Goal: Task Accomplishment & Management: Complete application form

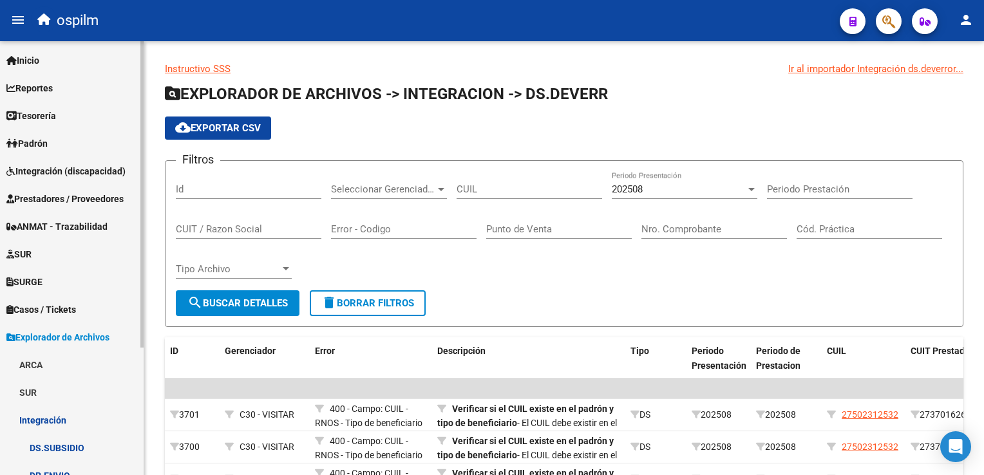
click at [68, 202] on span "Prestadores / Proveedores" at bounding box center [64, 199] width 117 height 14
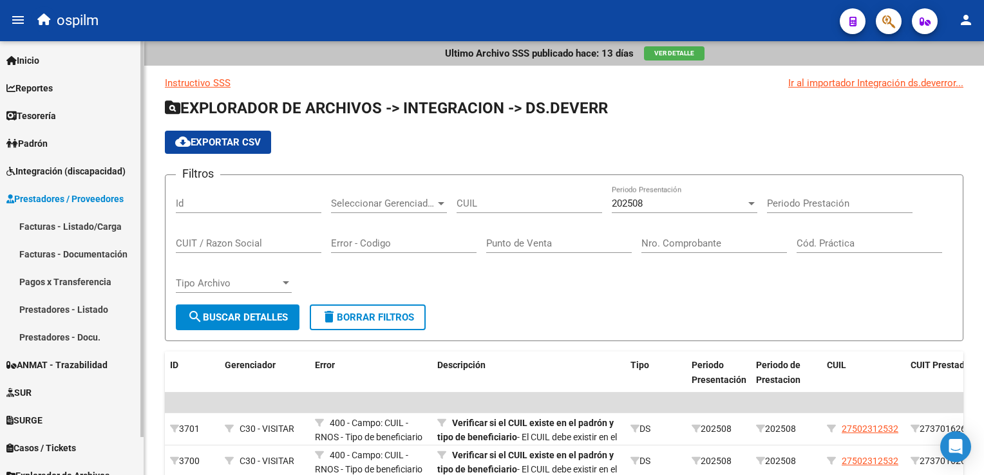
click at [71, 245] on link "Facturas - Documentación" at bounding box center [72, 254] width 144 height 28
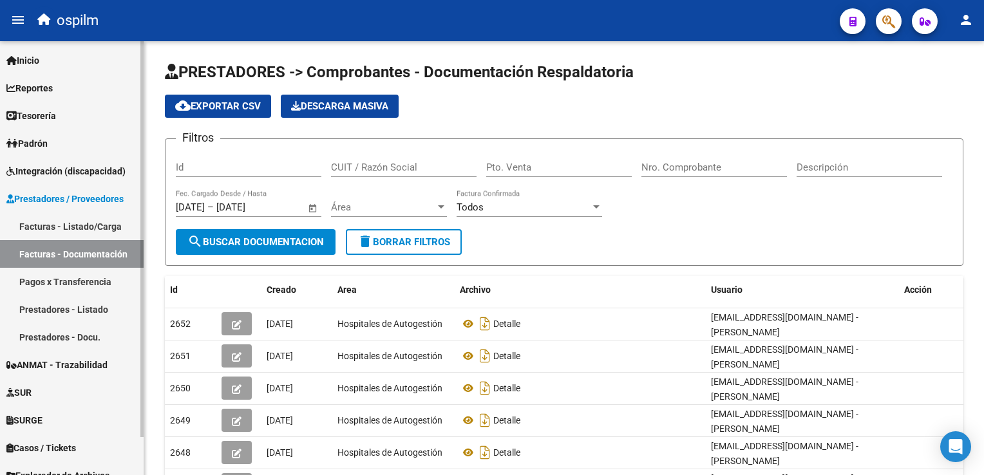
click at [95, 219] on link "Facturas - Listado/Carga" at bounding box center [72, 227] width 144 height 28
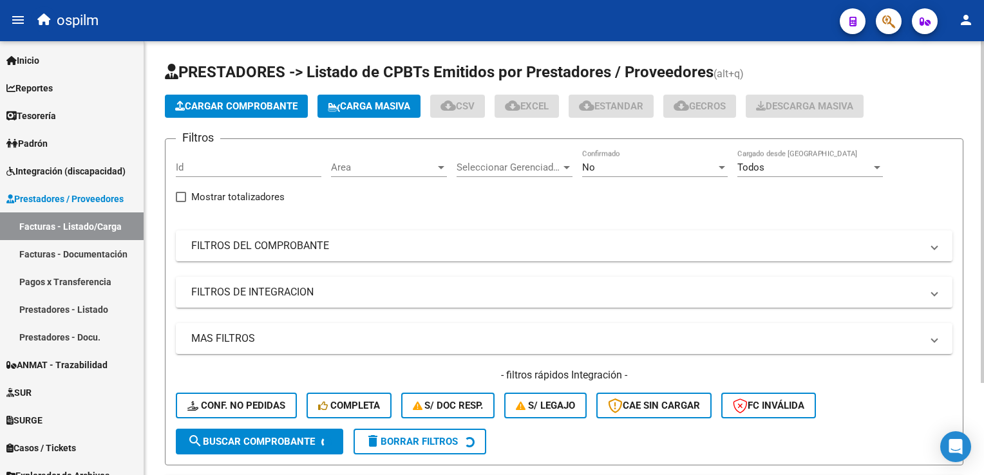
click at [236, 98] on button "Cargar Comprobante" at bounding box center [236, 106] width 143 height 23
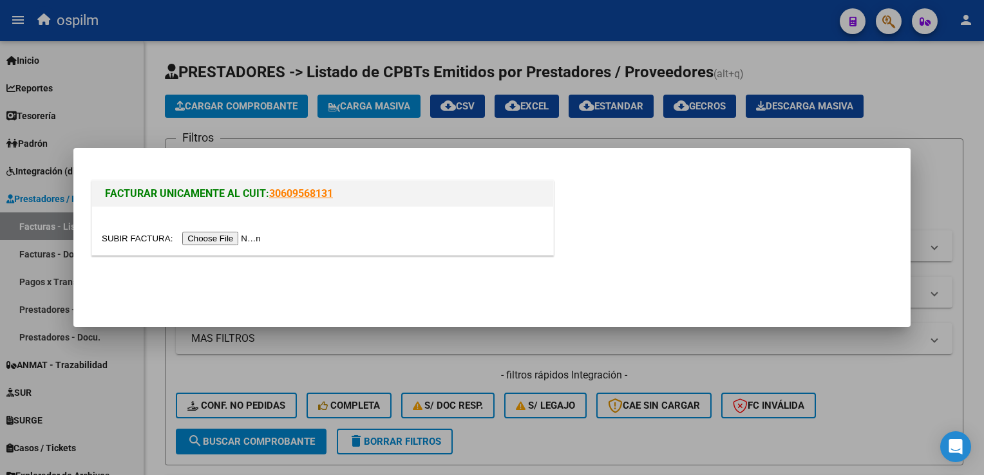
click at [196, 243] on input "file" at bounding box center [183, 239] width 163 height 14
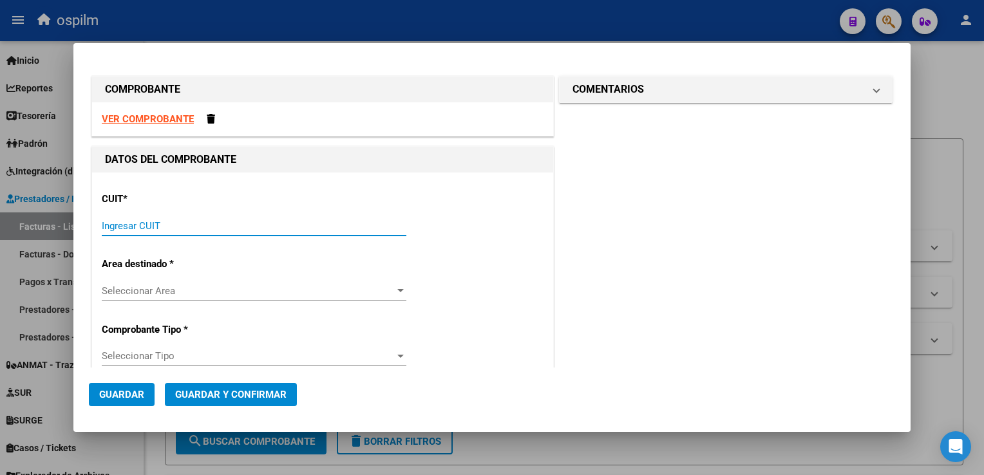
click at [303, 222] on input "Ingresar CUIT" at bounding box center [254, 226] width 305 height 12
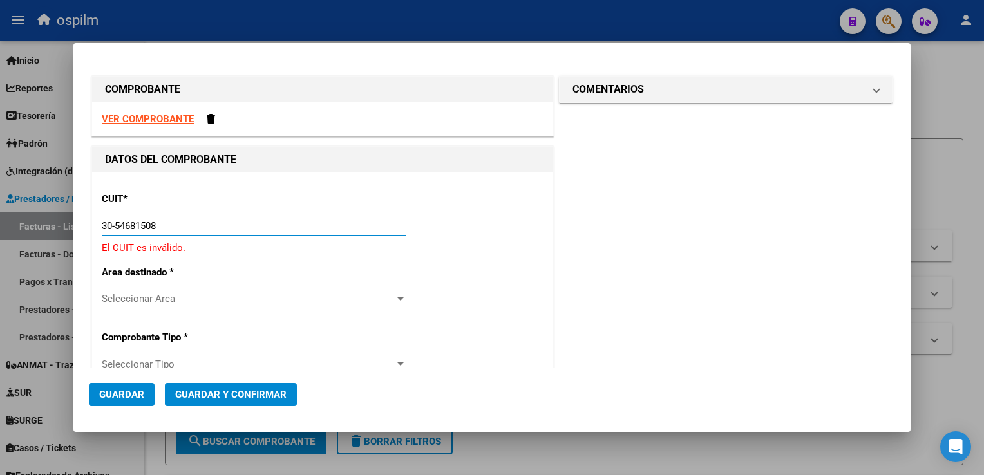
type input "30-54681508"
click at [281, 305] on div "Seleccionar Area Seleccionar Area" at bounding box center [254, 298] width 305 height 19
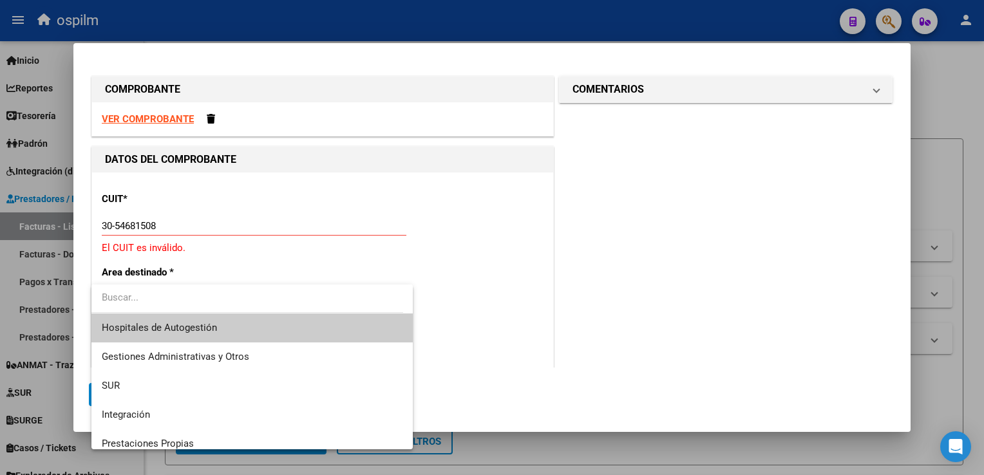
click at [276, 320] on span "Hospitales de Autogestión" at bounding box center [252, 328] width 301 height 29
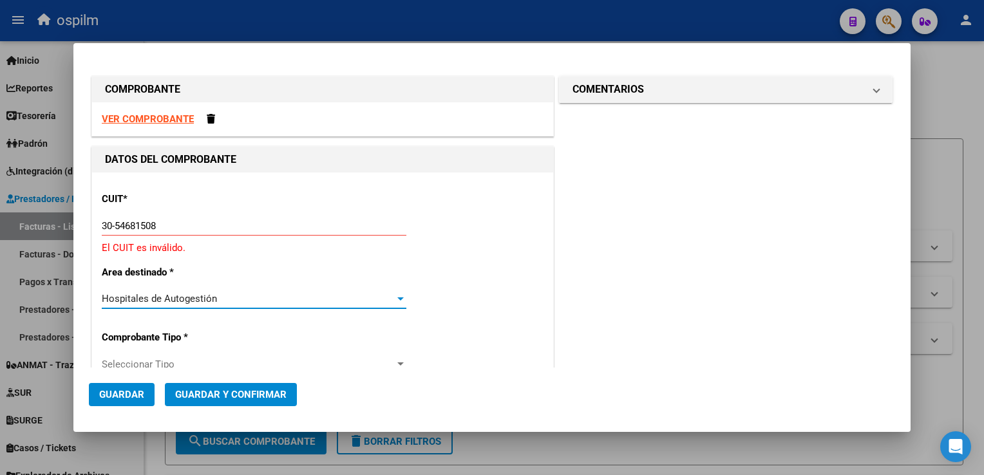
scroll to position [64, 0]
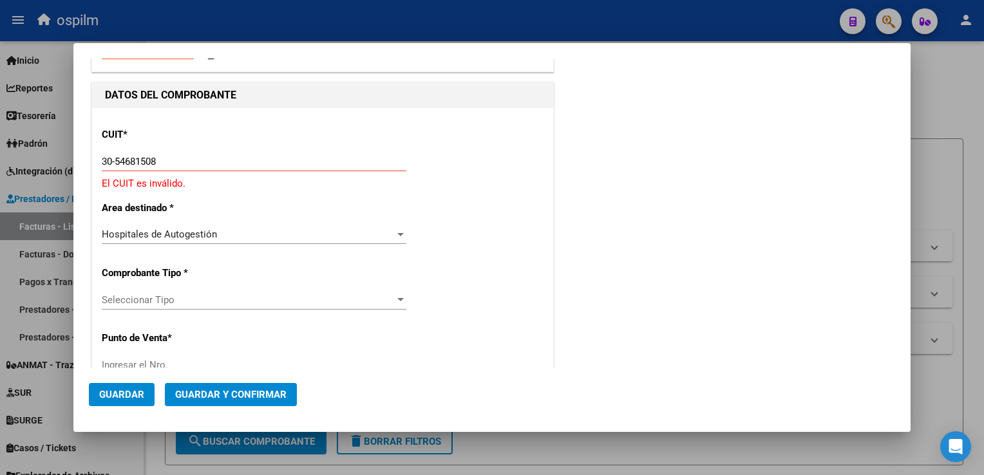
click at [214, 298] on span "Seleccionar Tipo" at bounding box center [248, 300] width 293 height 12
type input "008"
click at [515, 314] on div at bounding box center [492, 237] width 984 height 475
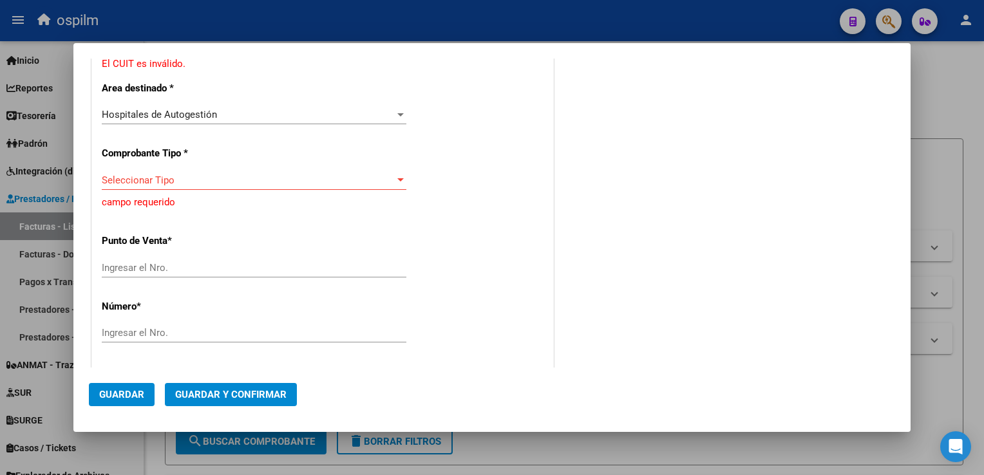
scroll to position [193, 0]
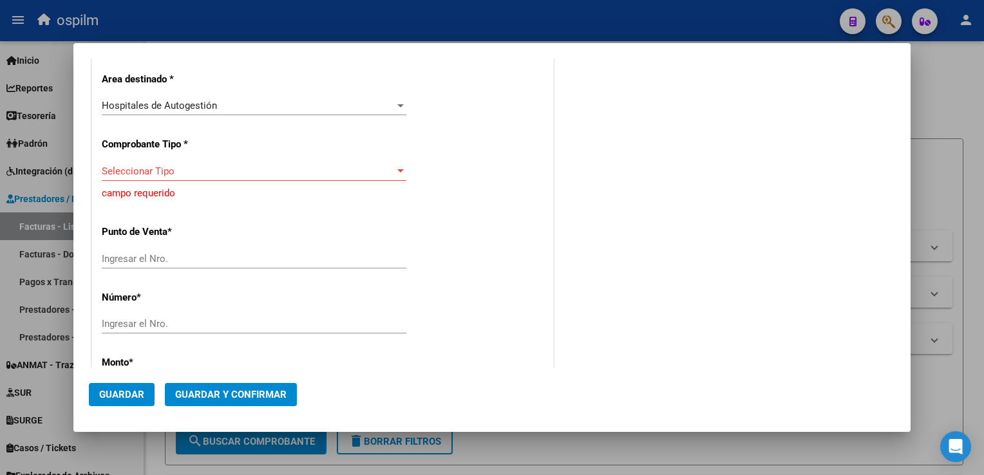
click at [190, 160] on div "CUIT * 30-54681508 Ingresar CUIT El CUIT es inválido. Area destinado * Hospital…" at bounding box center [322, 422] width 461 height 886
click at [181, 171] on span "Seleccionar Tipo" at bounding box center [248, 172] width 293 height 12
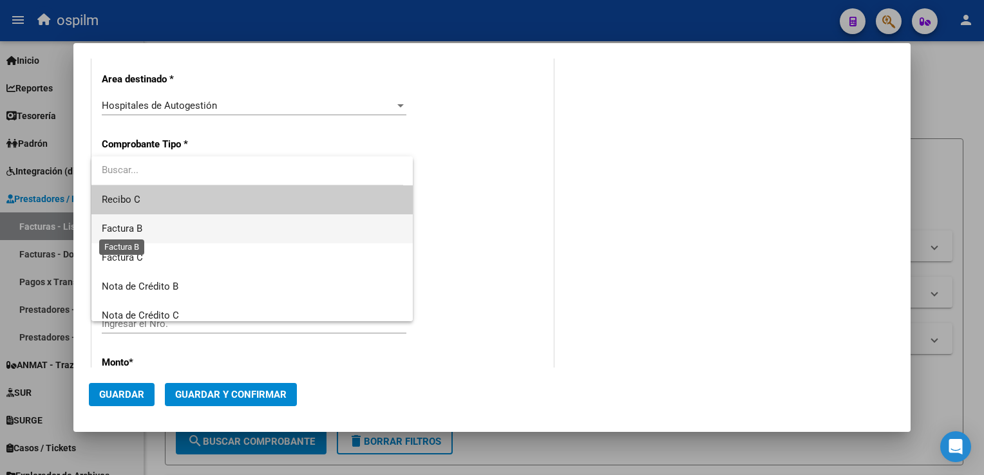
click at [140, 231] on span "Factura B" at bounding box center [122, 229] width 41 height 12
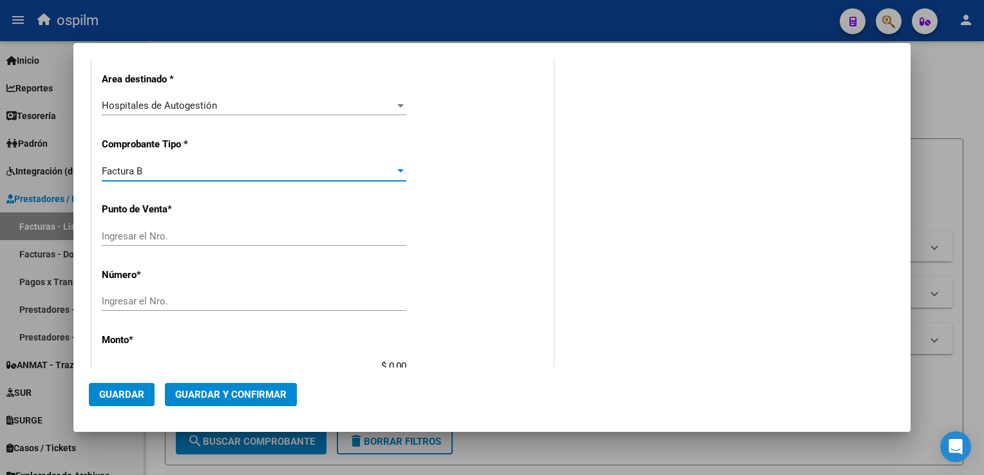
click at [159, 236] on input "Ingresar el Nro." at bounding box center [254, 237] width 305 height 12
type input "0008"
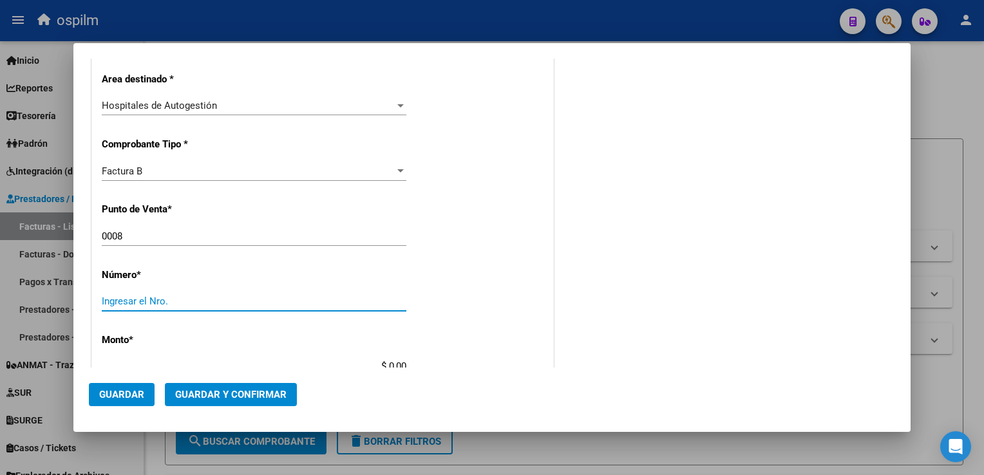
click at [213, 301] on input "Ingresar el Nro." at bounding box center [254, 302] width 305 height 12
type input "42108"
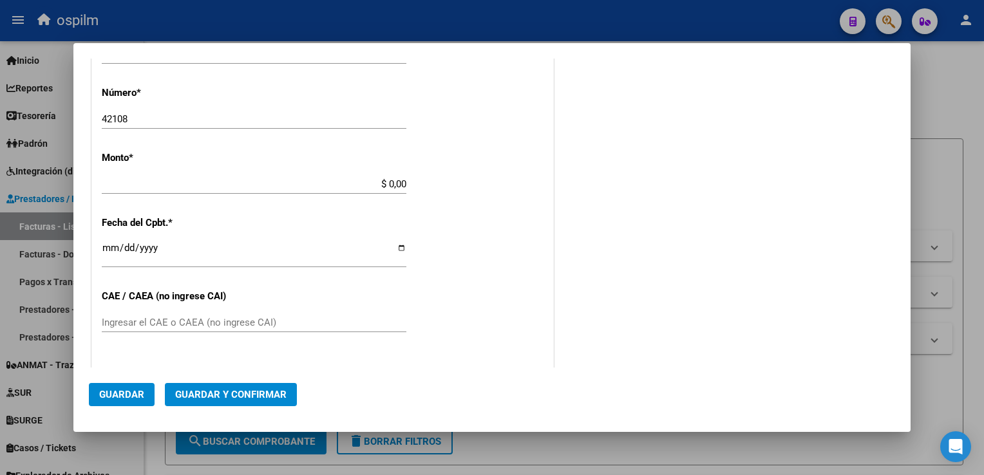
scroll to position [386, 0]
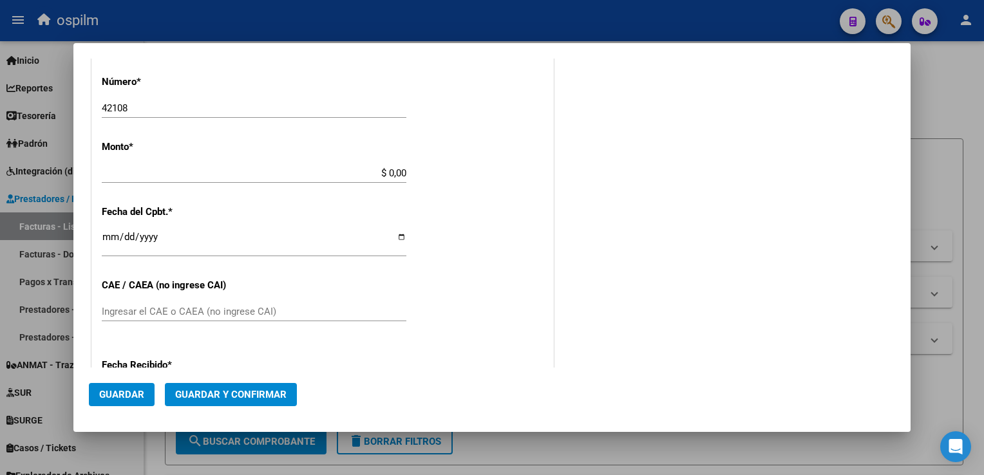
click at [353, 138] on div "CUIT * 30-54681508 Ingresar CUIT El CUIT es inválido. Area destinado * Hospital…" at bounding box center [322, 217] width 461 height 863
click at [359, 164] on div "$ 0,00 Ingresar el monto" at bounding box center [254, 173] width 305 height 19
type input "$ 1.520,00"
click at [482, 231] on div "CUIT * 30-54681508 Ingresar CUIT El CUIT es inválido. Area destinado * Hospital…" at bounding box center [322, 217] width 461 height 863
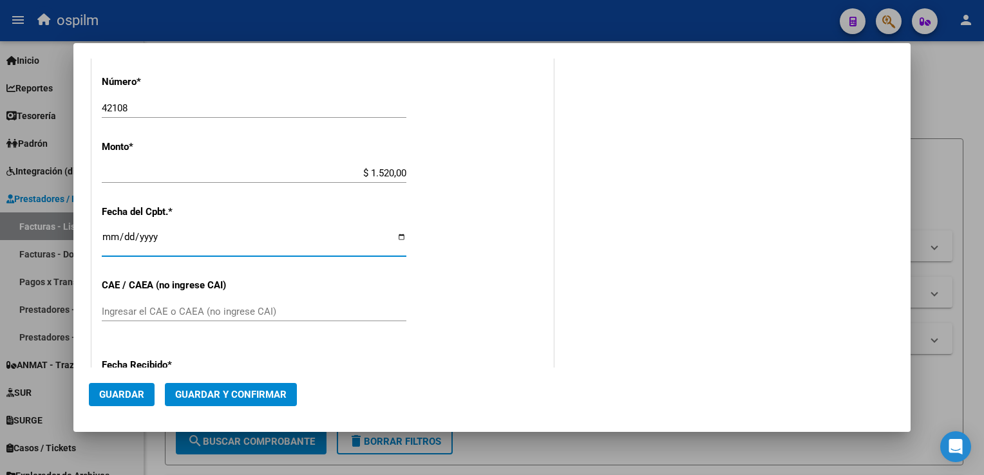
click at [106, 240] on input "Ingresar la fecha" at bounding box center [254, 242] width 305 height 21
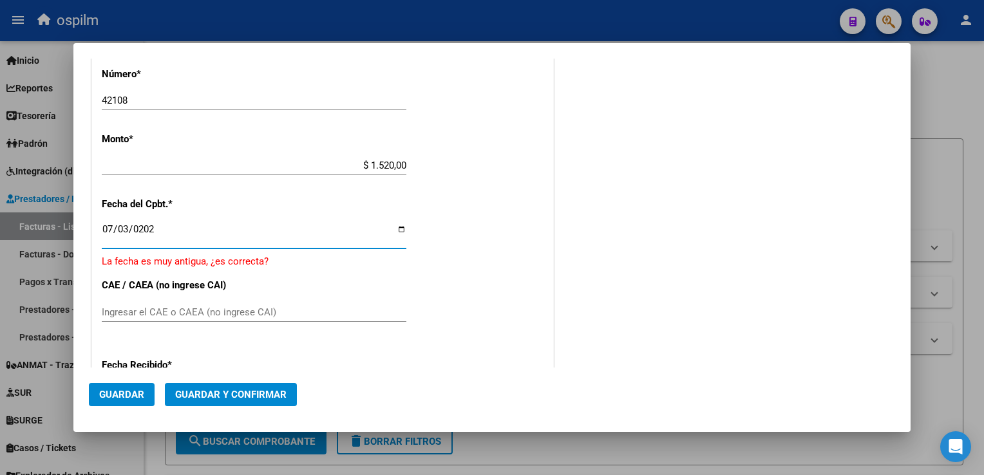
type input "2025-07-03"
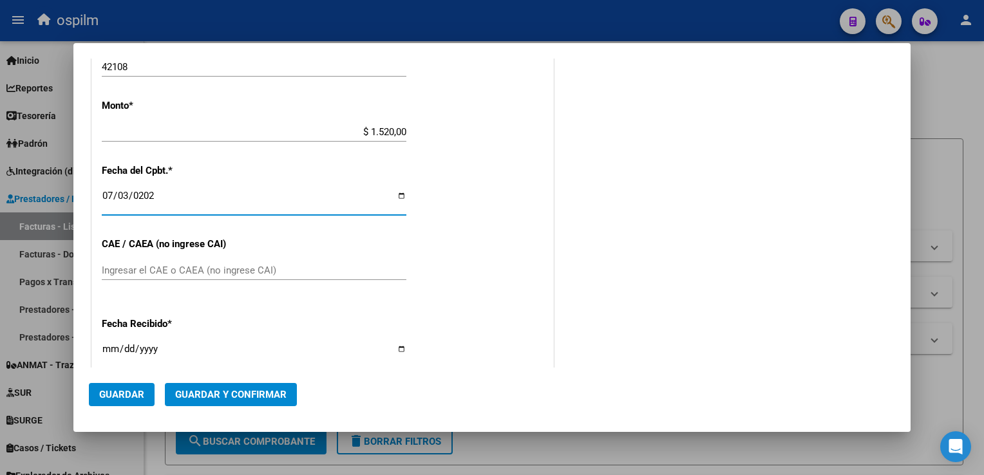
scroll to position [451, 0]
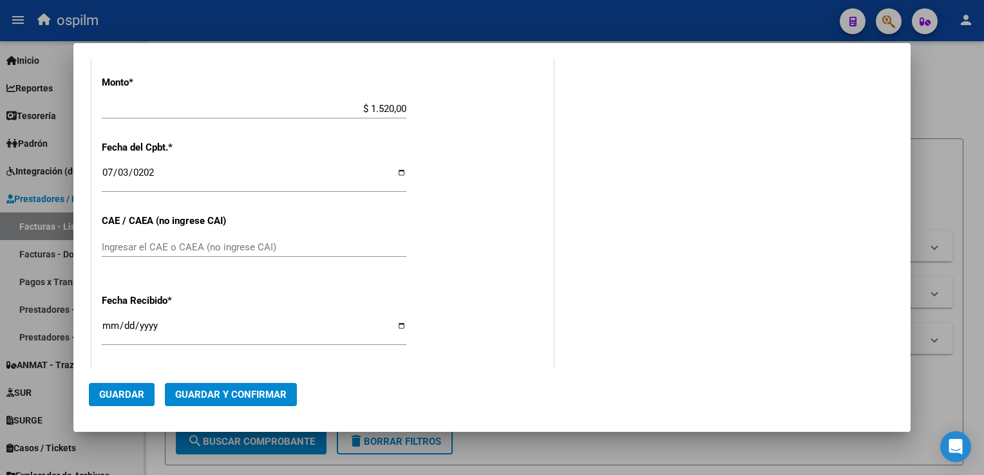
click at [149, 258] on div "Ingresar el CAE o CAEA (no ingrese CAI)" at bounding box center [254, 254] width 305 height 32
click at [155, 246] on input "Ingresar el CAE o CAEA (no ingrese CAI)" at bounding box center [254, 248] width 305 height 12
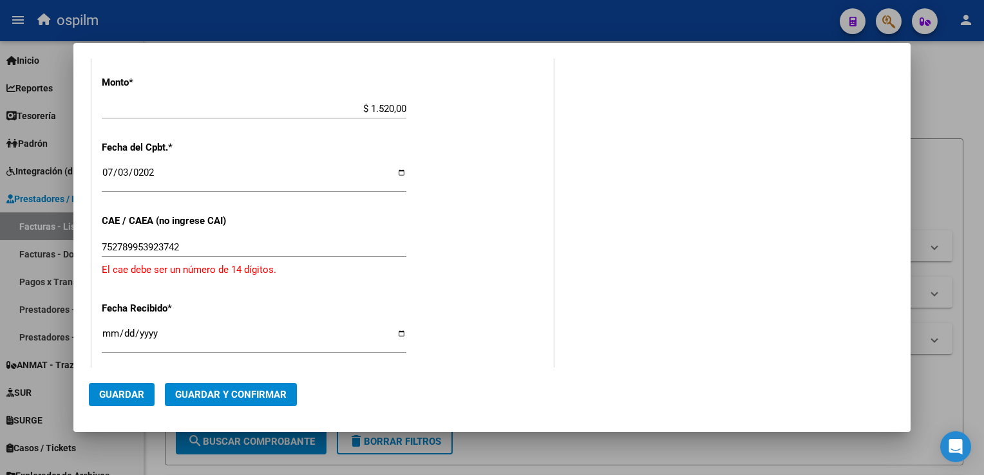
click at [281, 296] on div "Fecha Recibido * 2025-10-13 Ingresar la fecha" at bounding box center [323, 328] width 442 height 73
drag, startPoint x: 221, startPoint y: 250, endPoint x: -3, endPoint y: 222, distance: 225.3
click at [0, 222] on html "menu ospilm person Firma Express Inicio Calendario SSS Instructivos Contacto OS…" at bounding box center [492, 237] width 984 height 475
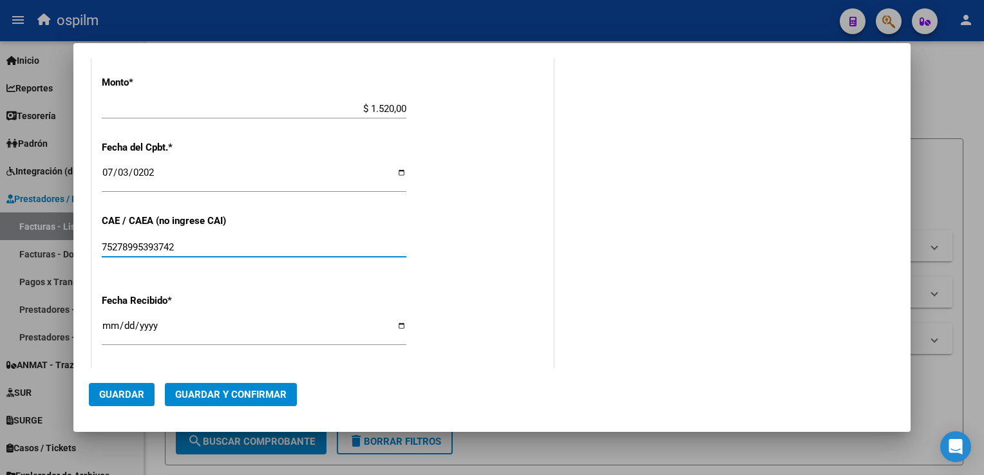
type input "75278995393742"
click at [402, 262] on div "75278995393742 Ingresar el CAE o CAEA (no ingrese CAI)" at bounding box center [254, 254] width 305 height 32
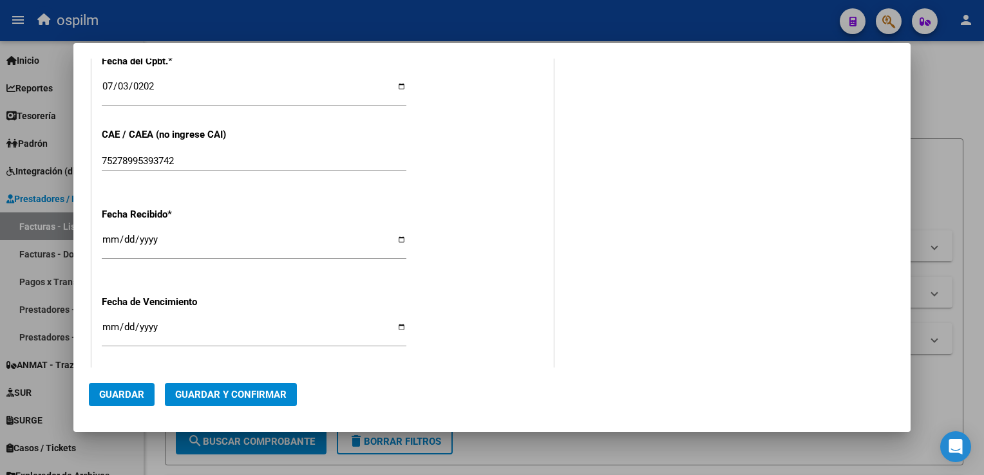
scroll to position [644, 0]
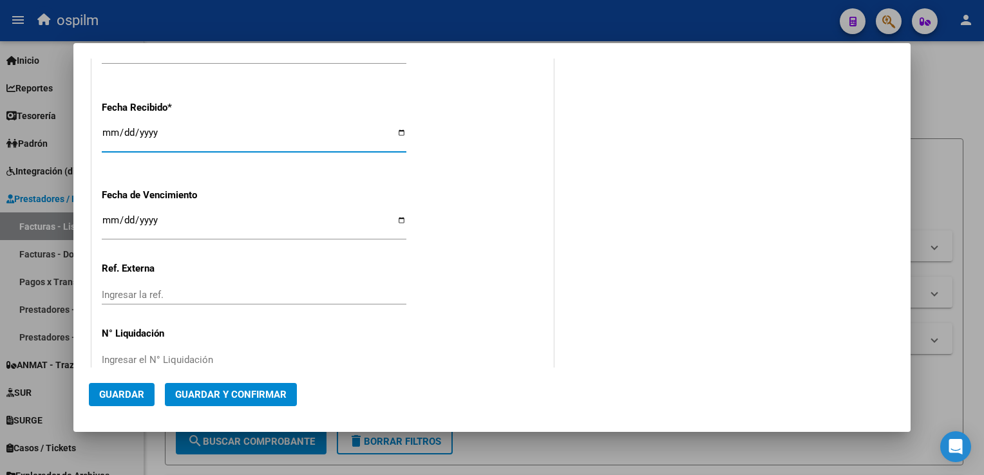
click at [113, 129] on input "[DATE]" at bounding box center [254, 138] width 305 height 21
type input "[DATE]"
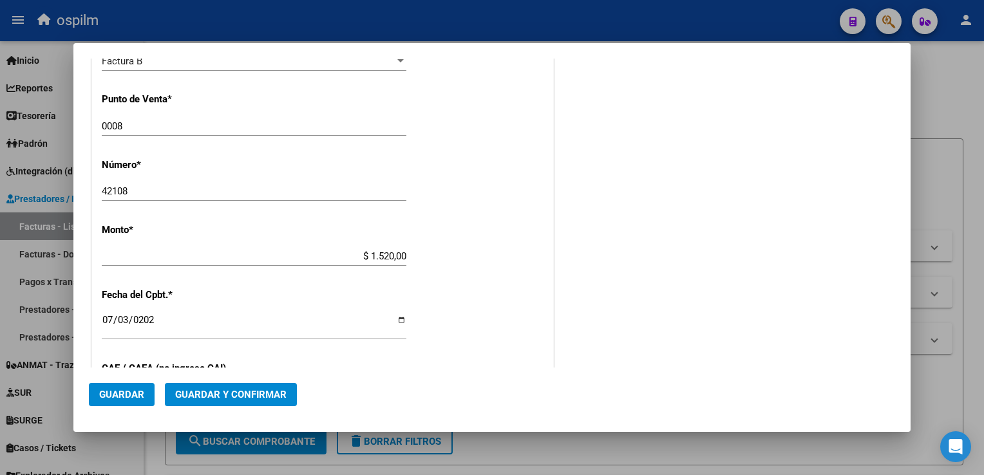
scroll to position [64, 0]
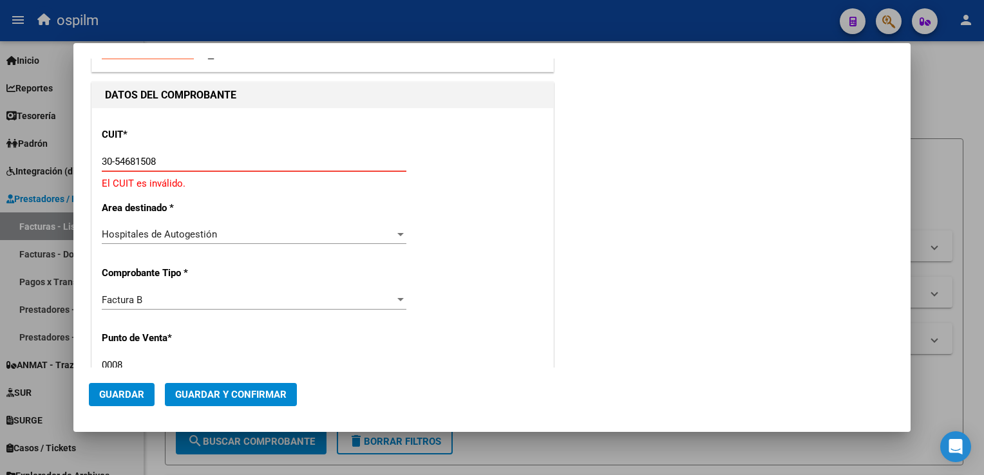
click at [186, 164] on input "30-54681508" at bounding box center [254, 162] width 305 height 12
type input "30-54568150-8"
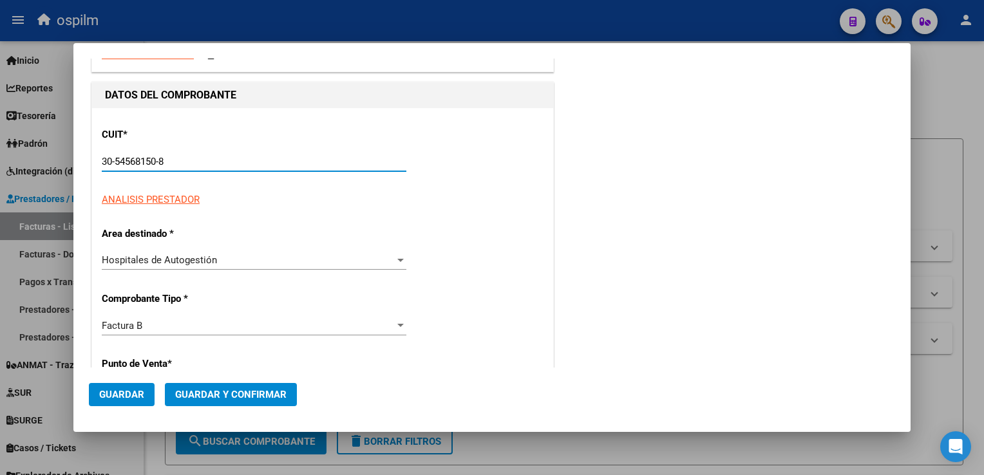
type input "8"
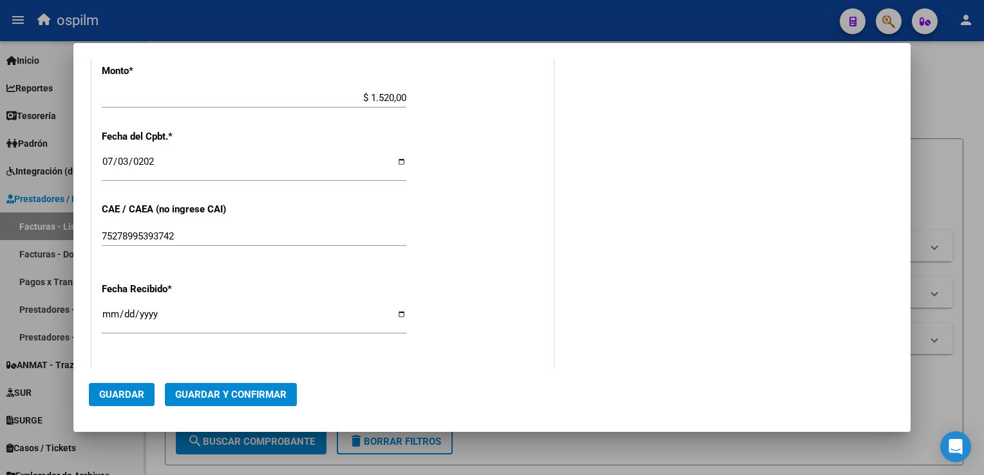
scroll to position [580, 0]
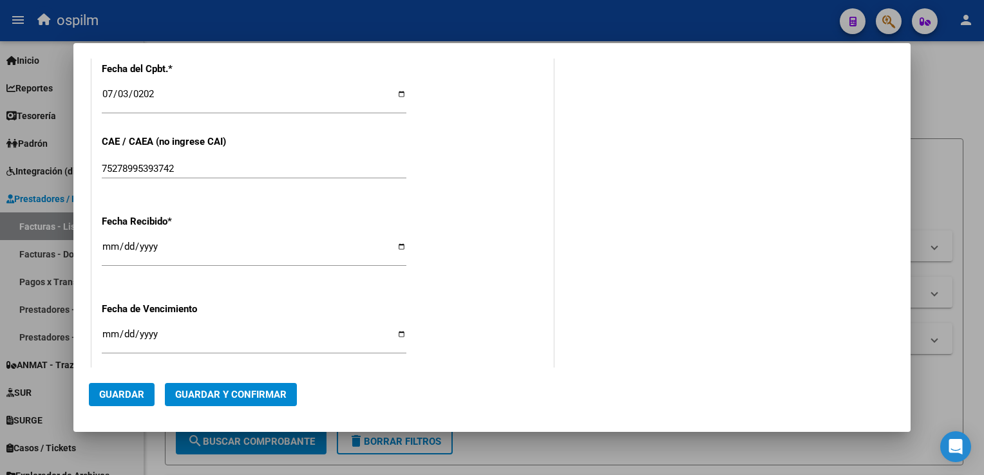
type input "30-54568150-8"
click at [115, 403] on button "Guardar" at bounding box center [122, 394] width 66 height 23
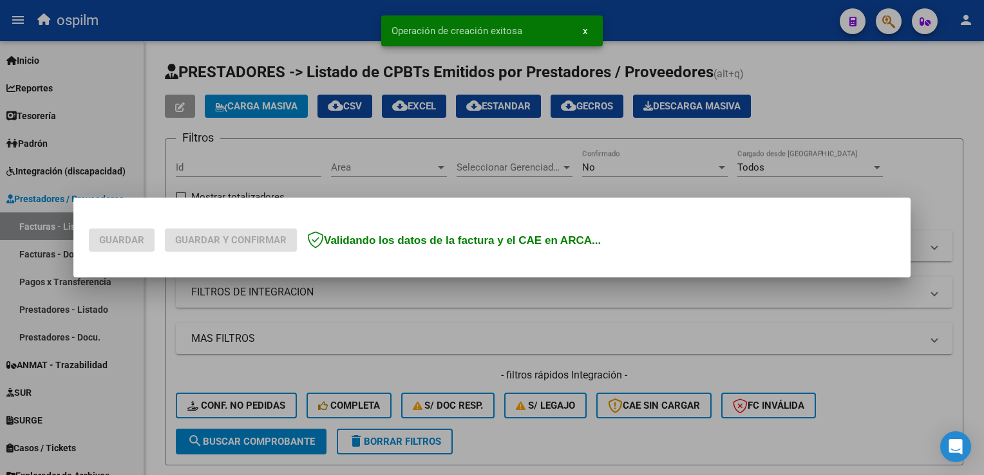
scroll to position [0, 0]
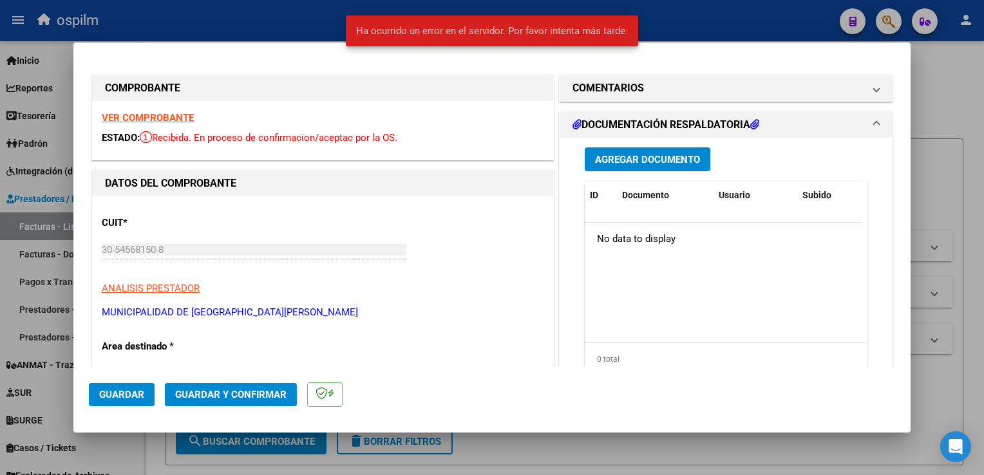
click at [631, 160] on span "Agregar Documento" at bounding box center [647, 160] width 105 height 12
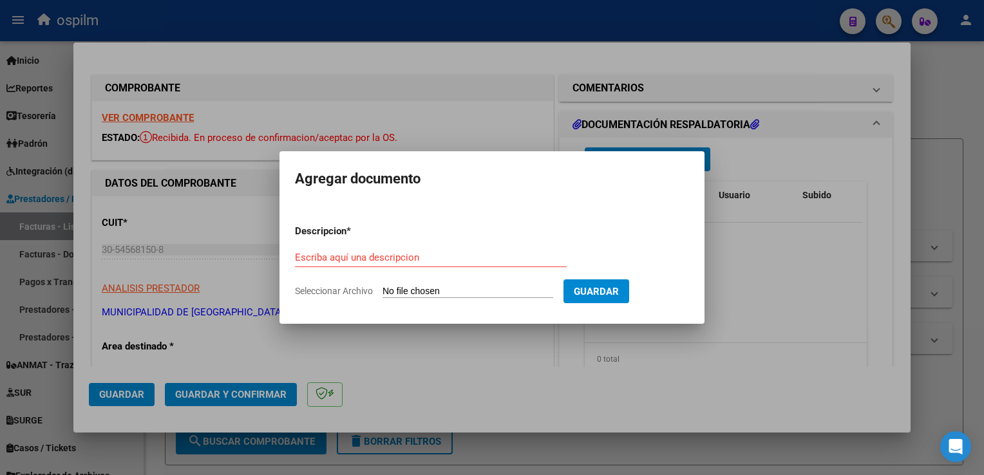
click at [403, 264] on div "Escriba aquí una descripcion" at bounding box center [431, 257] width 272 height 19
type input "Detalle"
click at [467, 294] on input "Seleccionar Archivo" at bounding box center [468, 292] width 171 height 12
type input "C:\fakepath\Anexo 42108.pdf"
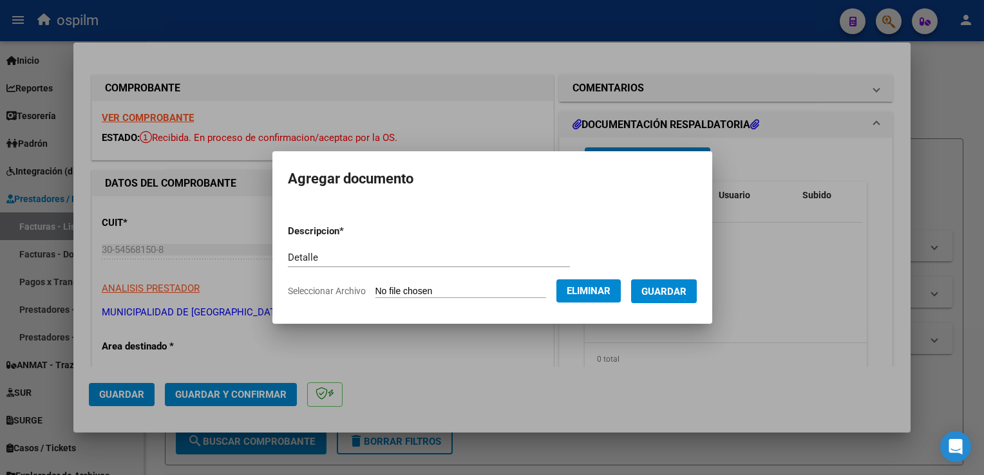
click at [641, 292] on button "Guardar" at bounding box center [664, 292] width 66 height 24
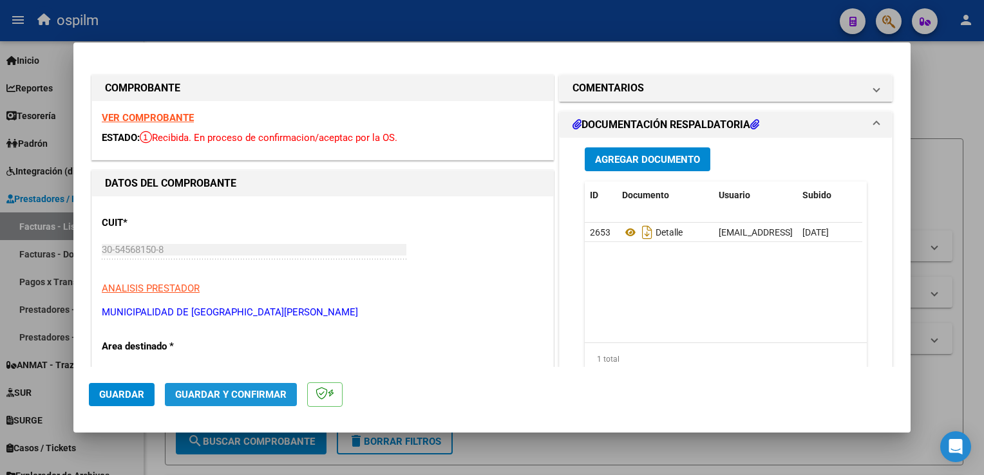
click at [248, 396] on span "Guardar y Confirmar" at bounding box center [230, 395] width 111 height 12
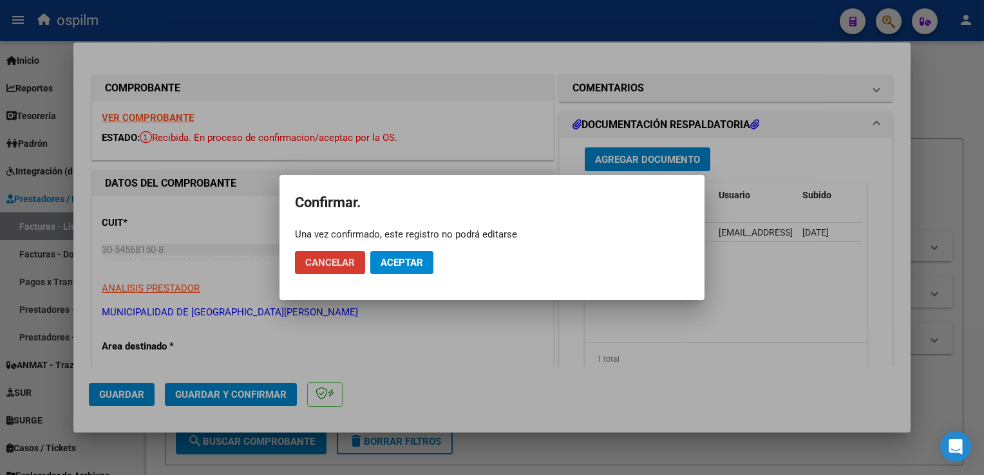
click at [399, 272] on button "Aceptar" at bounding box center [401, 262] width 63 height 23
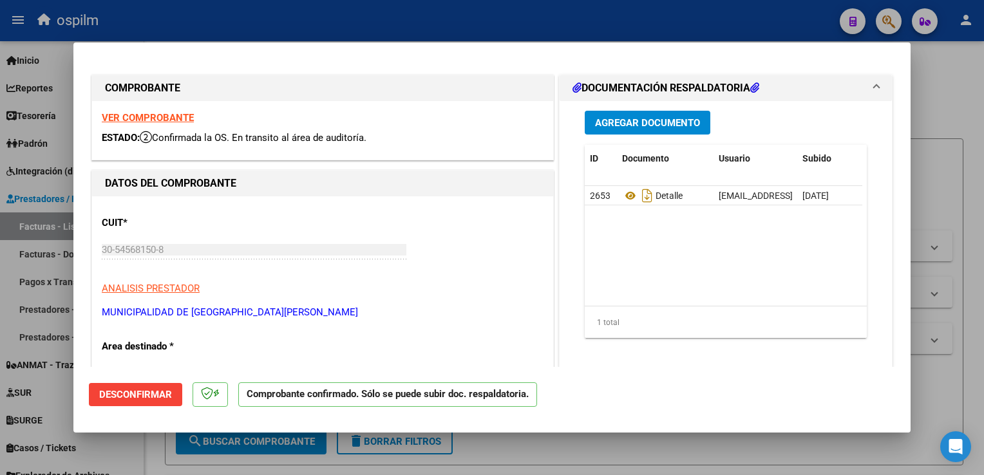
click at [971, 256] on div at bounding box center [492, 237] width 984 height 475
type input "$ 0,00"
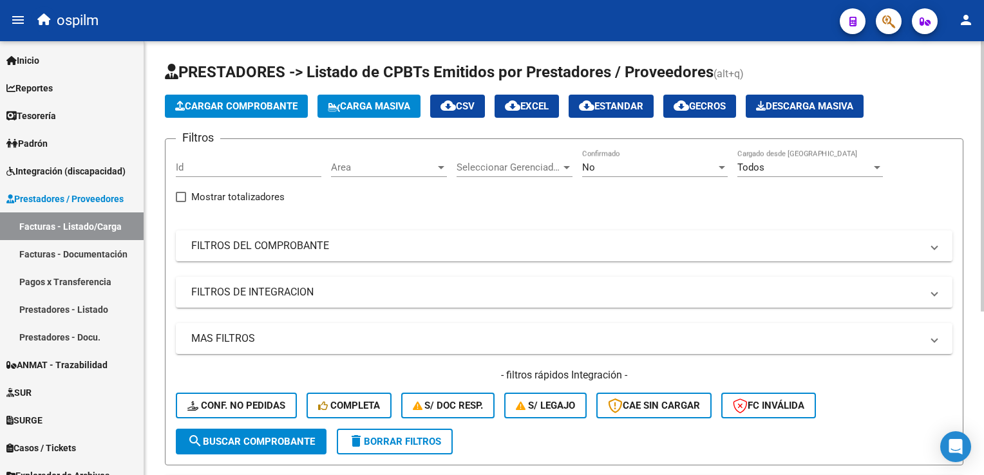
click at [232, 111] on span "Cargar Comprobante" at bounding box center [236, 106] width 122 height 12
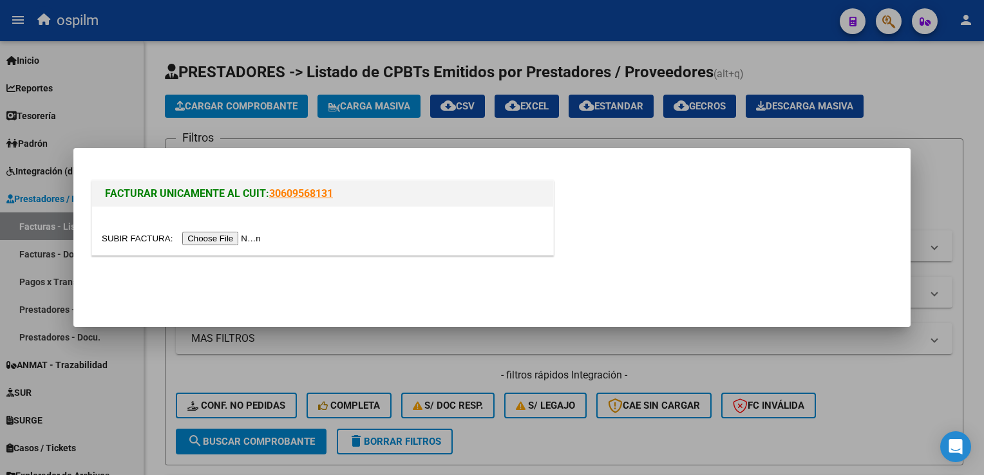
click at [187, 242] on input "file" at bounding box center [183, 239] width 163 height 14
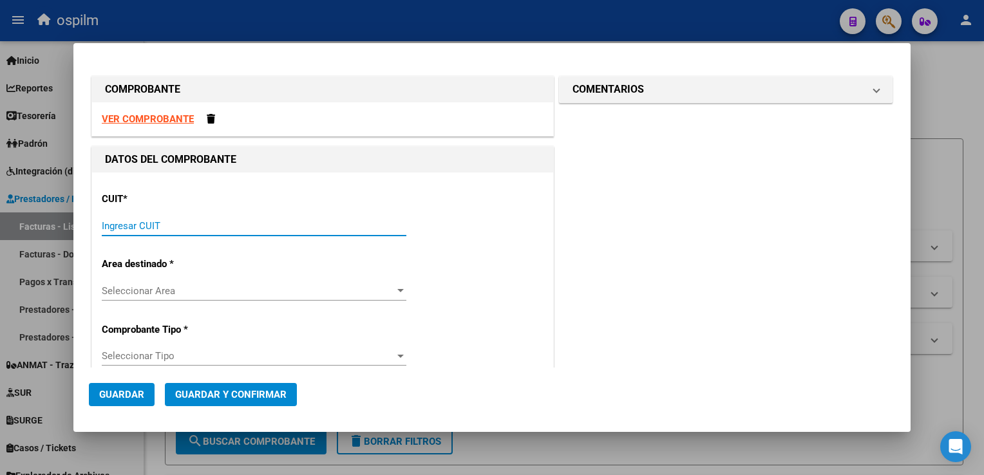
click at [121, 226] on input "Ingresar CUIT" at bounding box center [254, 226] width 305 height 12
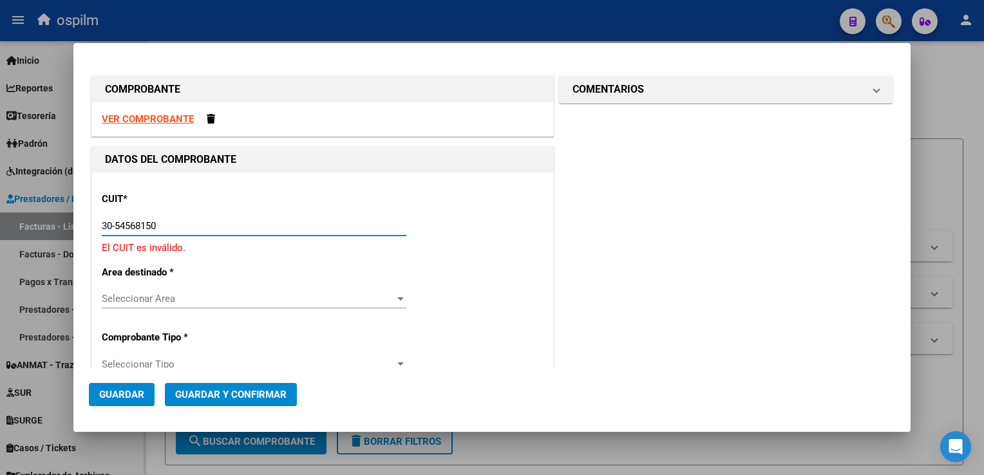
type input "30-54568150-8"
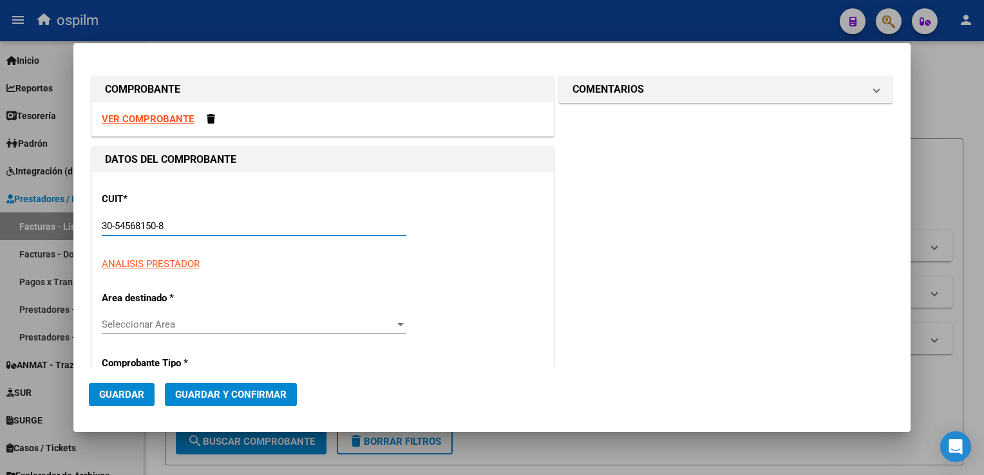
type input "8"
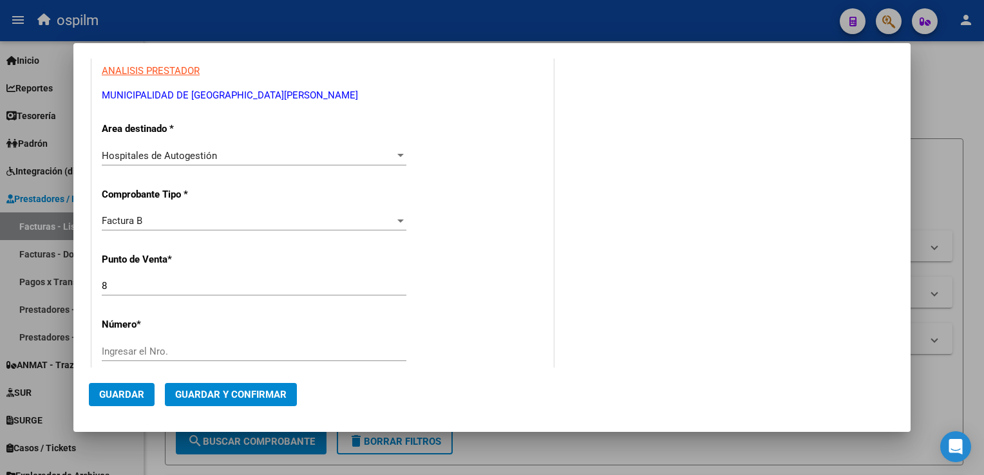
scroll to position [258, 0]
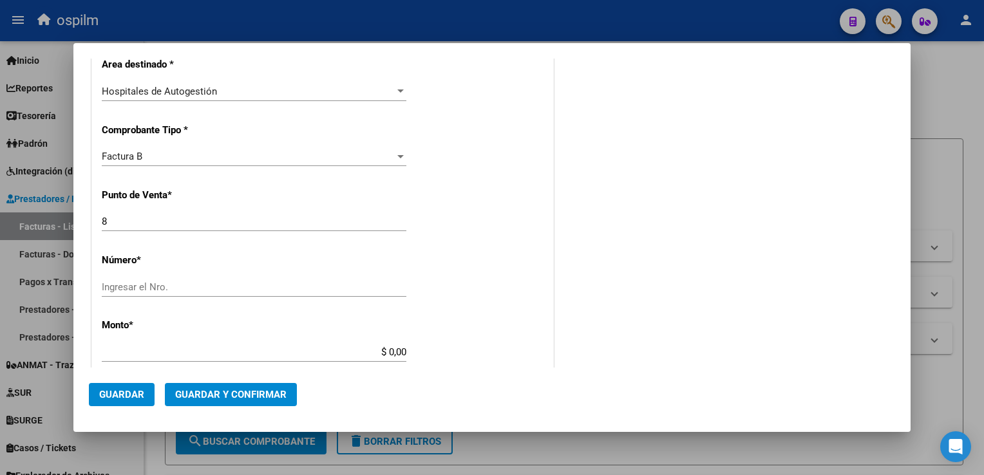
type input "30-54568150-8"
click at [185, 283] on input "Ingresar el Nro." at bounding box center [254, 287] width 305 height 12
type input "42110"
click at [466, 334] on div "CUIT * 30-54568150-8 Ingresar CUIT ANALISIS PRESTADOR MUNICIPALIDAD DE GRAL SAN…" at bounding box center [322, 371] width 461 height 913
type input "$ 28.854,00"
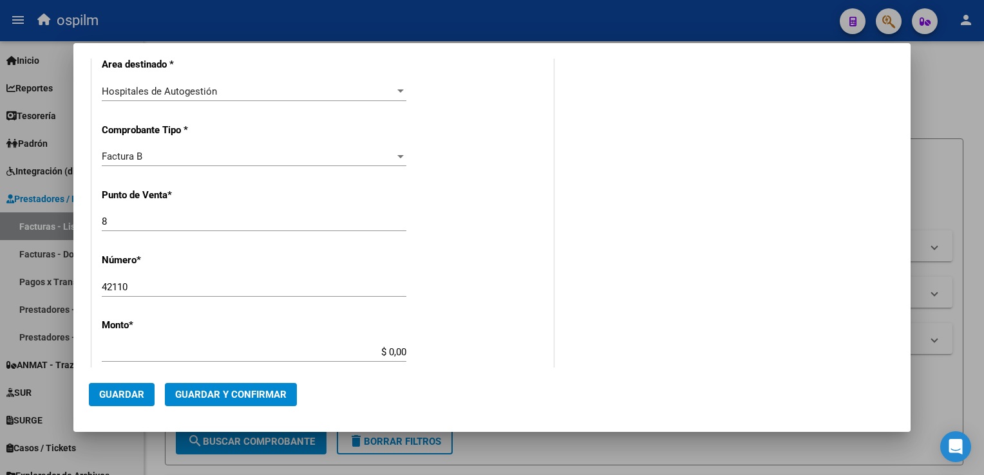
type input "2025-07-03"
type input "75278995394549"
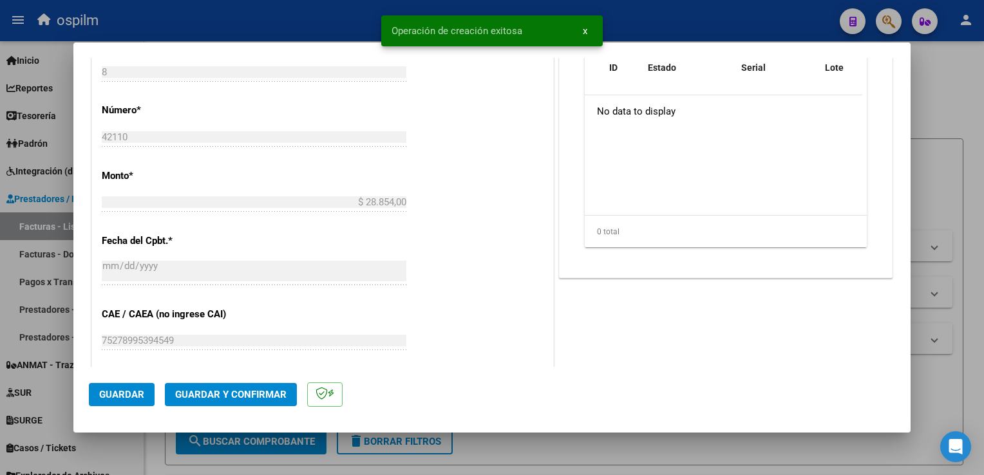
scroll to position [451, 0]
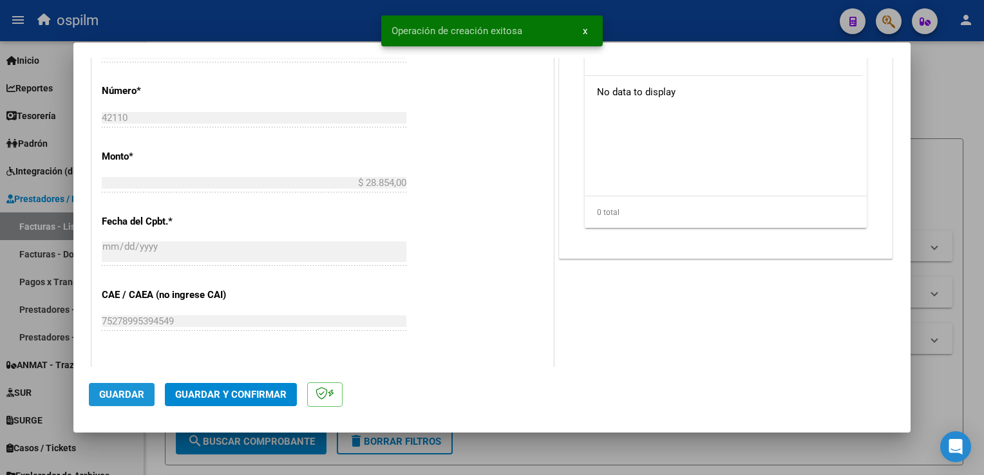
drag, startPoint x: 134, startPoint y: 391, endPoint x: 166, endPoint y: 388, distance: 32.4
click at [134, 392] on span "Guardar" at bounding box center [121, 395] width 45 height 12
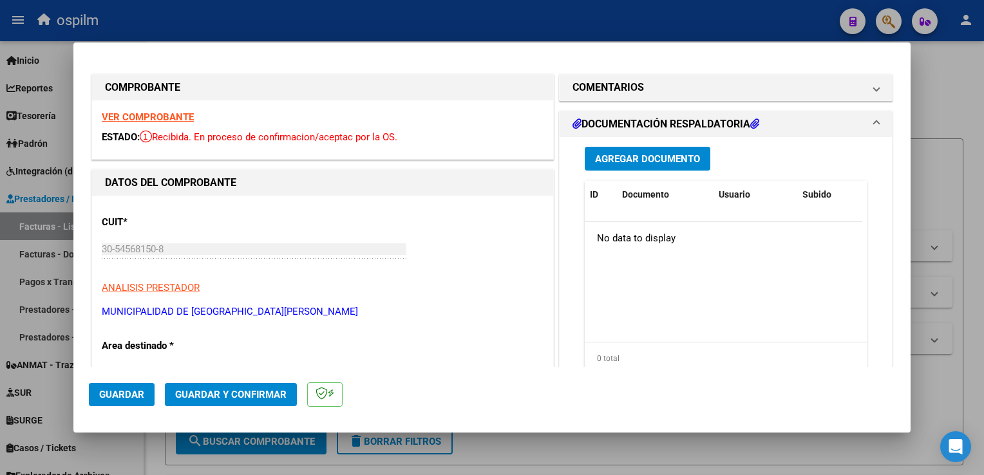
scroll to position [0, 0]
click at [688, 155] on span "Agregar Documento" at bounding box center [647, 160] width 105 height 12
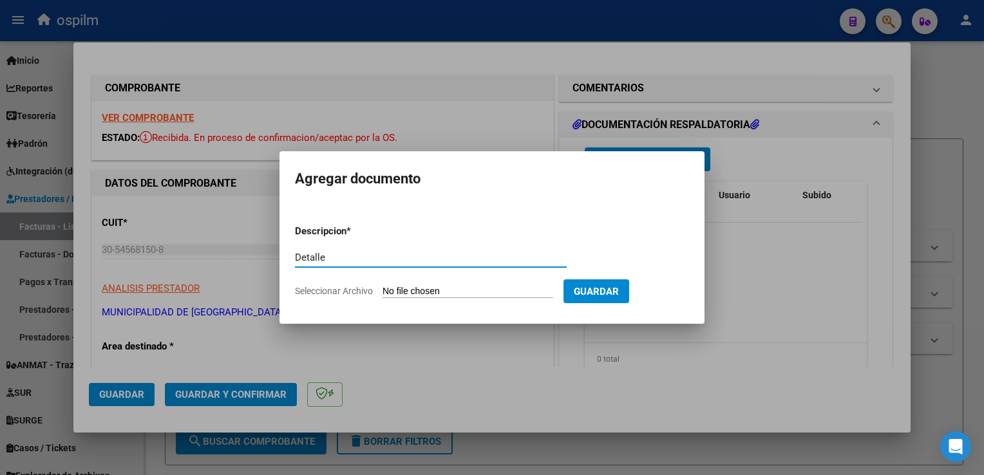
type input "Detalle"
click at [493, 288] on input "Seleccionar Archivo" at bounding box center [468, 292] width 171 height 12
type input "C:\fakepath\Anexo 42110.pdf"
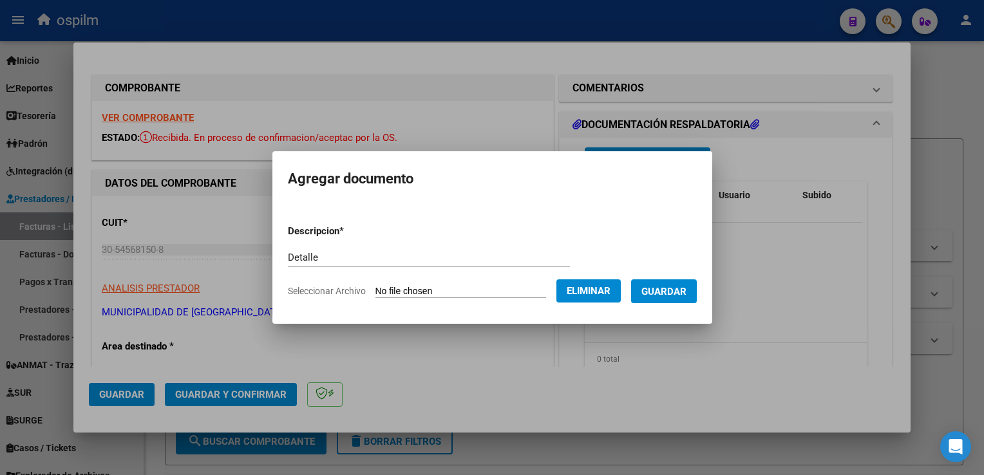
click at [654, 287] on span "Guardar" at bounding box center [664, 292] width 45 height 12
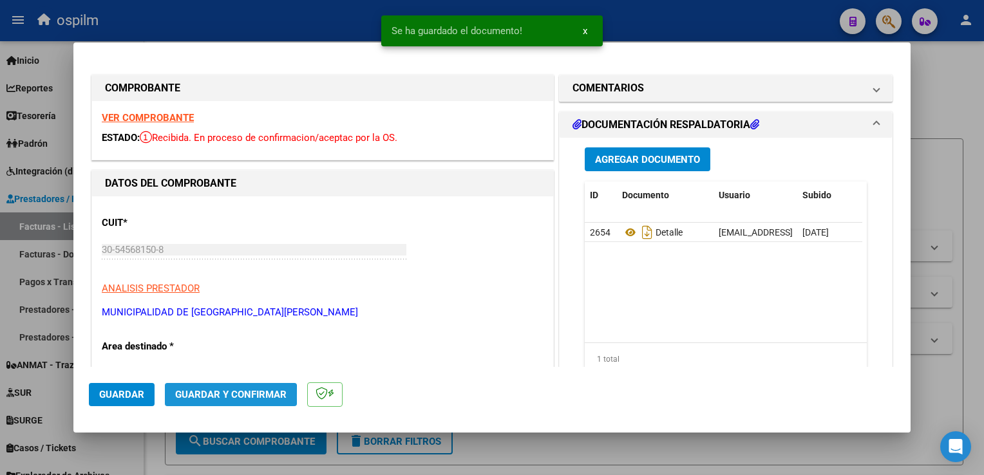
click at [176, 397] on span "Guardar y Confirmar" at bounding box center [230, 395] width 111 height 12
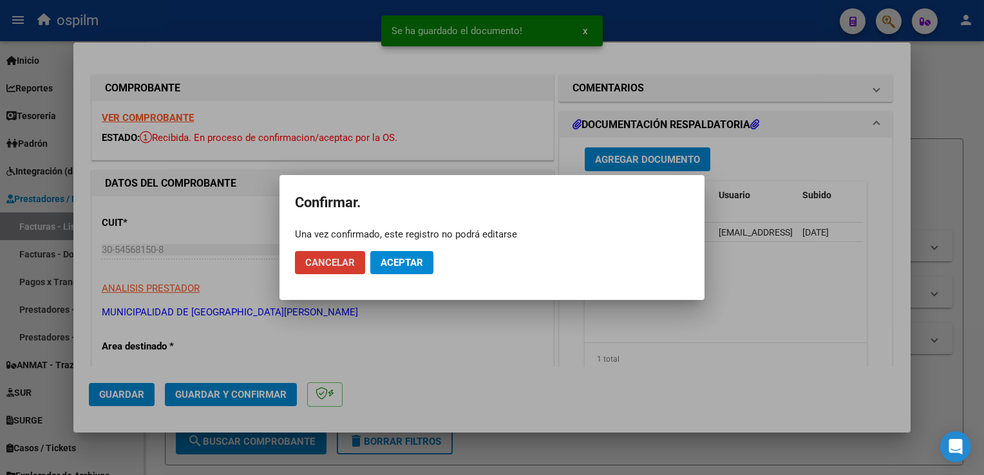
click at [390, 259] on span "Aceptar" at bounding box center [402, 263] width 43 height 12
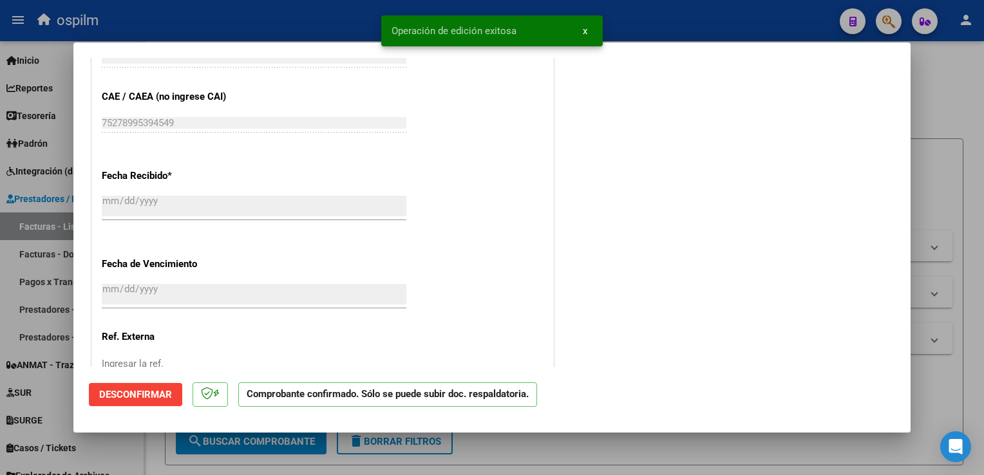
scroll to position [745, 0]
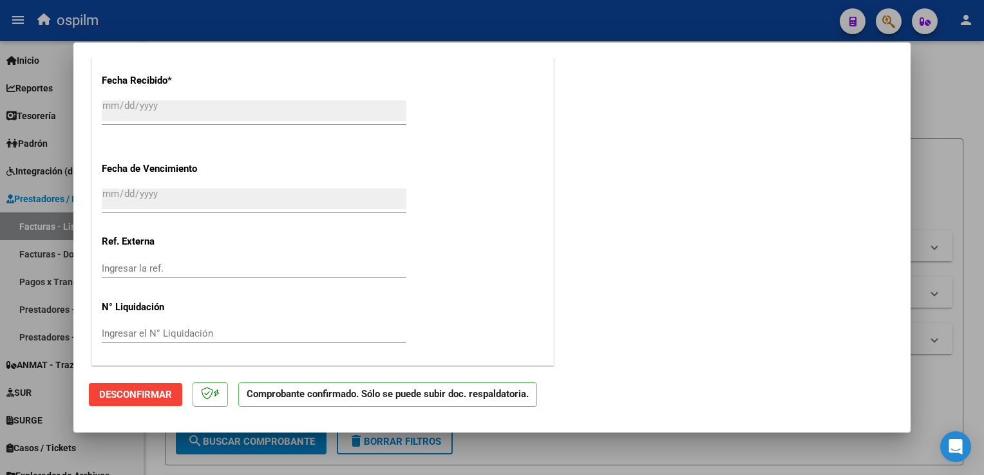
click at [948, 162] on div at bounding box center [492, 237] width 984 height 475
type input "$ 0,00"
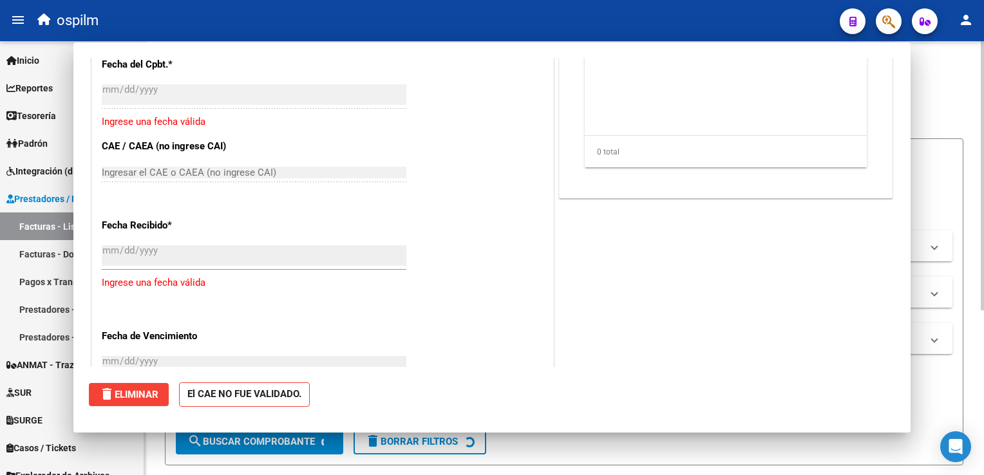
scroll to position [890, 0]
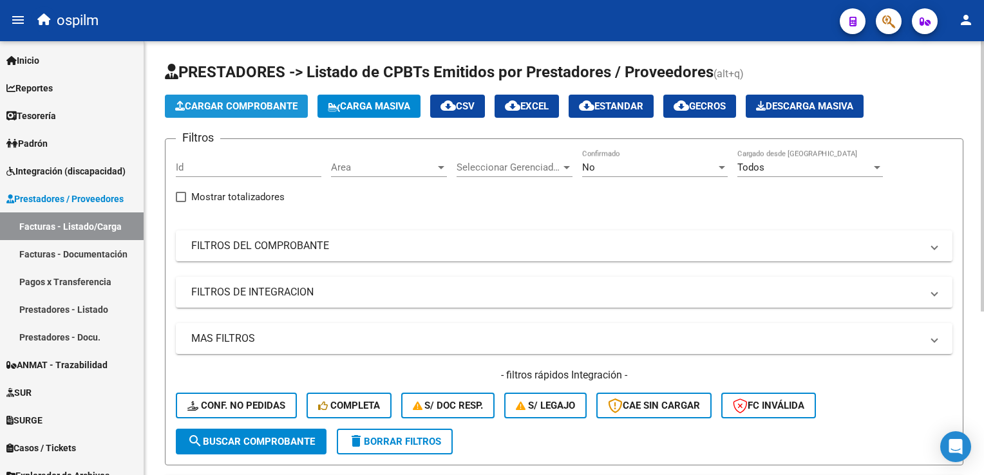
click at [249, 106] on span "Cargar Comprobante" at bounding box center [236, 106] width 122 height 12
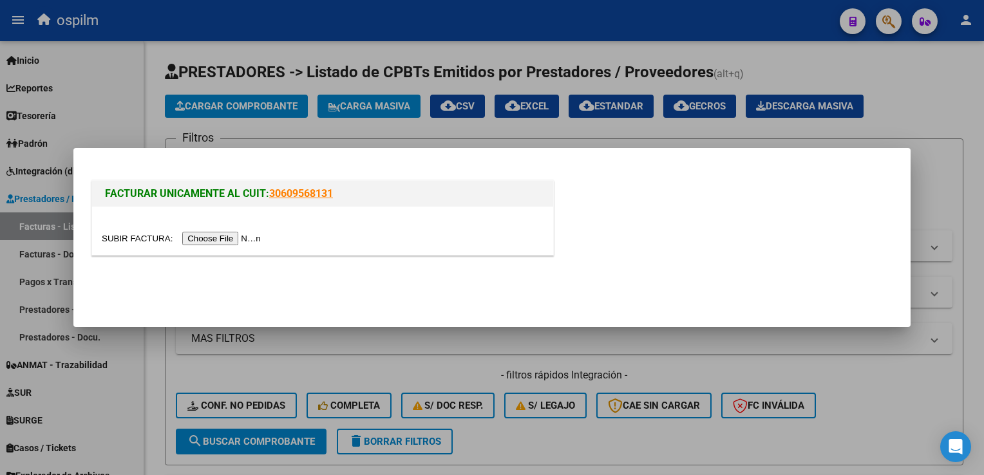
click at [212, 243] on input "file" at bounding box center [183, 239] width 163 height 14
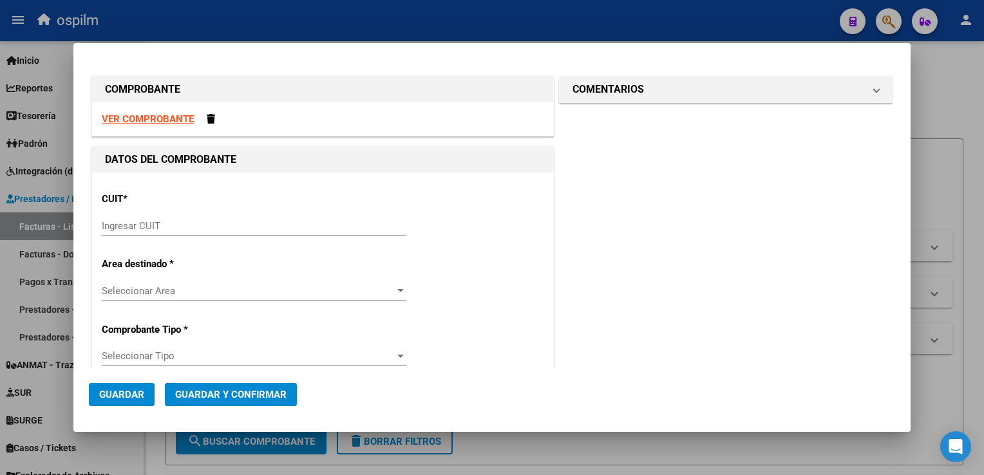
click at [271, 225] on input "Ingresar CUIT" at bounding box center [254, 226] width 305 height 12
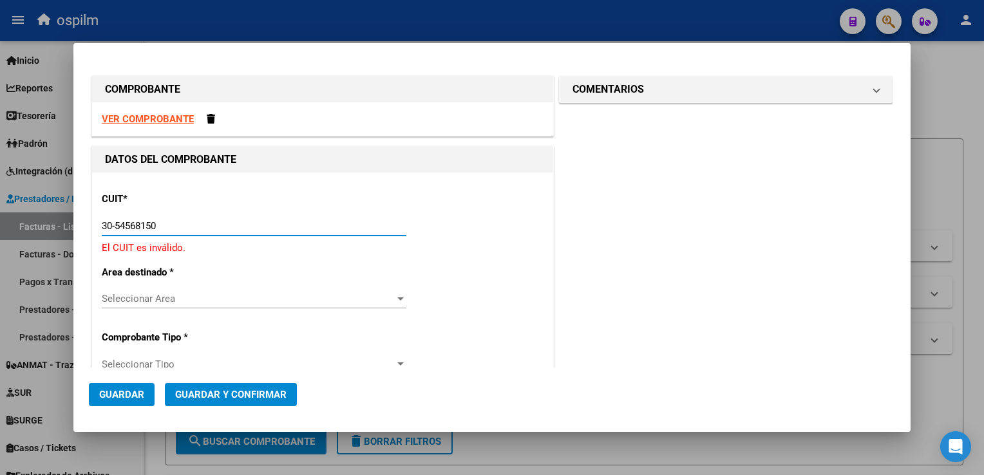
type input "30-54568150-8"
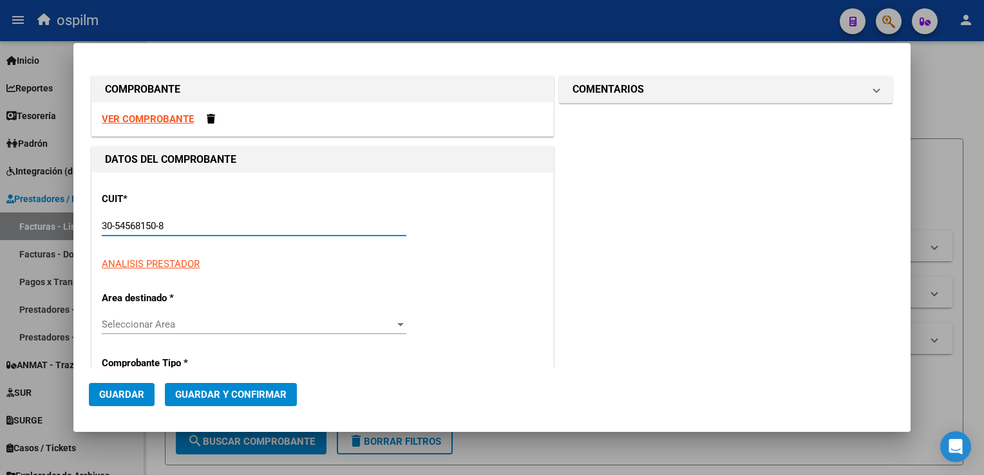
type input "8"
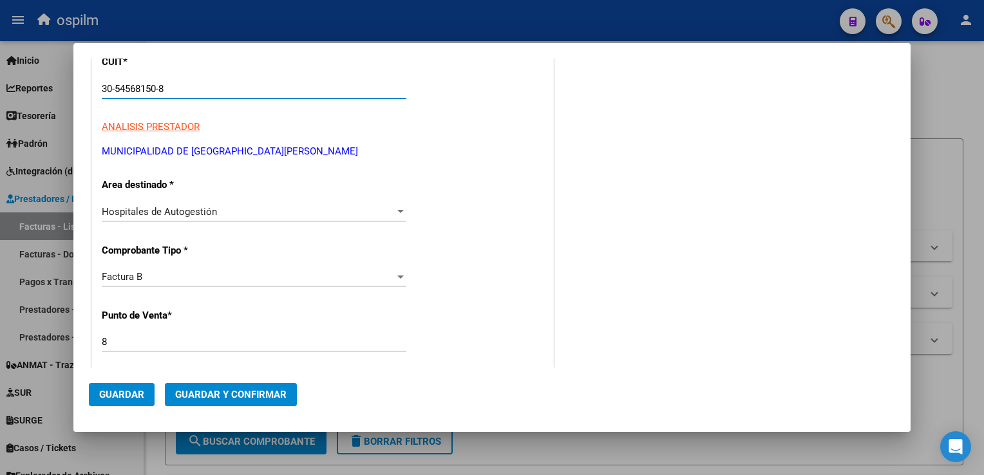
scroll to position [193, 0]
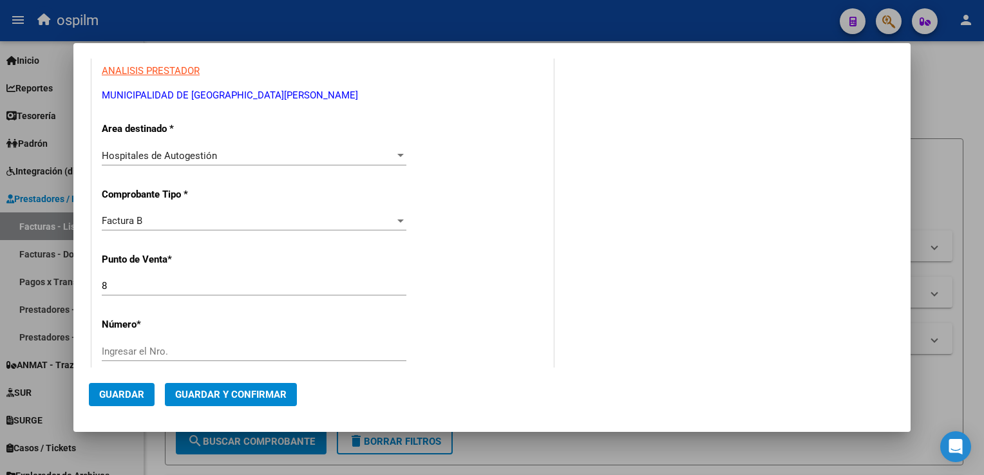
type input "30-54568150-8"
click at [167, 354] on input "Ingresar el Nro." at bounding box center [254, 352] width 305 height 12
type input "41245"
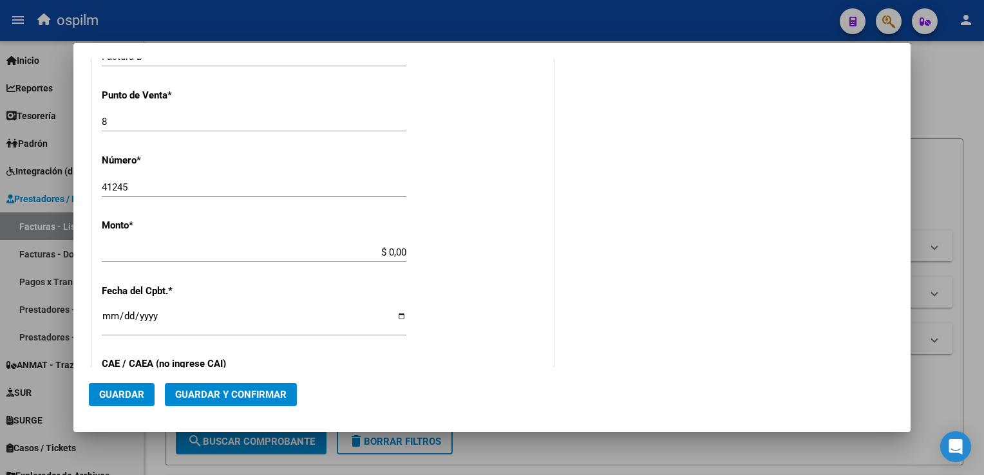
scroll to position [386, 0]
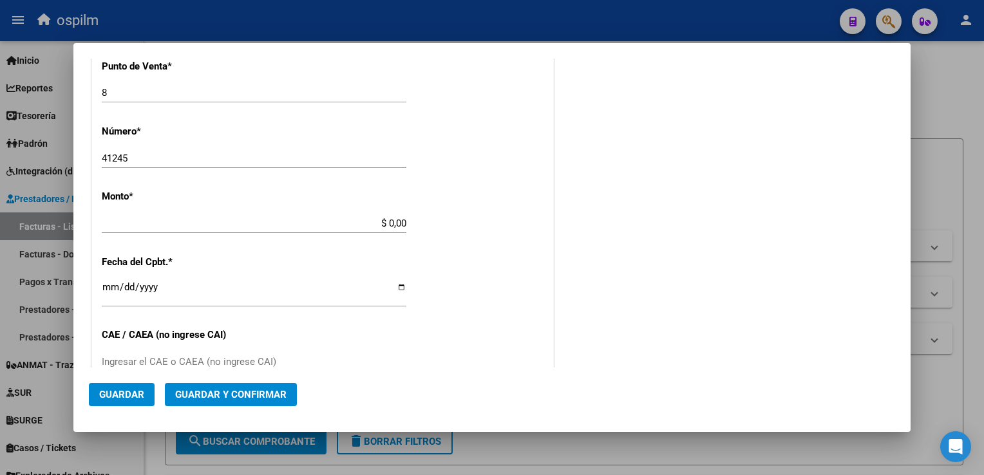
type input "$ 27.818,00"
type input "2025-06-03"
type input "75228352442995"
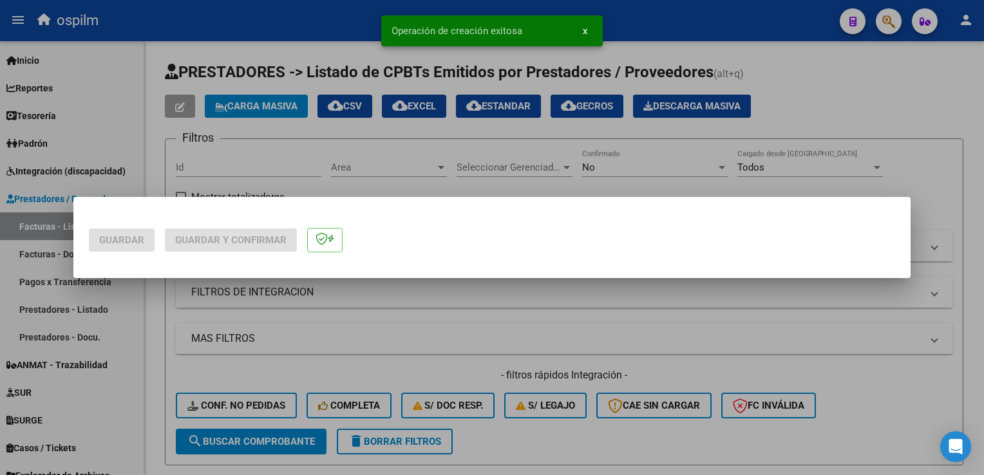
scroll to position [0, 0]
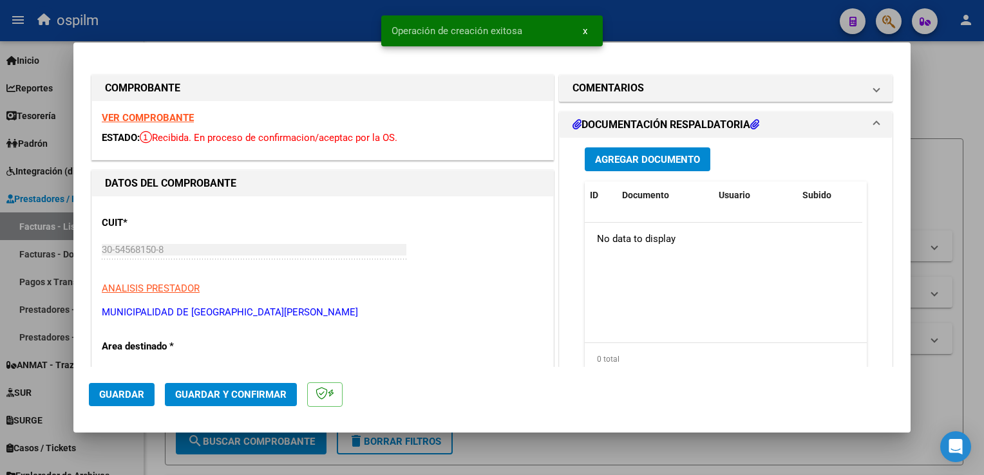
click at [133, 393] on span "Guardar" at bounding box center [121, 395] width 45 height 12
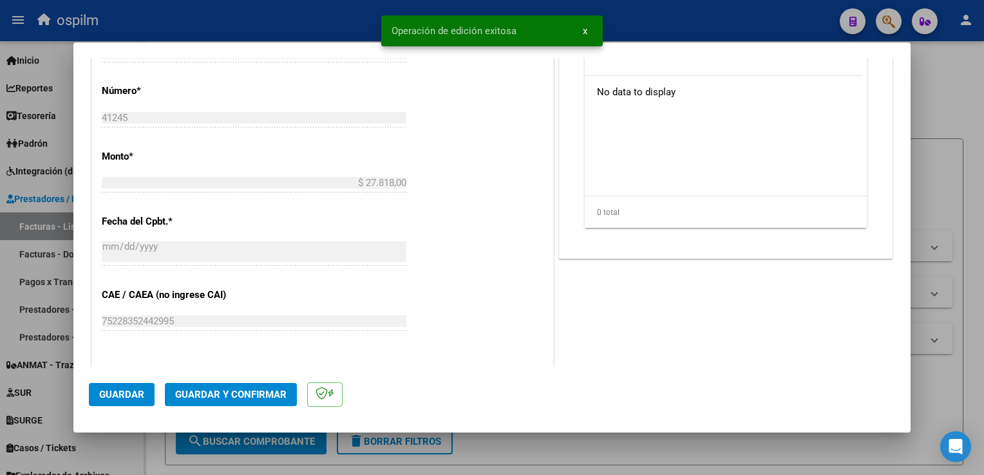
scroll to position [644, 0]
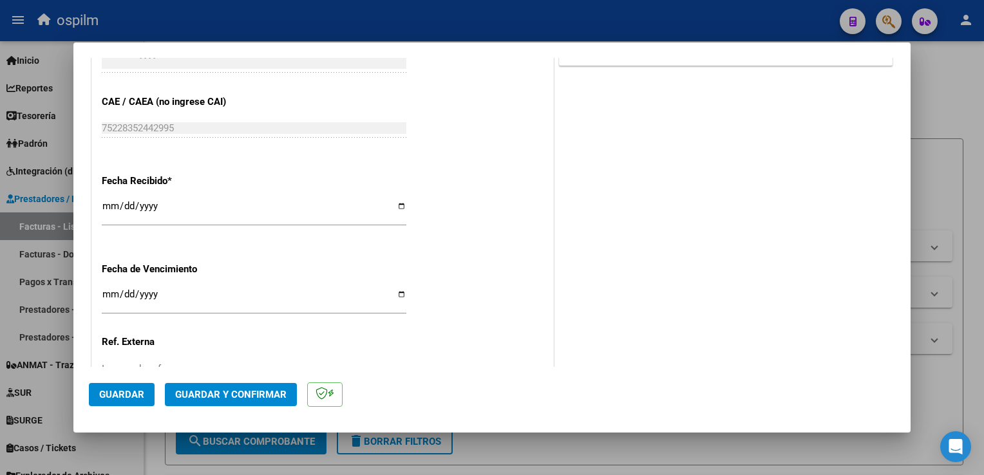
click at [105, 202] on input "[DATE]" at bounding box center [254, 211] width 305 height 21
type input "[DATE]"
click at [116, 396] on span "Guardar" at bounding box center [121, 395] width 45 height 12
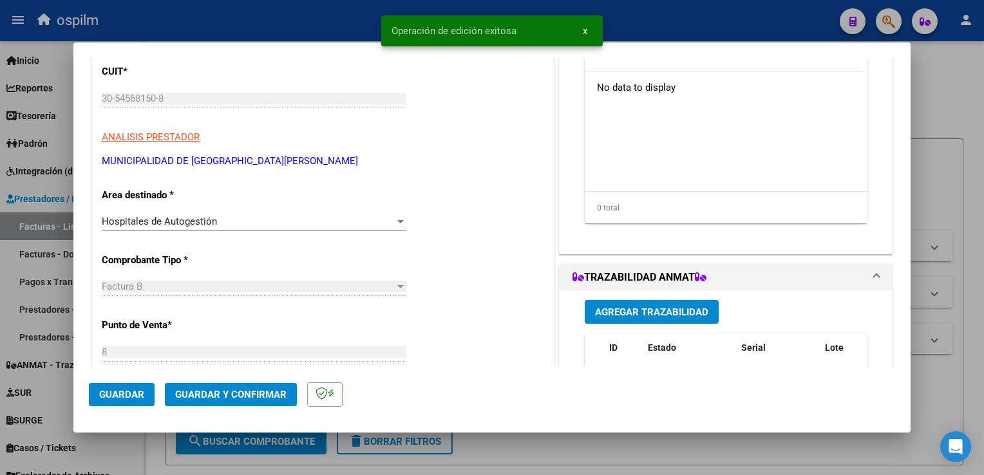
scroll to position [0, 0]
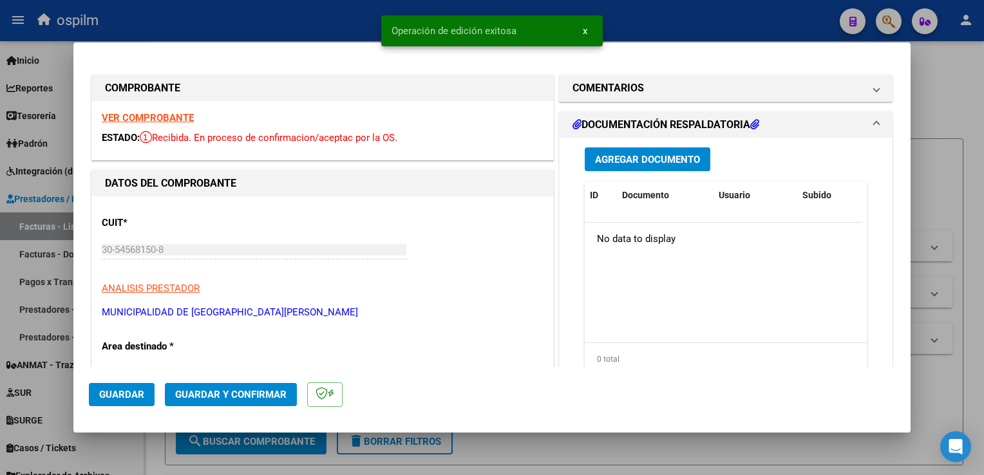
click at [667, 167] on button "Agregar Documento" at bounding box center [648, 160] width 126 height 24
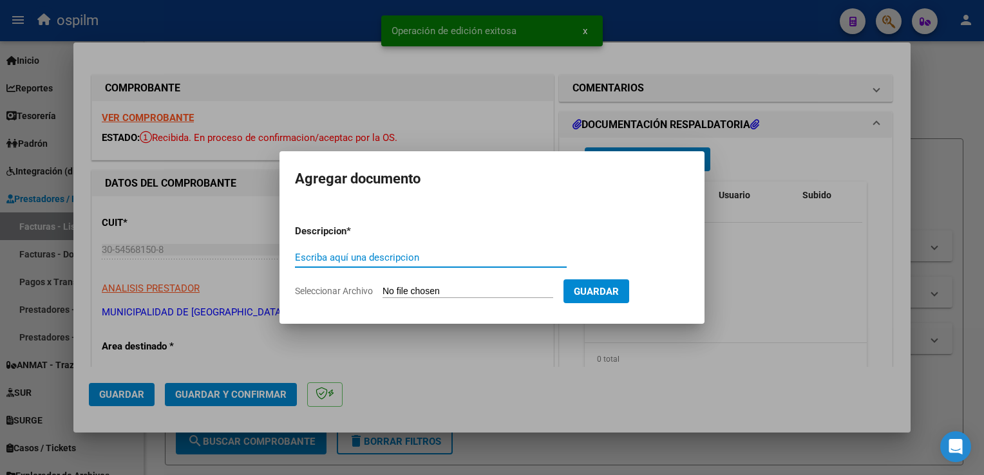
click at [379, 255] on input "Escriba aquí una descripcion" at bounding box center [431, 258] width 272 height 12
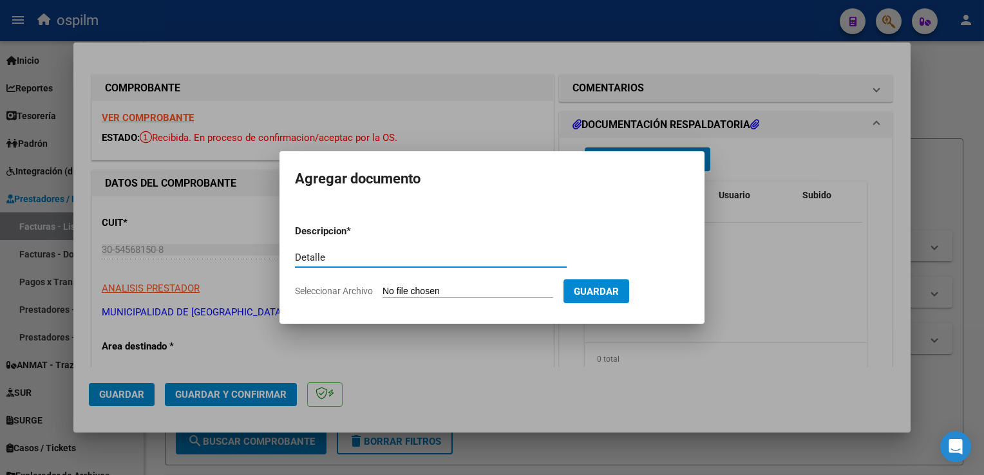
type input "Detalle"
click at [391, 297] on input "Seleccionar Archivo" at bounding box center [468, 292] width 171 height 12
type input "C:\fakepath\Anexo 41245.pdf"
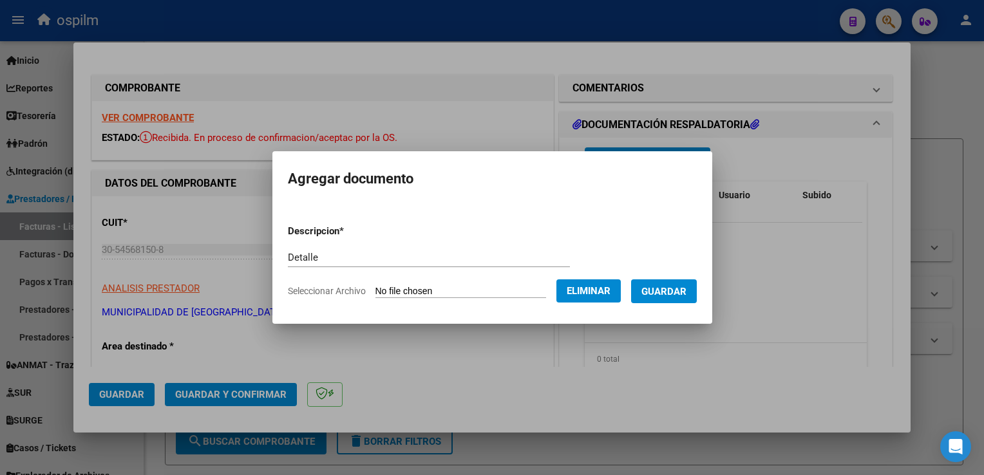
click at [675, 291] on span "Guardar" at bounding box center [664, 292] width 45 height 12
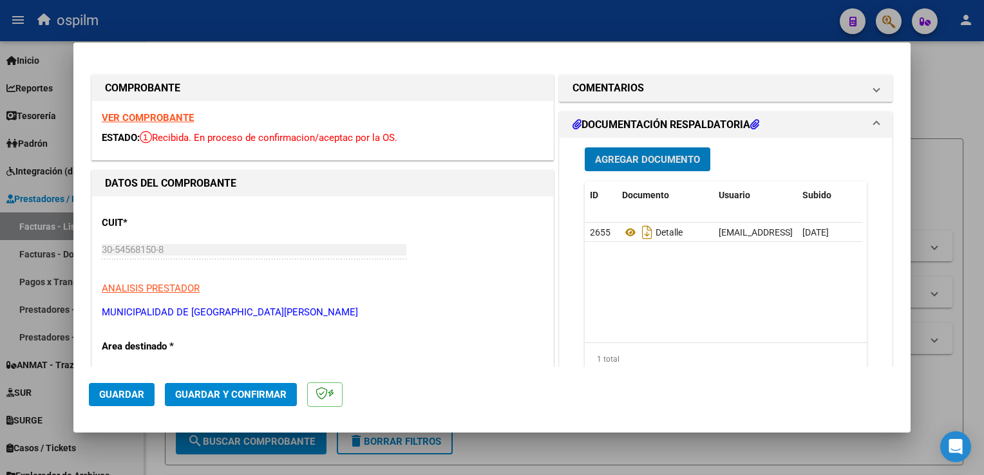
click at [195, 383] on button "Guardar y Confirmar" at bounding box center [231, 394] width 132 height 23
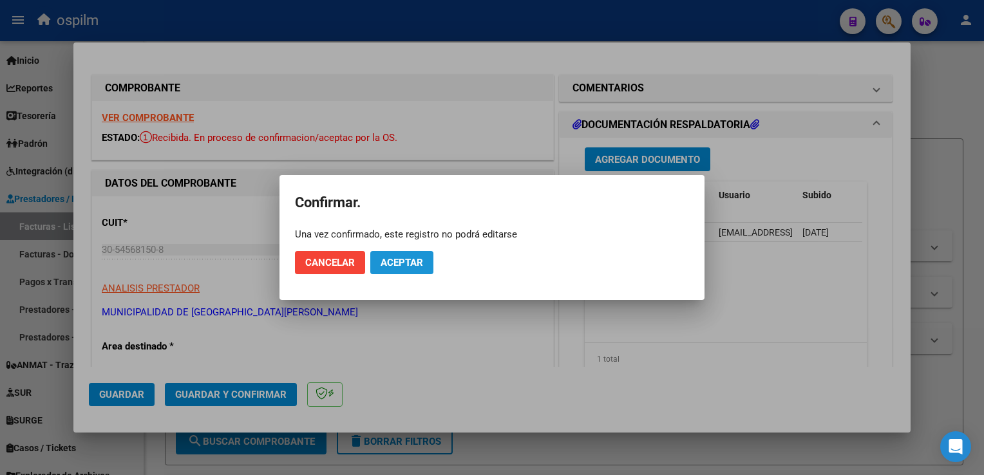
click at [390, 269] on button "Aceptar" at bounding box center [401, 262] width 63 height 23
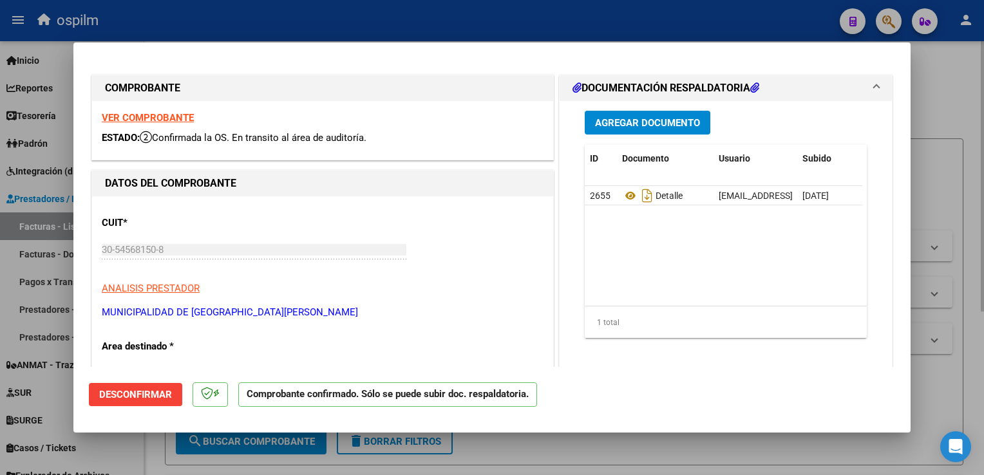
drag, startPoint x: 967, startPoint y: 308, endPoint x: 959, endPoint y: 313, distance: 9.3
click at [966, 308] on div at bounding box center [492, 237] width 984 height 475
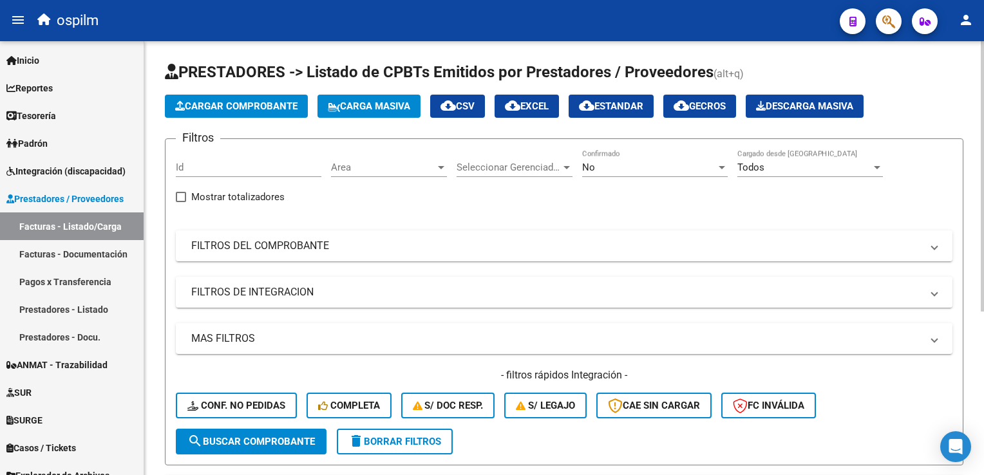
click at [239, 102] on span "Cargar Comprobante" at bounding box center [236, 106] width 122 height 12
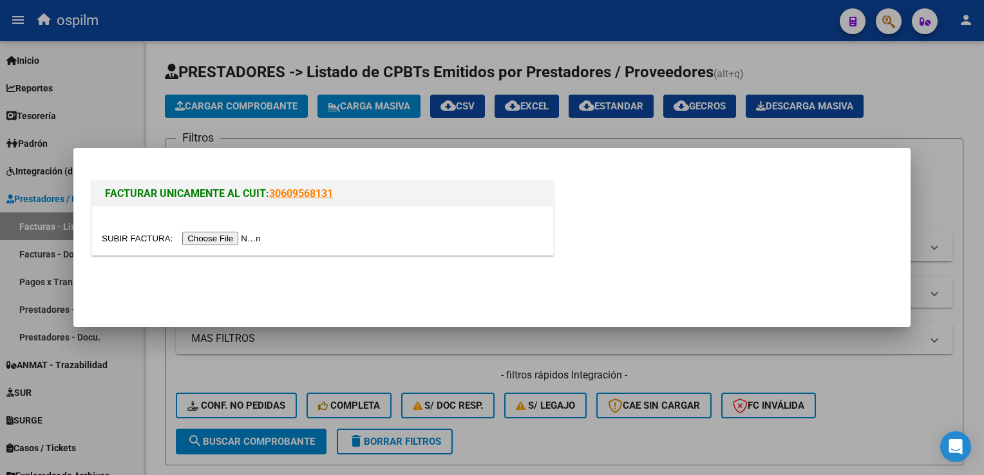
click at [205, 243] on input "file" at bounding box center [183, 239] width 163 height 14
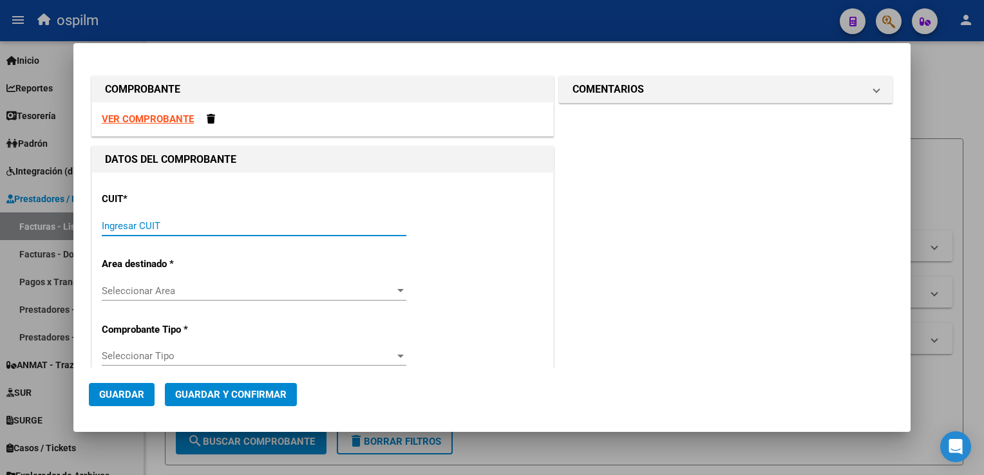
click at [158, 223] on input "Ingresar CUIT" at bounding box center [254, 226] width 305 height 12
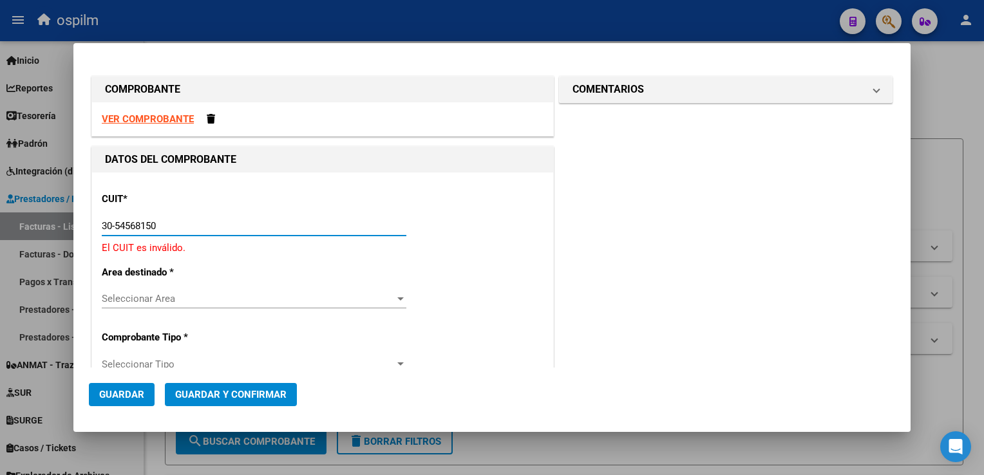
type input "30-54568150-8"
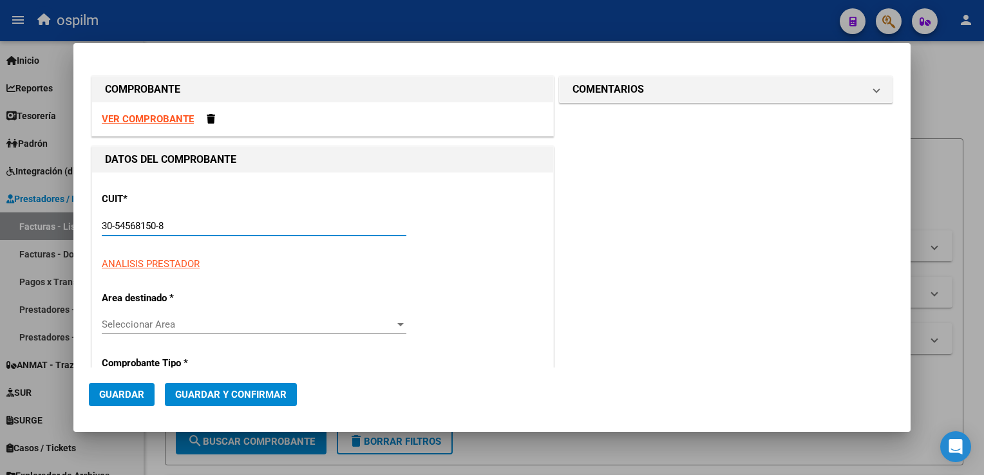
type input "8"
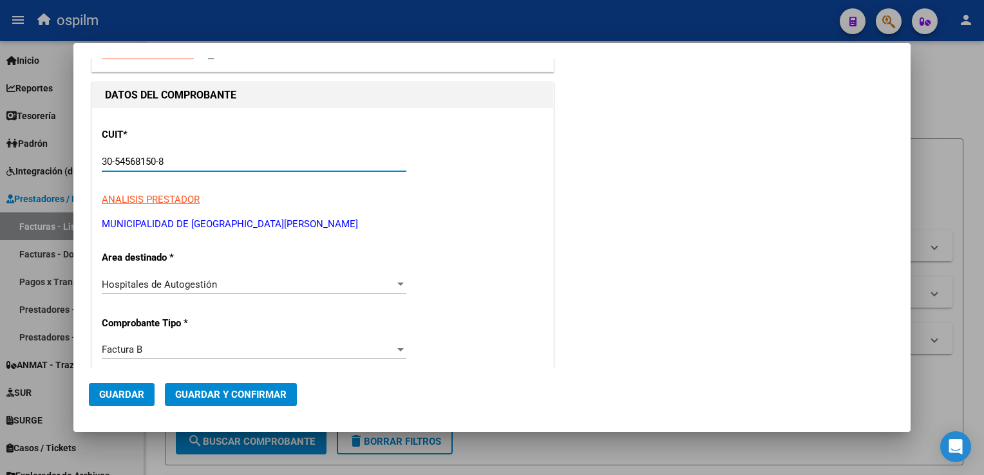
scroll to position [193, 0]
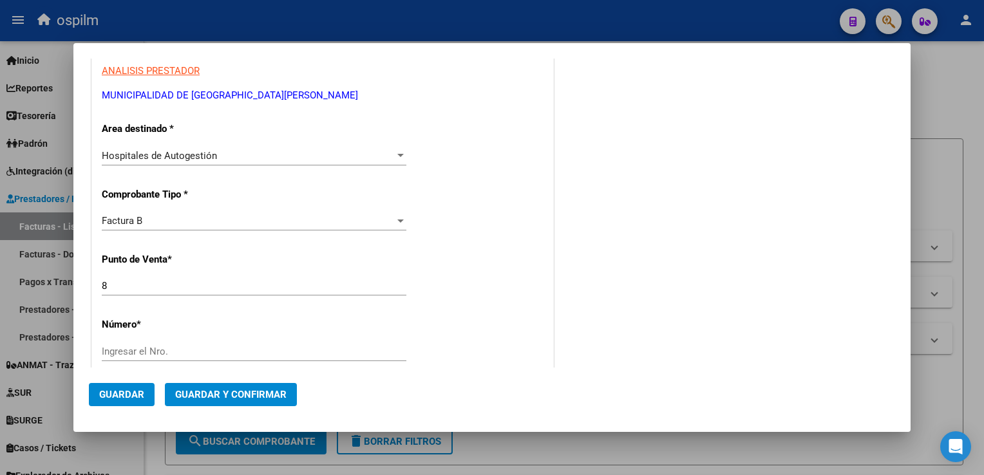
type input "30-54568150-8"
click at [166, 355] on input "Ingresar el Nro." at bounding box center [254, 352] width 305 height 12
type input "42109"
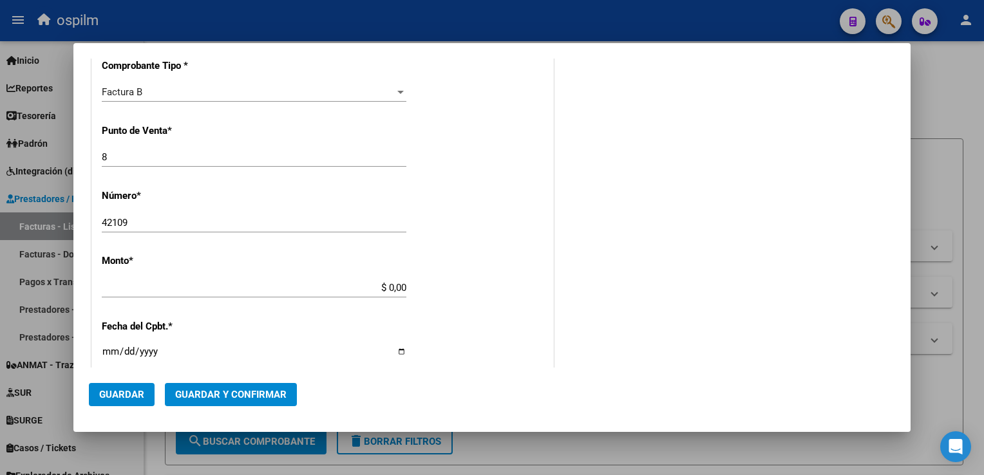
type input "$ 32.240,00"
type input "2025-07-03"
type input "75278995394201"
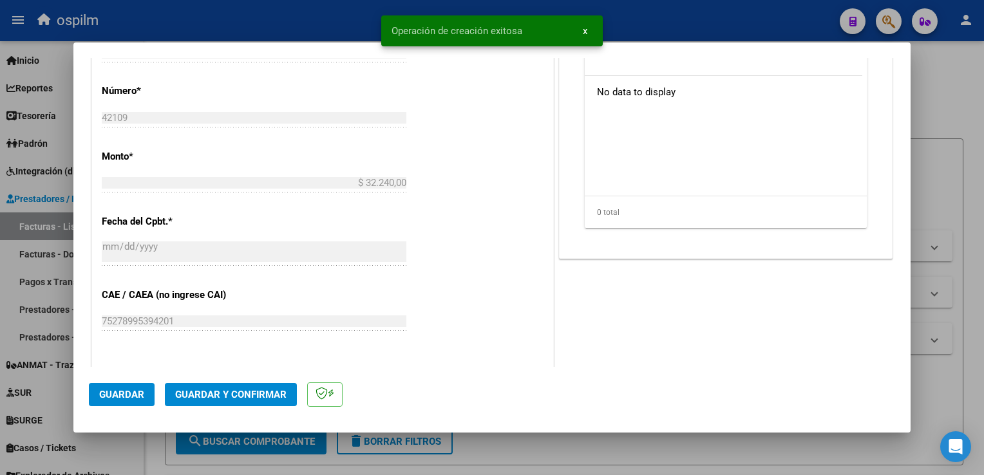
scroll to position [580, 0]
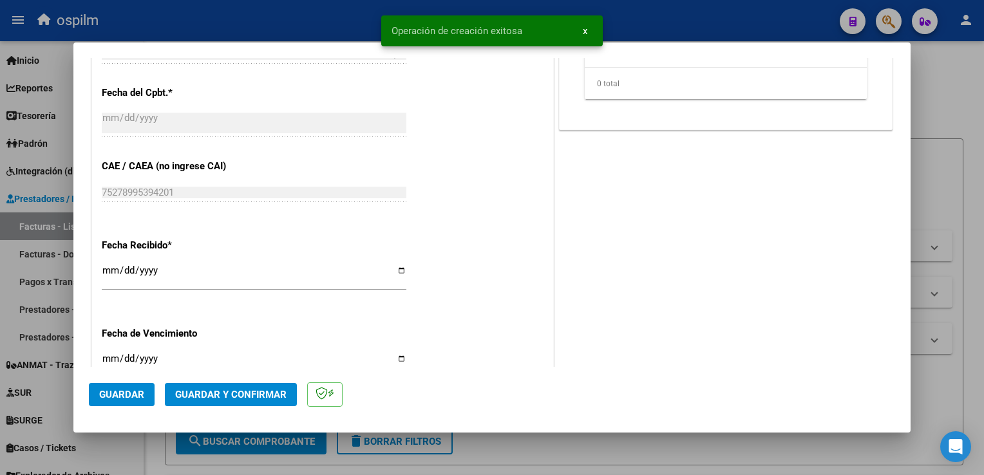
click at [106, 269] on input "[DATE]" at bounding box center [254, 275] width 305 height 21
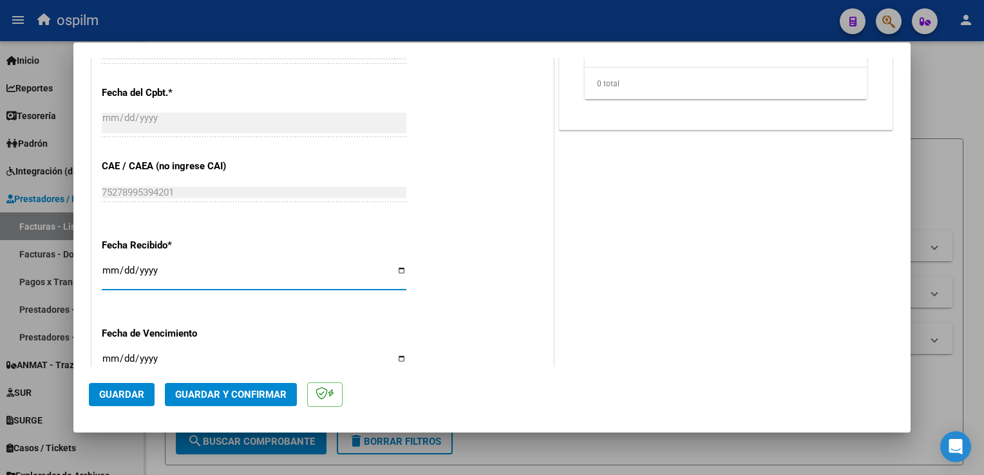
type input "2025-10-03"
type input "2025-07-03"
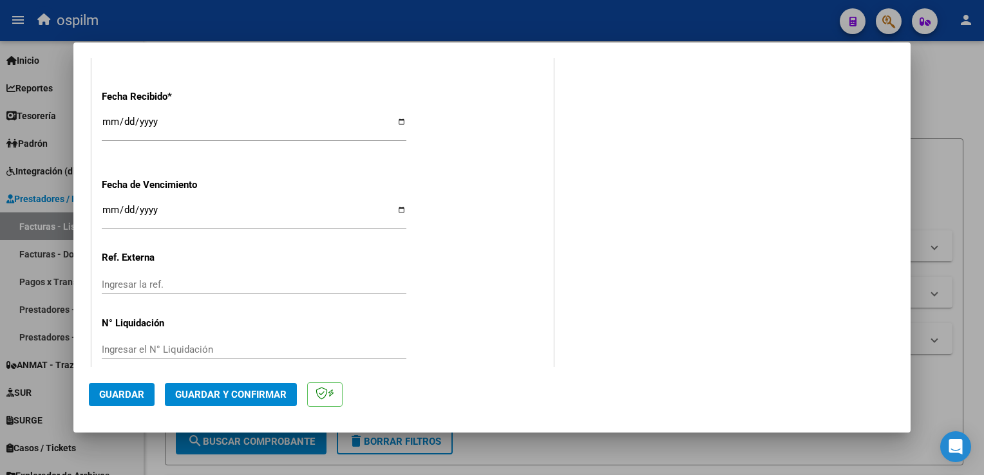
scroll to position [745, 0]
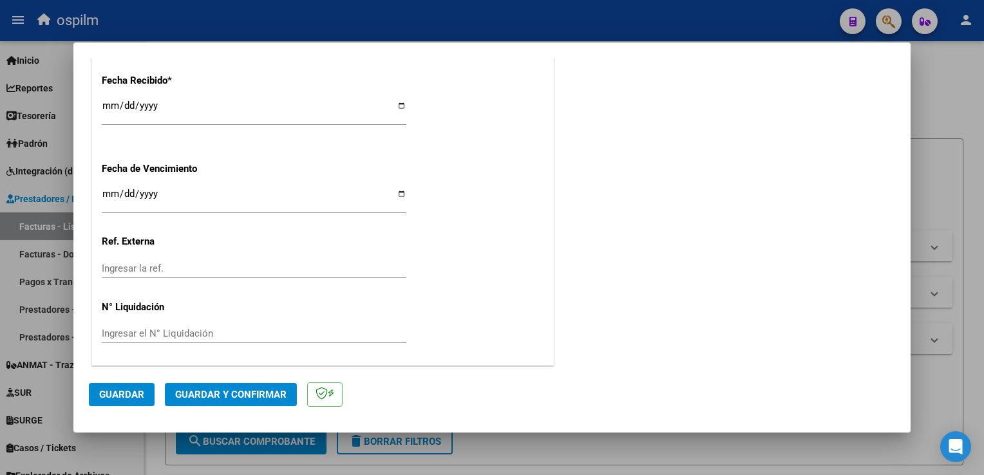
click at [134, 401] on button "Guardar" at bounding box center [122, 394] width 66 height 23
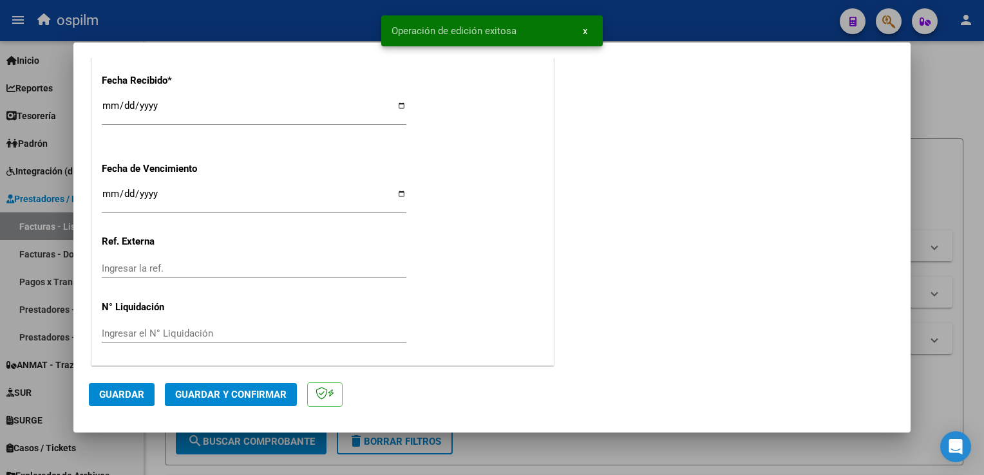
scroll to position [0, 0]
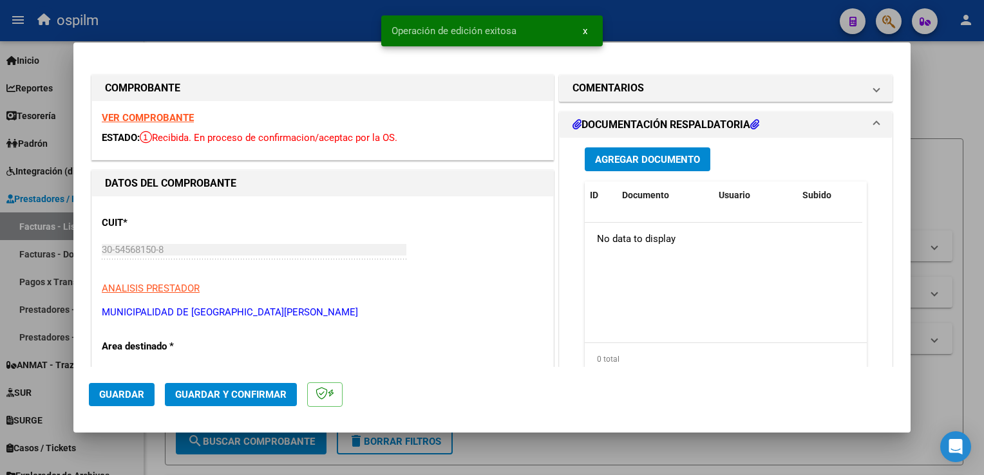
click at [633, 160] on span "Agregar Documento" at bounding box center [647, 160] width 105 height 12
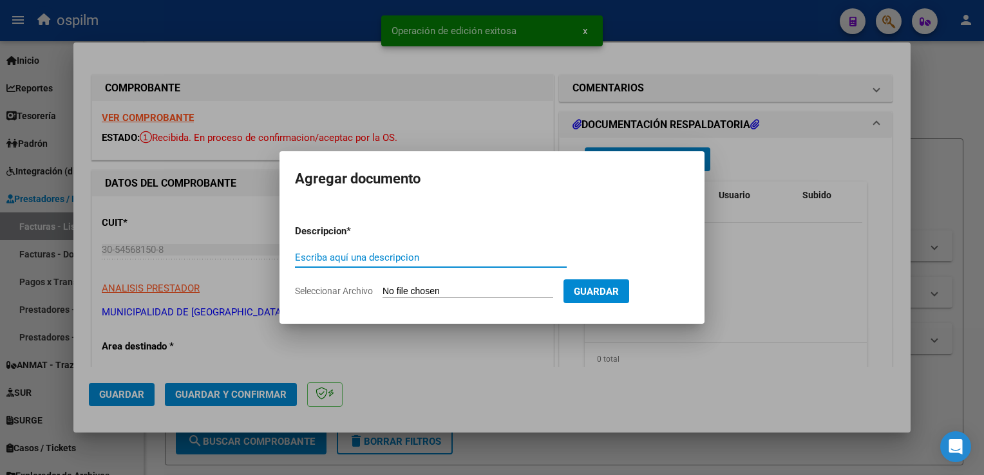
click at [383, 254] on input "Escriba aquí una descripcion" at bounding box center [431, 258] width 272 height 12
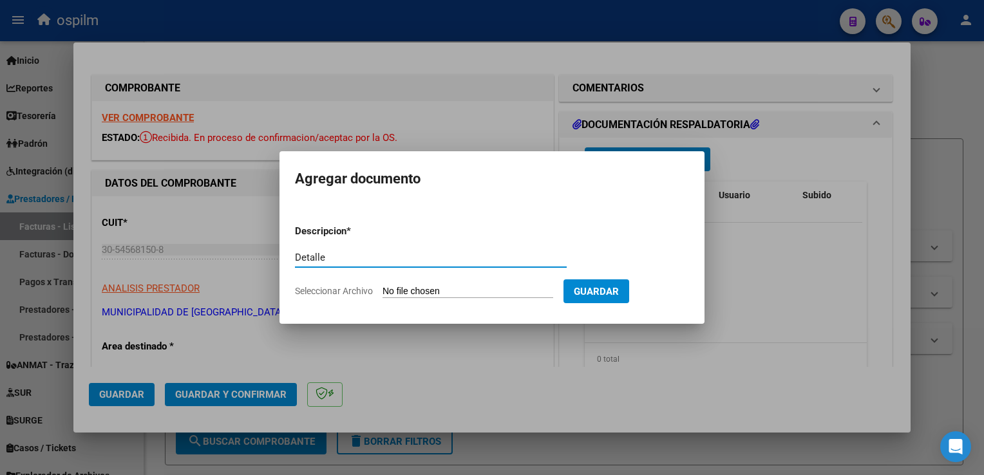
type input "Detalle"
click at [410, 285] on app-file-uploader "Seleccionar Archivo" at bounding box center [429, 291] width 269 height 12
click at [412, 297] on input "Seleccionar Archivo" at bounding box center [468, 292] width 171 height 12
type input "C:\fakepath\Anexo 42109.pdf"
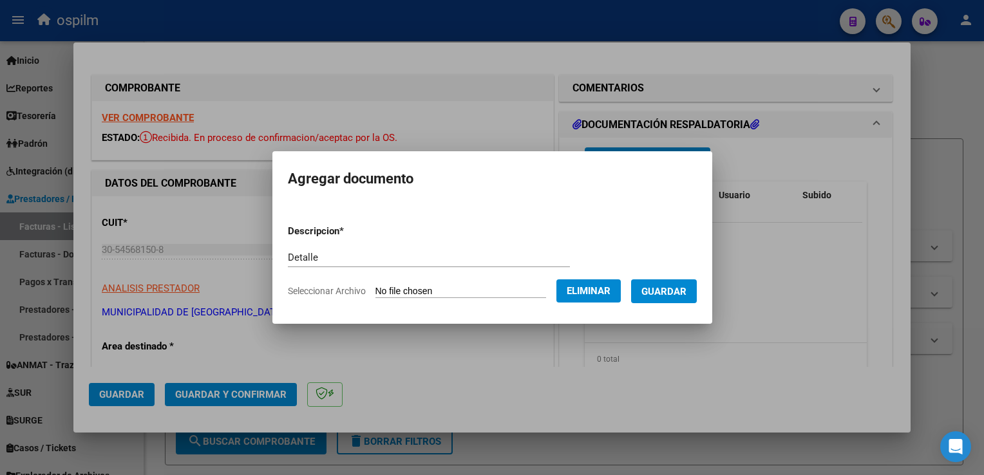
click at [675, 278] on form "Descripcion * Detalle Escriba aquí una descripcion Seleccionar Archivo Eliminar…" at bounding box center [492, 261] width 409 height 94
click at [674, 292] on span "Guardar" at bounding box center [664, 292] width 45 height 12
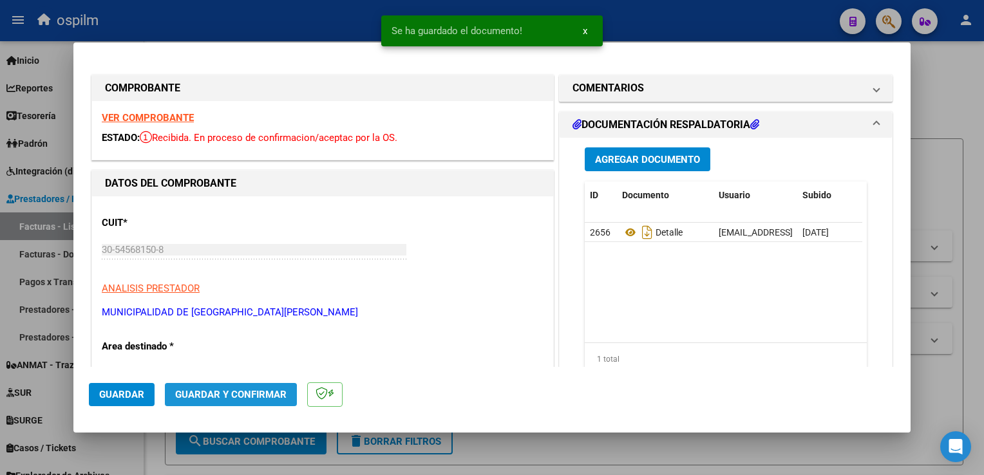
click at [204, 406] on button "Guardar y Confirmar" at bounding box center [231, 394] width 132 height 23
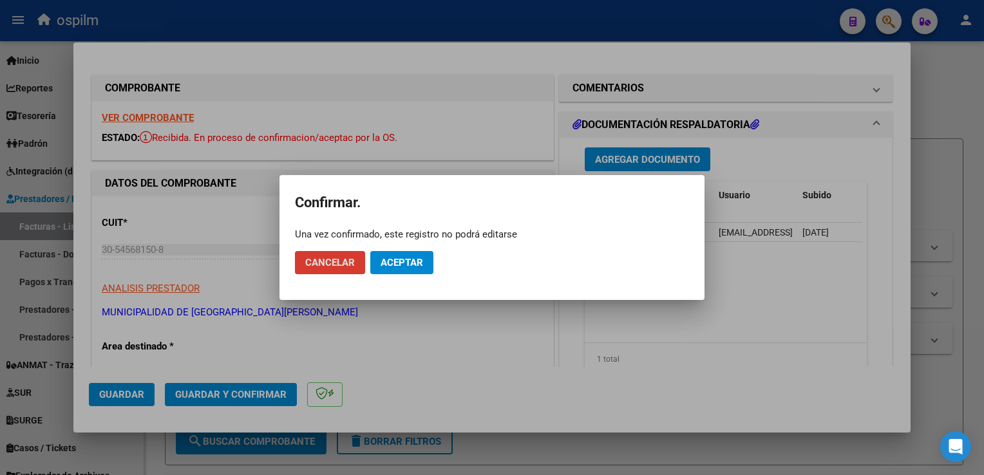
drag, startPoint x: 414, startPoint y: 267, endPoint x: 414, endPoint y: 274, distance: 7.1
click at [414, 274] on button "Aceptar" at bounding box center [401, 262] width 63 height 23
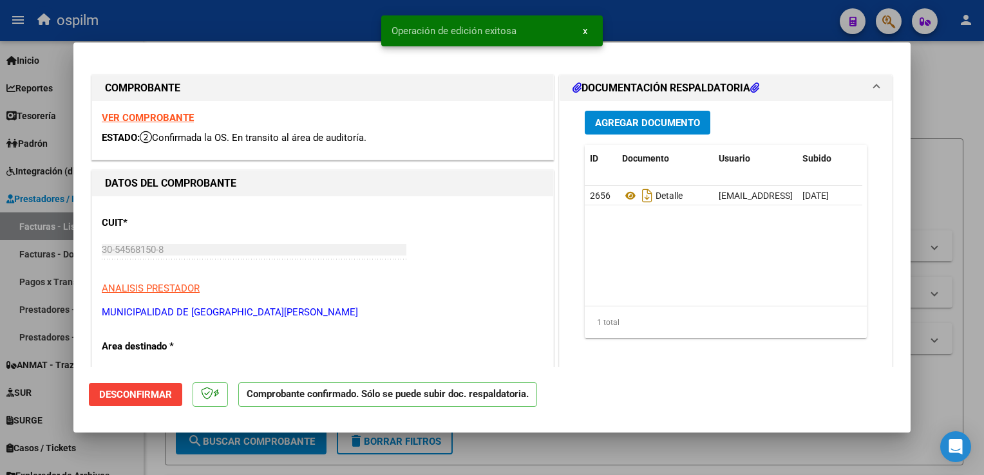
click at [968, 298] on div at bounding box center [492, 237] width 984 height 475
type input "$ 0,00"
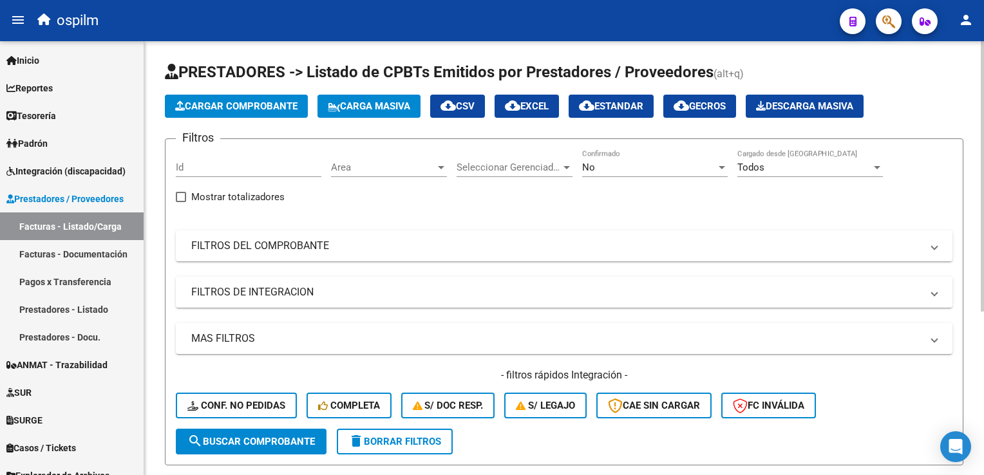
click at [252, 443] on span "search Buscar Comprobante" at bounding box center [251, 442] width 128 height 12
click at [260, 447] on button "search Buscar Comprobante" at bounding box center [251, 442] width 151 height 26
click at [609, 166] on div "No" at bounding box center [649, 168] width 134 height 12
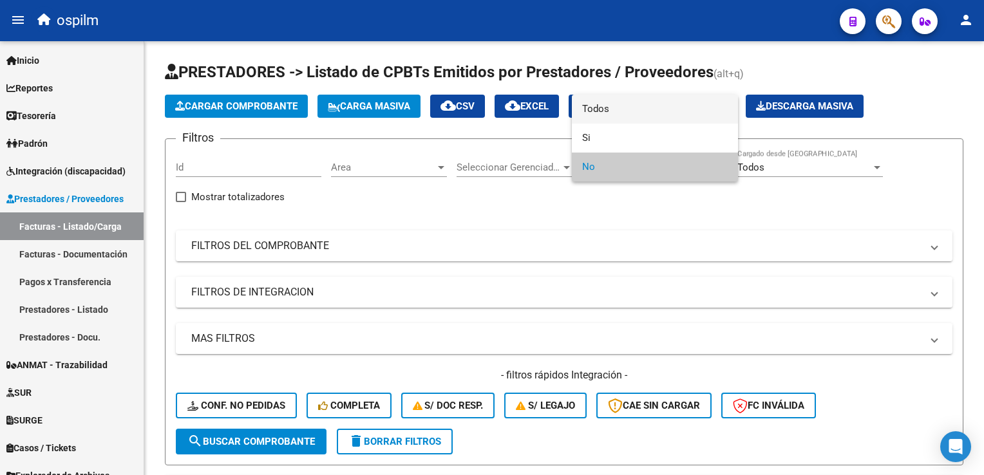
click at [616, 100] on span "Todos" at bounding box center [655, 109] width 146 height 29
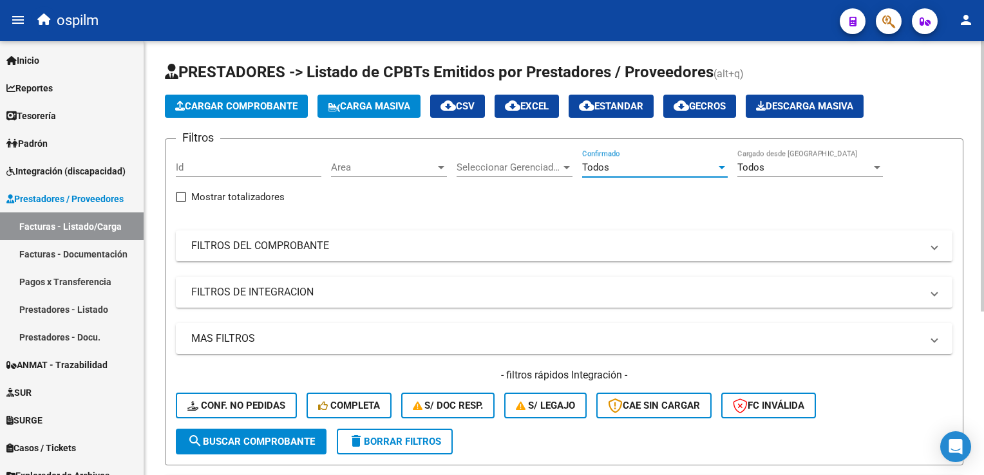
click at [515, 165] on span "Seleccionar Gerenciador" at bounding box center [509, 168] width 104 height 12
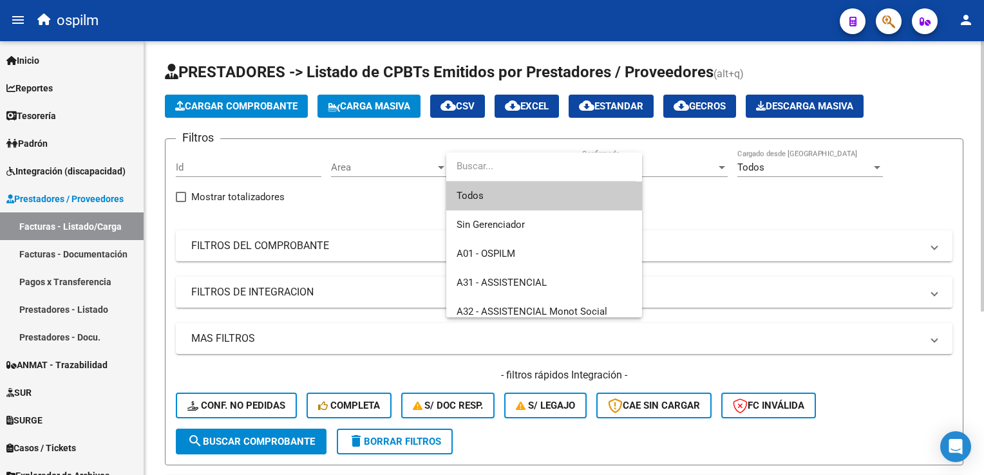
click at [515, 165] on input "dropdown search" at bounding box center [540, 166] width 189 height 29
click at [767, 238] on div at bounding box center [492, 237] width 984 height 475
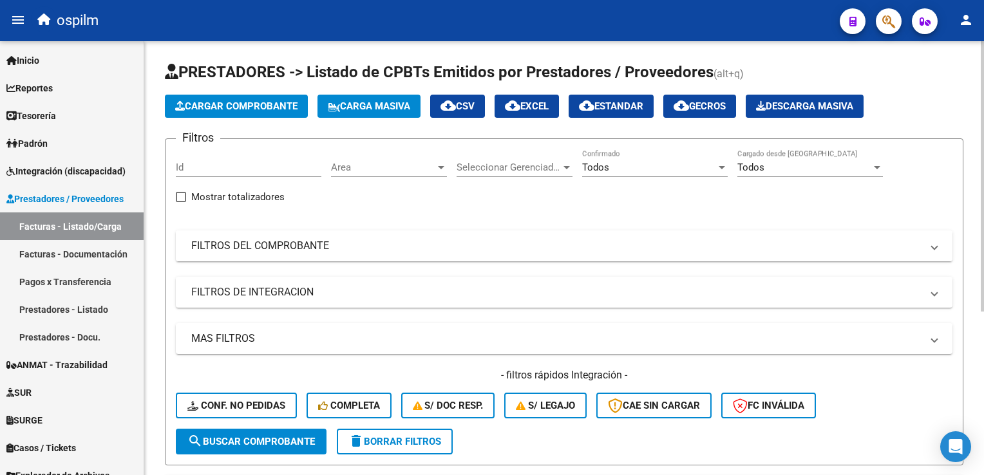
click at [220, 243] on mat-panel-title "FILTROS DEL COMPROBANTE" at bounding box center [556, 246] width 730 height 14
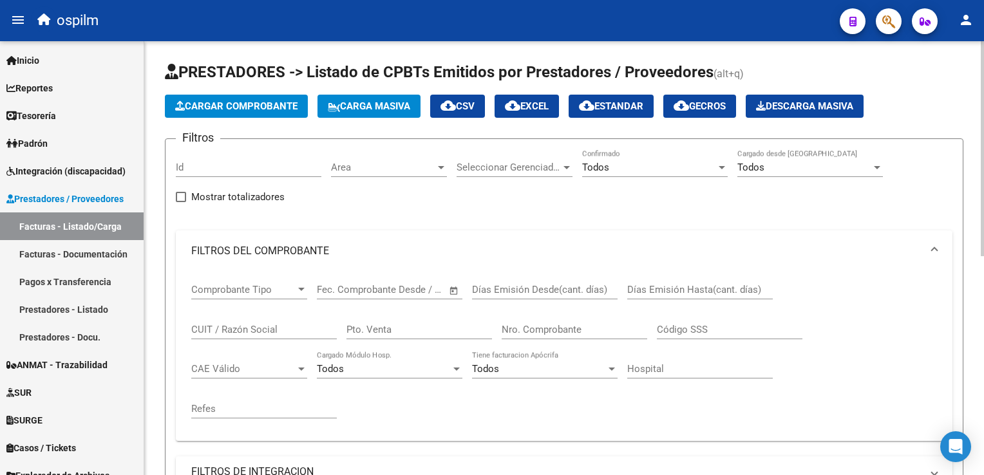
click at [524, 327] on input "Nro. Comprobante" at bounding box center [575, 330] width 146 height 12
drag, startPoint x: 535, startPoint y: 329, endPoint x: 377, endPoint y: 309, distance: 159.7
click at [377, 309] on div "Comprobante Tipo Comprobante Tipo Fecha inicio – Fecha fin Fec. Comprobante Des…" at bounding box center [564, 351] width 746 height 159
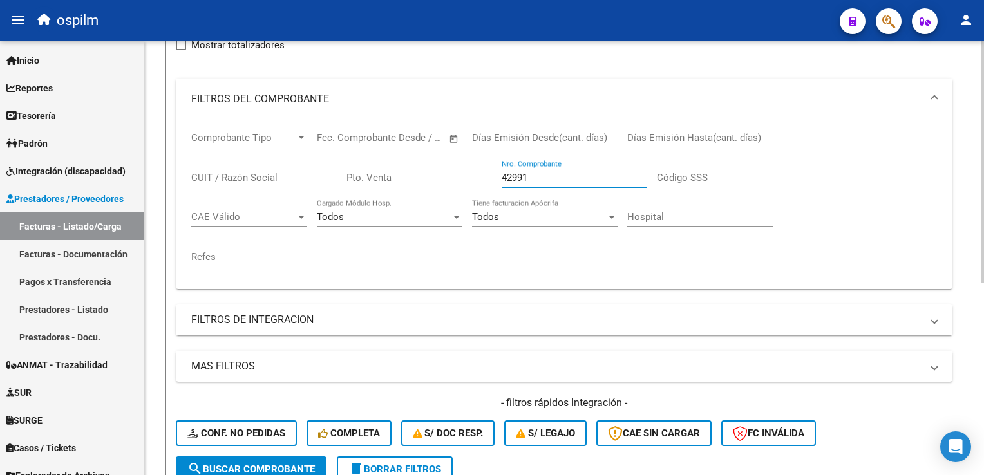
scroll to position [151, 0]
click at [539, 173] on input "42991" at bounding box center [575, 179] width 146 height 12
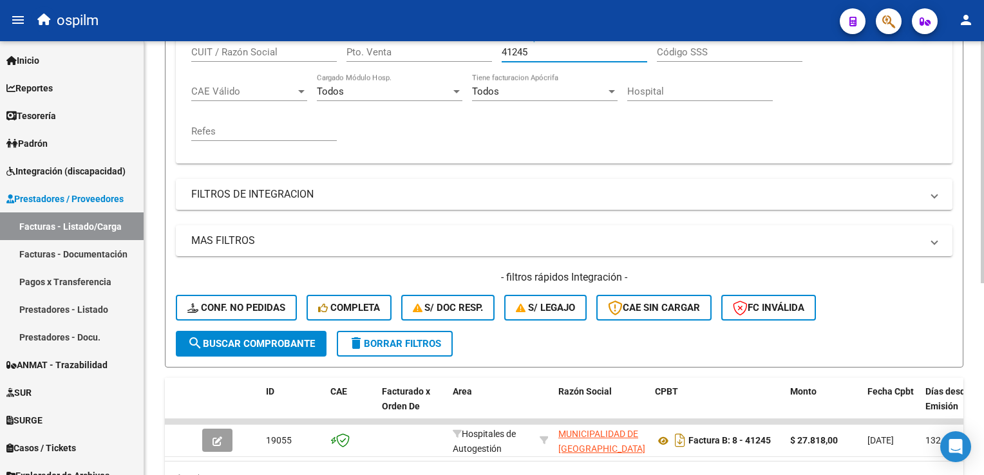
scroll to position [344, 0]
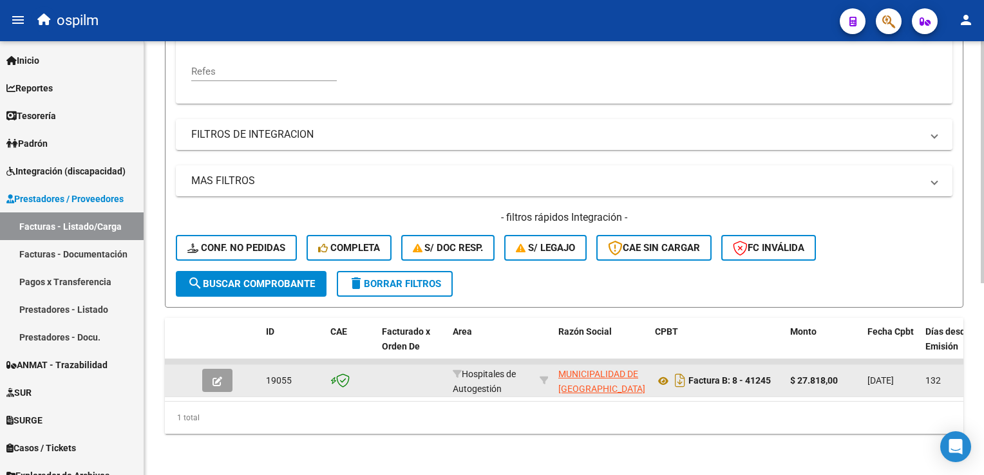
click at [312, 386] on datatable-body-cell "19055" at bounding box center [293, 381] width 64 height 32
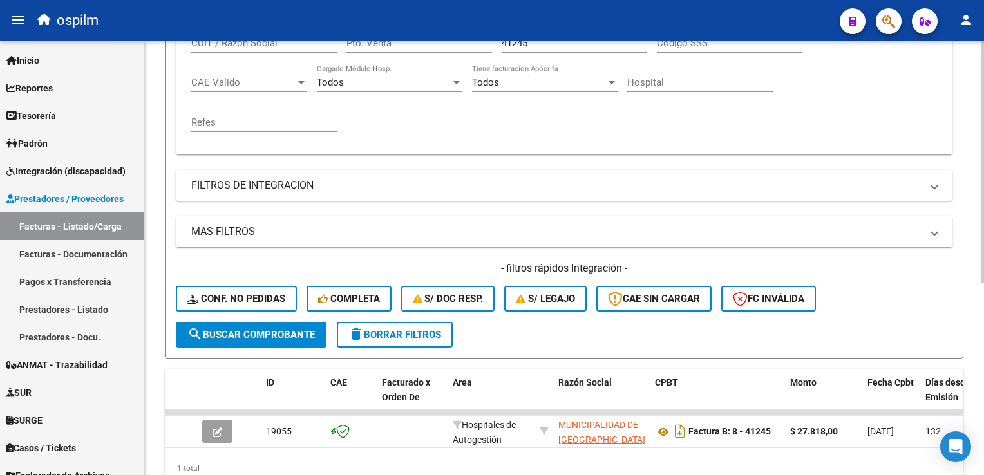
scroll to position [151, 0]
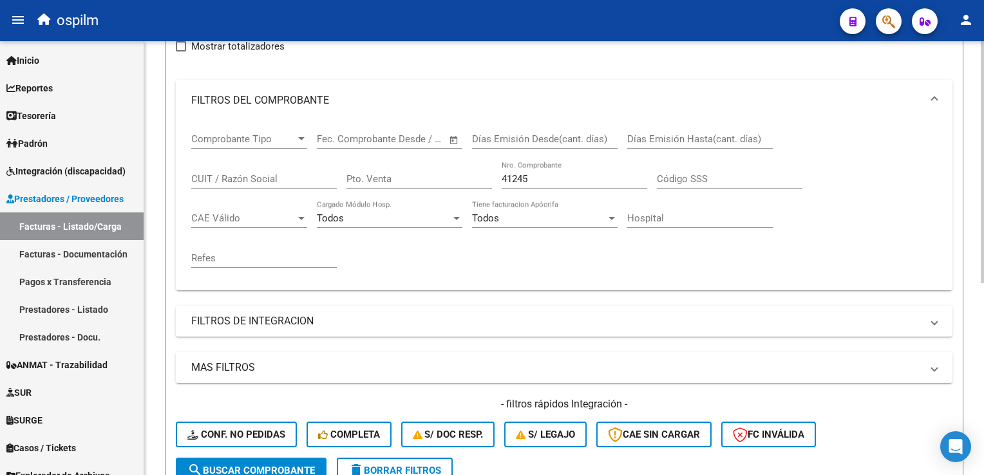
drag, startPoint x: 566, startPoint y: 171, endPoint x: 255, endPoint y: 189, distance: 311.0
click at [249, 183] on div "Comprobante Tipo Comprobante Tipo Fecha inicio – Fecha fin Fec. Comprobante Des…" at bounding box center [564, 200] width 746 height 159
drag, startPoint x: 600, startPoint y: 148, endPoint x: 600, endPoint y: 159, distance: 11.0
click at [600, 149] on div "Días Emisión Desde(cant. días)" at bounding box center [545, 141] width 146 height 40
drag, startPoint x: 588, startPoint y: 181, endPoint x: 522, endPoint y: 189, distance: 66.8
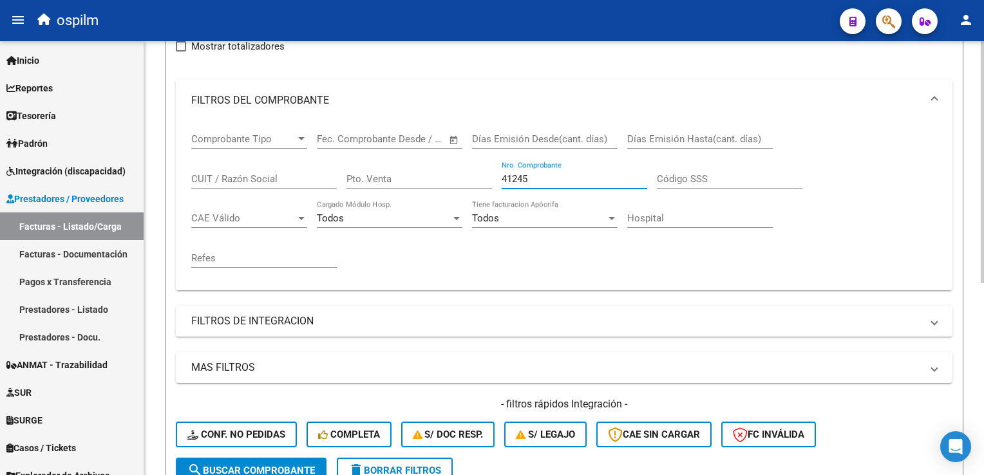
click at [332, 171] on div "Comprobante Tipo Comprobante Tipo Fecha inicio – Fecha fin Fec. Comprobante Des…" at bounding box center [564, 200] width 746 height 159
type input "42110"
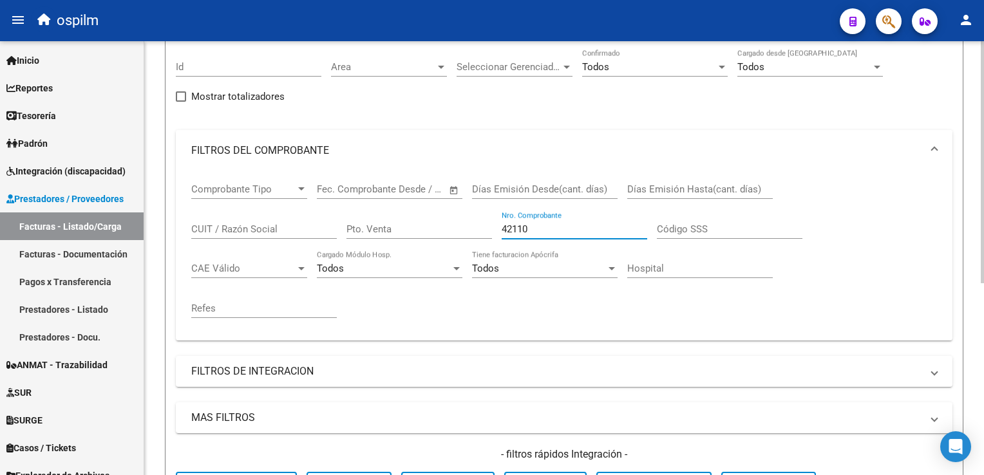
scroll to position [0, 0]
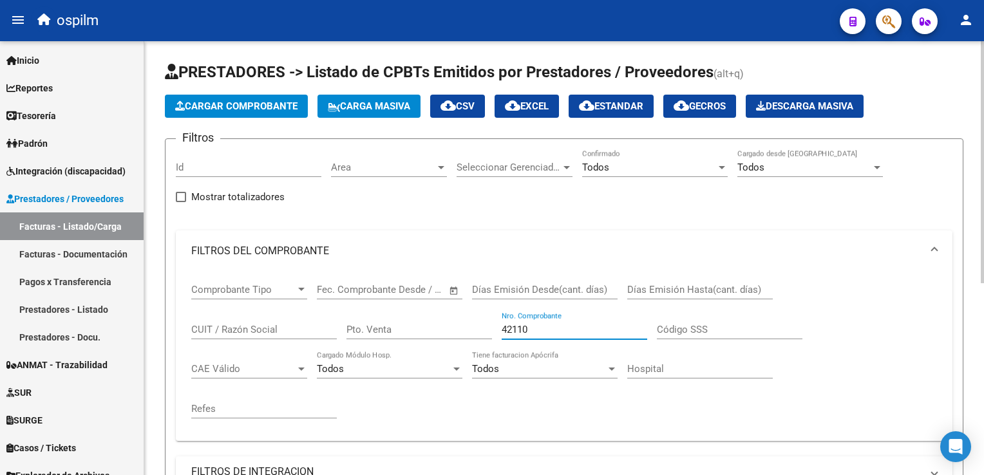
drag, startPoint x: 558, startPoint y: 326, endPoint x: 313, endPoint y: 307, distance: 245.5
click at [339, 300] on div "Comprobante Tipo Comprobante Tipo Fecha inicio – Fecha fin Fec. Comprobante Des…" at bounding box center [564, 351] width 746 height 159
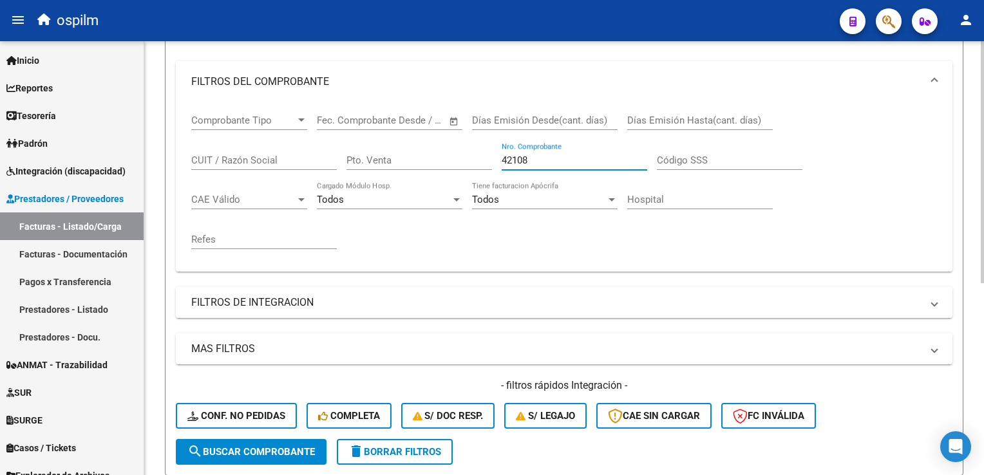
scroll to position [22, 0]
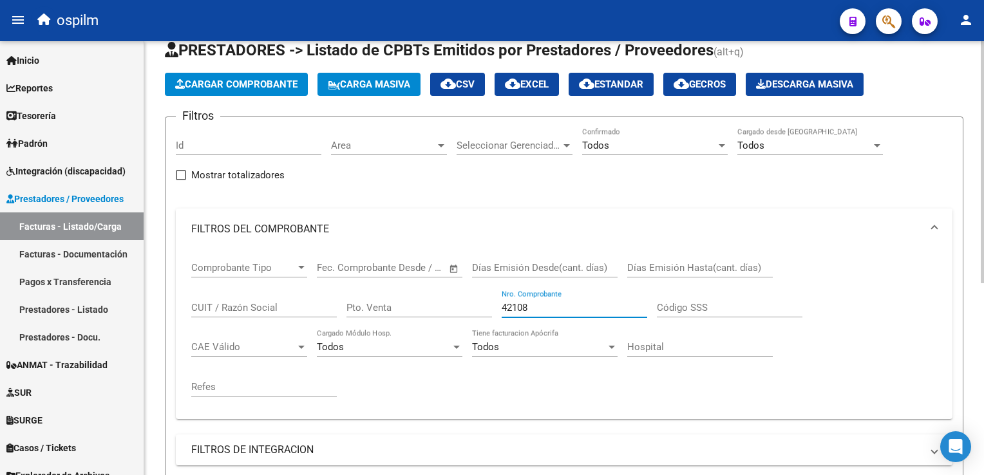
drag, startPoint x: 575, startPoint y: 308, endPoint x: 399, endPoint y: 287, distance: 176.5
click at [399, 287] on div "Comprobante Tipo Comprobante Tipo Fecha inicio – Fecha fin Fec. Comprobante Des…" at bounding box center [564, 329] width 746 height 159
type input "411"
type input "7"
click at [518, 305] on input "7" at bounding box center [575, 308] width 146 height 12
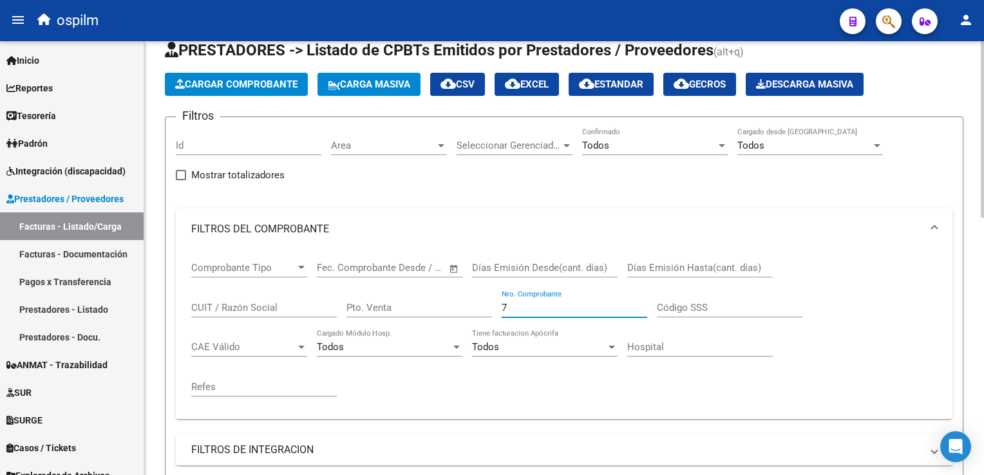
drag, startPoint x: 518, startPoint y: 305, endPoint x: 252, endPoint y: 320, distance: 266.5
click at [252, 320] on div "Comprobante Tipo Comprobante Tipo Fecha inicio – Fecha fin Fec. Comprobante Des…" at bounding box center [564, 329] width 746 height 159
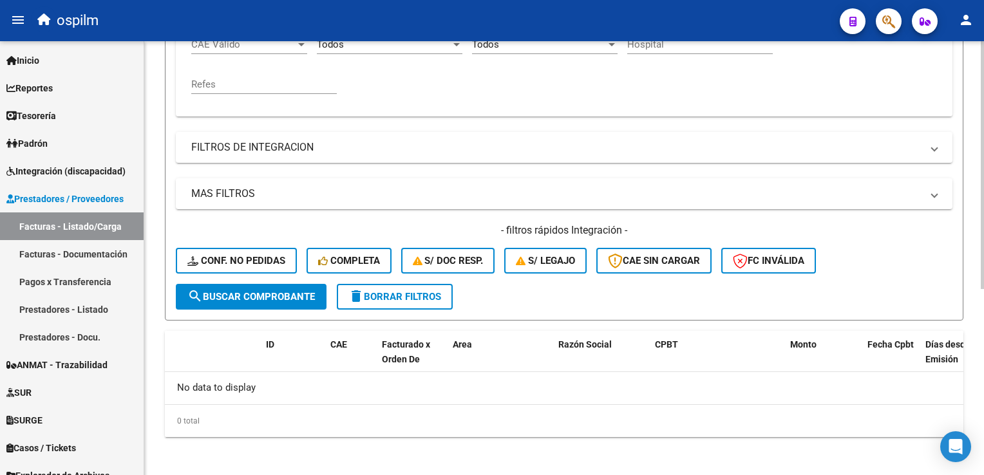
scroll to position [3, 0]
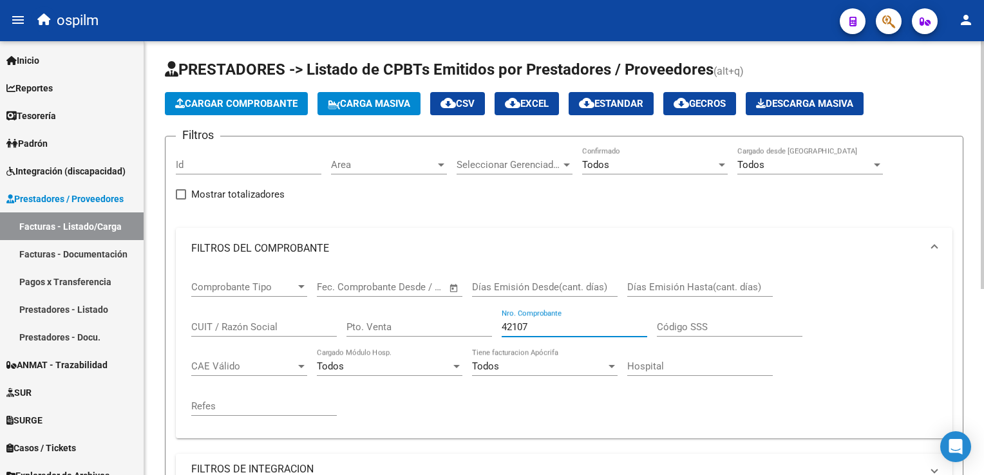
click at [578, 374] on div "Todos Tiene facturacion Apócrifa" at bounding box center [545, 362] width 146 height 28
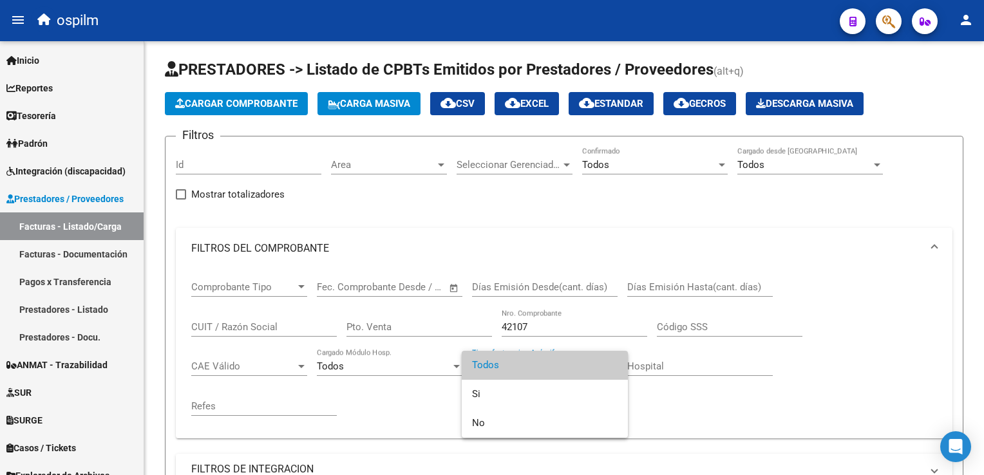
click at [835, 411] on div at bounding box center [492, 237] width 984 height 475
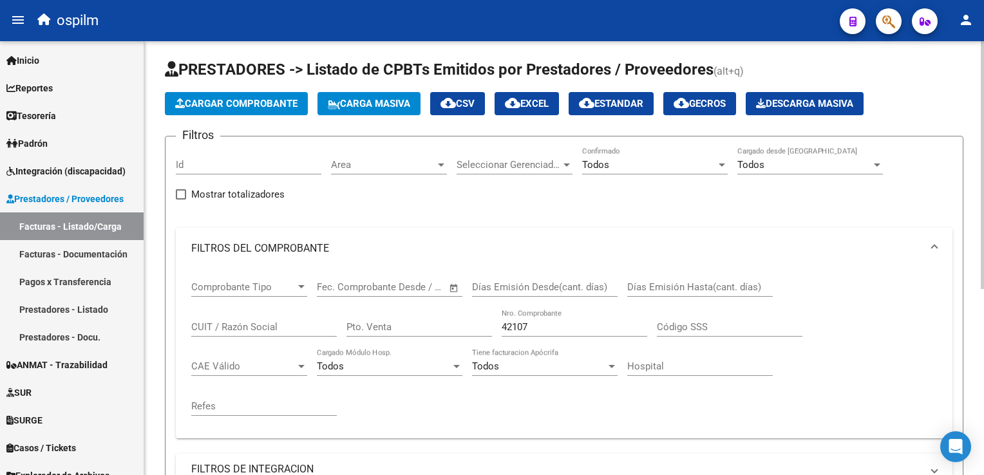
drag, startPoint x: 549, startPoint y: 319, endPoint x: 379, endPoint y: 312, distance: 170.2
click at [379, 312] on div "Comprobante Tipo Comprobante Tipo Fecha inicio – Fecha fin Fec. Comprobante Des…" at bounding box center [564, 348] width 746 height 159
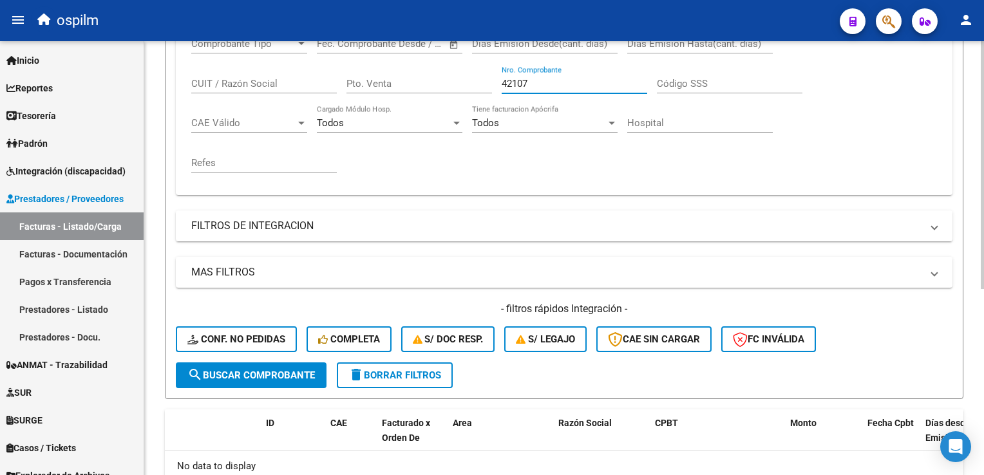
scroll to position [325, 0]
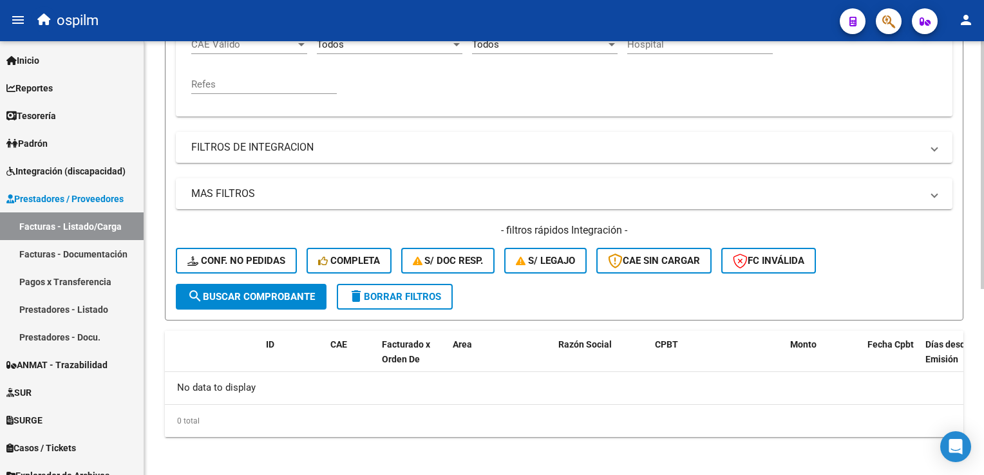
drag, startPoint x: 380, startPoint y: 473, endPoint x: 385, endPoint y: 462, distance: 11.2
click at [381, 473] on div "Video tutorial PRESTADORES -> Listado de CPBTs Emitidos por Prestadores / Prove…" at bounding box center [564, 98] width 840 height 762
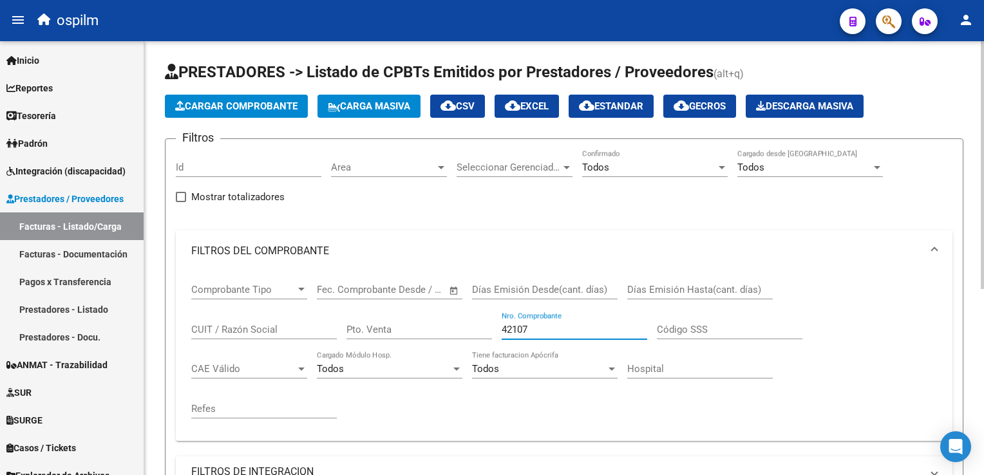
drag, startPoint x: 534, startPoint y: 333, endPoint x: 495, endPoint y: 323, distance: 40.6
click at [495, 323] on div "Comprobante Tipo Comprobante Tipo Fecha inicio – Fecha fin Fec. Comprobante Des…" at bounding box center [564, 351] width 746 height 159
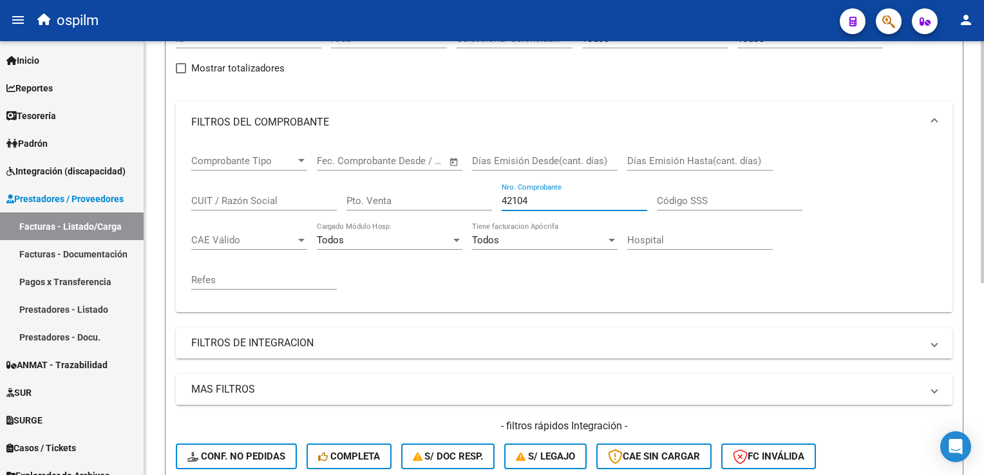
scroll to position [86, 0]
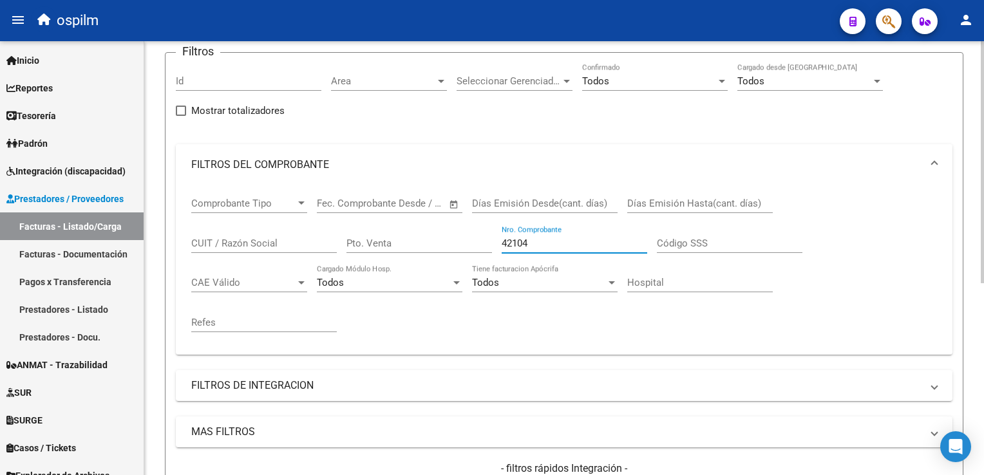
drag, startPoint x: 559, startPoint y: 236, endPoint x: 312, endPoint y: 234, distance: 247.3
click at [312, 236] on div "Comprobante Tipo Comprobante Tipo Fecha inicio – Fecha fin Fec. Comprobante Des…" at bounding box center [564, 265] width 746 height 159
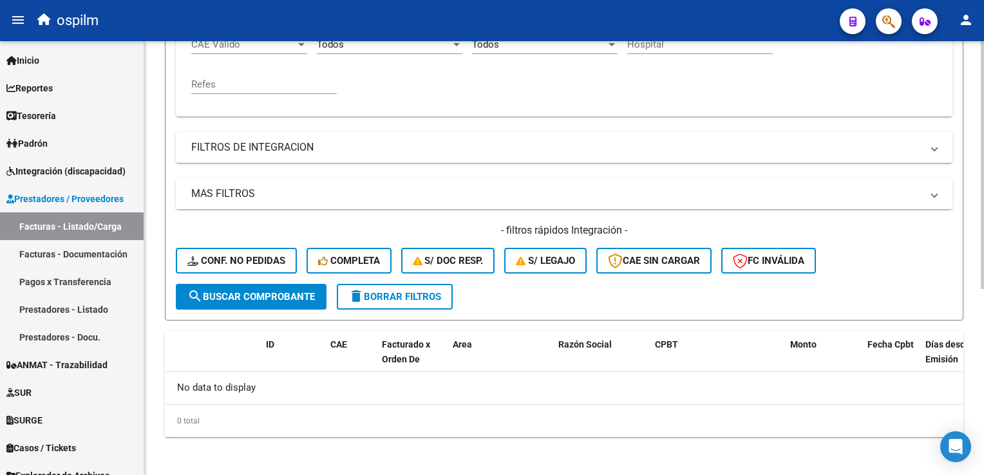
scroll to position [0, 0]
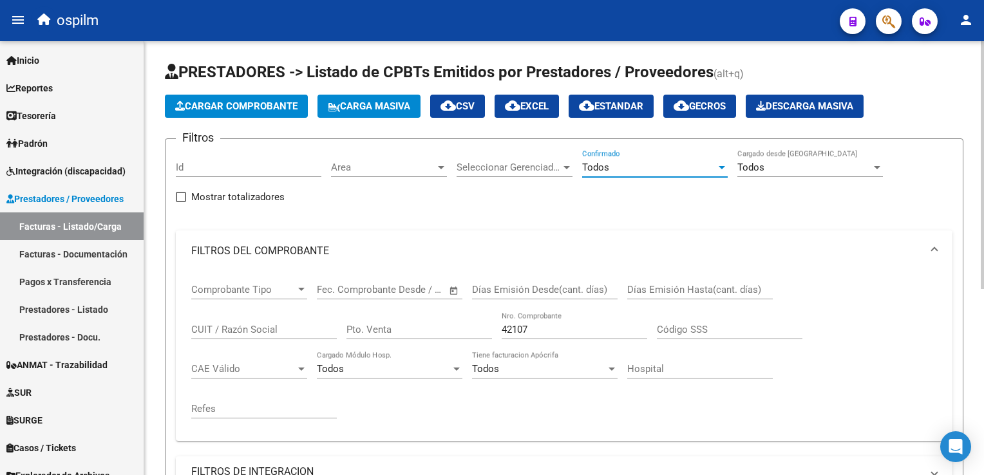
click at [611, 169] on div "Todos" at bounding box center [649, 168] width 134 height 12
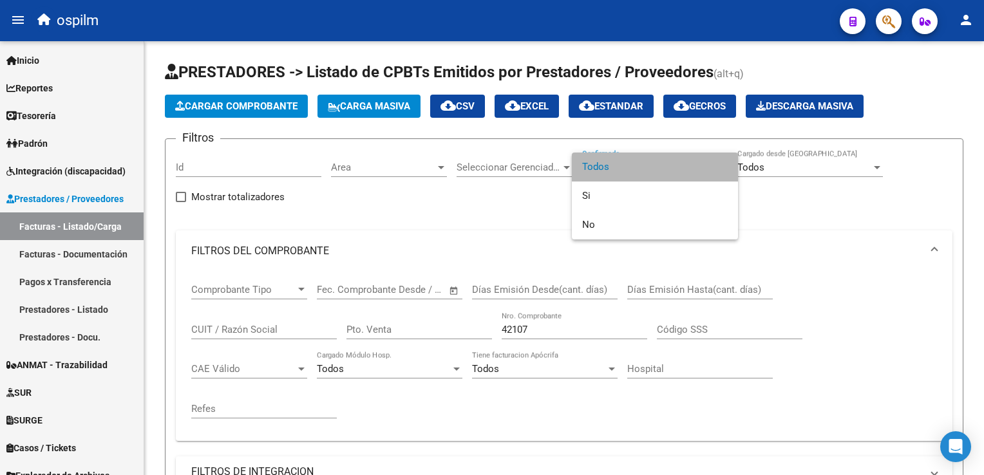
click at [611, 168] on span "Todos" at bounding box center [655, 167] width 146 height 29
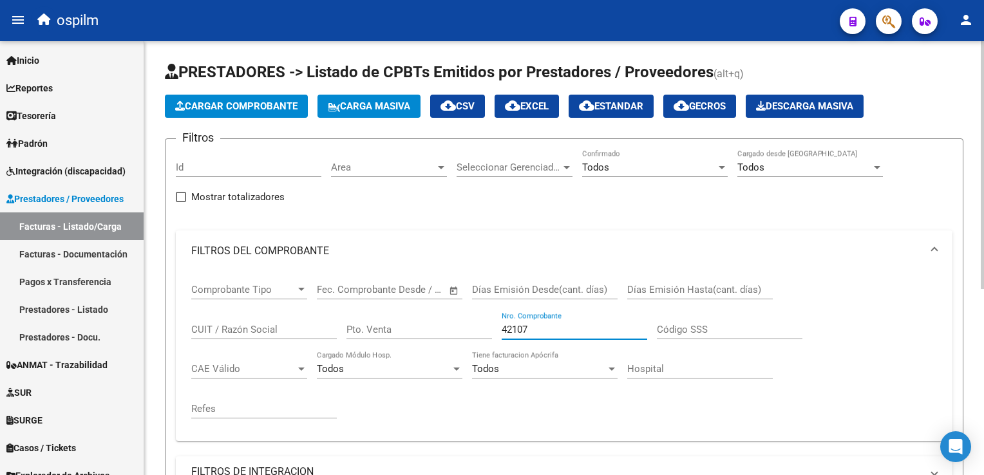
click at [560, 325] on input "42107" at bounding box center [575, 330] width 146 height 12
drag, startPoint x: 582, startPoint y: 326, endPoint x: 338, endPoint y: 317, distance: 244.9
click at [338, 317] on div "Comprobante Tipo Comprobante Tipo Fecha inicio – Fecha fin Fec. Comprobante Des…" at bounding box center [564, 351] width 746 height 159
click at [556, 319] on div "42105 Nro. Comprobante" at bounding box center [575, 326] width 146 height 28
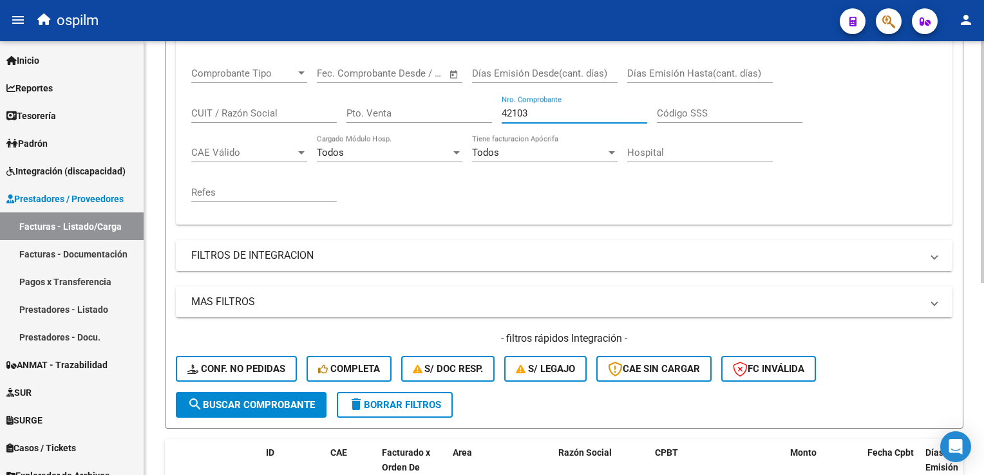
scroll to position [151, 0]
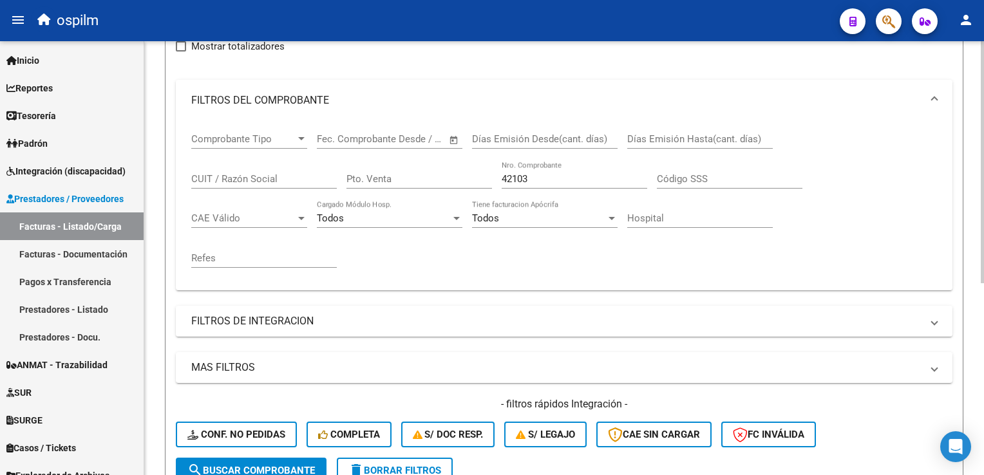
click at [569, 169] on div "42103 Nro. Comprobante" at bounding box center [575, 175] width 146 height 28
click at [562, 179] on input "42103" at bounding box center [575, 179] width 146 height 12
click at [544, 175] on input "42986" at bounding box center [575, 179] width 146 height 12
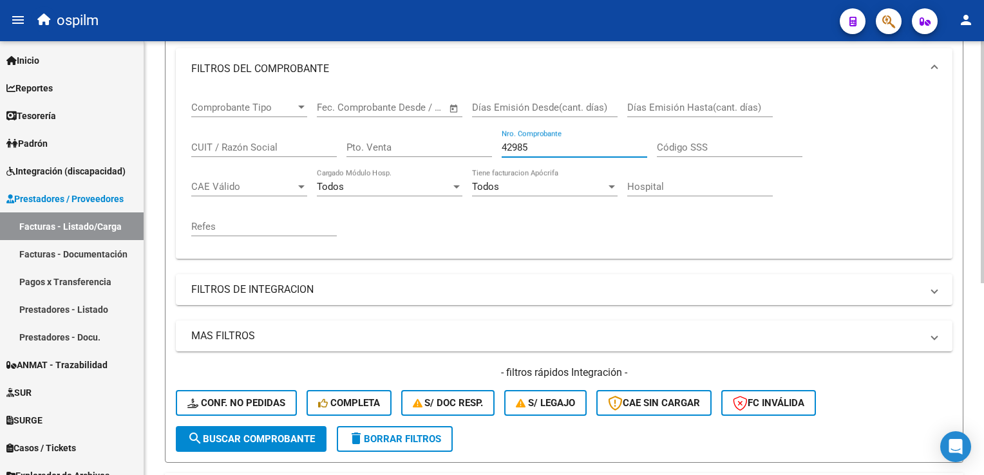
scroll to position [86, 0]
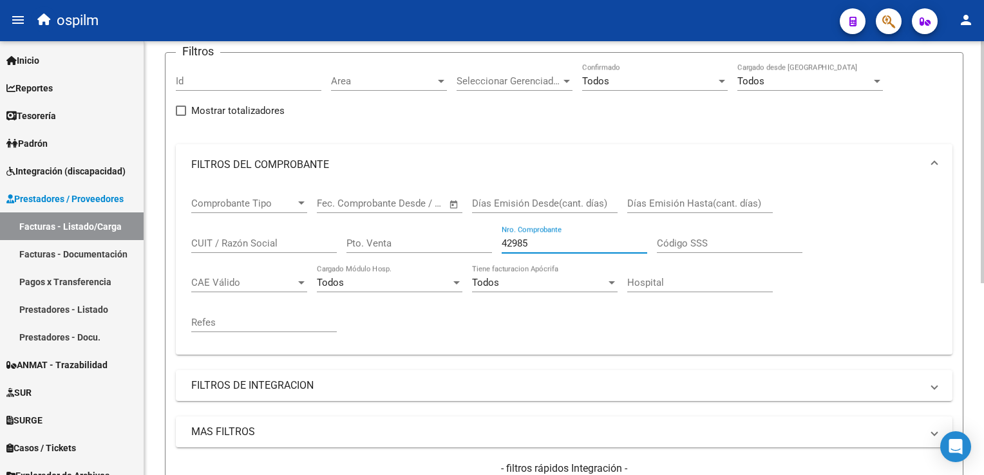
drag, startPoint x: 558, startPoint y: 242, endPoint x: 252, endPoint y: 246, distance: 305.4
click at [251, 245] on div "Comprobante Tipo Comprobante Tipo Fecha inicio – Fecha fin Fec. Comprobante Des…" at bounding box center [564, 265] width 746 height 159
type input "42988"
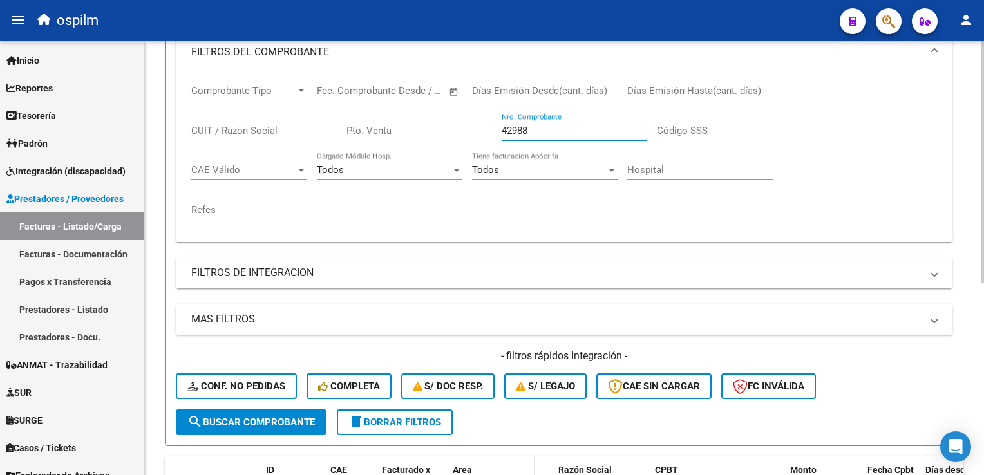
scroll to position [151, 0]
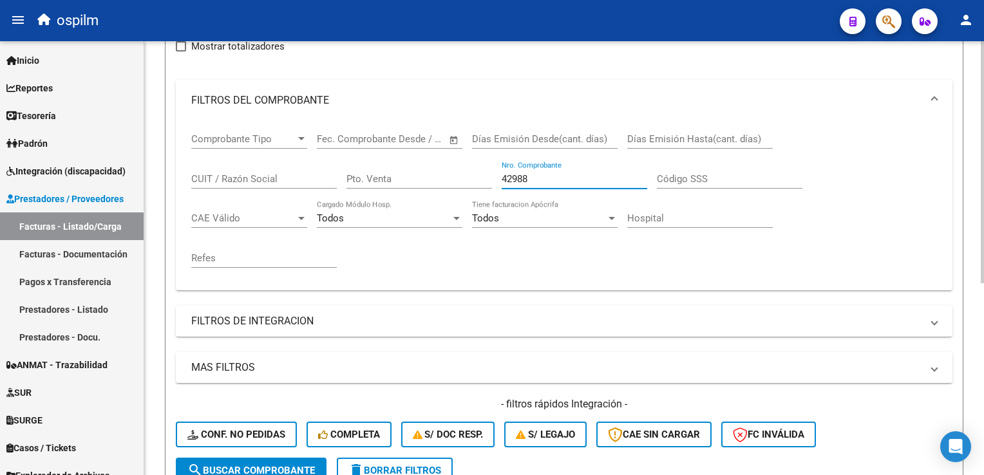
drag, startPoint x: 549, startPoint y: 175, endPoint x: 292, endPoint y: 189, distance: 256.8
click at [293, 189] on div "Comprobante Tipo Comprobante Tipo Fecha inicio – Fecha fin Fec. Comprobante Des…" at bounding box center [564, 200] width 746 height 159
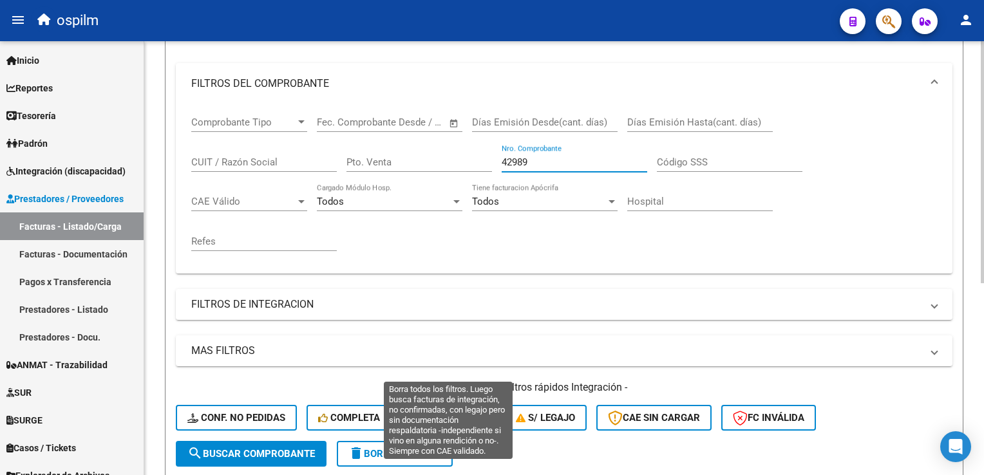
scroll to position [86, 0]
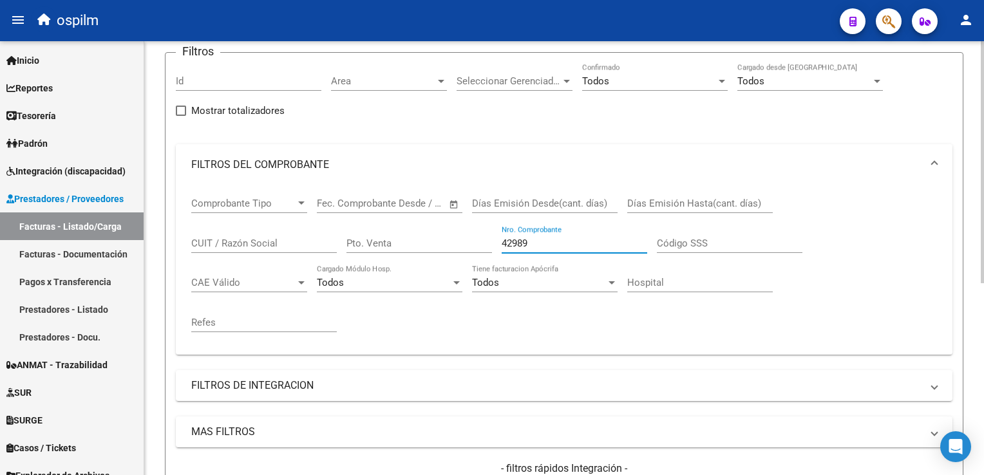
drag, startPoint x: 567, startPoint y: 242, endPoint x: 319, endPoint y: 254, distance: 247.6
click at [319, 254] on div "Comprobante Tipo Comprobante Tipo Fecha inicio – Fecha fin Fec. Comprobante Des…" at bounding box center [564, 265] width 746 height 159
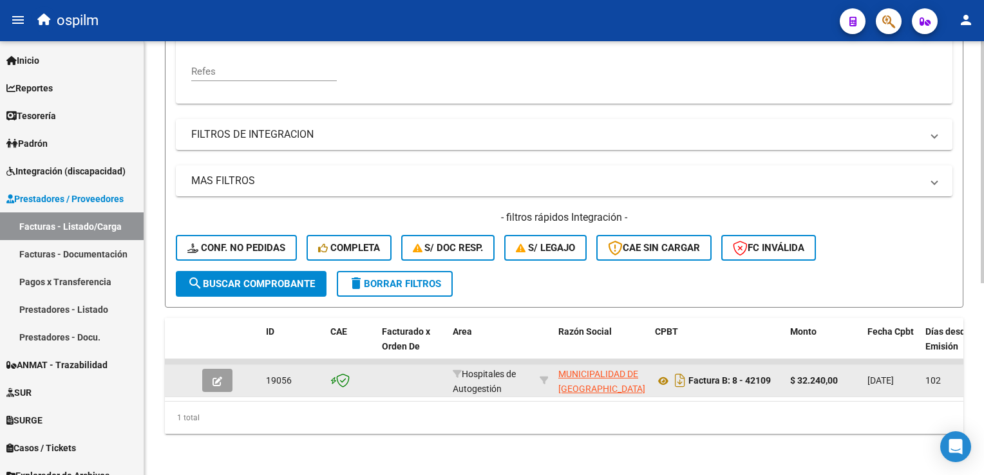
scroll to position [0, 0]
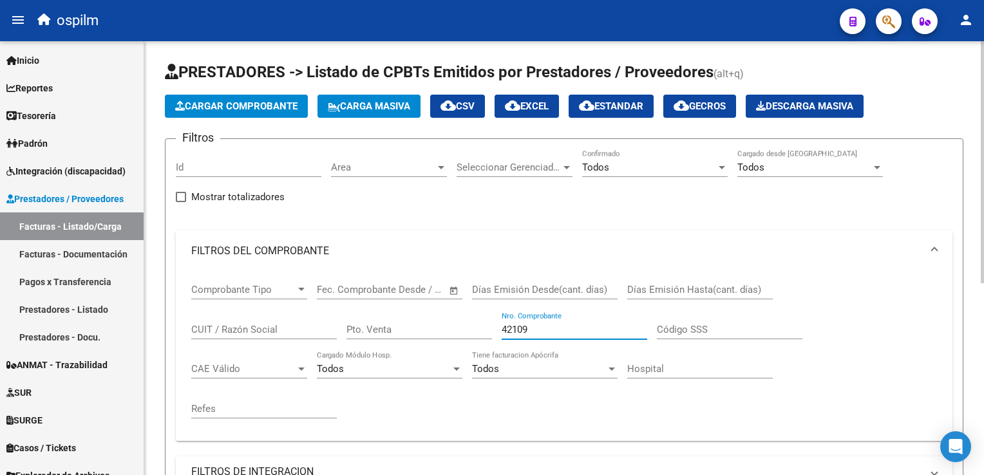
type input "42109"
click at [245, 102] on span "Cargar Comprobante" at bounding box center [236, 106] width 122 height 12
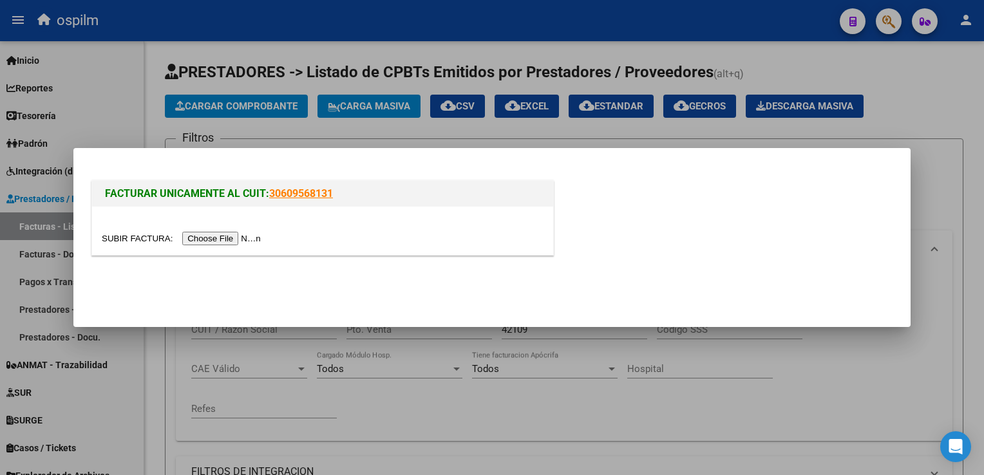
click at [196, 246] on div at bounding box center [322, 231] width 461 height 48
click at [205, 236] on input "file" at bounding box center [183, 239] width 163 height 14
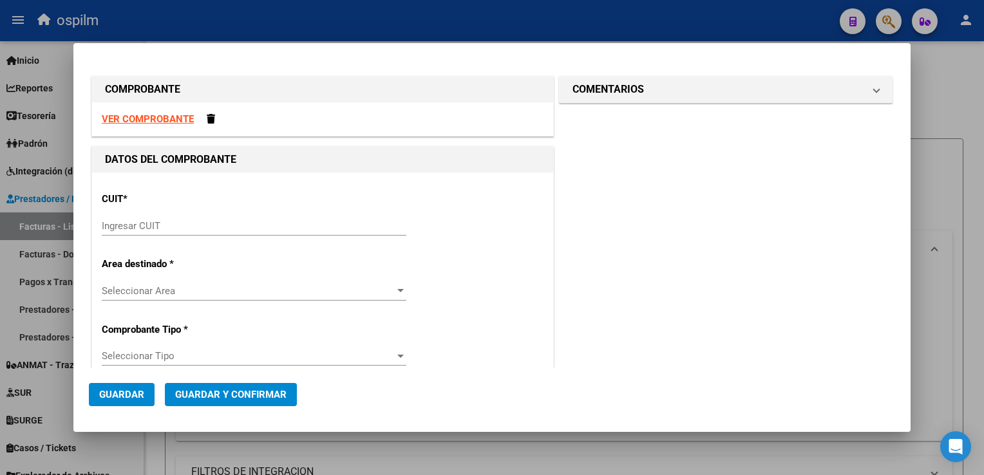
click at [183, 236] on div "Ingresar CUIT" at bounding box center [254, 232] width 305 height 32
click at [234, 182] on div "CUIT * Ingresar CUIT" at bounding box center [323, 214] width 442 height 65
click at [217, 225] on input "Ingresar CUIT" at bounding box center [254, 226] width 305 height 12
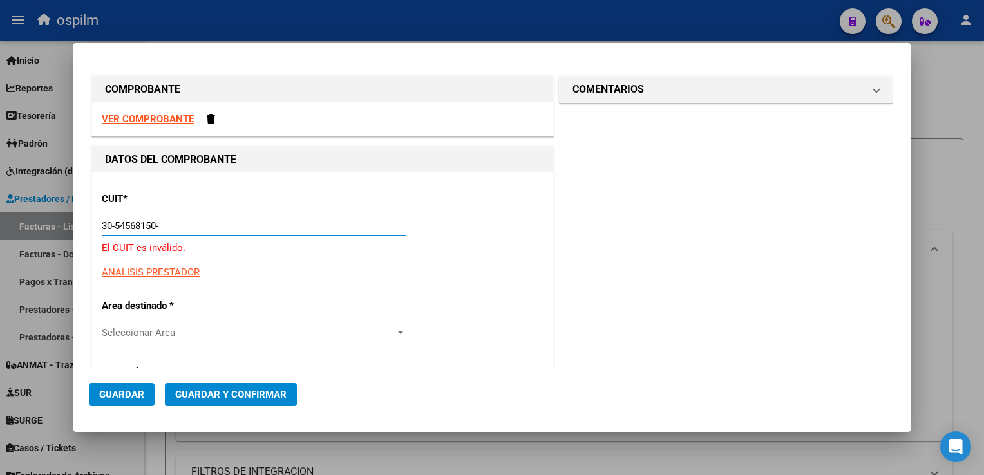
type input "30-54568150-8"
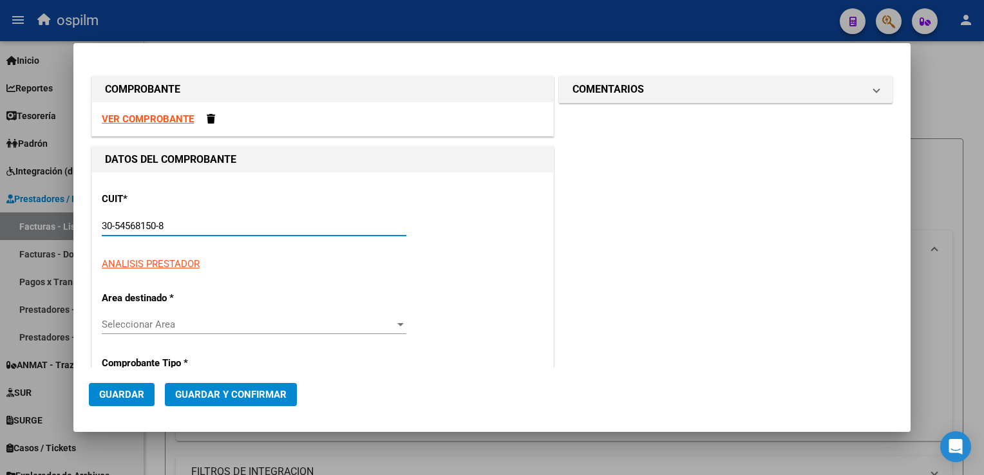
type input "8"
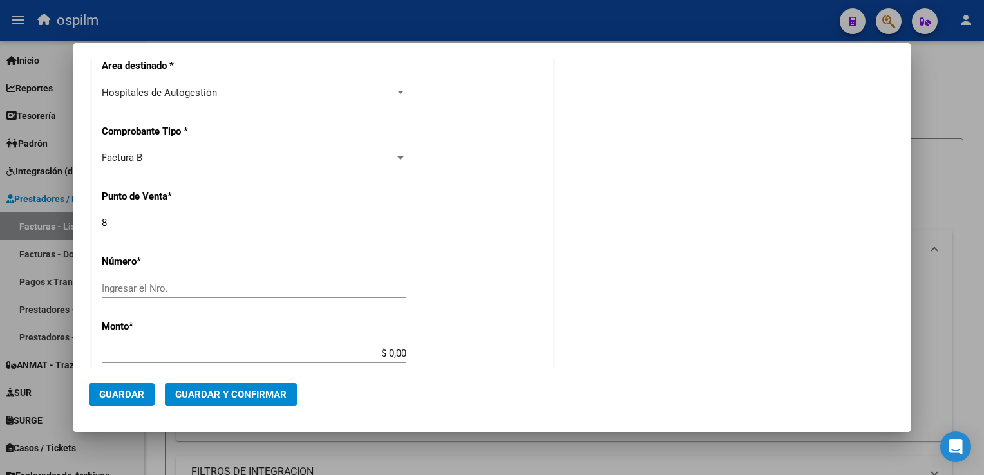
scroll to position [258, 0]
type input "30-54568150-8"
click at [193, 285] on input "Ingresar el Nro." at bounding box center [254, 287] width 305 height 12
type input "42107"
click at [501, 276] on div "CUIT * 30-54568150-8 Ingresar CUIT ANALISIS PRESTADOR MUNICIPALIDAD DE GRAL SAN…" at bounding box center [322, 371] width 461 height 913
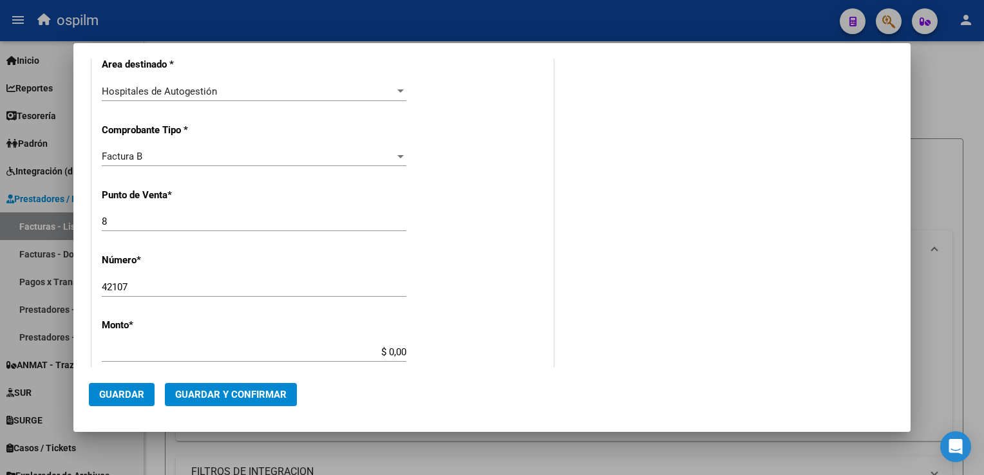
type input "$ 17.259,00"
type input "2025-07-03"
type input "75278995393271"
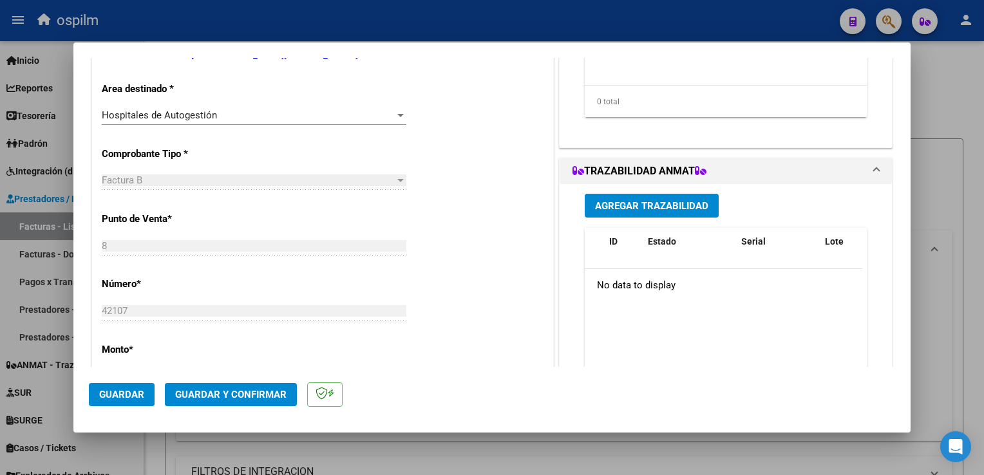
scroll to position [515, 0]
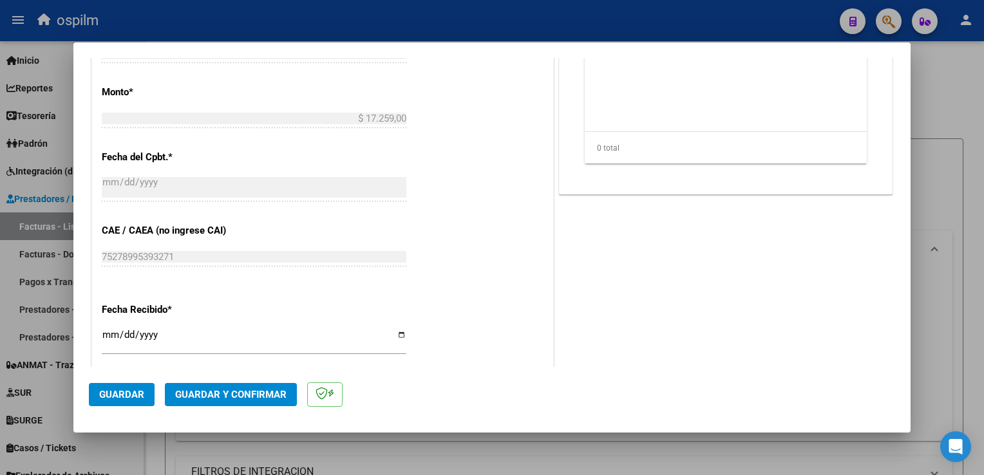
click at [100, 337] on div "CUIT * 30-54568150-8 Ingresar CUIT ANALISIS PRESTADOR MUNICIPALIDAD DE GRAL SAN…" at bounding box center [322, 137] width 461 height 913
click at [110, 332] on input "[DATE]" at bounding box center [254, 340] width 305 height 21
type input "[DATE]"
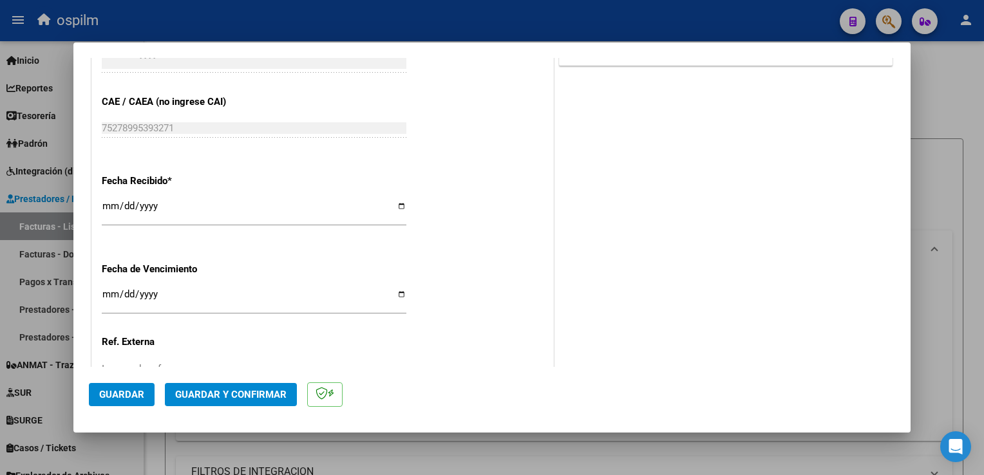
click at [119, 393] on span "Guardar" at bounding box center [121, 395] width 45 height 12
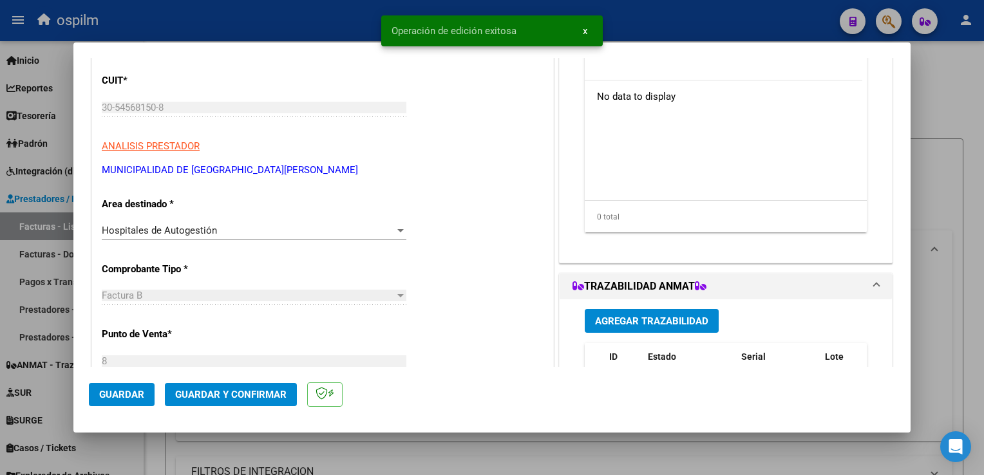
scroll to position [0, 0]
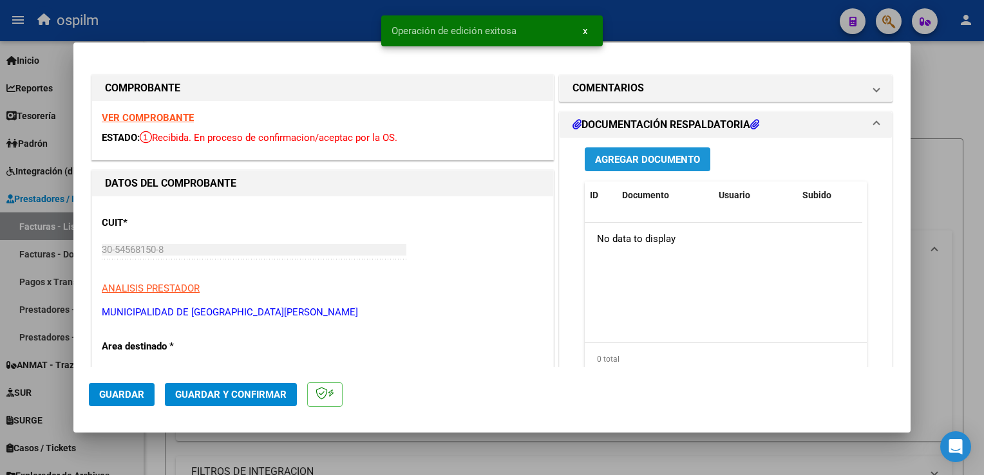
click at [681, 155] on span "Agregar Documento" at bounding box center [647, 160] width 105 height 12
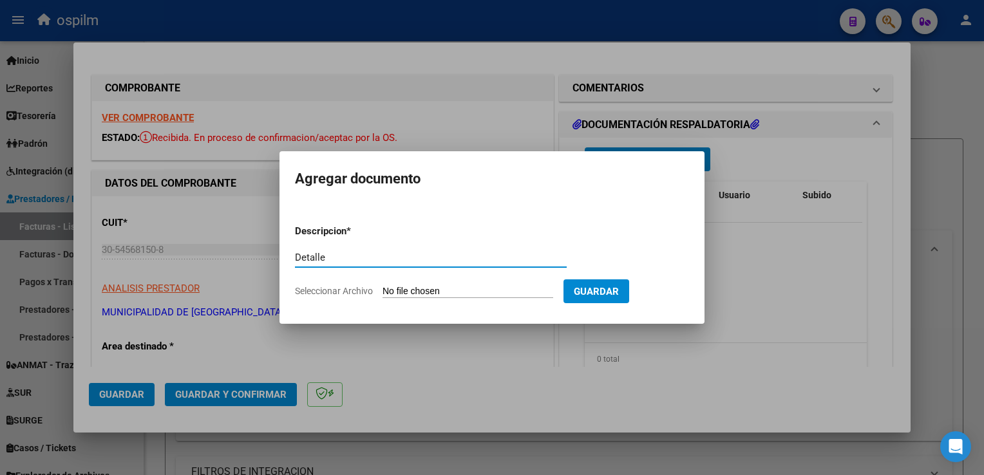
type input "Detalle"
click at [469, 280] on form "Descripcion * Detalle Escriba aquí una descripcion Seleccionar Archivo Guardar" at bounding box center [492, 261] width 394 height 94
click at [469, 283] on form "Descripcion * Detalle Escriba aquí una descripcion Seleccionar Archivo Guardar" at bounding box center [492, 261] width 394 height 94
click at [436, 297] on input "Seleccionar Archivo" at bounding box center [468, 292] width 171 height 12
type input "C:\fakepath\Anexo 42107.pdf"
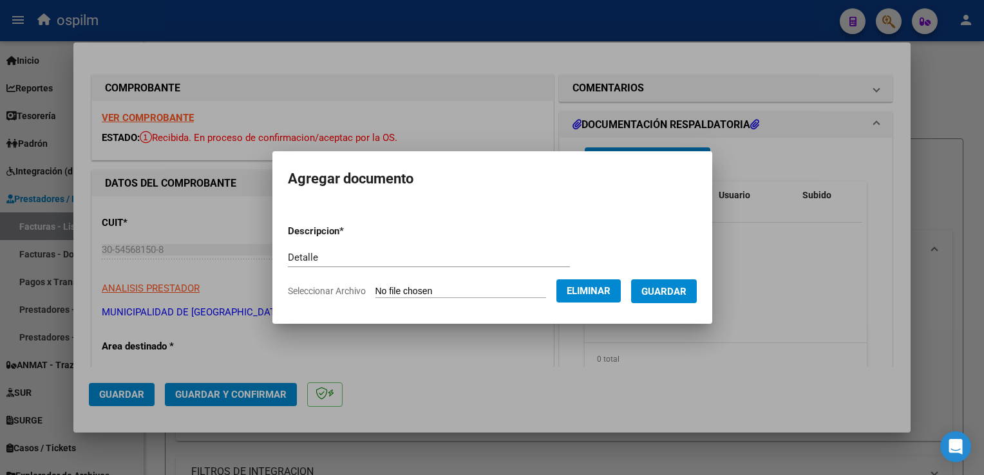
click at [644, 301] on button "Guardar" at bounding box center [664, 292] width 66 height 24
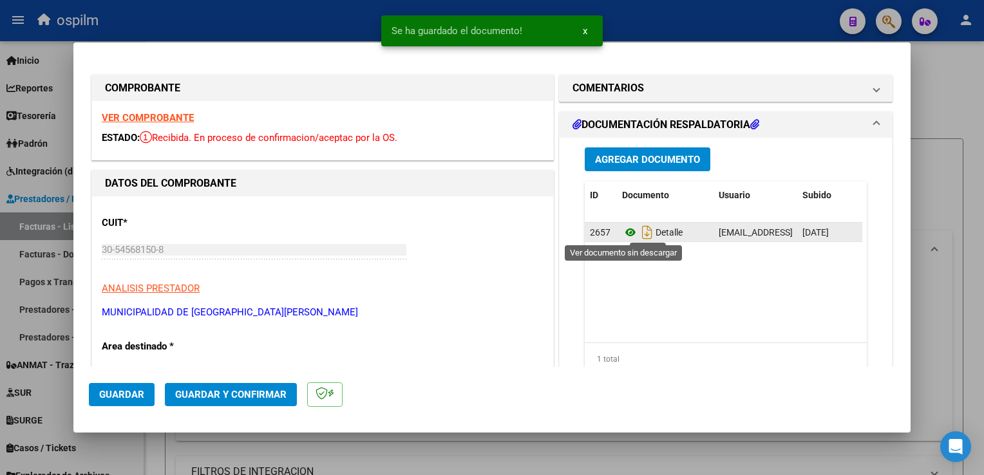
click at [625, 235] on icon at bounding box center [630, 232] width 17 height 15
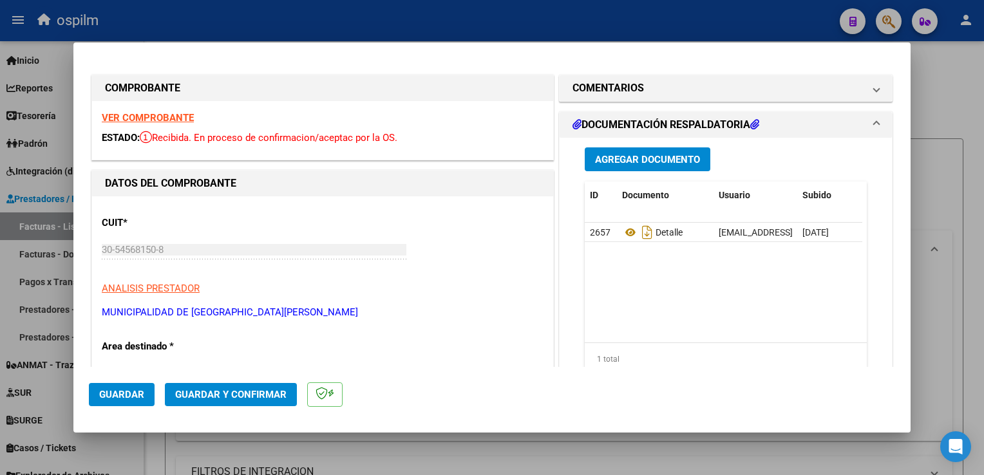
click at [252, 398] on span "Guardar y Confirmar" at bounding box center [230, 395] width 111 height 12
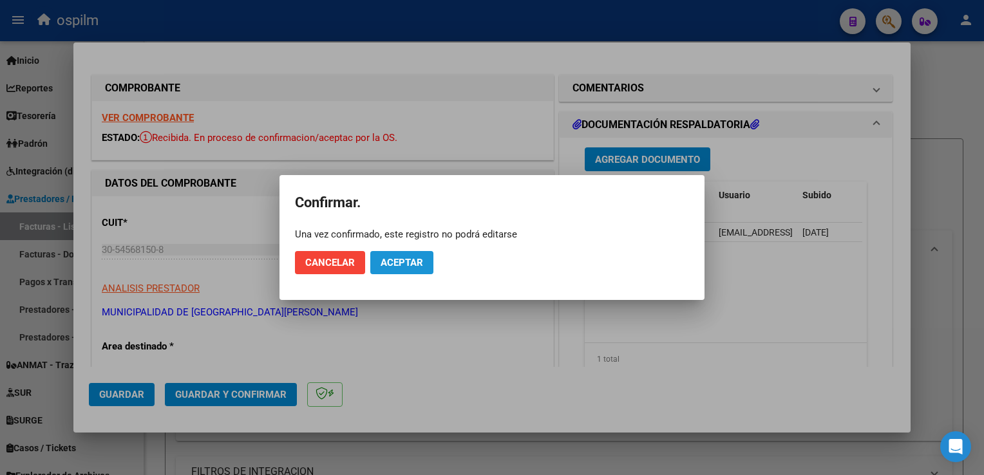
click at [394, 263] on span "Aceptar" at bounding box center [402, 263] width 43 height 12
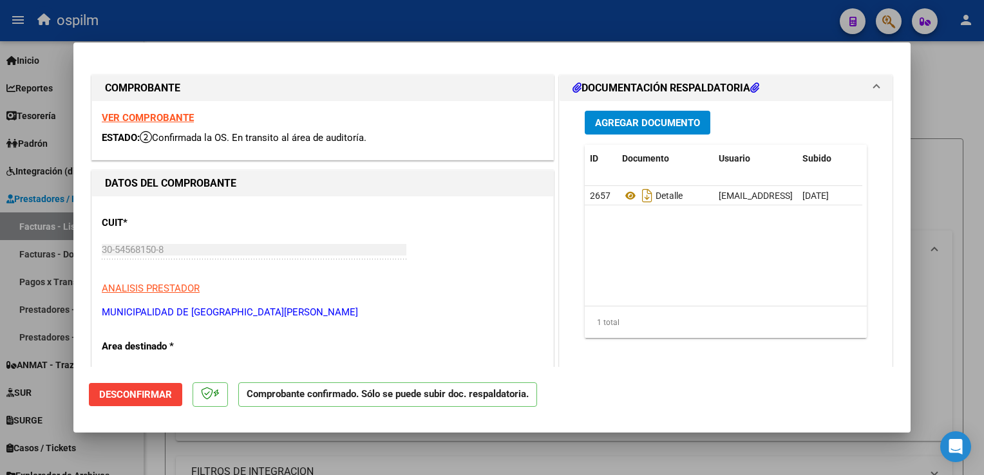
click at [984, 300] on html "menu ospilm person Firma Express Inicio Calendario SSS Instructivos Contacto OS…" at bounding box center [492, 237] width 984 height 475
click at [957, 389] on div at bounding box center [492, 237] width 984 height 475
type input "$ 0,00"
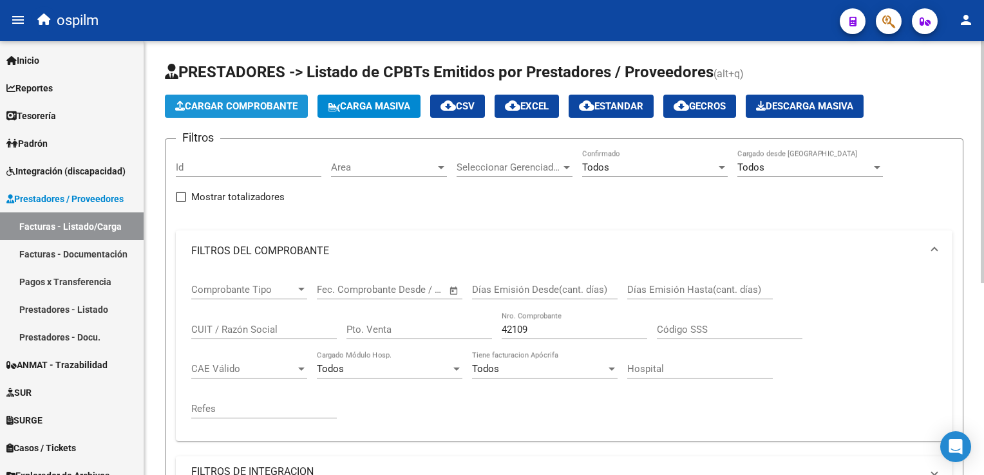
click at [206, 107] on span "Cargar Comprobante" at bounding box center [236, 106] width 122 height 12
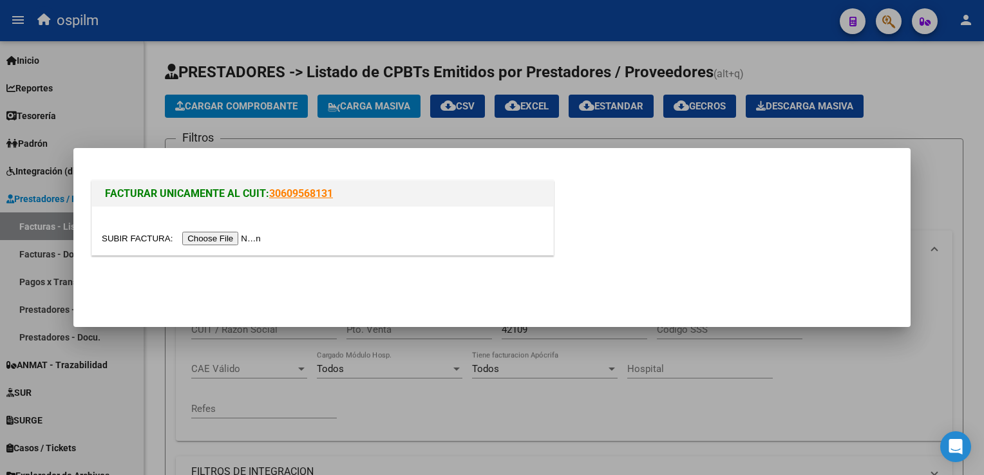
click at [201, 240] on input "file" at bounding box center [183, 239] width 163 height 14
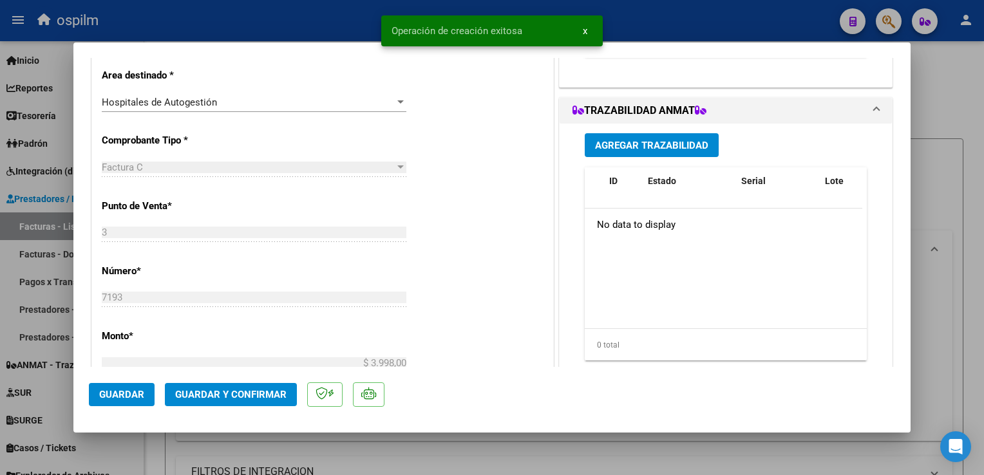
scroll to position [322, 0]
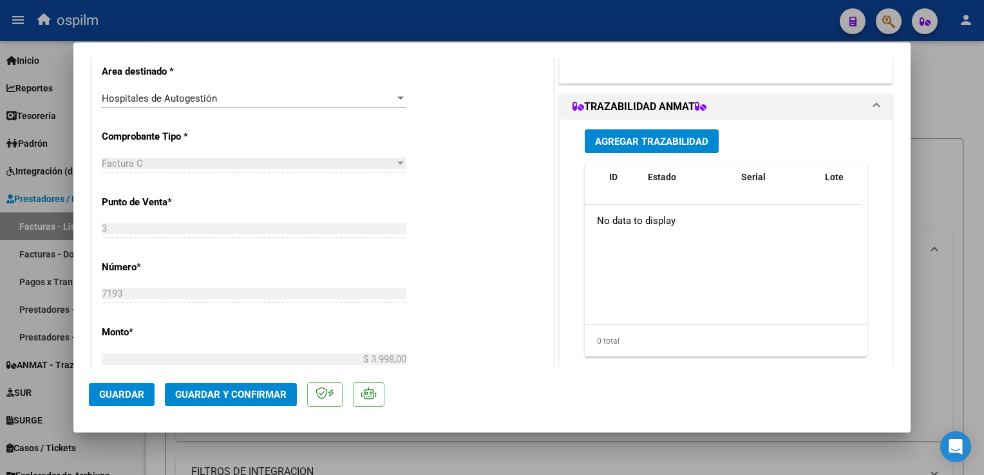
click at [134, 402] on button "Guardar" at bounding box center [122, 394] width 66 height 23
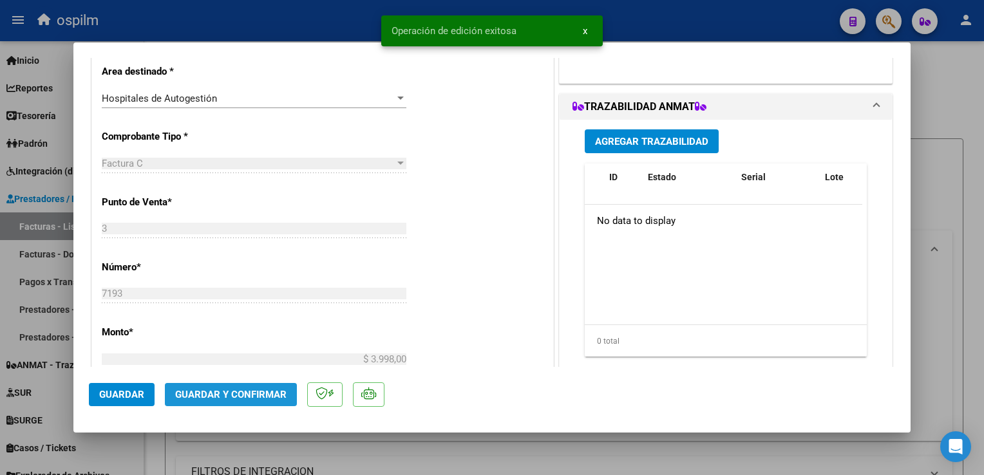
click at [256, 400] on span "Guardar y Confirmar" at bounding box center [230, 395] width 111 height 12
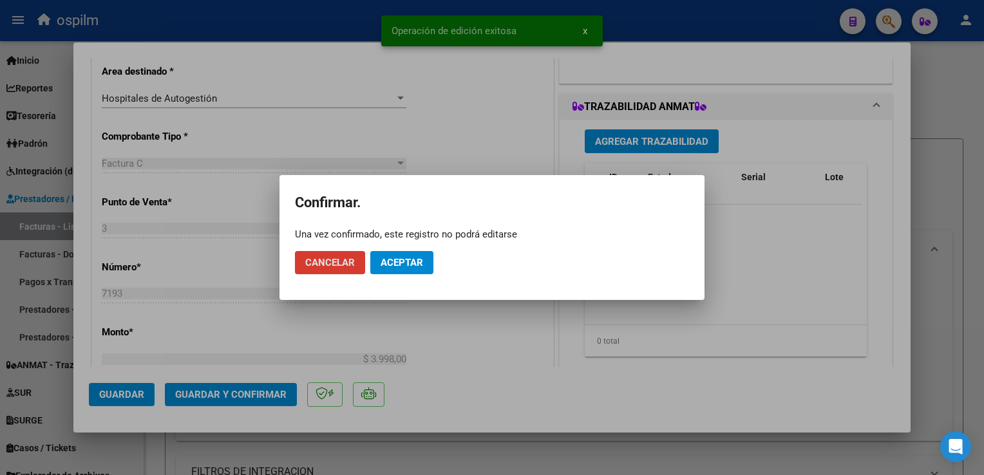
click at [399, 267] on span "Aceptar" at bounding box center [402, 263] width 43 height 12
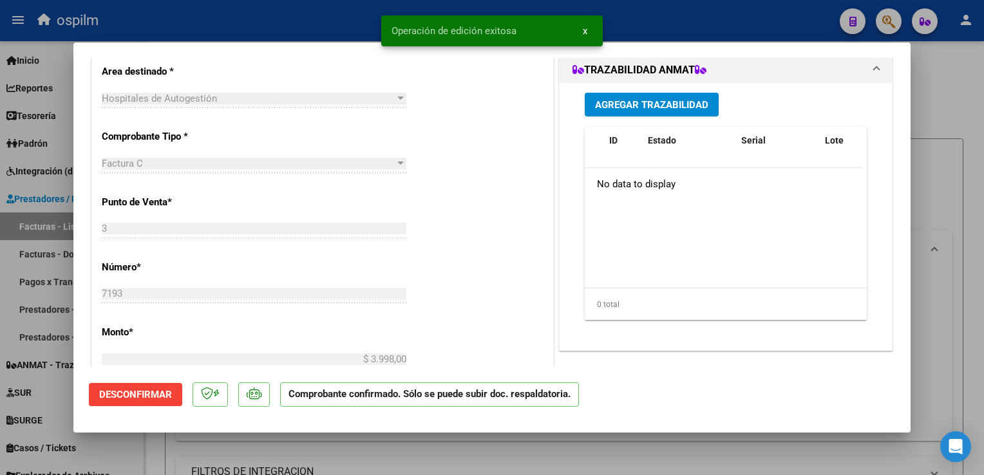
click at [184, 394] on mat-dialog-actions "Desconfirmar Comprobante confirmado. Sólo se puede subir doc. respaldatoria." at bounding box center [492, 392] width 806 height 51
click at [146, 399] on span "Desconfirmar" at bounding box center [135, 395] width 73 height 12
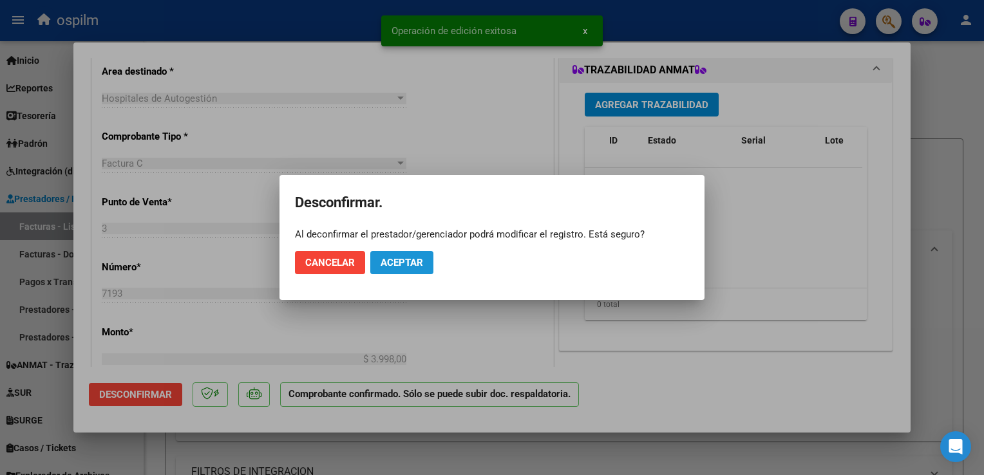
click at [397, 267] on span "Aceptar" at bounding box center [402, 263] width 43 height 12
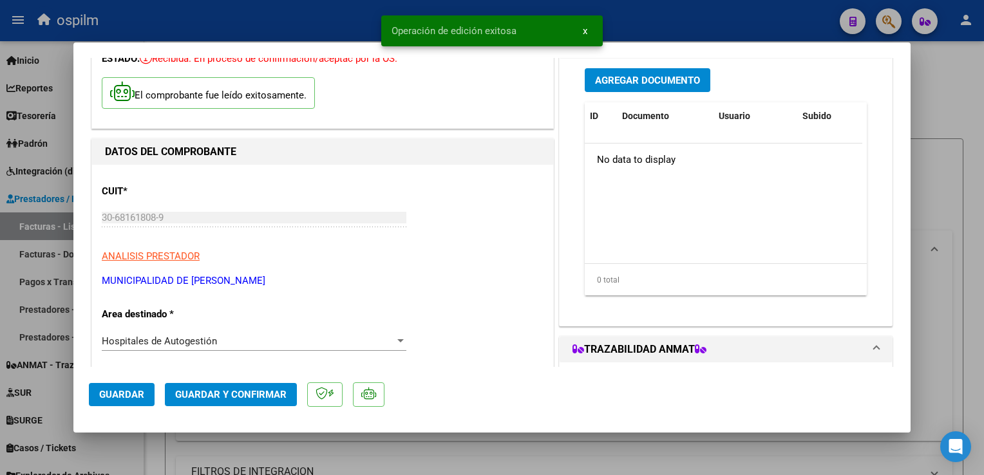
scroll to position [0, 0]
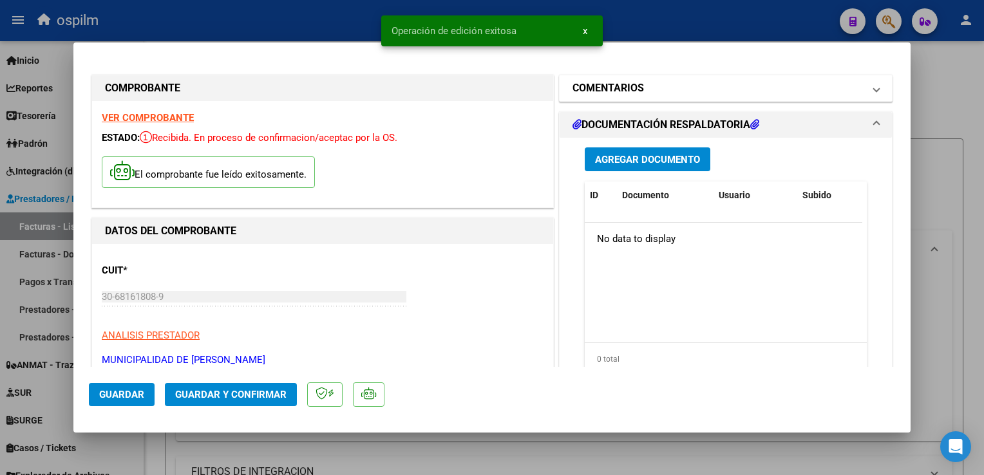
drag, startPoint x: 652, startPoint y: 90, endPoint x: 647, endPoint y: 99, distance: 10.1
click at [652, 91] on mat-panel-title "COMENTARIOS" at bounding box center [718, 88] width 291 height 15
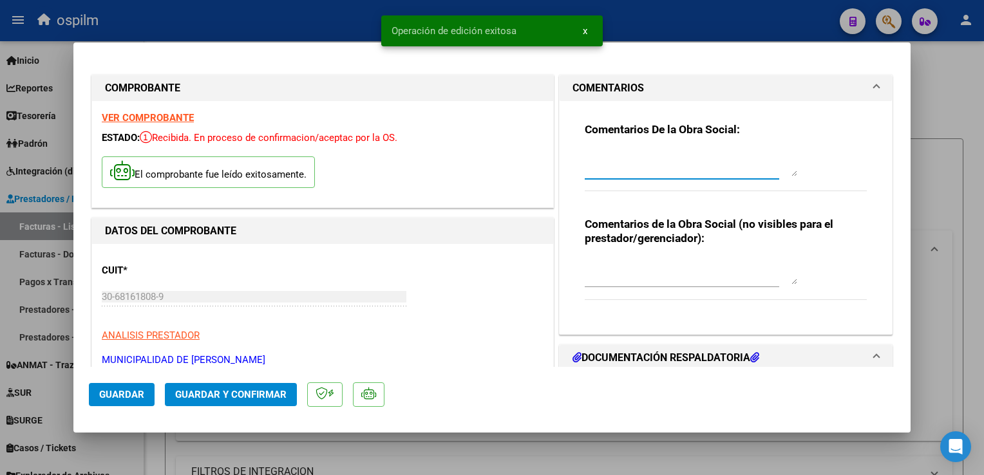
click at [618, 169] on textarea at bounding box center [691, 164] width 213 height 26
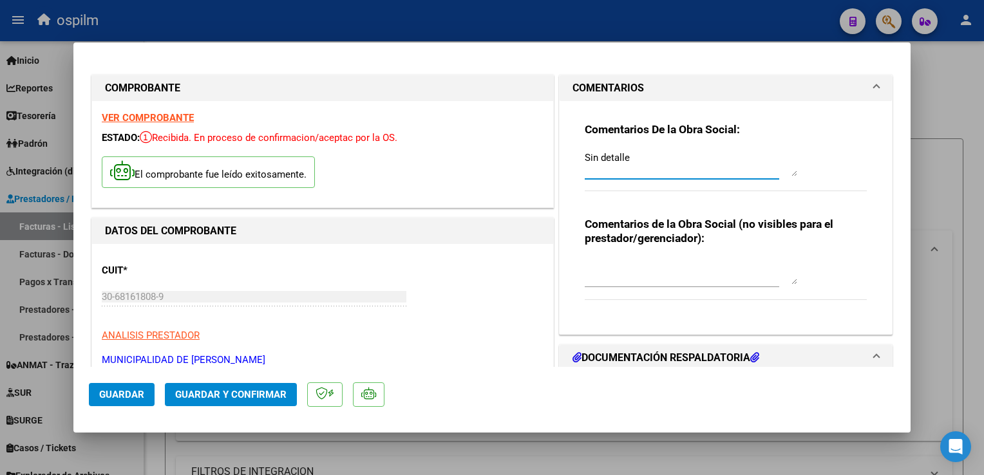
click at [585, 153] on textarea "Sin detalle" at bounding box center [691, 164] width 213 height 26
type textarea "Fact Sin detalle"
click at [222, 401] on span "Guardar y Confirmar" at bounding box center [230, 395] width 111 height 12
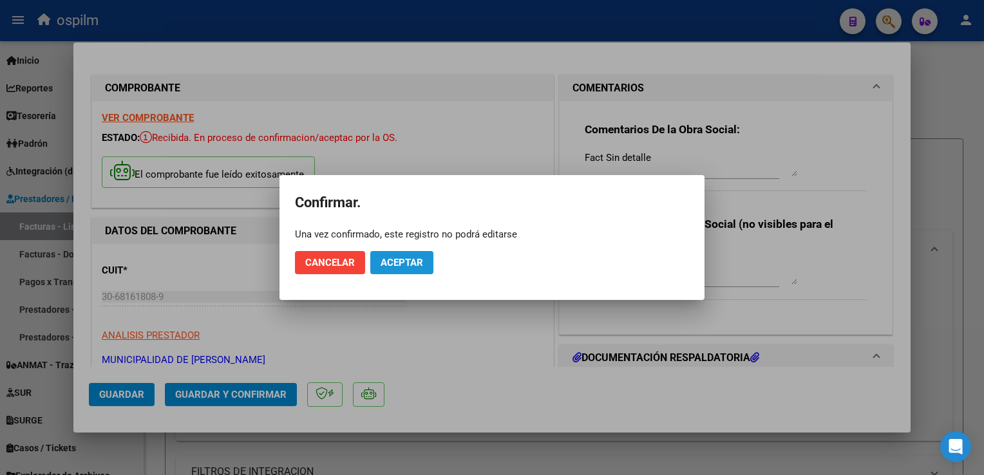
click at [407, 261] on span "Aceptar" at bounding box center [402, 263] width 43 height 12
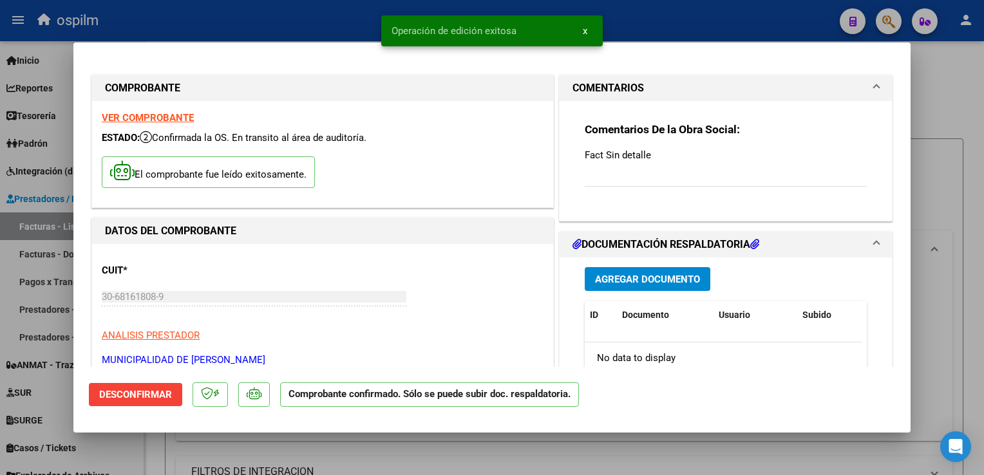
click at [975, 230] on div at bounding box center [492, 237] width 984 height 475
type input "$ 0,00"
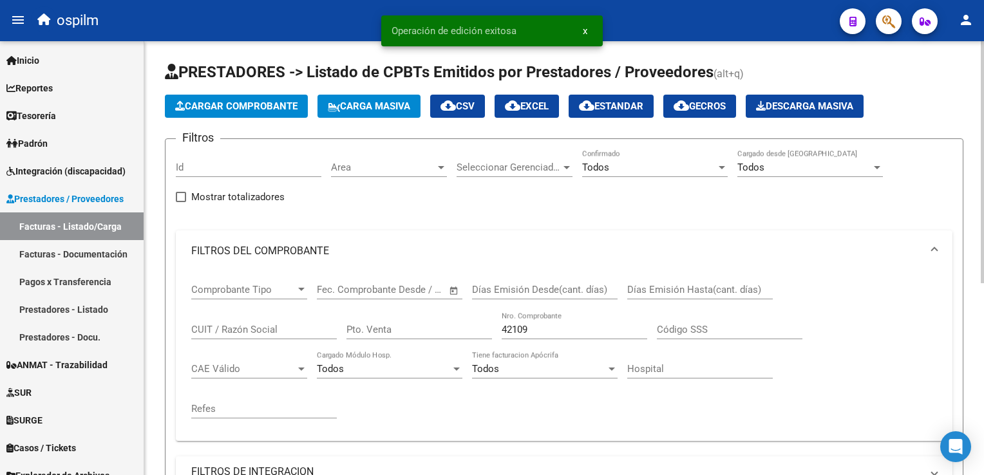
click at [231, 106] on span "Cargar Comprobante" at bounding box center [236, 106] width 122 height 12
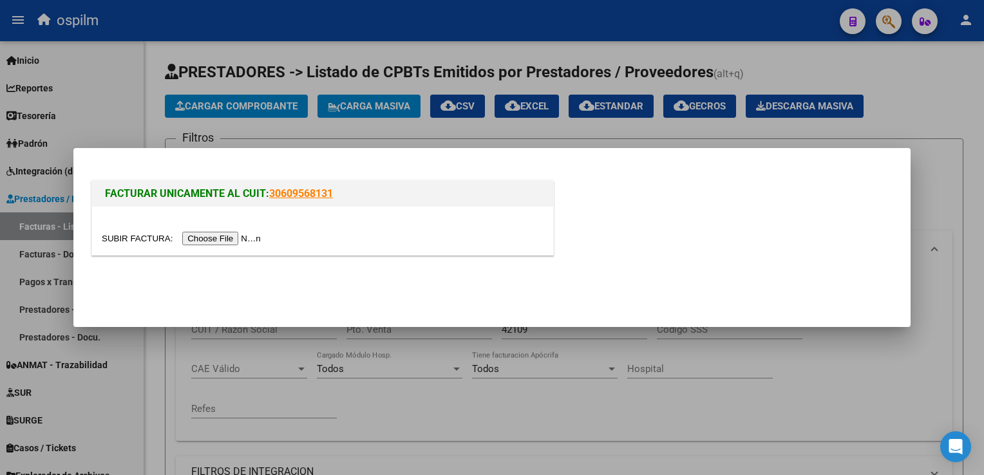
click at [219, 237] on input "file" at bounding box center [183, 239] width 163 height 14
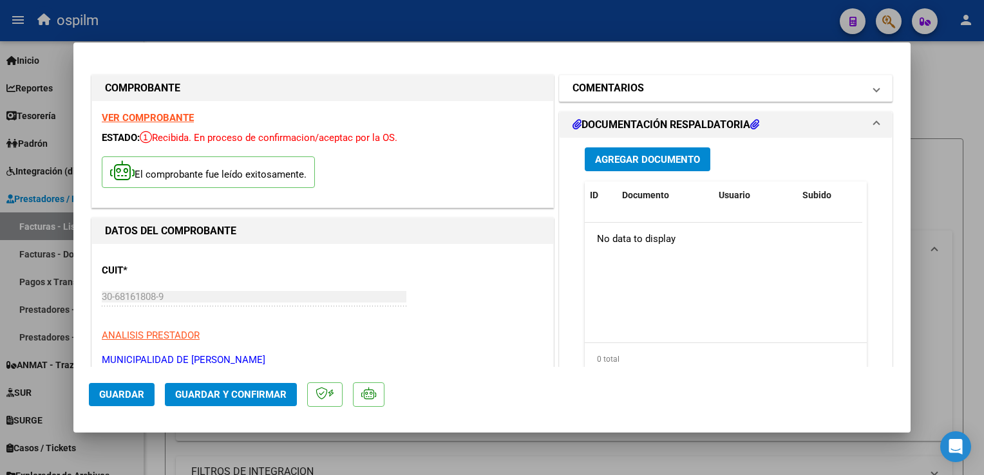
click at [628, 83] on h1 "COMENTARIOS" at bounding box center [608, 88] width 71 height 15
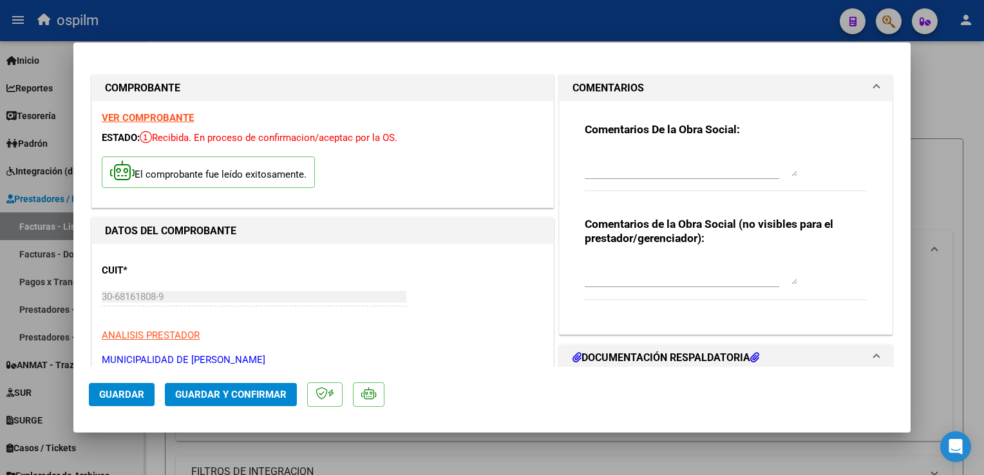
click at [623, 169] on textarea at bounding box center [691, 164] width 213 height 26
type textarea "F"
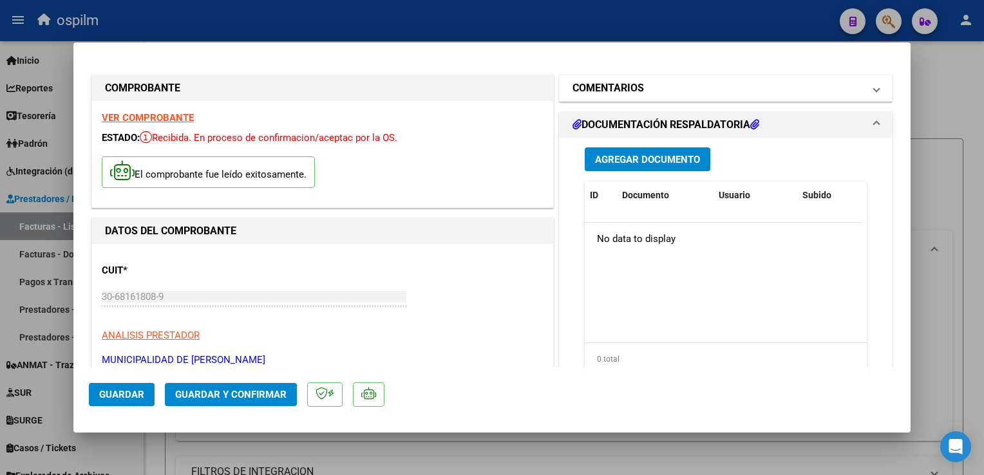
click at [613, 91] on h1 "COMENTARIOS" at bounding box center [608, 88] width 71 height 15
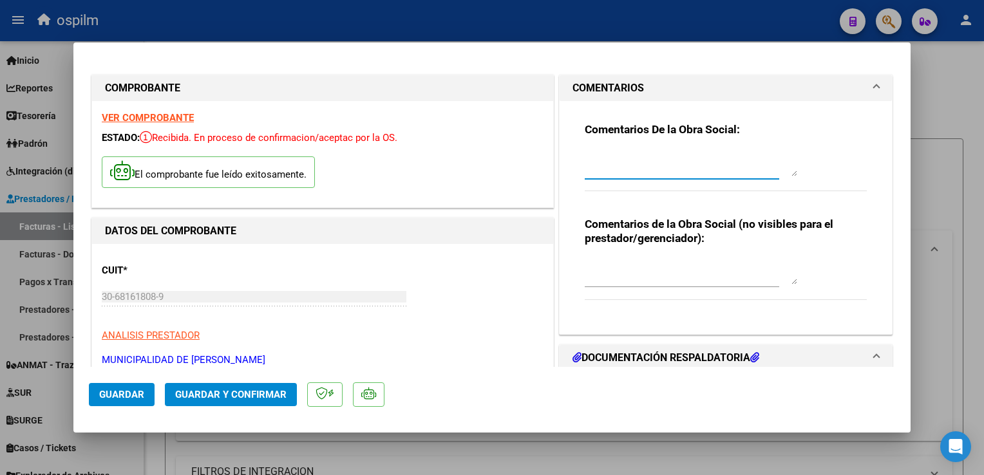
click at [609, 165] on textarea at bounding box center [691, 164] width 213 height 26
type textarea "d"
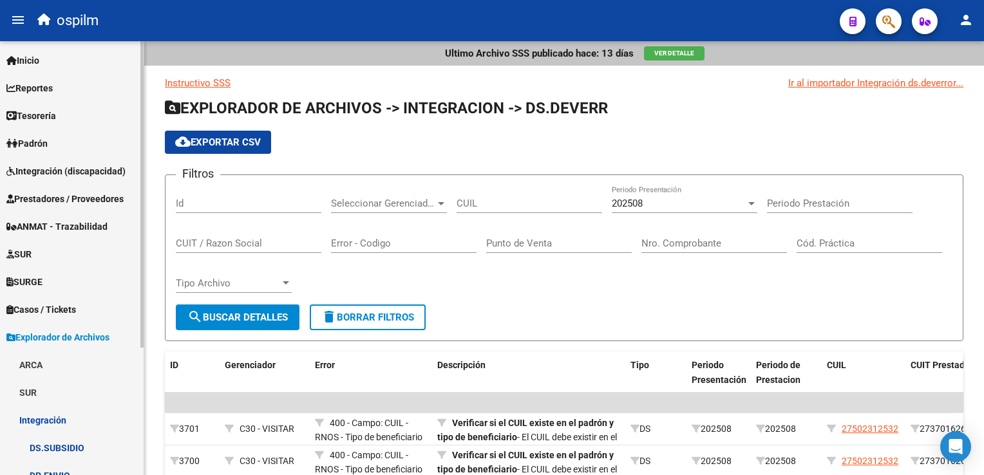
click at [57, 195] on span "Prestadores / Proveedores" at bounding box center [64, 199] width 117 height 14
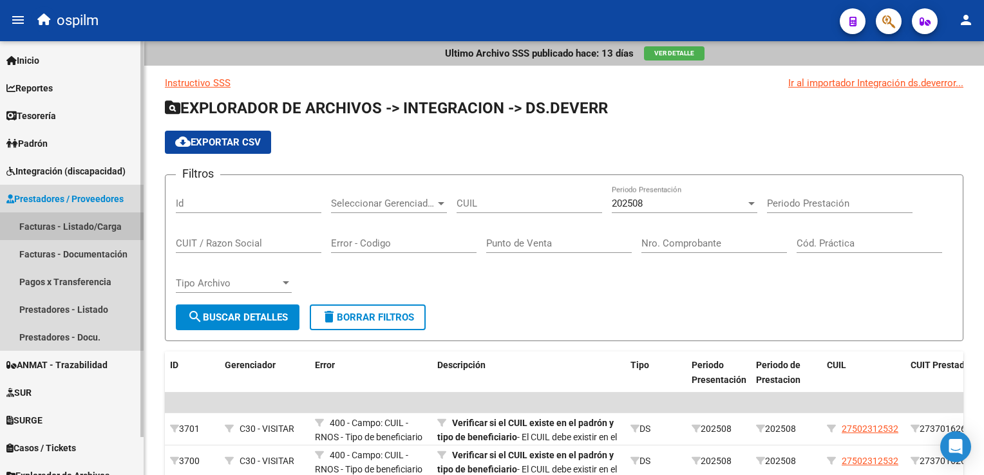
click at [55, 227] on link "Facturas - Listado/Carga" at bounding box center [72, 227] width 144 height 28
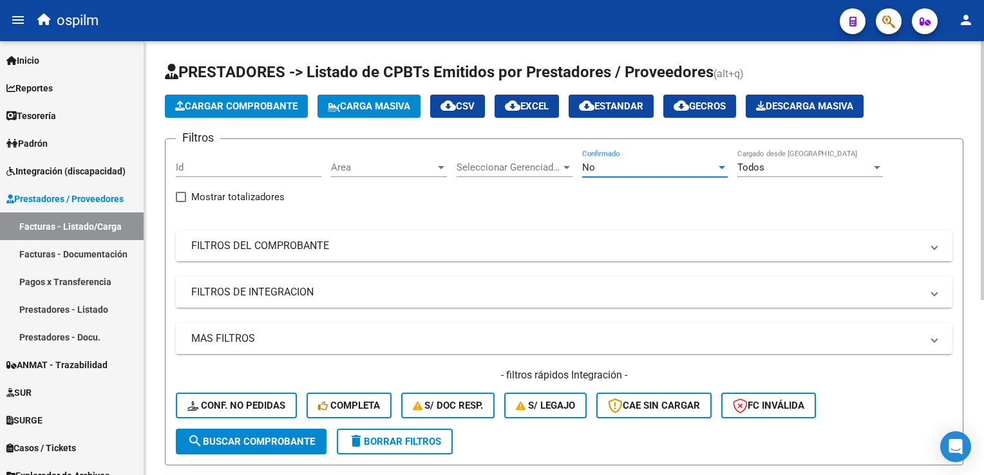
click at [598, 169] on div "No" at bounding box center [649, 168] width 134 height 12
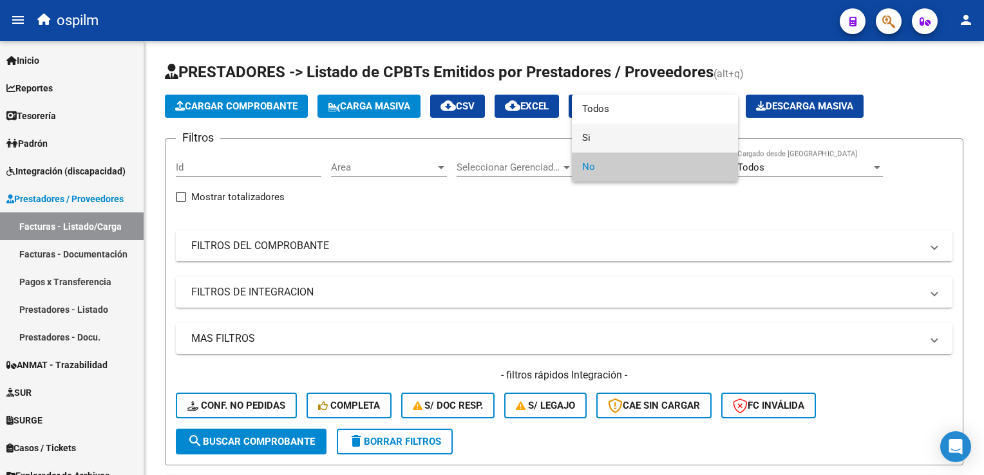
click at [613, 138] on span "Si" at bounding box center [655, 138] width 146 height 29
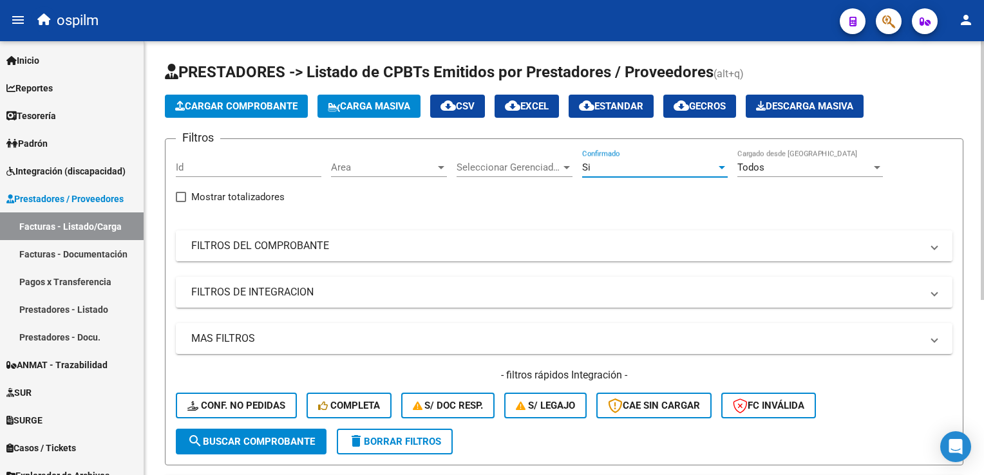
click at [305, 250] on mat-panel-title "FILTROS DEL COMPROBANTE" at bounding box center [556, 246] width 730 height 14
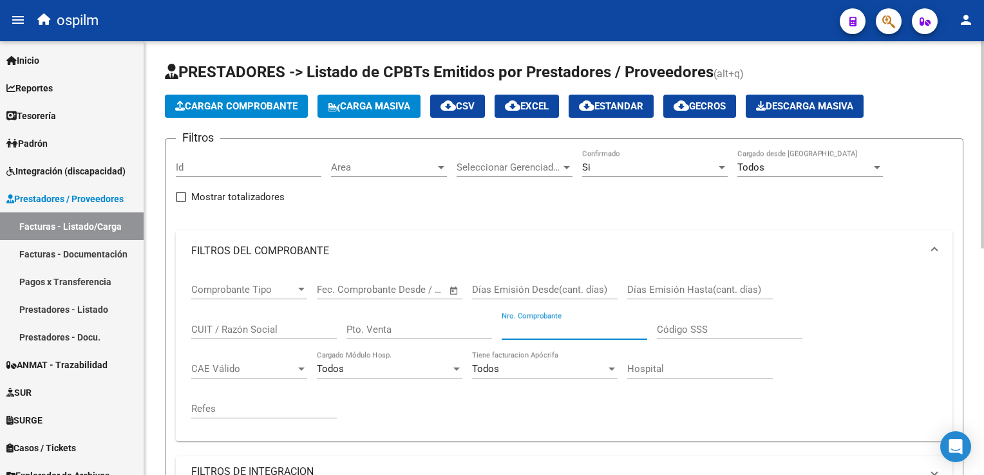
click at [538, 324] on input "Nro. Comprobante" at bounding box center [575, 330] width 146 height 12
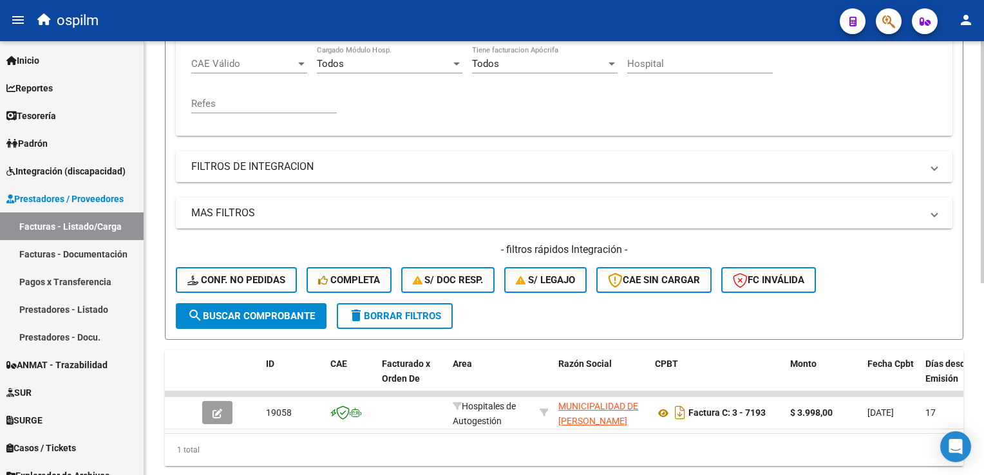
scroll to position [344, 0]
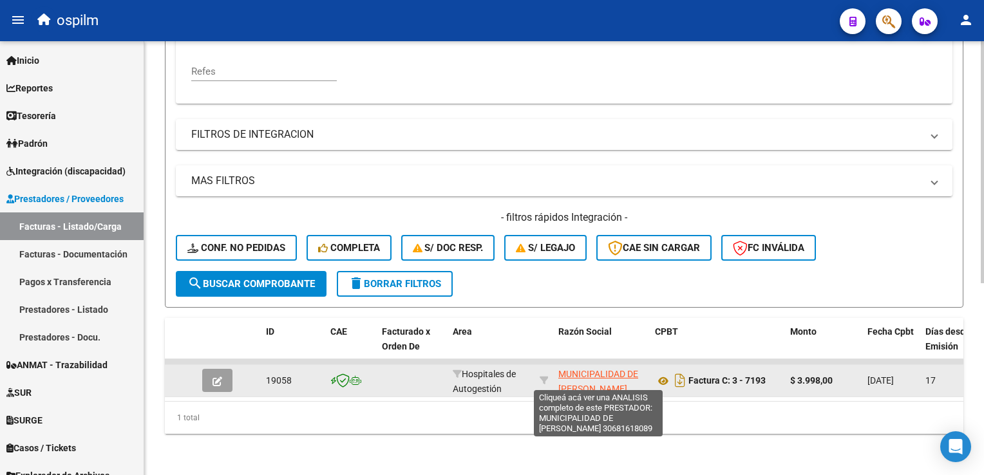
type input "7193"
click at [590, 377] on span "MUNICIPALIDAD DE [PERSON_NAME]" at bounding box center [598, 381] width 80 height 25
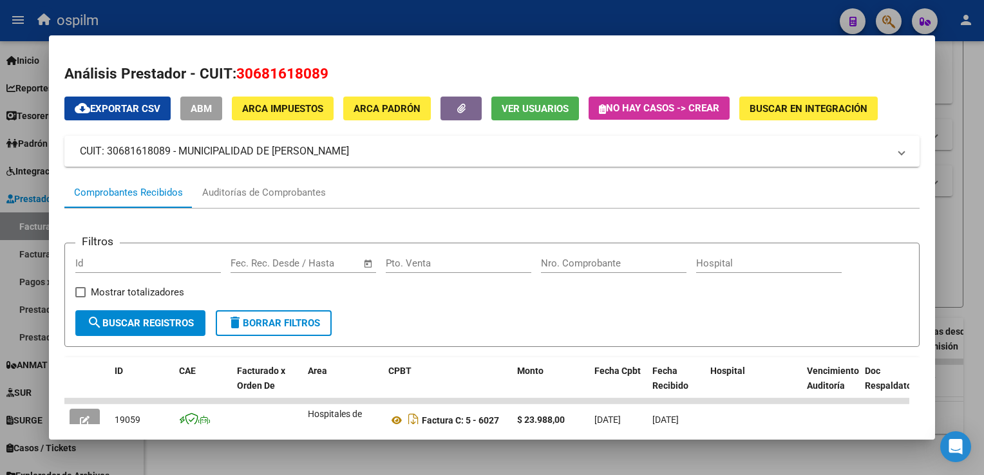
scroll to position [163, 0]
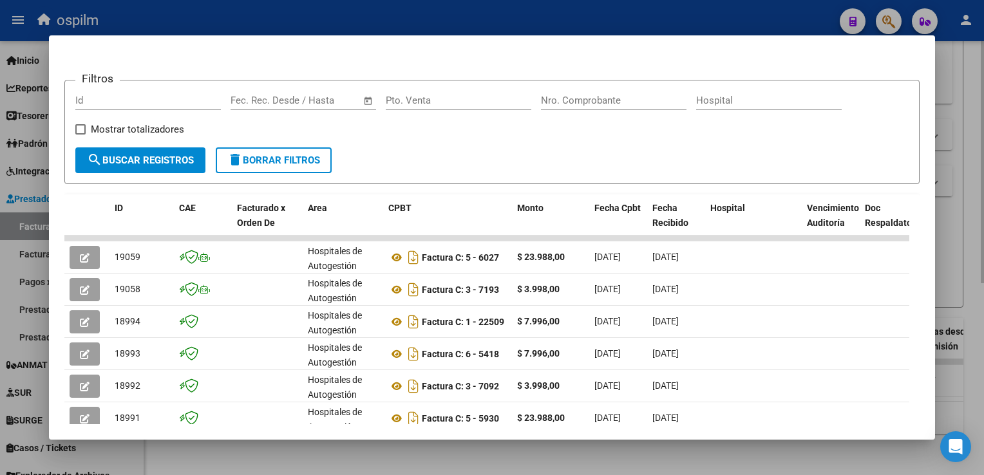
drag, startPoint x: 979, startPoint y: 247, endPoint x: 984, endPoint y: 257, distance: 10.7
click at [980, 250] on div at bounding box center [492, 237] width 984 height 475
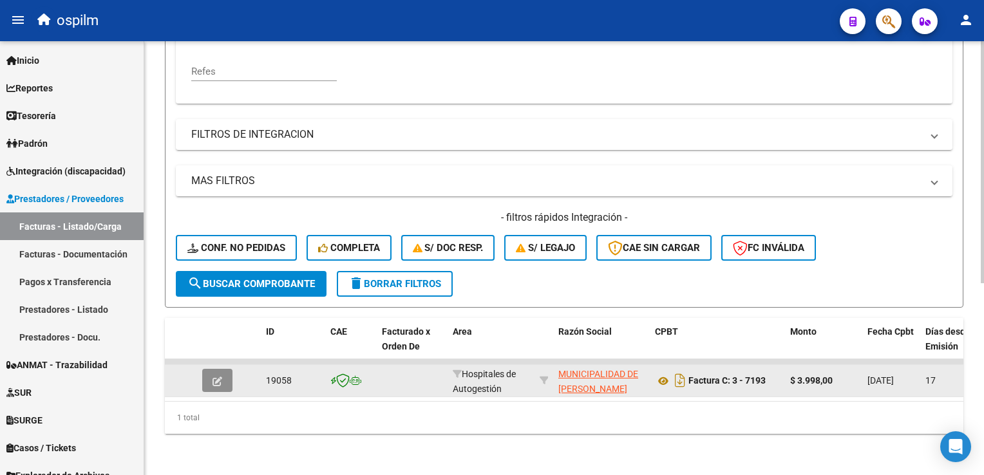
click at [214, 377] on icon "button" at bounding box center [218, 382] width 10 height 10
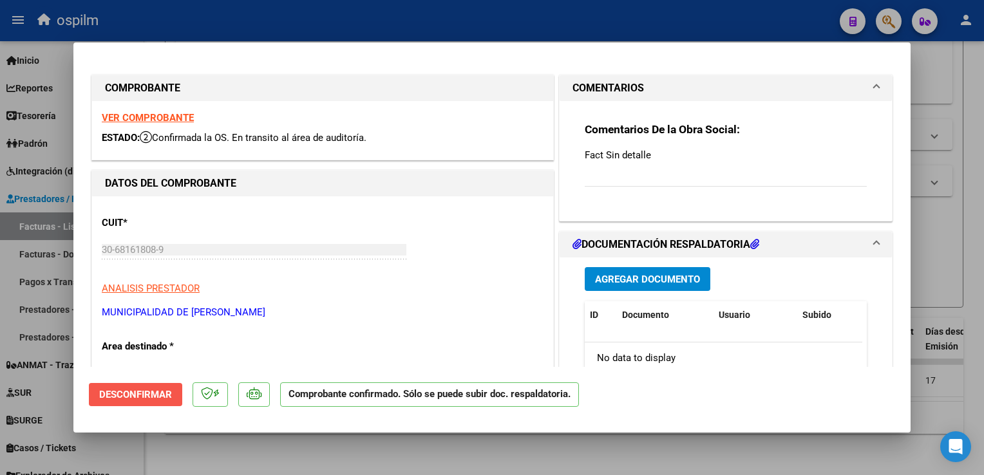
click at [123, 400] on span "Desconfirmar" at bounding box center [135, 395] width 73 height 12
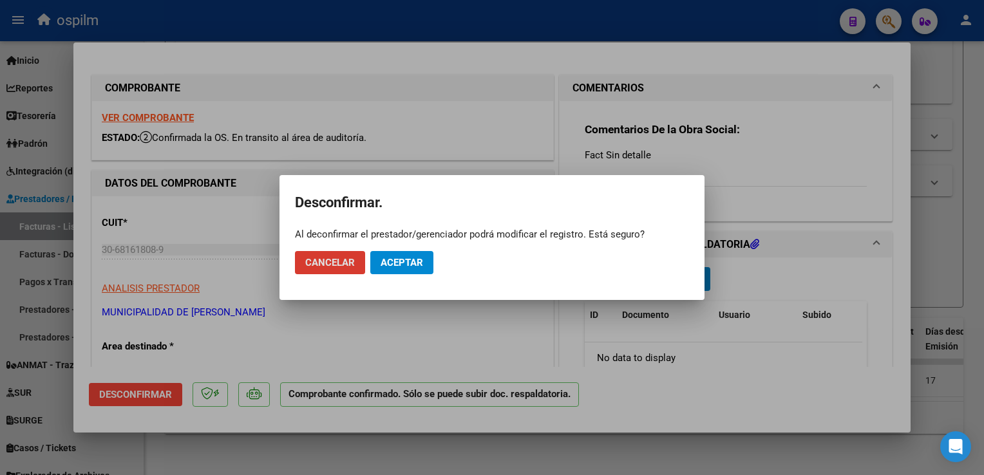
click at [399, 269] on span "Aceptar" at bounding box center [402, 263] width 43 height 12
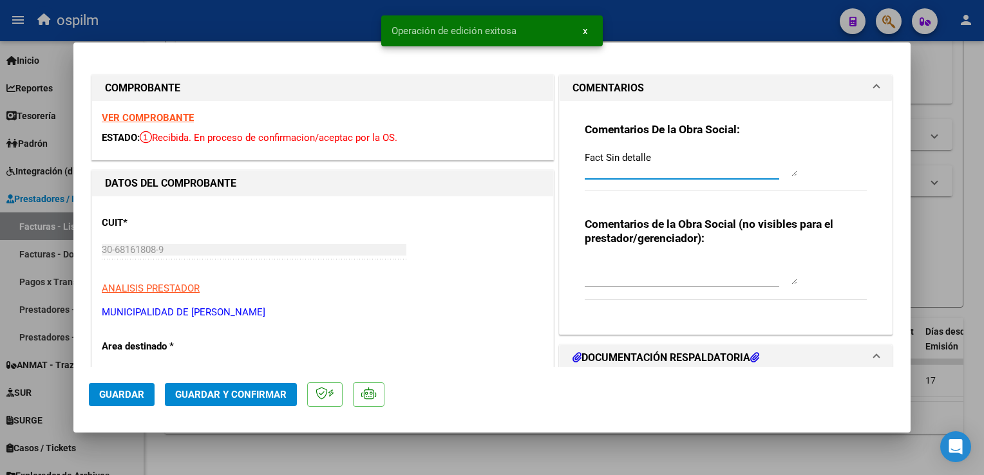
drag, startPoint x: 683, startPoint y: 161, endPoint x: 606, endPoint y: 149, distance: 77.6
click at [607, 153] on textarea "Fact Sin detalle" at bounding box center [691, 164] width 213 height 26
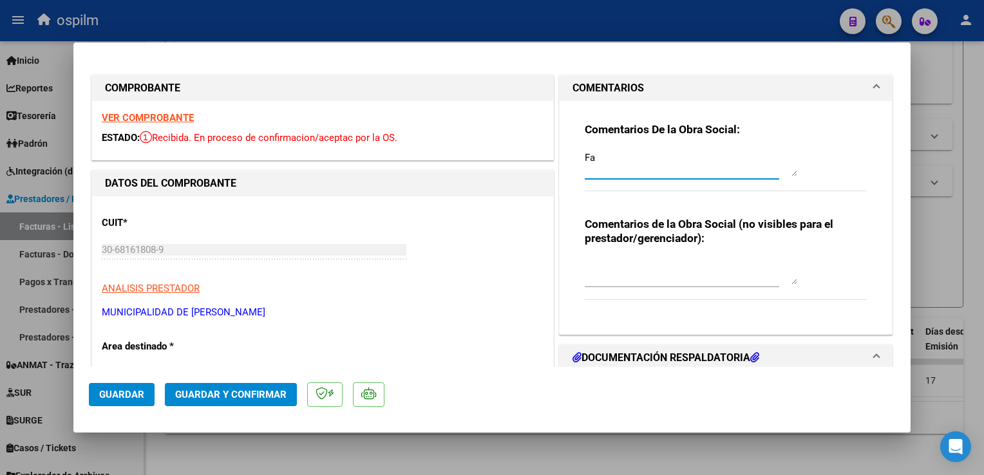
type textarea "F"
click at [652, 345] on mat-expansion-panel-header "DOCUMENTACIÓN RESPALDATORIA" at bounding box center [726, 358] width 332 height 26
click at [653, 356] on h1 "DOCUMENTACIÓN RESPALDATORIA" at bounding box center [666, 357] width 187 height 15
click at [871, 357] on mat-expansion-panel-header "DOCUMENTACIÓN RESPALDATORIA" at bounding box center [726, 358] width 332 height 26
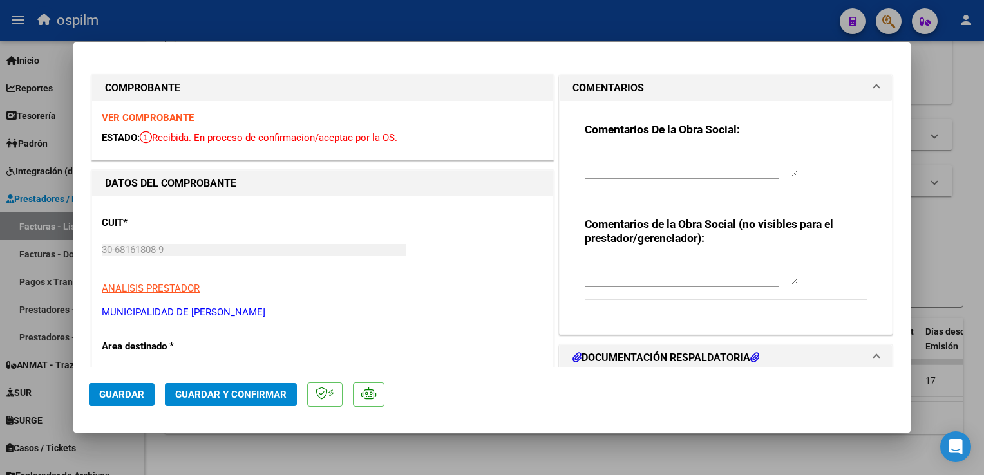
click at [119, 409] on mat-dialog-actions "Guardar Guardar y Confirmar" at bounding box center [492, 392] width 806 height 51
click at [125, 397] on span "Guardar" at bounding box center [121, 395] width 45 height 12
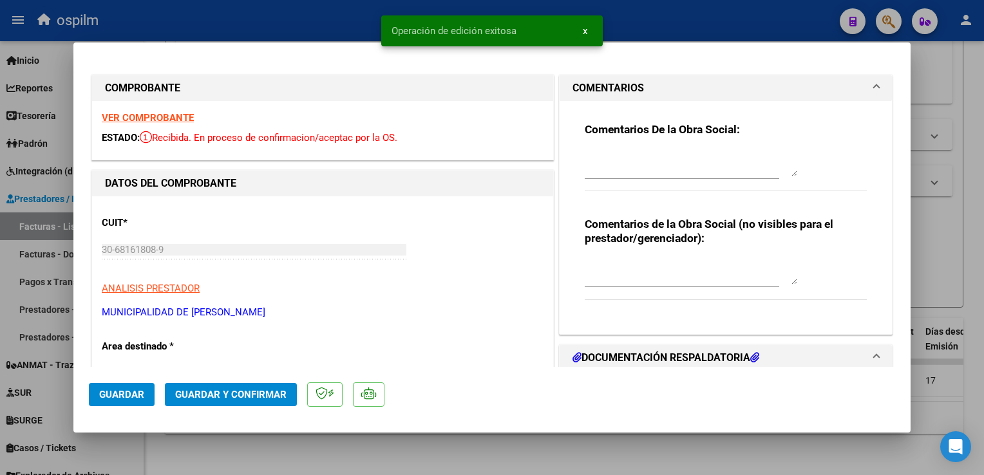
scroll to position [193, 0]
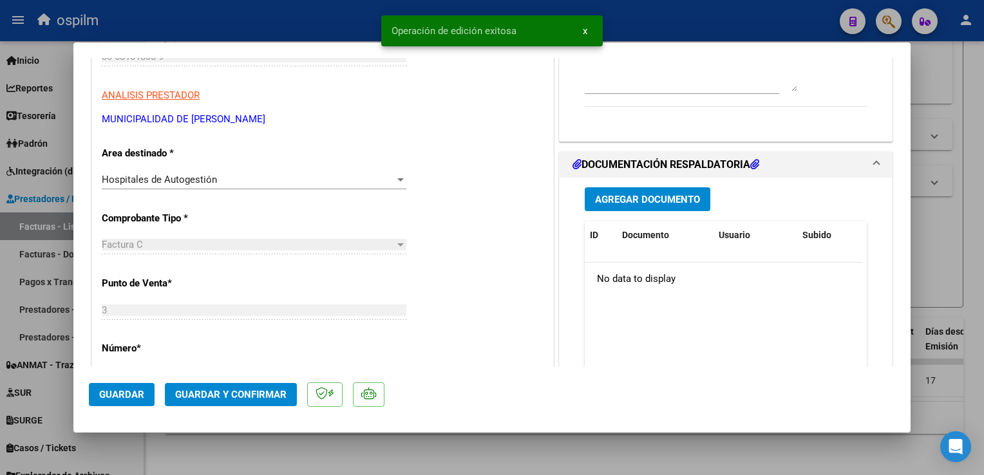
click at [631, 202] on span "Agregar Documento" at bounding box center [647, 200] width 105 height 12
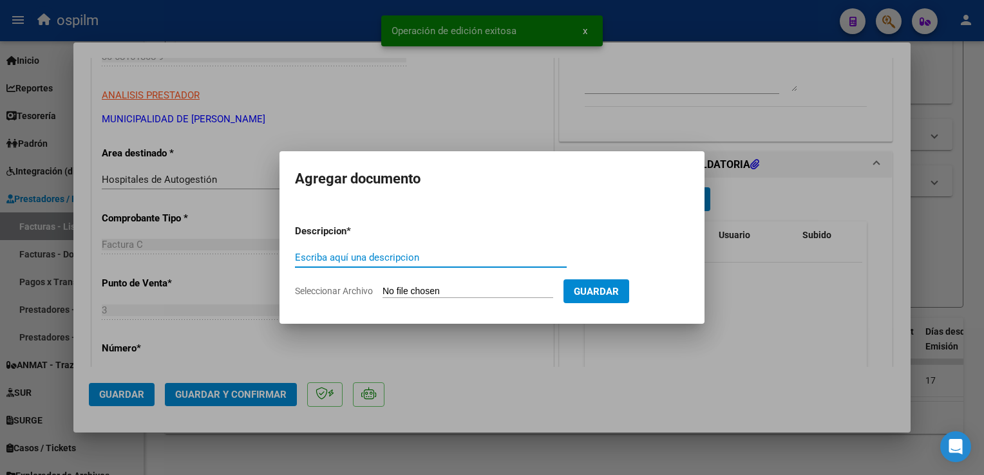
click at [424, 258] on input "Escriba aquí una descripcion" at bounding box center [431, 258] width 272 height 12
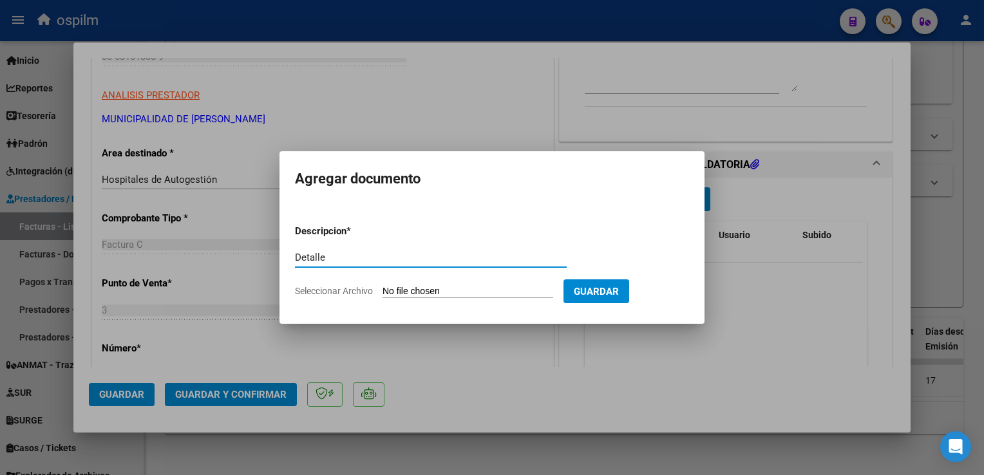
type input "Detalle"
drag, startPoint x: 439, startPoint y: 282, endPoint x: 439, endPoint y: 289, distance: 7.1
click at [439, 283] on form "Descripcion * Detalle Escriba aquí una descripcion Seleccionar Archivo Guardar" at bounding box center [492, 261] width 394 height 94
click at [439, 289] on input "Seleccionar Archivo" at bounding box center [468, 292] width 171 height 12
type input "C:\fakepath\Anexo 7193.pdf"
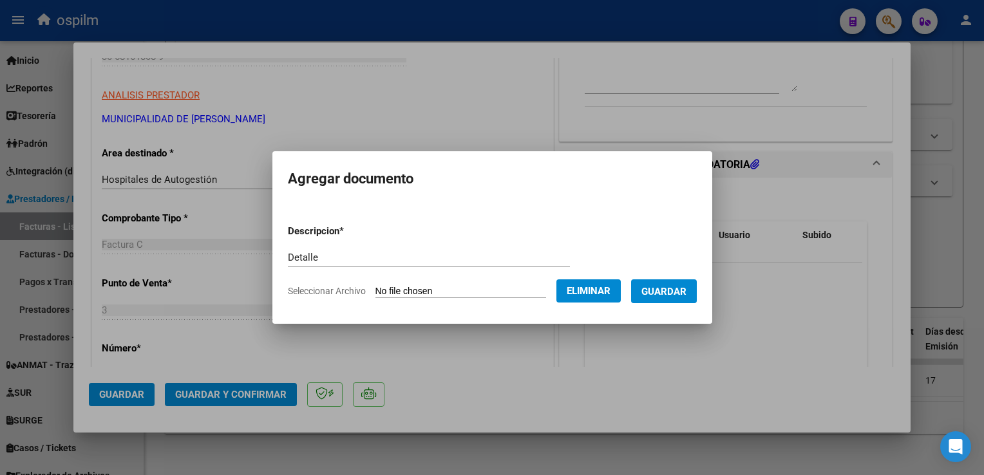
click at [680, 290] on span "Guardar" at bounding box center [664, 292] width 45 height 12
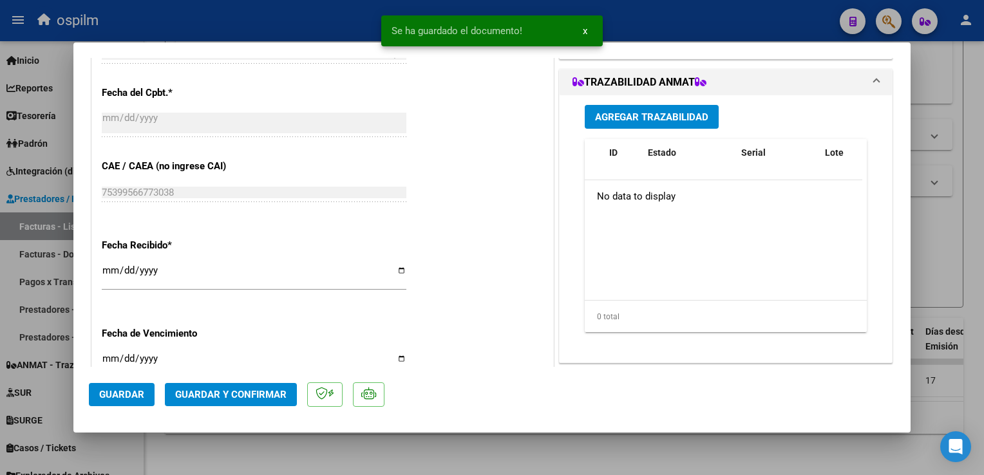
scroll to position [322, 0]
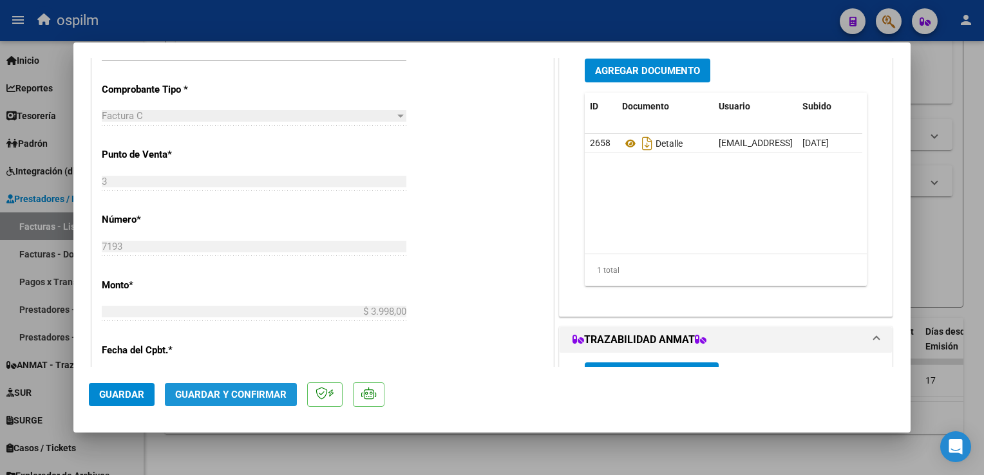
click at [268, 395] on span "Guardar y Confirmar" at bounding box center [230, 395] width 111 height 12
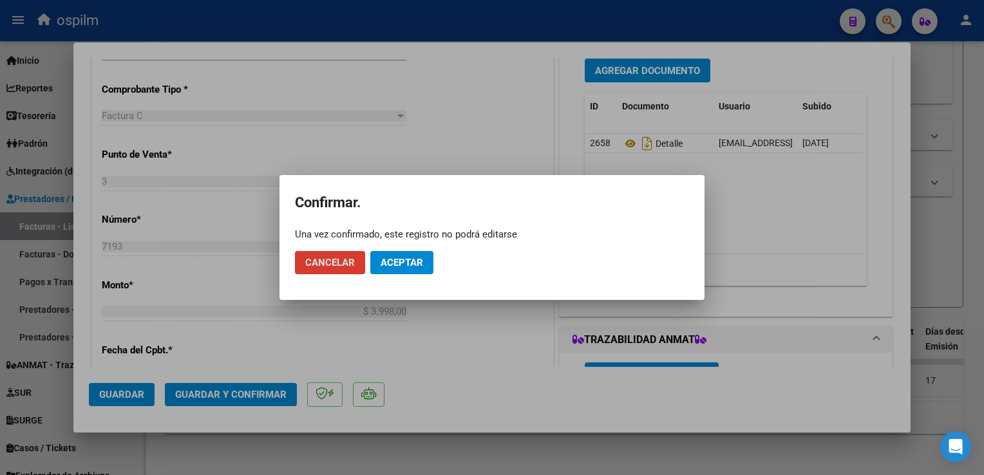
click at [405, 264] on span "Aceptar" at bounding box center [402, 263] width 43 height 12
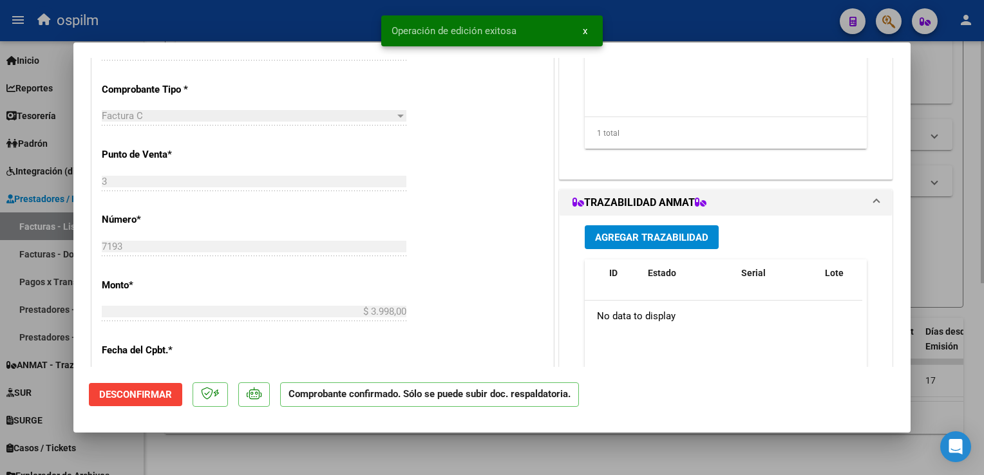
click at [970, 242] on div at bounding box center [492, 237] width 984 height 475
type input "$ 0,00"
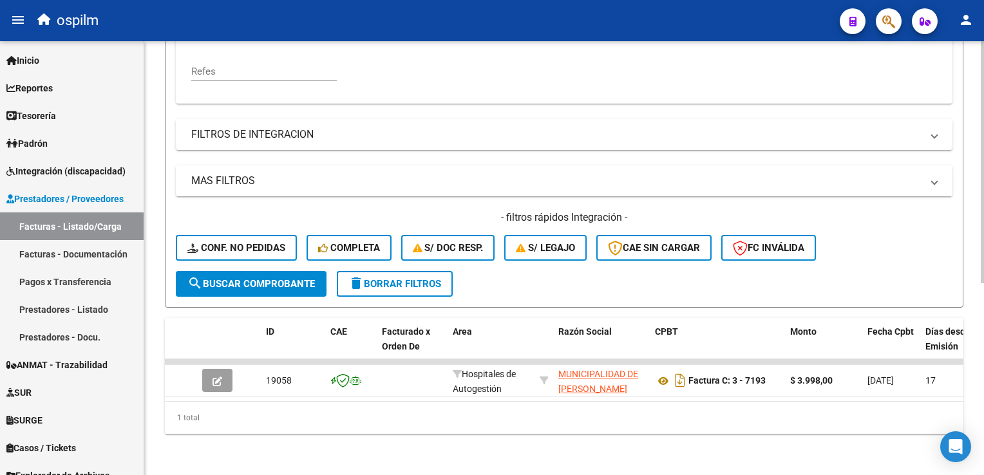
scroll to position [22, 0]
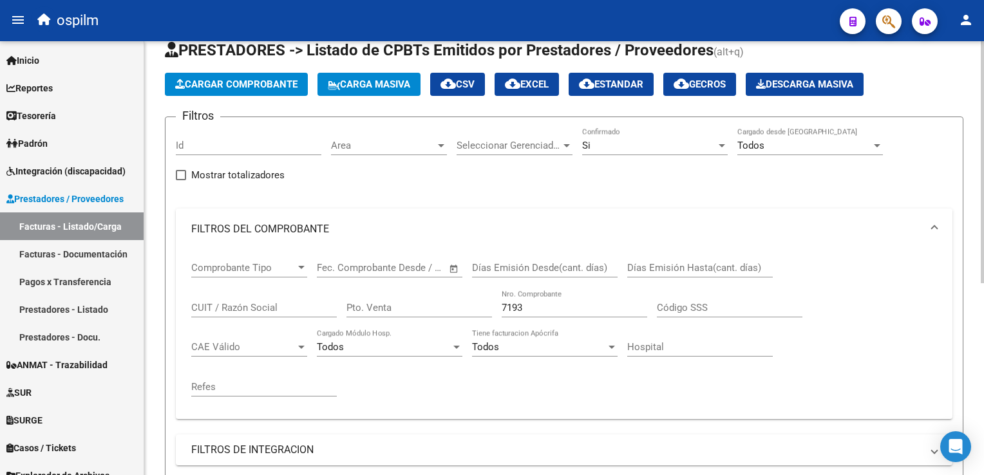
click at [216, 93] on button "Cargar Comprobante" at bounding box center [236, 84] width 143 height 23
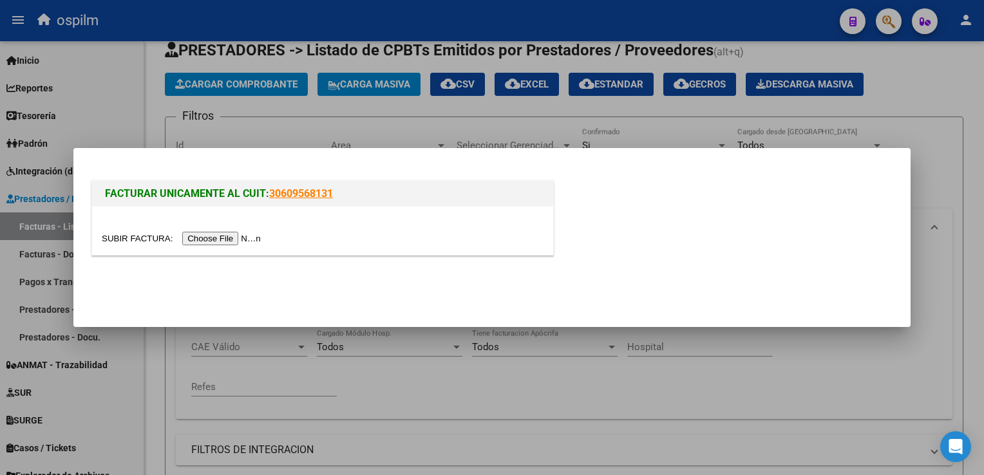
click at [209, 242] on input "file" at bounding box center [183, 239] width 163 height 14
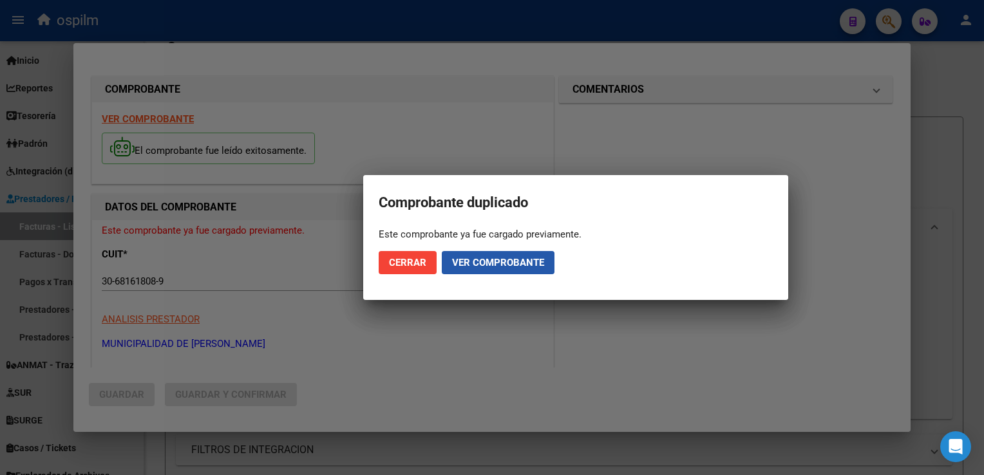
click at [497, 263] on span "Ver comprobante" at bounding box center [498, 263] width 92 height 12
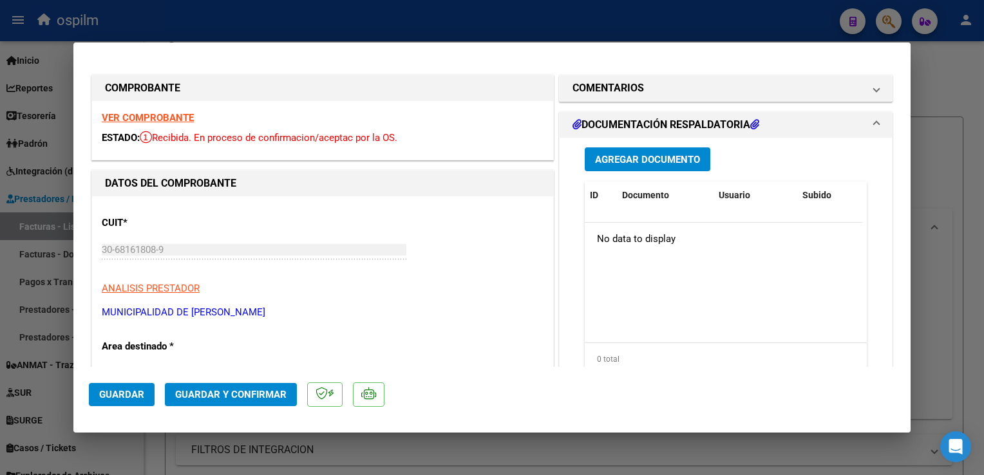
click at [629, 168] on button "Agregar Documento" at bounding box center [648, 160] width 126 height 24
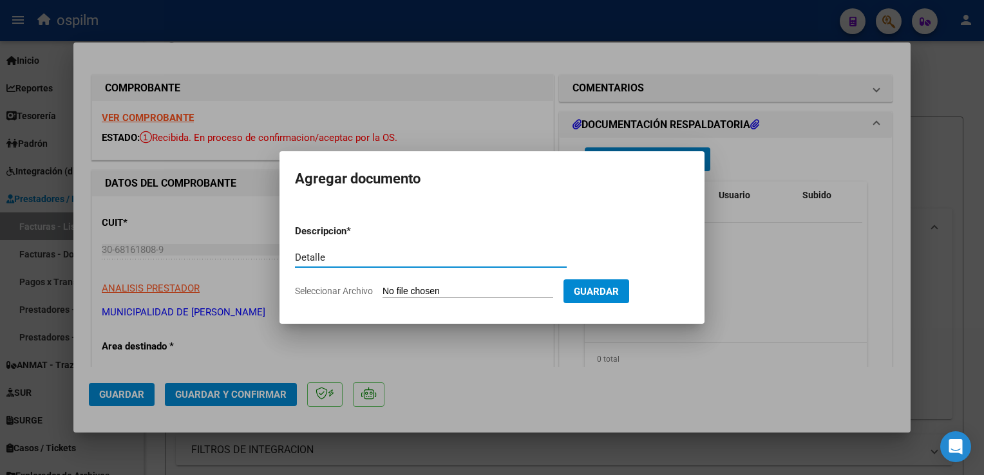
type input "Detalle"
click at [500, 294] on input "Seleccionar Archivo" at bounding box center [468, 292] width 171 height 12
type input "C:\fakepath\Anexo 6027.pdf"
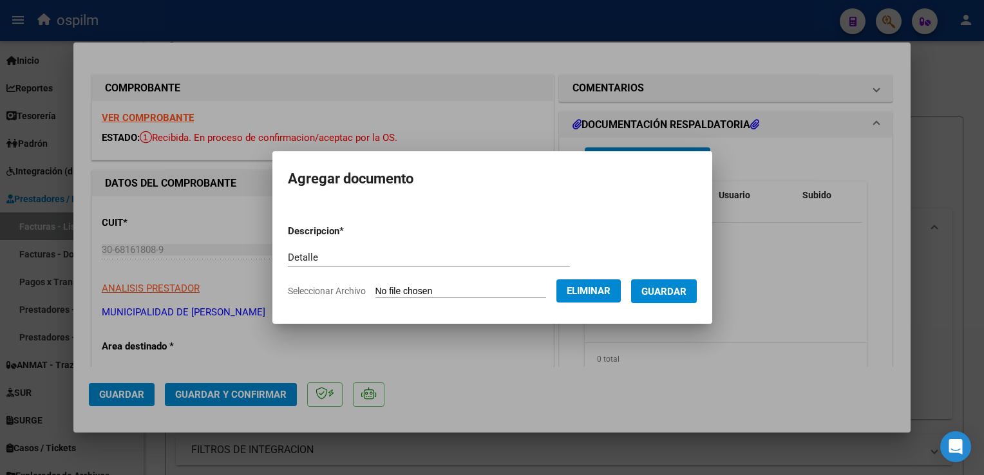
click at [673, 286] on span "Guardar" at bounding box center [664, 292] width 45 height 12
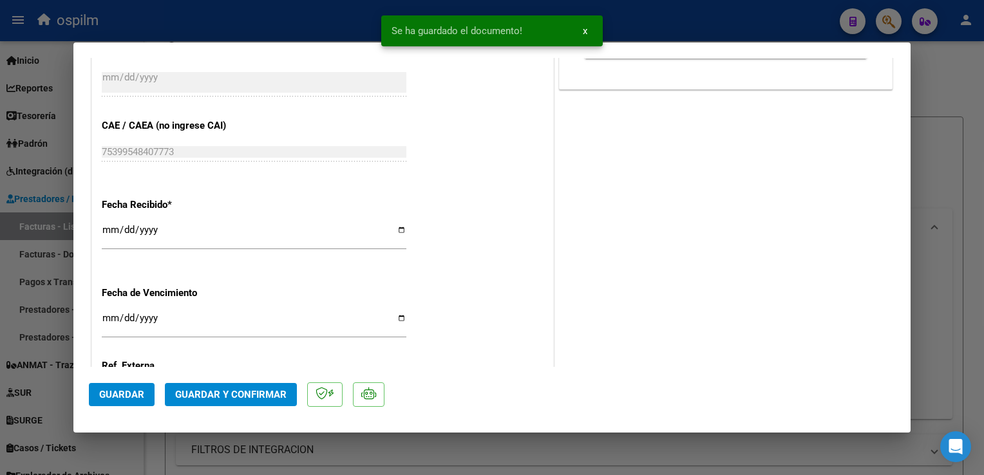
scroll to position [745, 0]
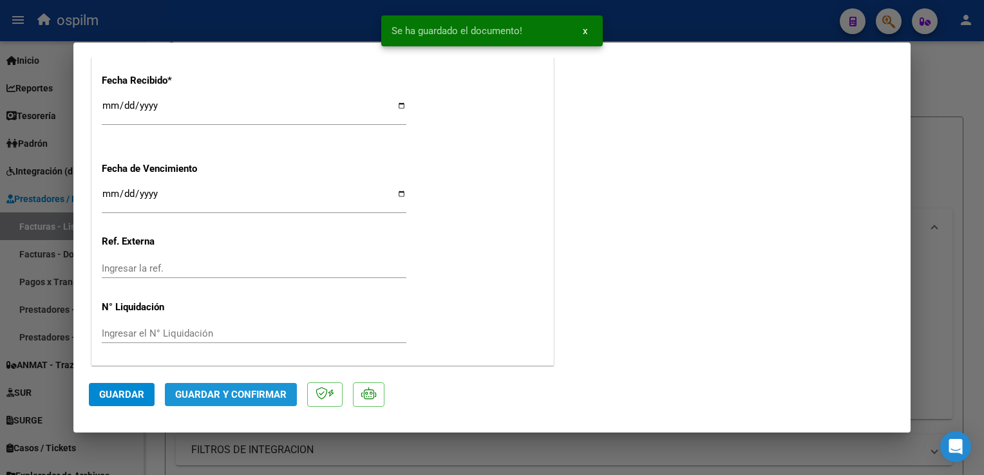
click at [250, 398] on span "Guardar y Confirmar" at bounding box center [230, 395] width 111 height 12
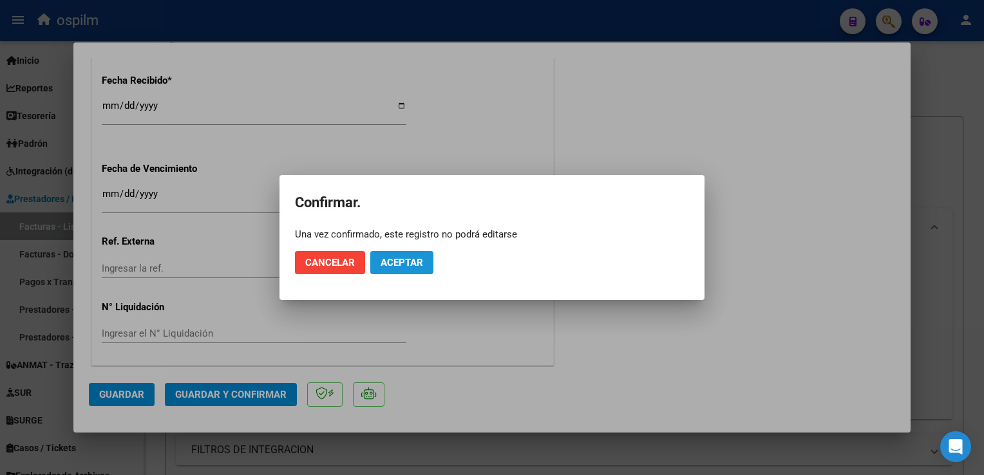
click at [393, 263] on span "Aceptar" at bounding box center [402, 263] width 43 height 12
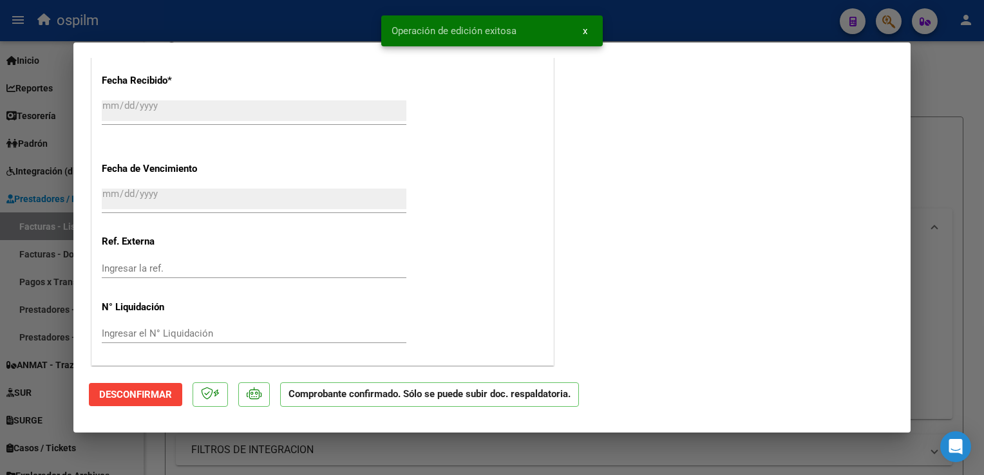
click at [982, 242] on div at bounding box center [492, 237] width 984 height 475
type input "$ 0,00"
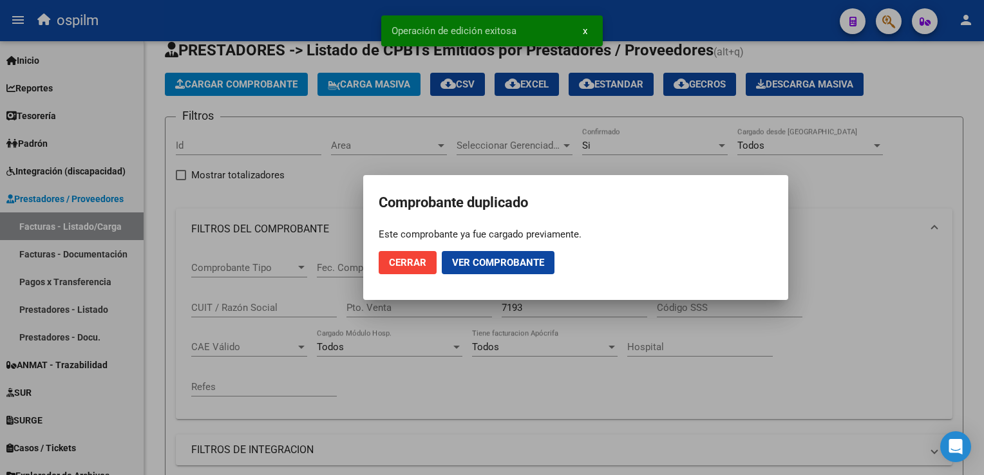
click at [399, 271] on button "Cerrar" at bounding box center [408, 262] width 58 height 23
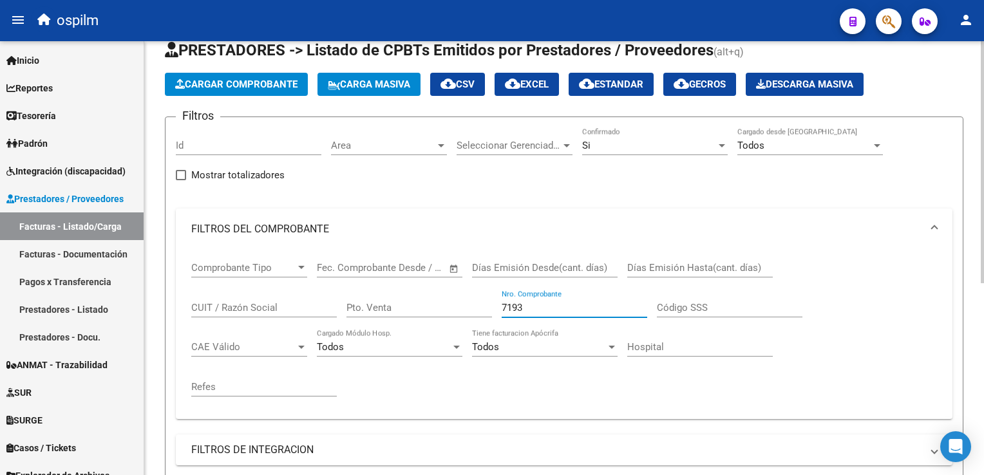
drag, startPoint x: 534, startPoint y: 311, endPoint x: 415, endPoint y: 297, distance: 120.0
click at [415, 297] on div "Comprobante Tipo Comprobante Tipo Fecha inicio – Fecha fin Fec. Comprobante Des…" at bounding box center [564, 329] width 746 height 159
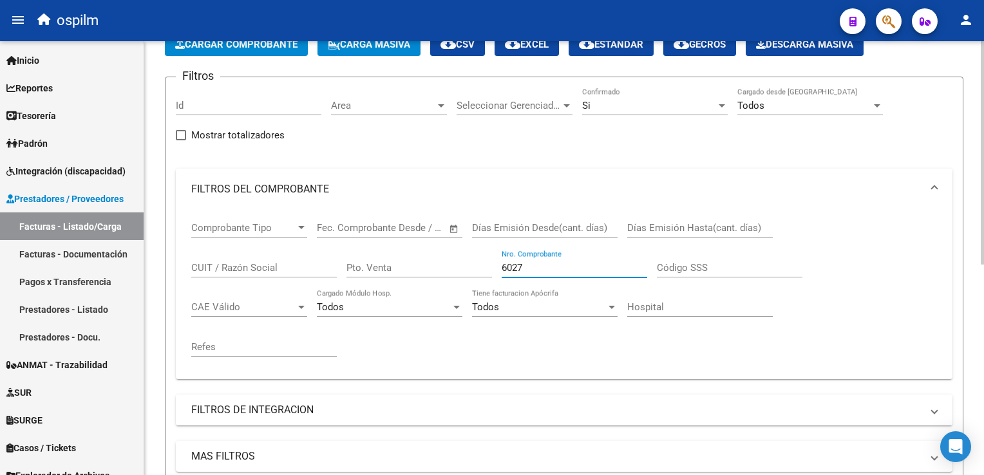
scroll to position [0, 0]
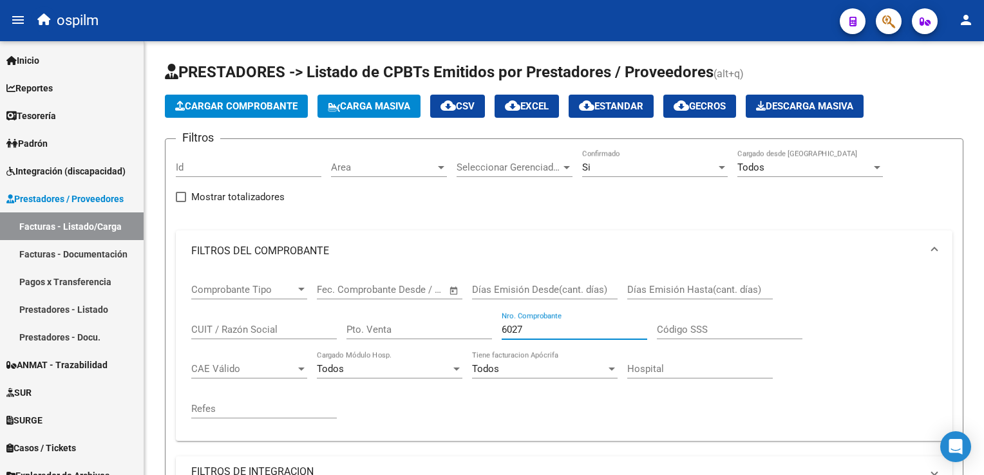
type input "6027"
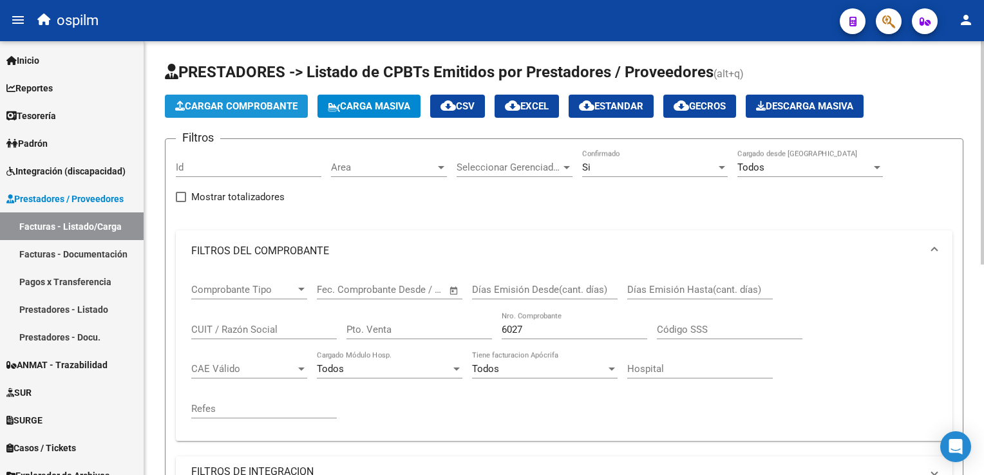
click at [227, 111] on span "Cargar Comprobante" at bounding box center [236, 106] width 122 height 12
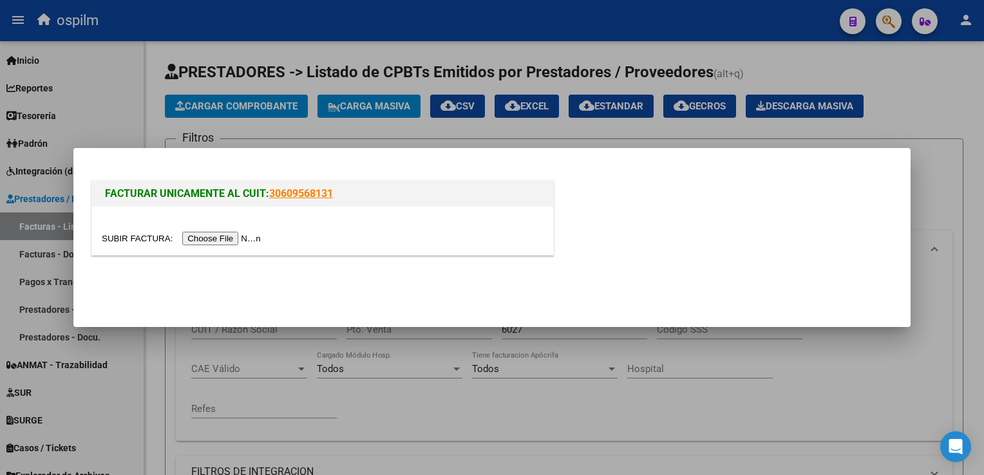
click at [229, 236] on input "file" at bounding box center [183, 239] width 163 height 14
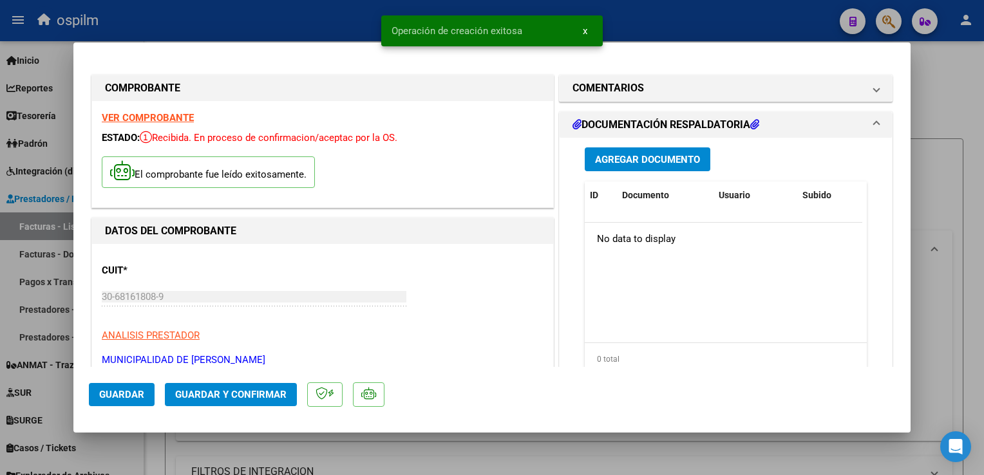
click at [685, 157] on span "Agregar Documento" at bounding box center [647, 160] width 105 height 12
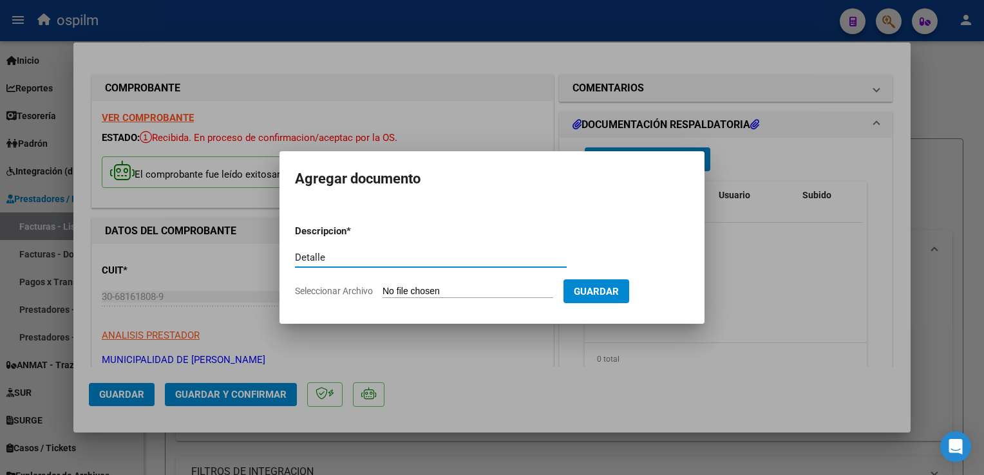
type input "Detalle"
click at [475, 287] on input "Seleccionar Archivo" at bounding box center [468, 292] width 171 height 12
type input "C:\fakepath\Anexo 9126.pdf"
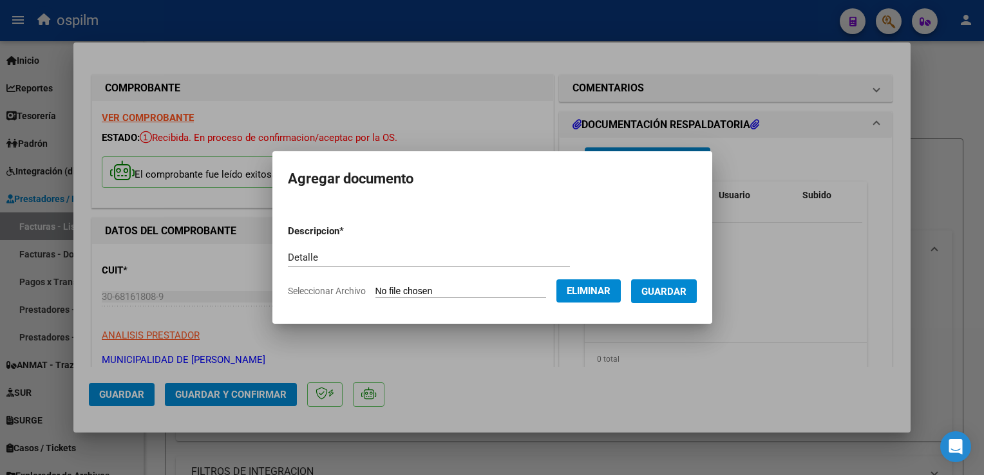
click at [672, 292] on span "Guardar" at bounding box center [664, 292] width 45 height 12
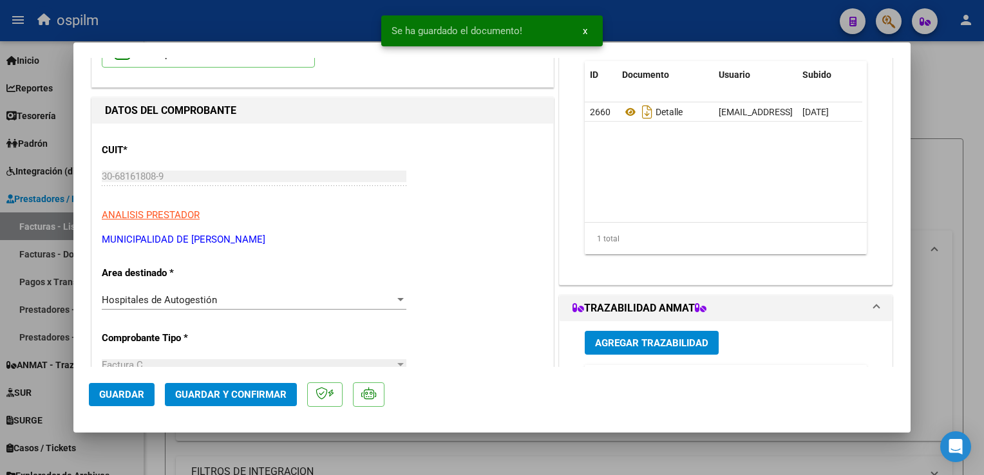
scroll to position [258, 0]
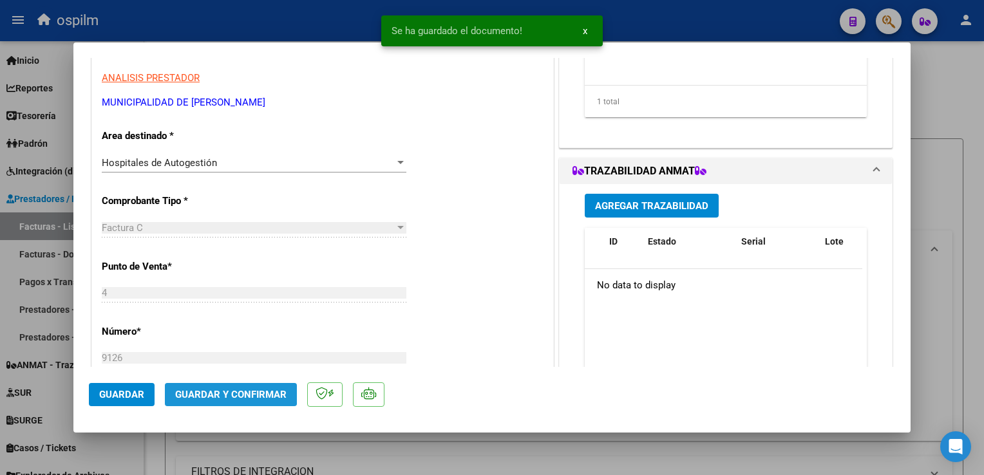
click at [225, 390] on span "Guardar y Confirmar" at bounding box center [230, 395] width 111 height 12
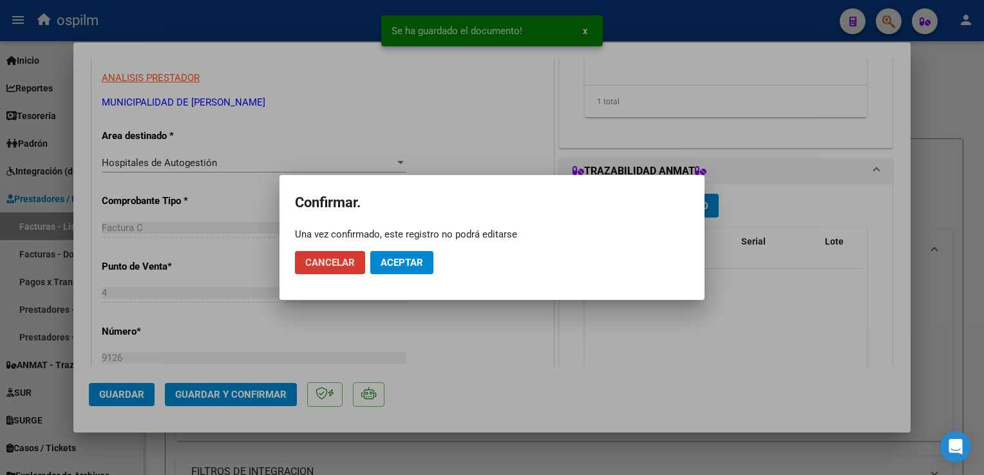
drag, startPoint x: 401, startPoint y: 252, endPoint x: 401, endPoint y: 258, distance: 6.5
click at [400, 254] on button "Aceptar" at bounding box center [401, 262] width 63 height 23
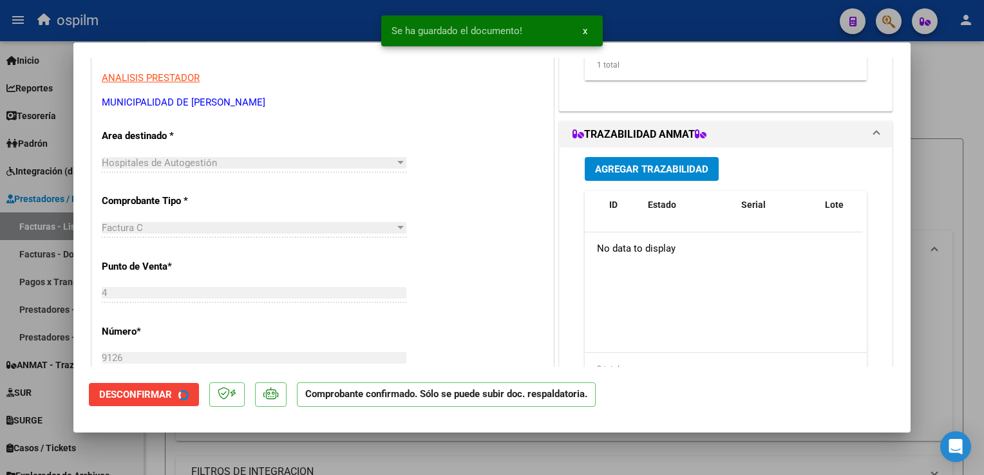
click at [403, 265] on div "CUIT * 30-68161808-9 Ingresar CUIT ANALISIS PRESTADOR MUNICIPALIDAD DE [PERSON_…" at bounding box center [322, 442] width 461 height 913
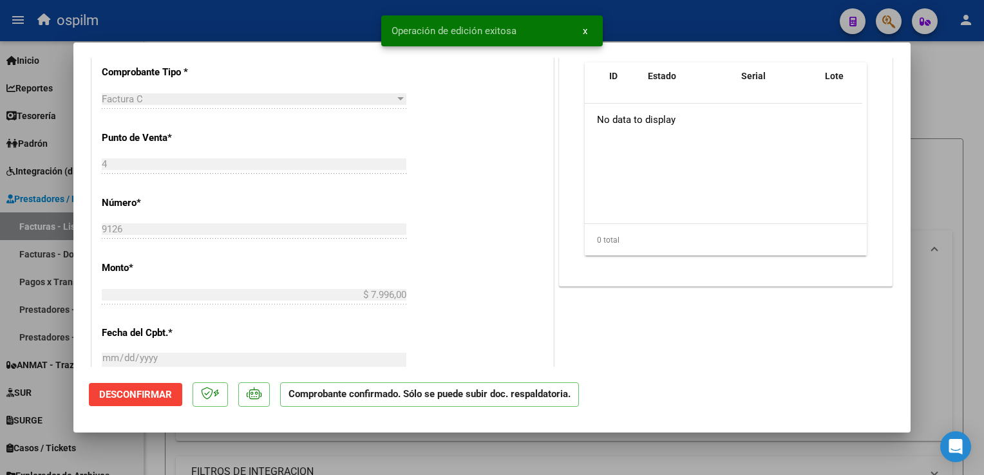
scroll to position [644, 0]
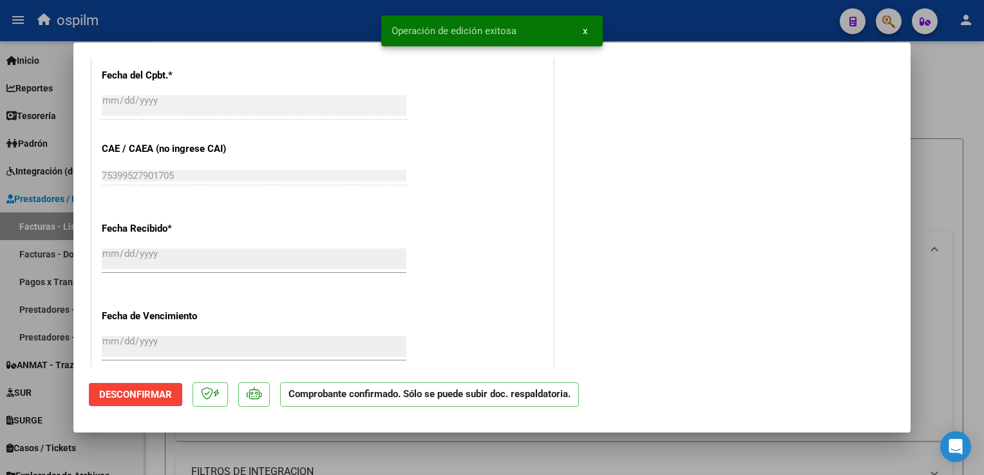
click at [954, 312] on div at bounding box center [492, 237] width 984 height 475
type input "$ 0,00"
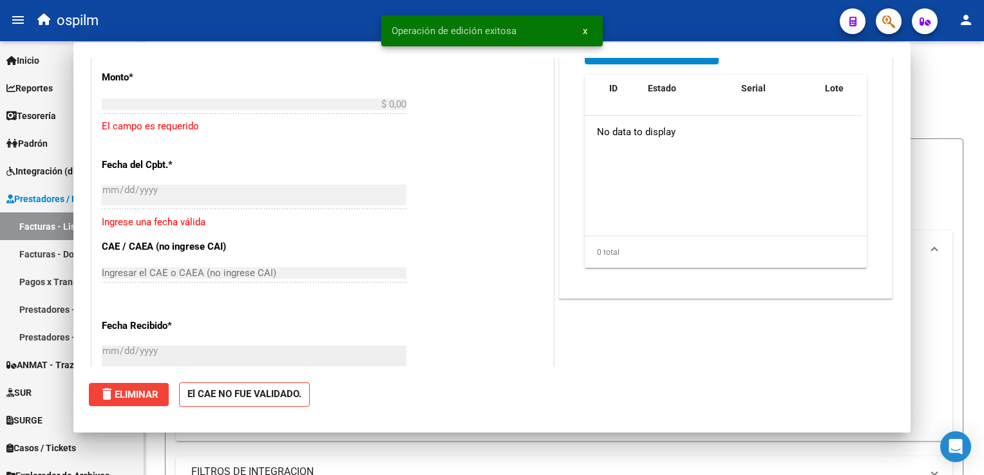
scroll to position [741, 0]
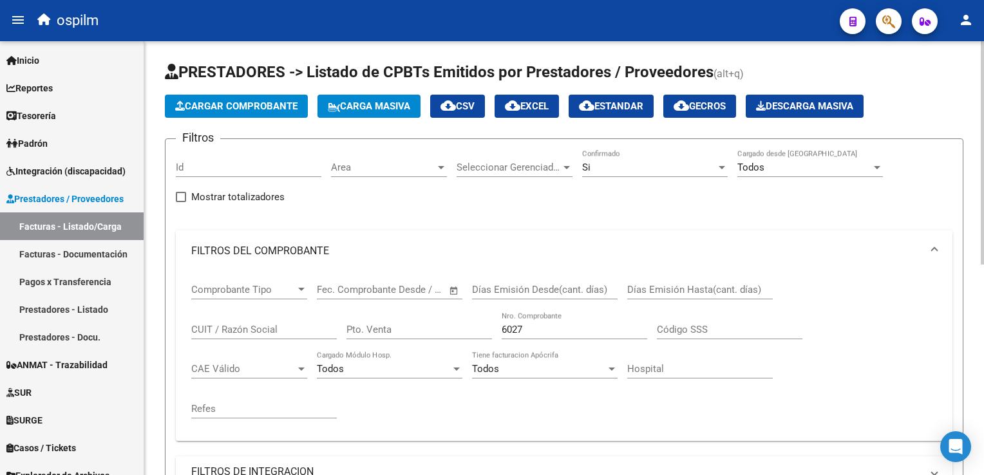
click at [234, 107] on span "Cargar Comprobante" at bounding box center [236, 106] width 122 height 12
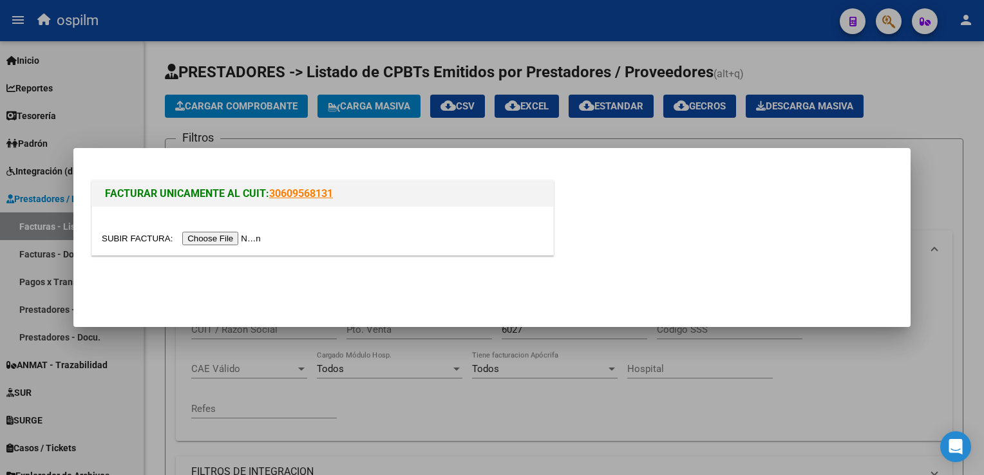
drag, startPoint x: 195, startPoint y: 231, endPoint x: 191, endPoint y: 241, distance: 11.0
click at [195, 232] on div at bounding box center [322, 231] width 461 height 48
click at [191, 241] on input "file" at bounding box center [183, 239] width 163 height 14
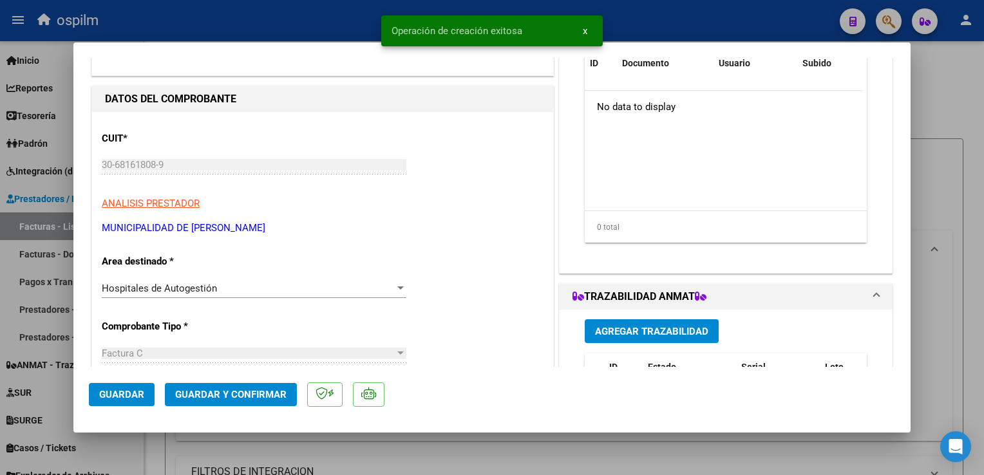
scroll to position [258, 0]
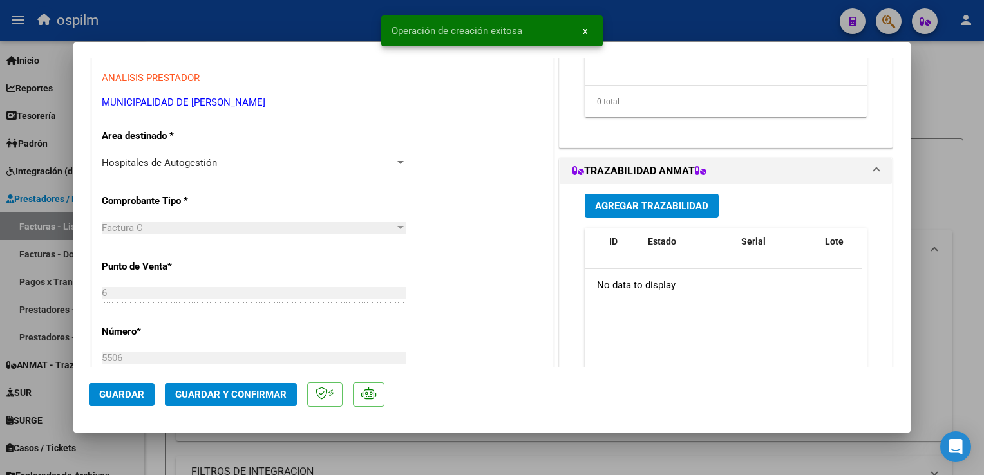
click at [121, 397] on span "Guardar" at bounding box center [121, 395] width 45 height 12
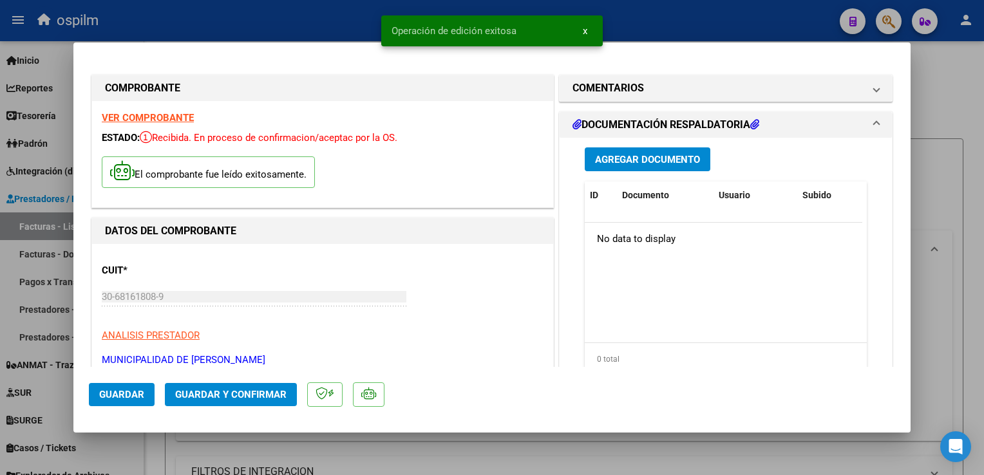
click at [671, 154] on span "Agregar Documento" at bounding box center [647, 160] width 105 height 12
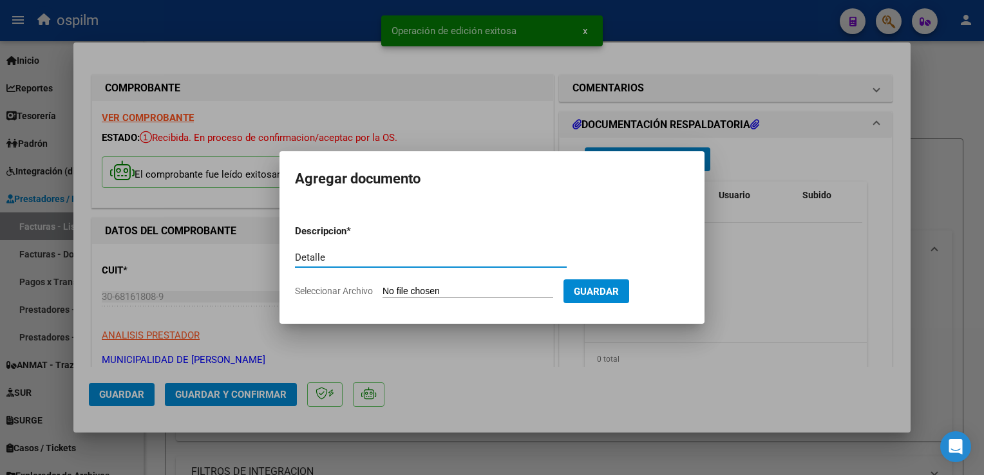
type input "Detalle"
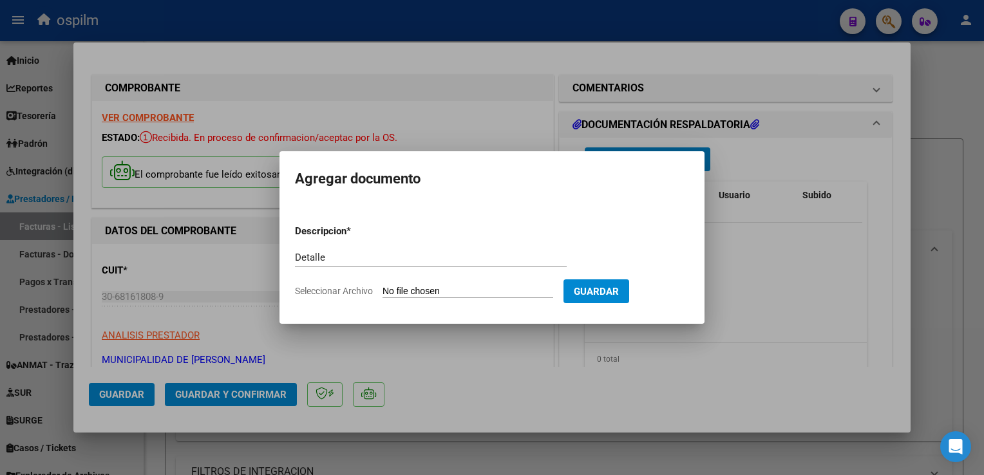
click at [479, 290] on input "Seleccionar Archivo" at bounding box center [468, 292] width 171 height 12
type input "C:\fakepath\Anexo 5506.pdf"
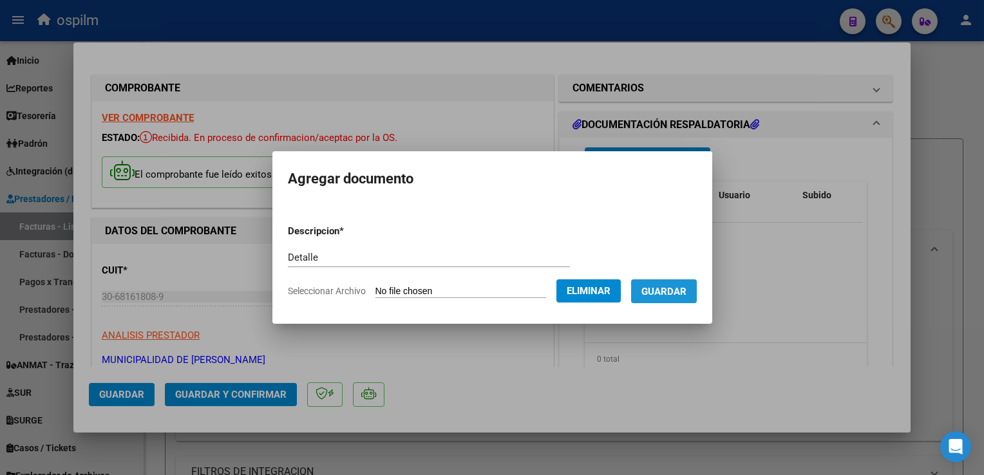
drag, startPoint x: 670, startPoint y: 280, endPoint x: 664, endPoint y: 289, distance: 10.7
click at [669, 282] on button "Guardar" at bounding box center [664, 292] width 66 height 24
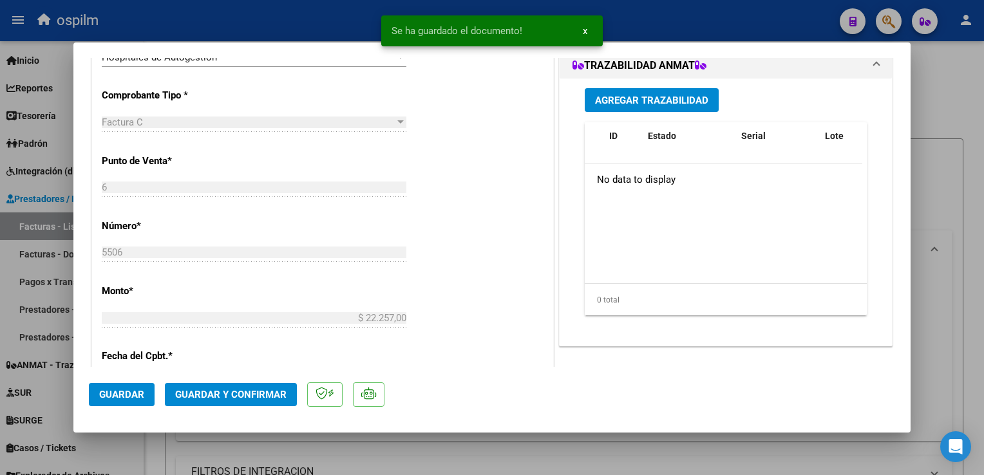
scroll to position [451, 0]
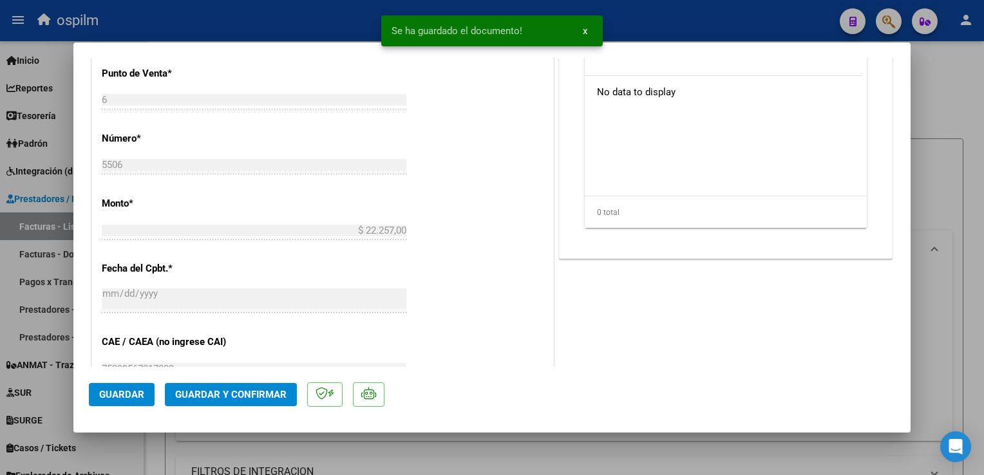
click at [250, 395] on span "Guardar y Confirmar" at bounding box center [230, 395] width 111 height 12
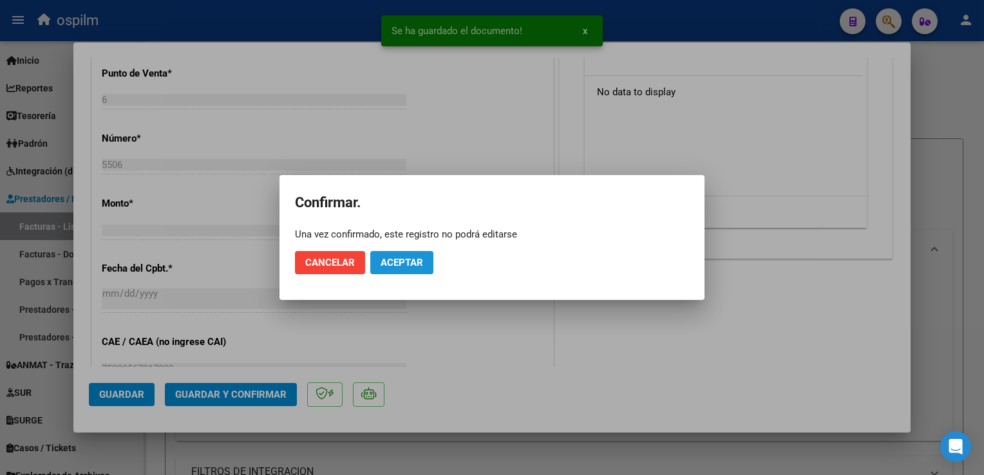
drag, startPoint x: 408, startPoint y: 263, endPoint x: 436, endPoint y: 271, distance: 28.6
click at [408, 264] on span "Aceptar" at bounding box center [402, 263] width 43 height 12
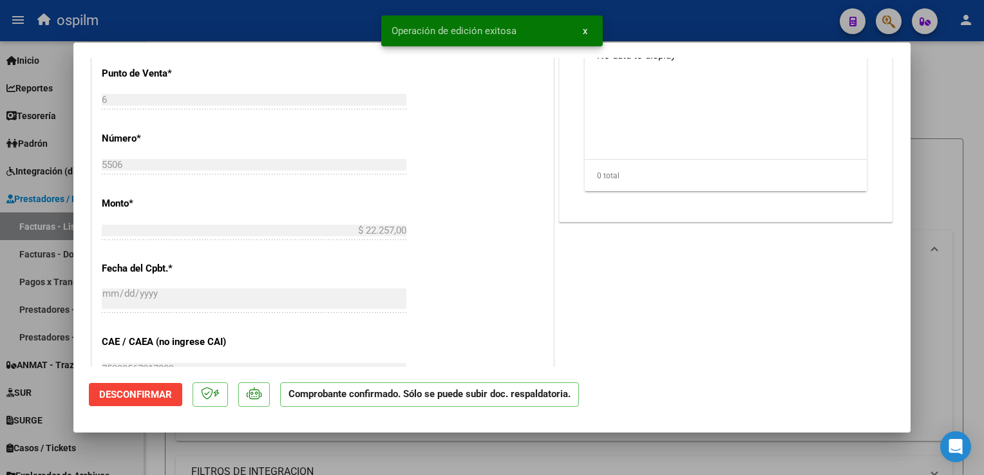
click at [933, 376] on div at bounding box center [492, 237] width 984 height 475
type input "$ 0,00"
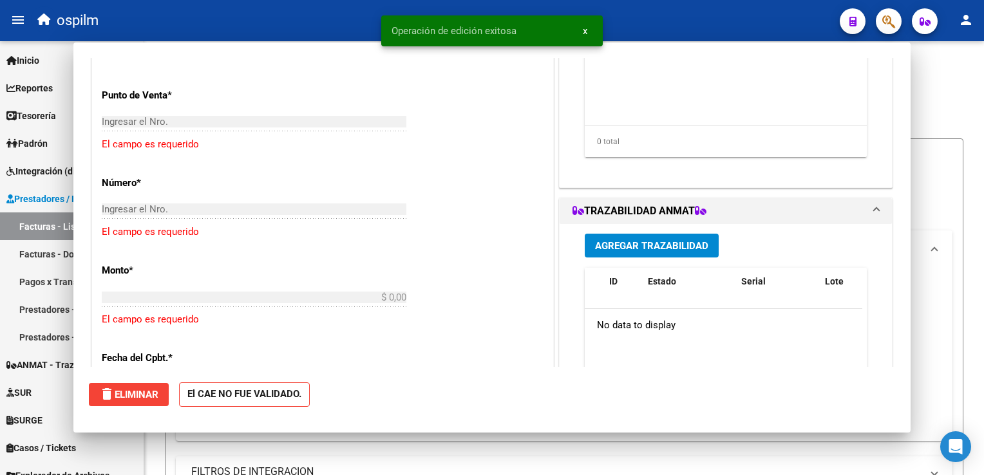
scroll to position [473, 0]
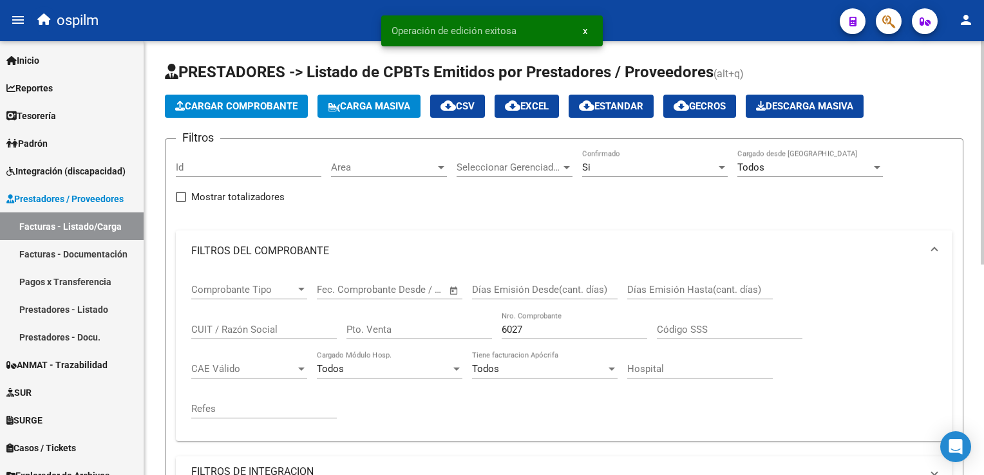
click at [289, 112] on button "Cargar Comprobante" at bounding box center [236, 106] width 143 height 23
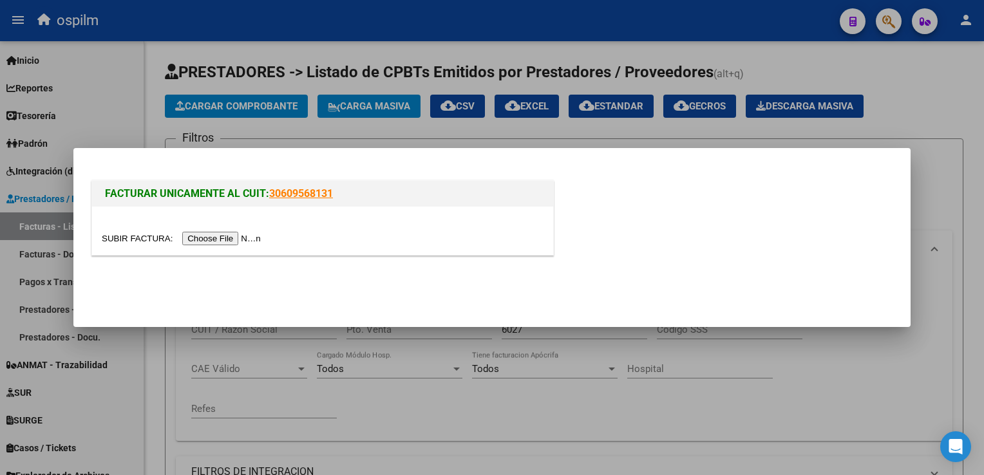
click at [214, 236] on input "file" at bounding box center [183, 239] width 163 height 14
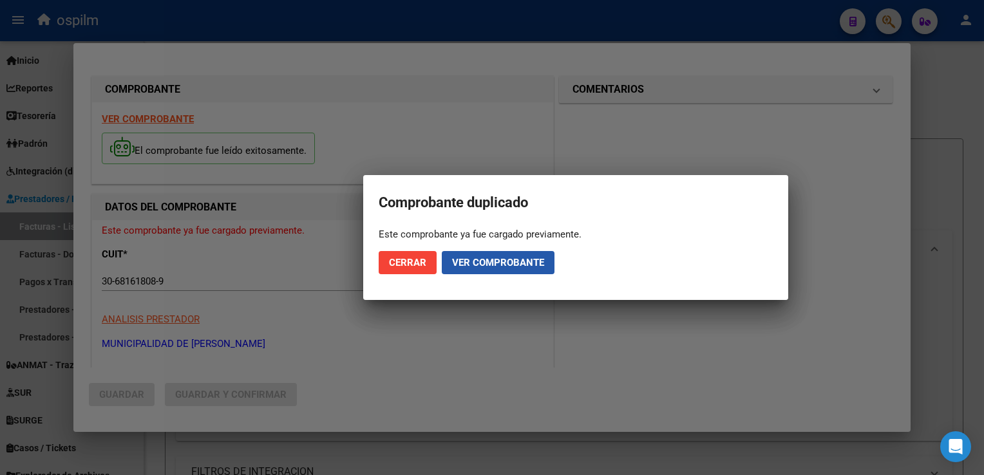
click at [504, 271] on button "Ver comprobante" at bounding box center [498, 262] width 113 height 23
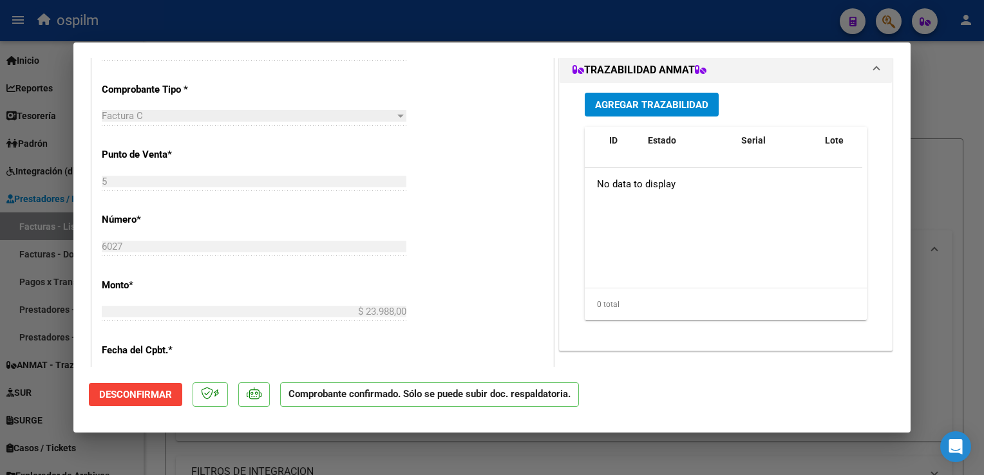
scroll to position [0, 0]
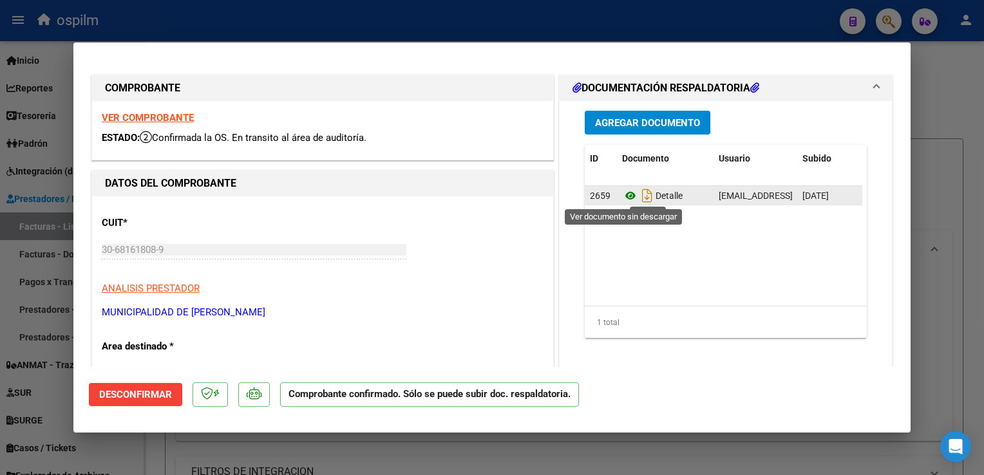
click at [625, 198] on icon at bounding box center [630, 195] width 17 height 15
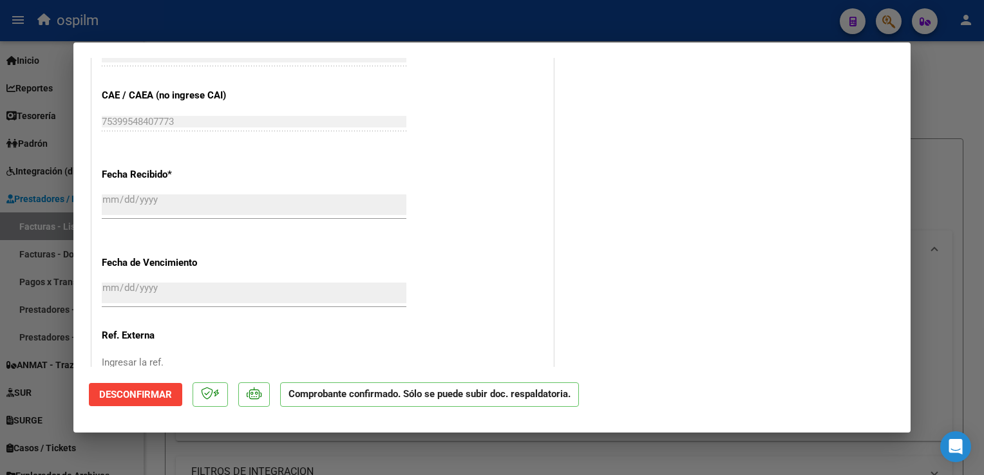
scroll to position [745, 0]
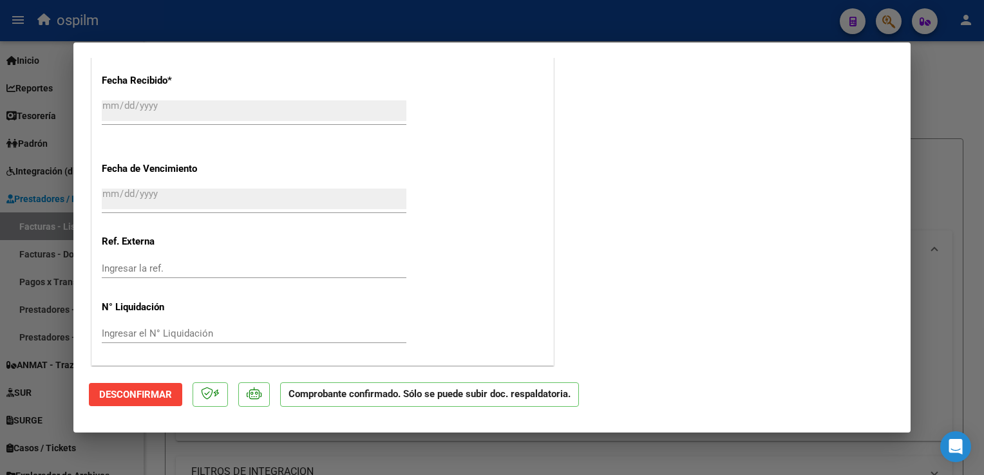
click at [964, 362] on div at bounding box center [492, 237] width 984 height 475
type input "$ 0,00"
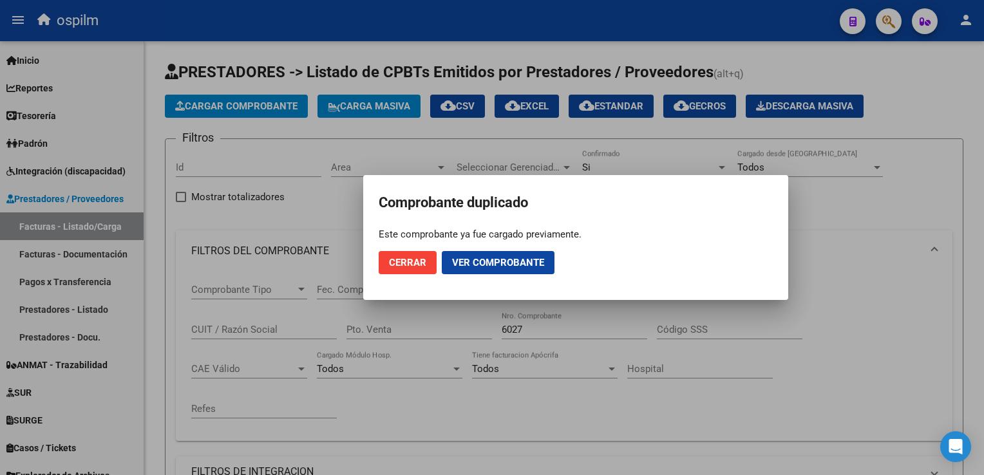
click at [942, 191] on div at bounding box center [492, 237] width 984 height 475
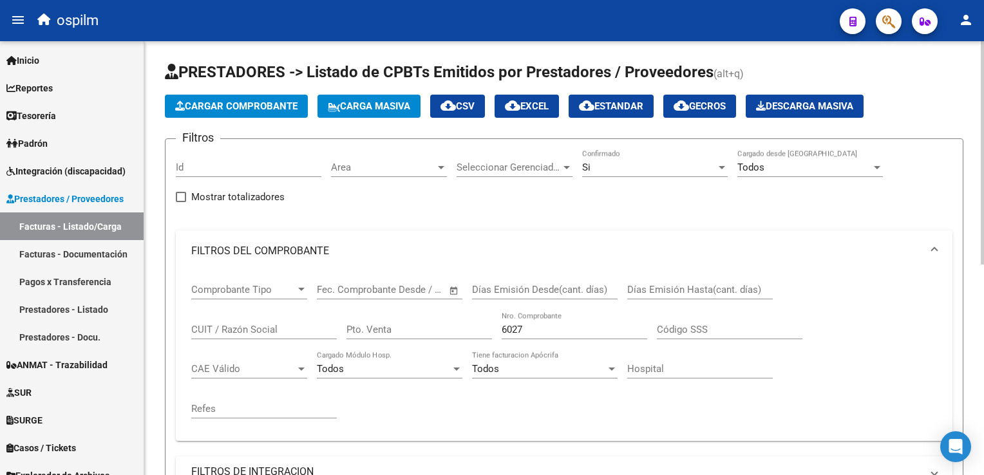
click at [298, 117] on app-list-header "PRESTADORES -> Listado de CPBTs Emitidos por Prestadores / Proveedores (alt+q) …" at bounding box center [564, 354] width 799 height 584
drag, startPoint x: 298, startPoint y: 117, endPoint x: 289, endPoint y: 96, distance: 23.3
click at [289, 96] on button "Cargar Comprobante" at bounding box center [236, 106] width 143 height 23
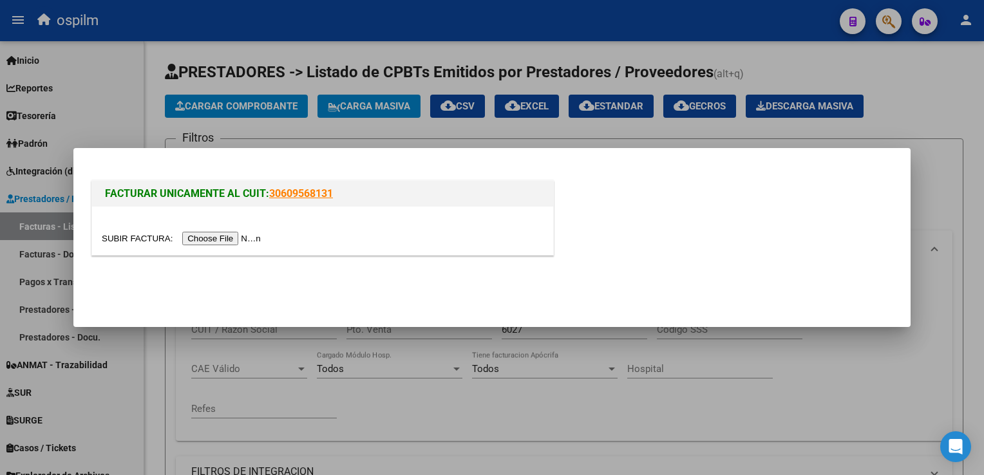
click at [189, 238] on input "file" at bounding box center [183, 239] width 163 height 14
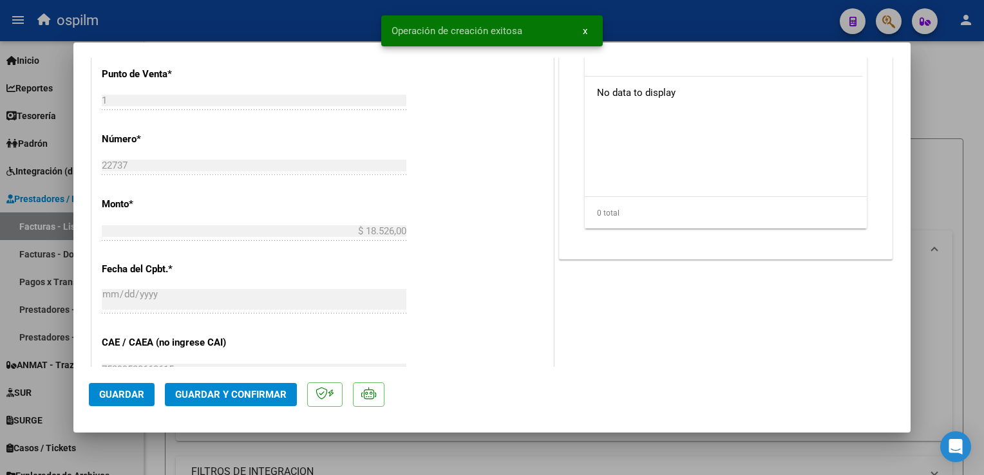
scroll to position [451, 0]
click at [121, 402] on button "Guardar" at bounding box center [122, 394] width 66 height 23
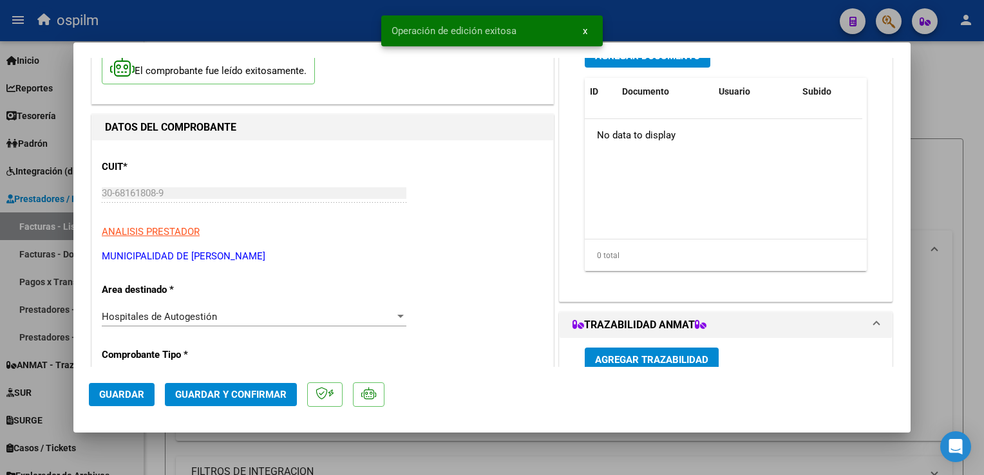
scroll to position [0, 0]
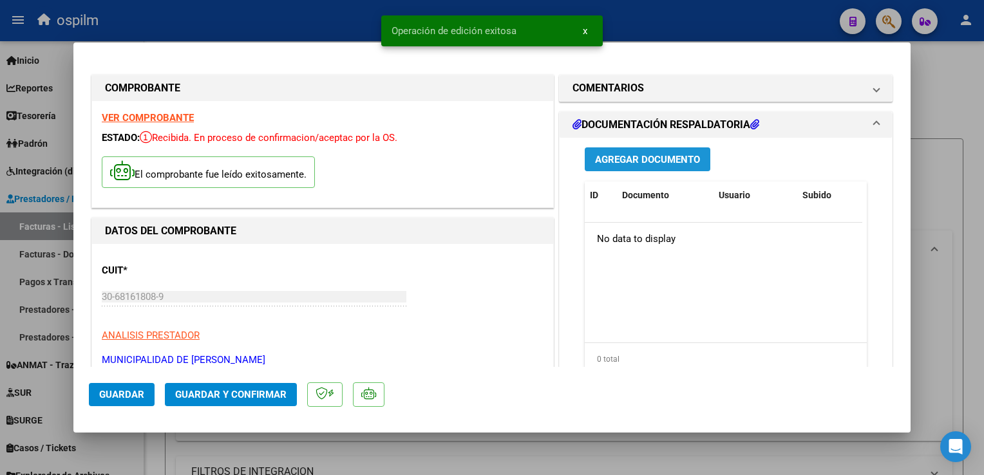
click at [662, 166] on button "Agregar Documento" at bounding box center [648, 160] width 126 height 24
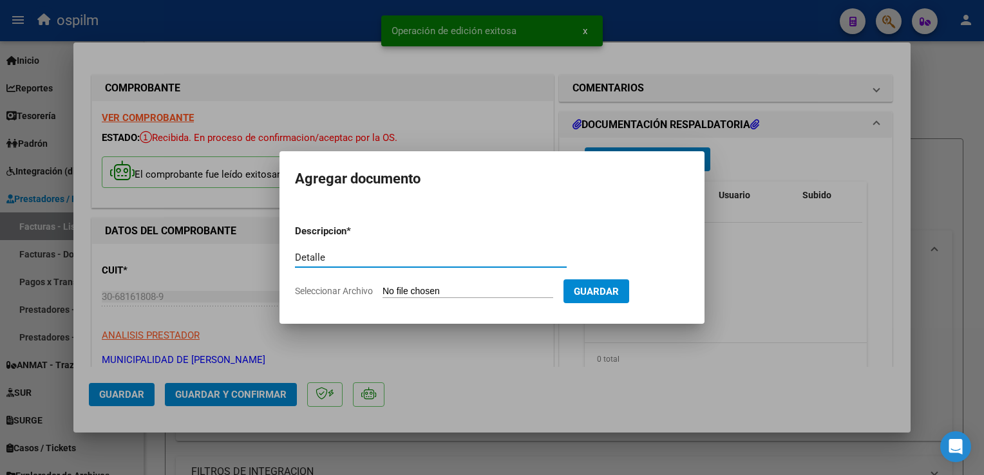
type input "Detalle"
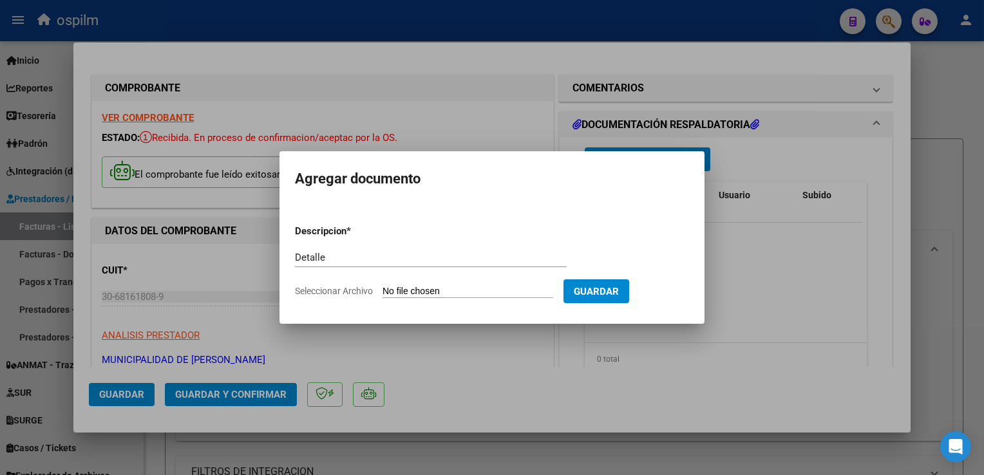
click at [423, 292] on input "Seleccionar Archivo" at bounding box center [468, 292] width 171 height 12
type input "C:\fakepath\Anexo 22737.pdf"
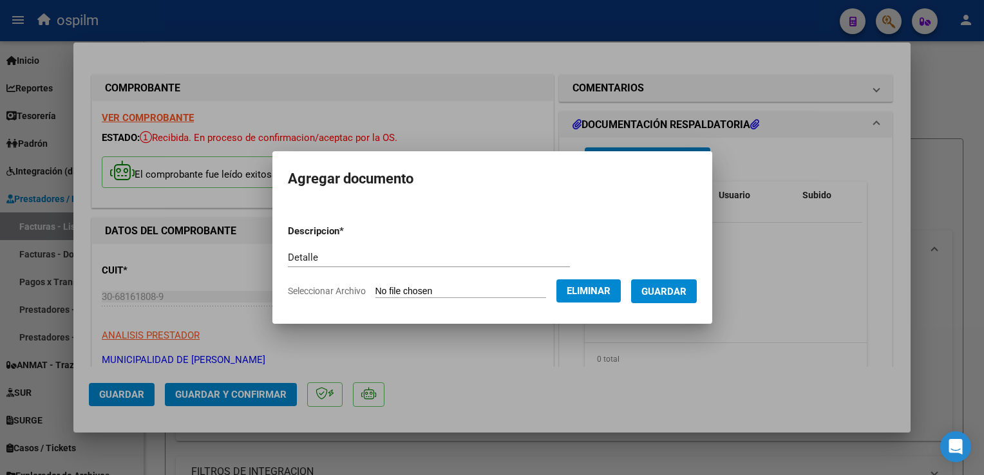
click at [666, 301] on button "Guardar" at bounding box center [664, 292] width 66 height 24
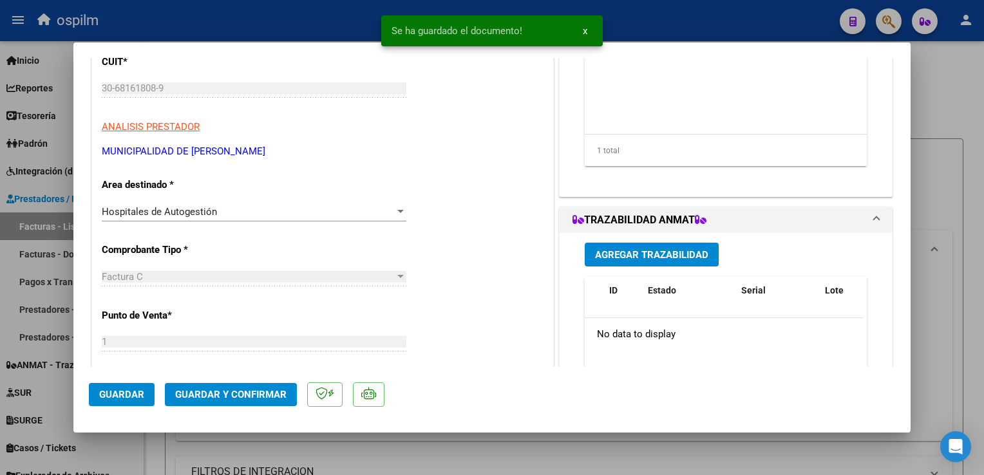
scroll to position [322, 0]
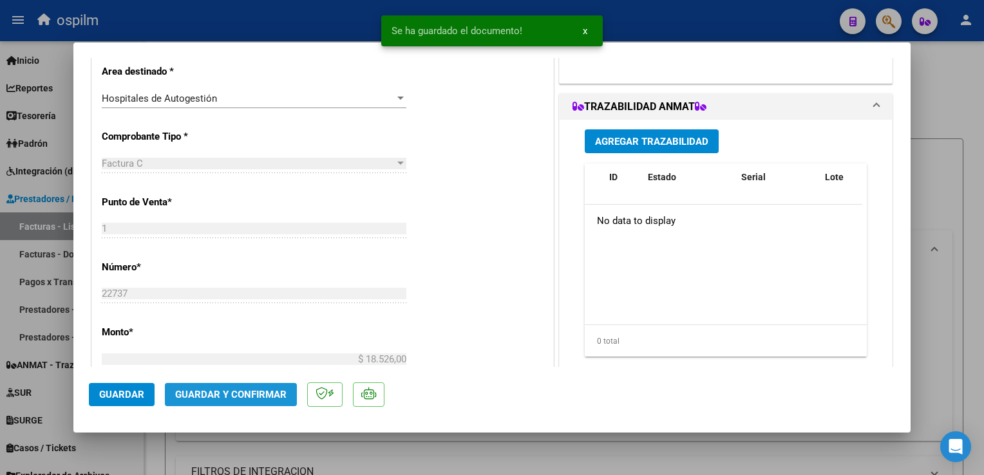
click at [267, 390] on span "Guardar y Confirmar" at bounding box center [230, 395] width 111 height 12
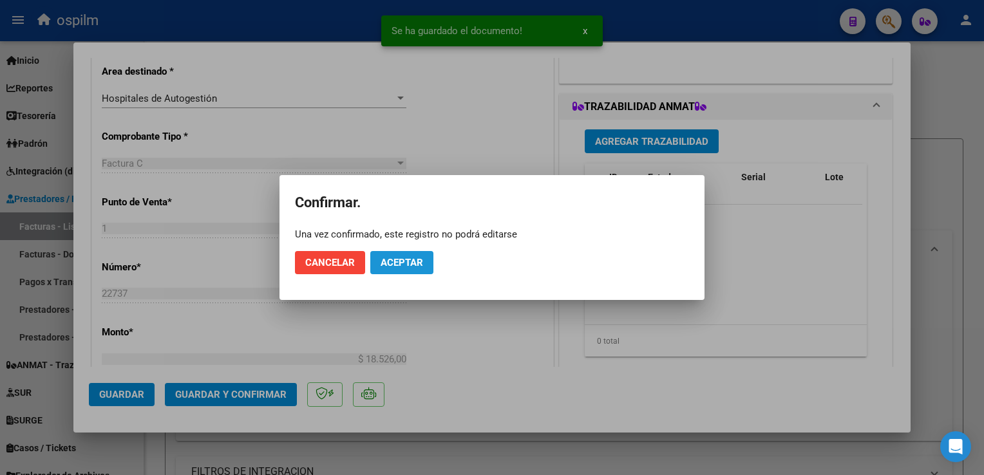
click at [418, 267] on span "Aceptar" at bounding box center [402, 263] width 43 height 12
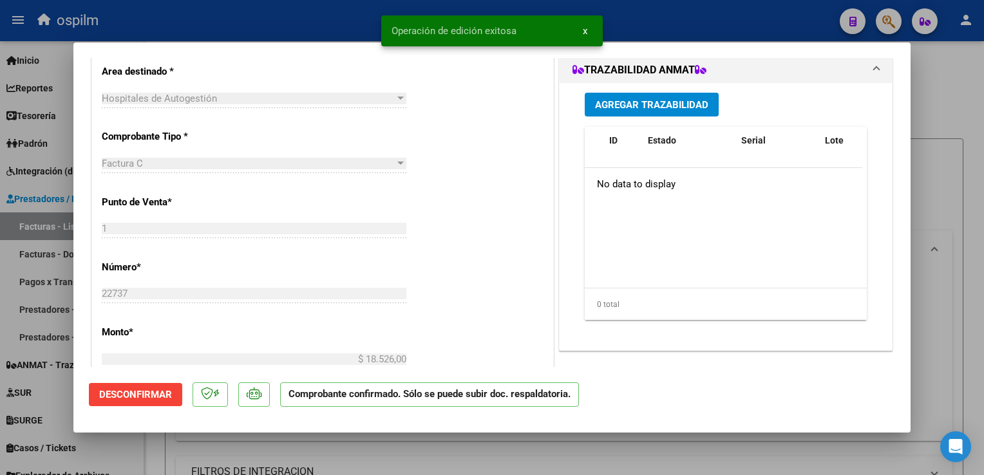
click at [944, 269] on div at bounding box center [492, 237] width 984 height 475
type input "$ 0,00"
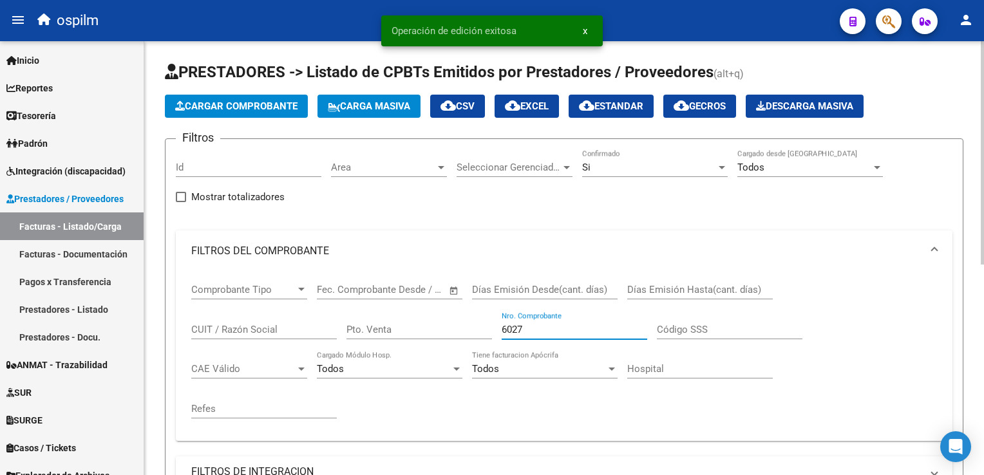
drag, startPoint x: 546, startPoint y: 328, endPoint x: 455, endPoint y: 316, distance: 91.6
click at [453, 316] on div "Comprobante Tipo Comprobante Tipo Fecha inicio – Fecha fin Fec. Comprobante Des…" at bounding box center [564, 351] width 746 height 159
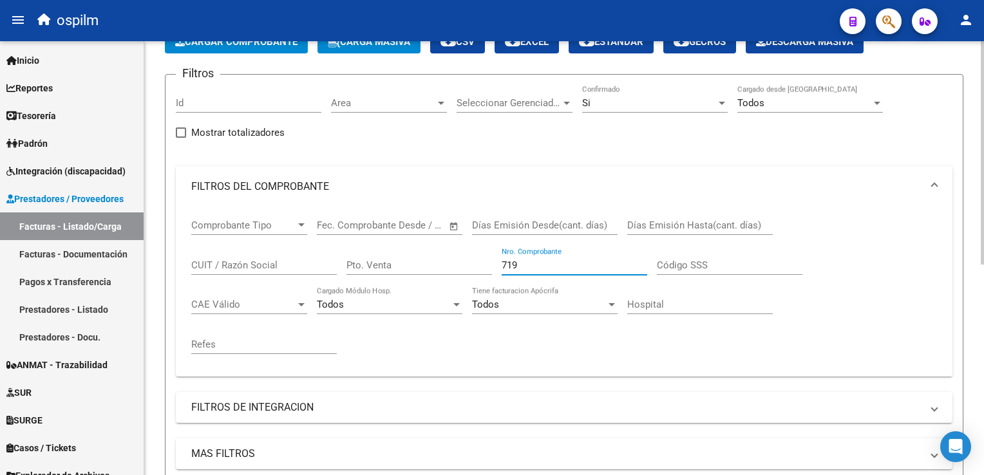
type input "7193"
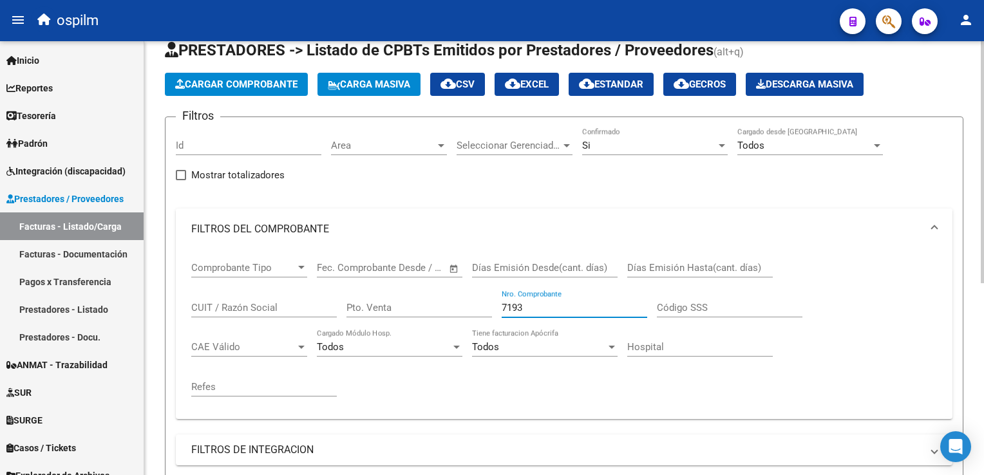
scroll to position [0, 0]
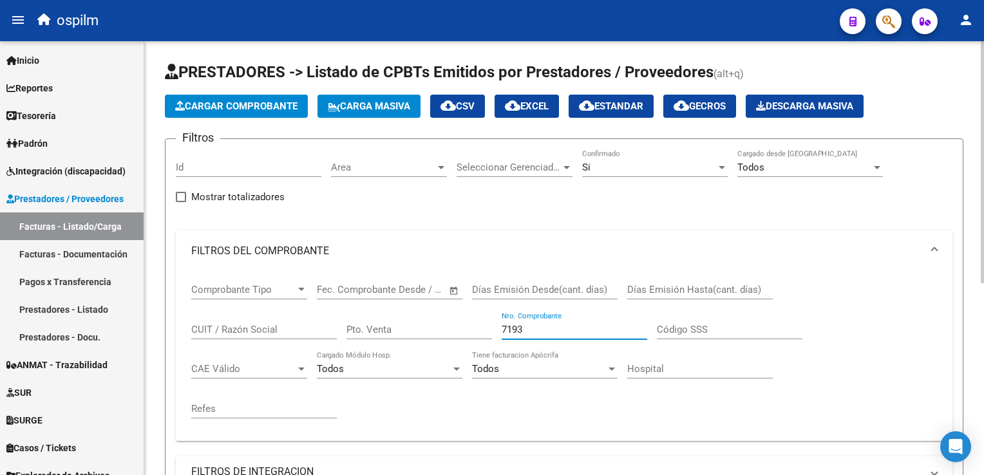
drag, startPoint x: 562, startPoint y: 318, endPoint x: 458, endPoint y: 323, distance: 103.8
click at [458, 323] on div "Comprobante Tipo Comprobante Tipo Fecha inicio – Fecha fin Fec. Comprobante Des…" at bounding box center [564, 351] width 746 height 159
drag, startPoint x: 547, startPoint y: 329, endPoint x: 516, endPoint y: 316, distance: 33.3
click at [516, 316] on div "9126 Nro. Comprobante" at bounding box center [575, 326] width 146 height 28
type input "9"
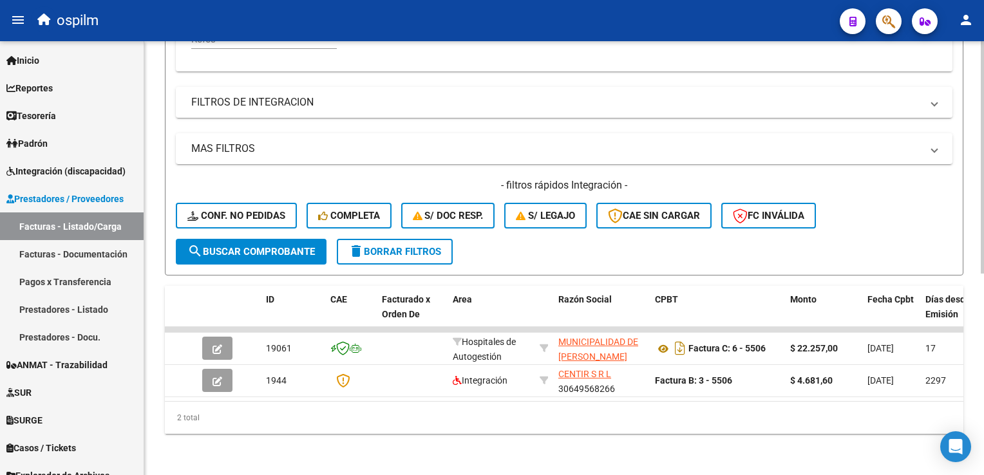
scroll to position [119, 0]
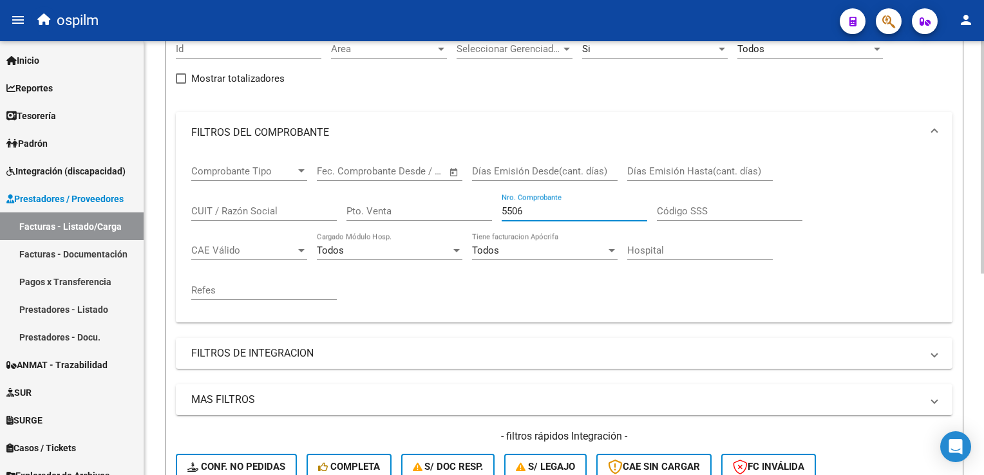
drag, startPoint x: 538, startPoint y: 207, endPoint x: 364, endPoint y: 196, distance: 174.9
click at [364, 196] on div "Comprobante Tipo Comprobante Tipo Fecha inicio – Fecha fin Fec. Comprobante Des…" at bounding box center [564, 232] width 746 height 159
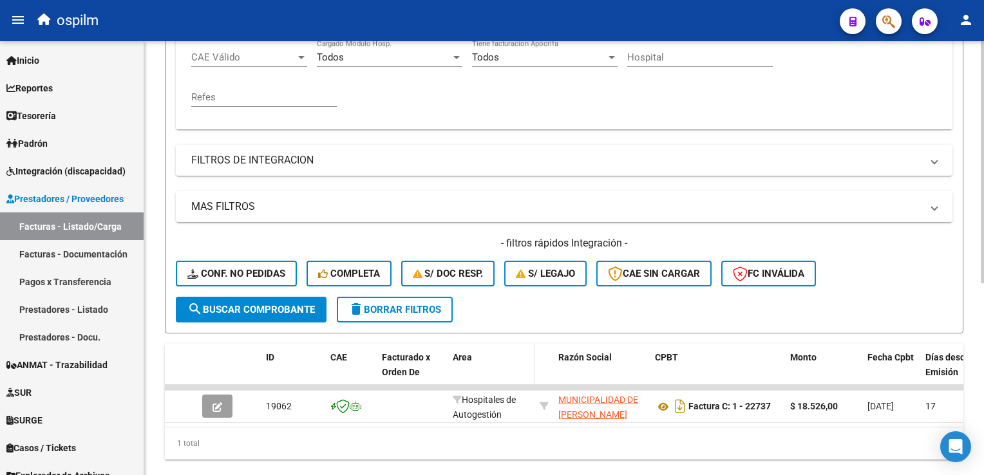
scroll to position [0, 0]
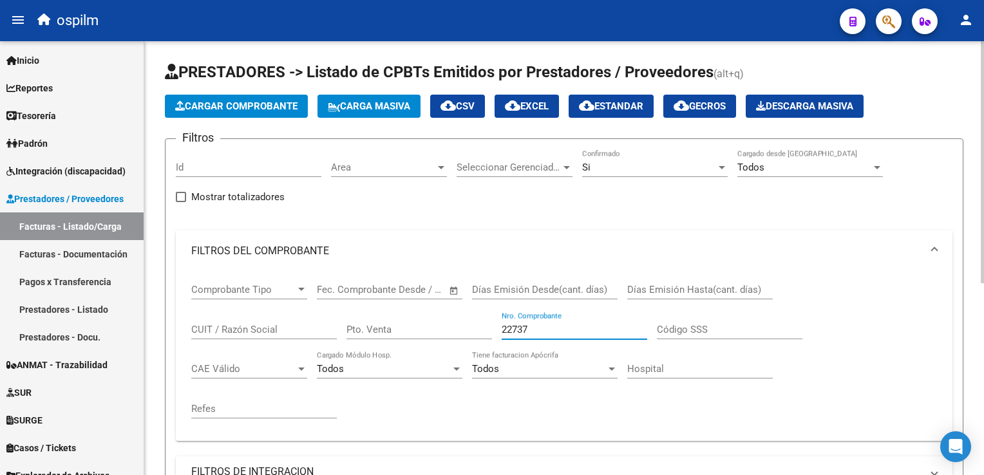
drag, startPoint x: 538, startPoint y: 324, endPoint x: 415, endPoint y: 285, distance: 129.2
click at [415, 285] on div "Comprobante Tipo Comprobante Tipo Fecha inicio – Fecha fin Fec. Comprobante Des…" at bounding box center [564, 351] width 746 height 159
drag, startPoint x: 595, startPoint y: 327, endPoint x: 456, endPoint y: 309, distance: 140.4
click at [456, 310] on div "Comprobante Tipo Comprobante Tipo Fecha inicio – Fecha fin Fec. Comprobante Des…" at bounding box center [564, 351] width 746 height 159
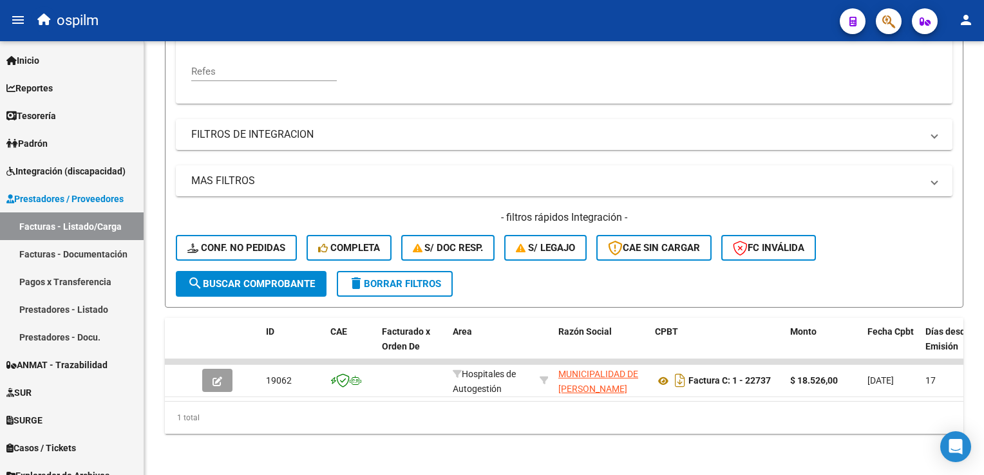
type input "22737"
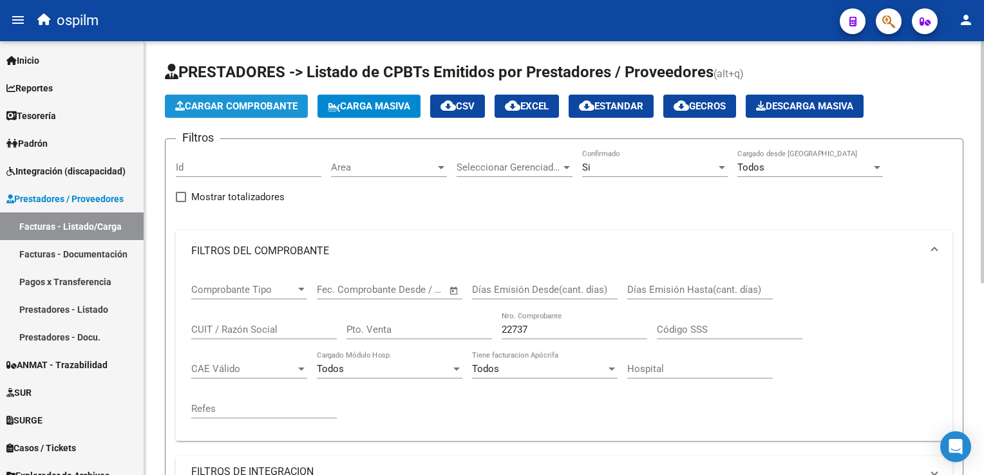
click at [241, 109] on span "Cargar Comprobante" at bounding box center [236, 106] width 122 height 12
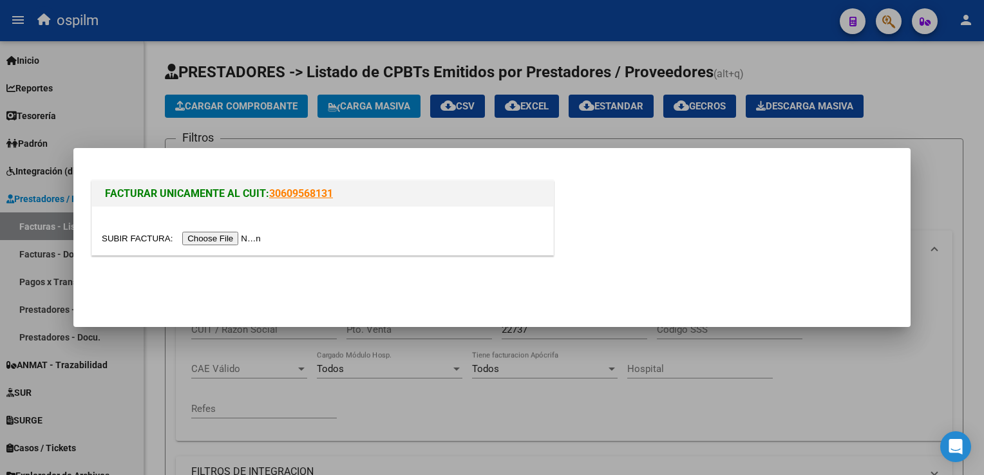
click at [232, 236] on input "file" at bounding box center [183, 239] width 163 height 14
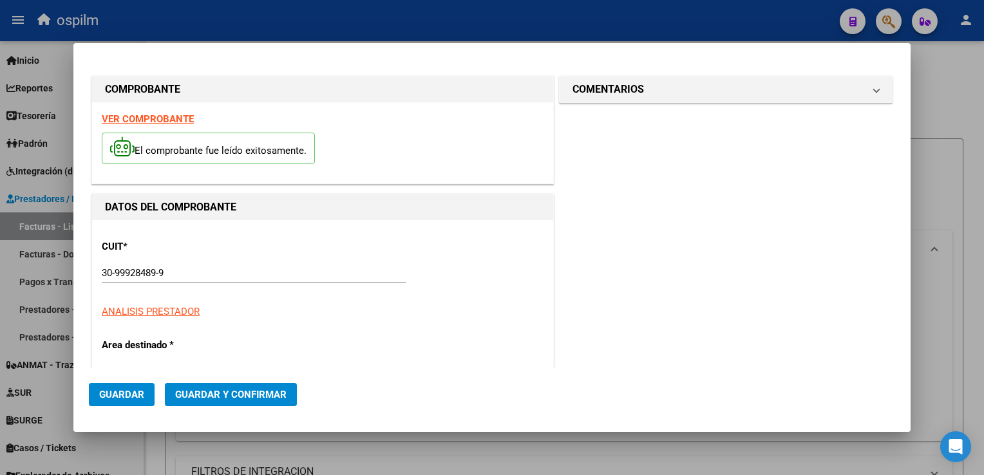
type input "1585"
type input "$ 1.506,00"
type input "[DATE]"
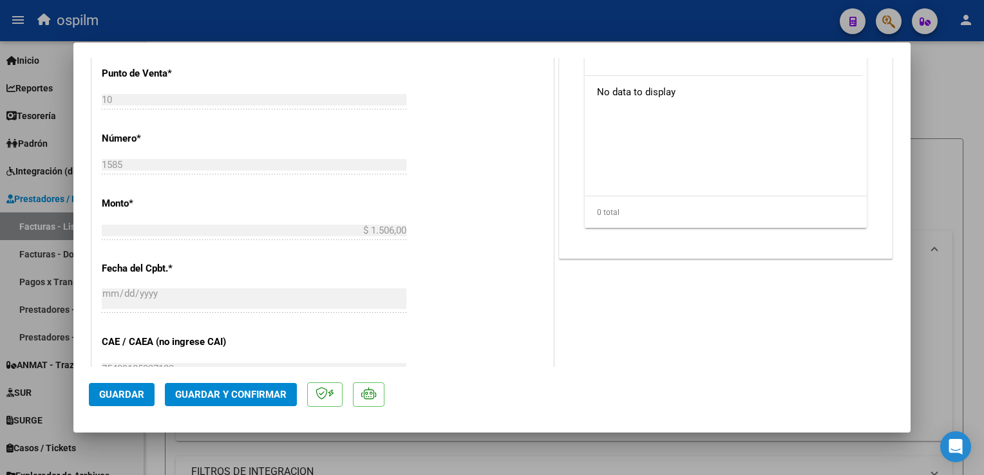
scroll to position [580, 0]
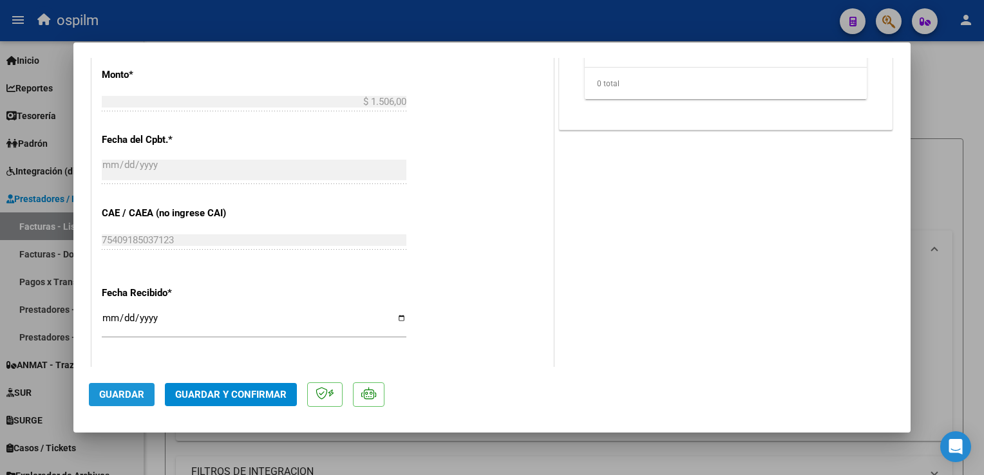
click at [108, 389] on span "Guardar" at bounding box center [121, 395] width 45 height 12
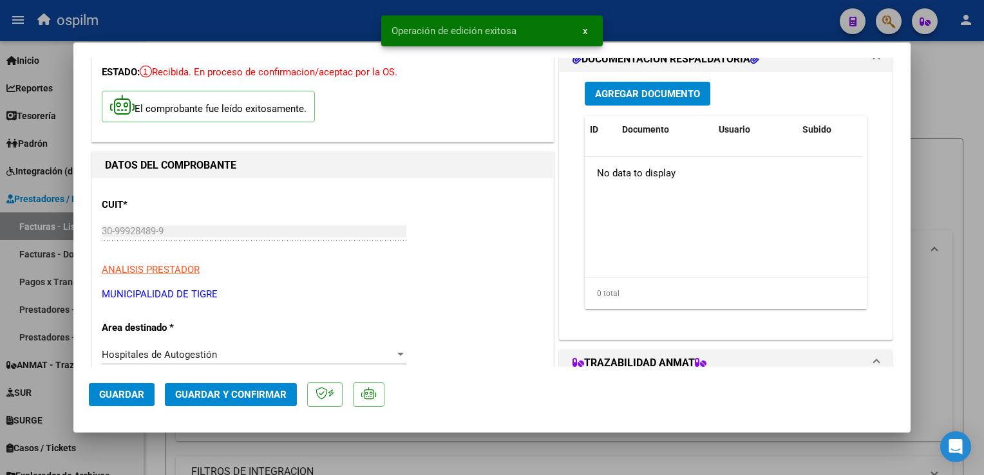
scroll to position [64, 0]
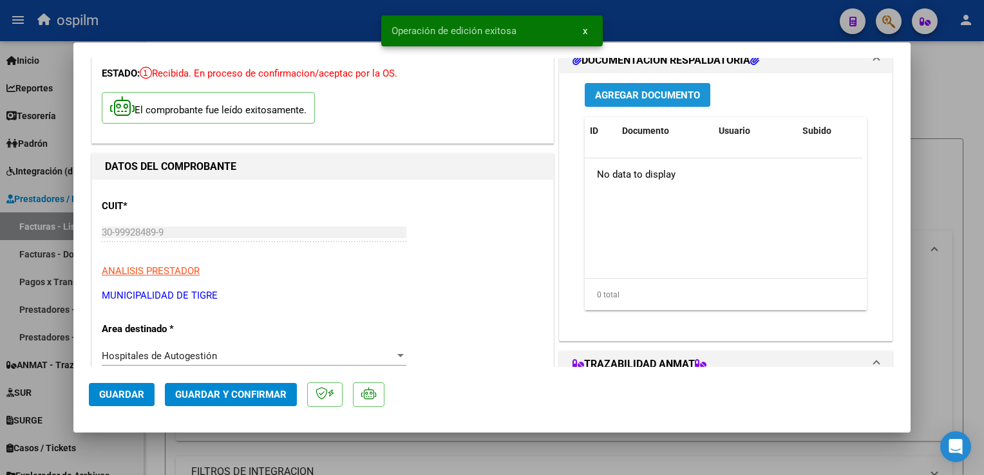
click at [624, 100] on span "Agregar Documento" at bounding box center [647, 96] width 105 height 12
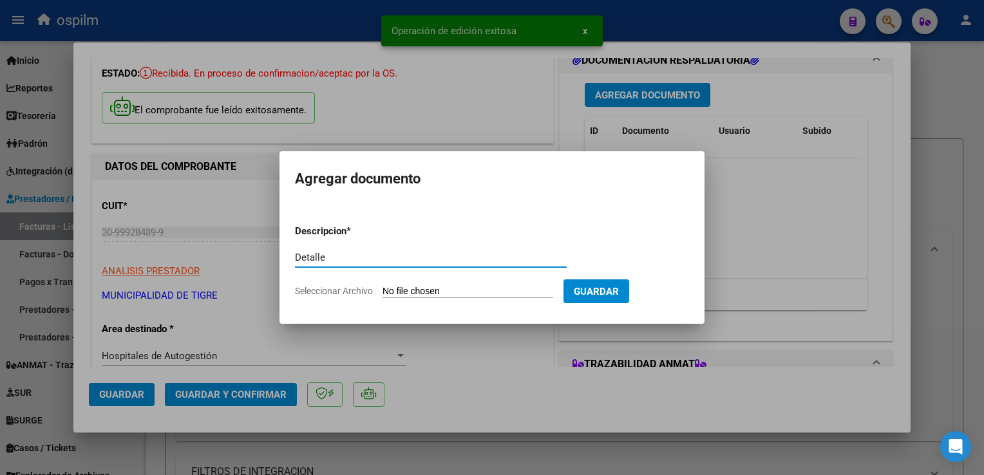
type input "Detalle"
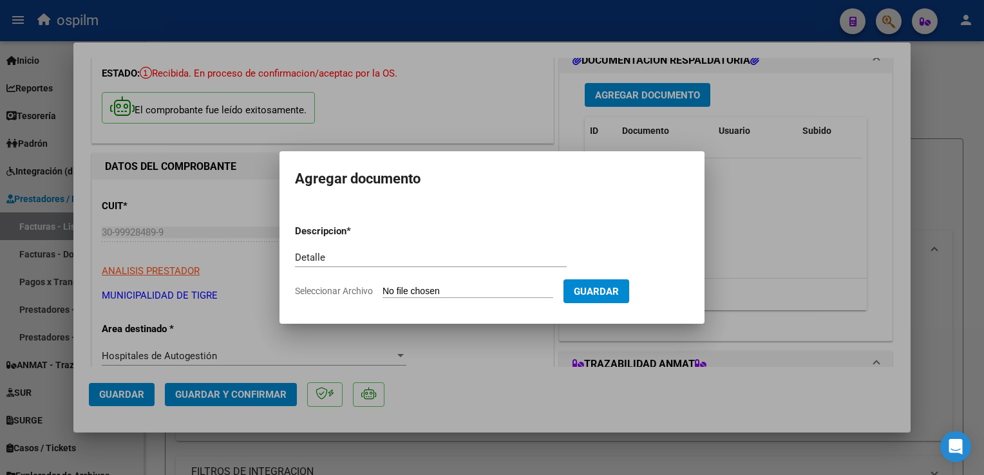
click at [470, 290] on input "Seleccionar Archivo" at bounding box center [468, 292] width 171 height 12
type input "C:\fakepath\Anexo 3099.pdf"
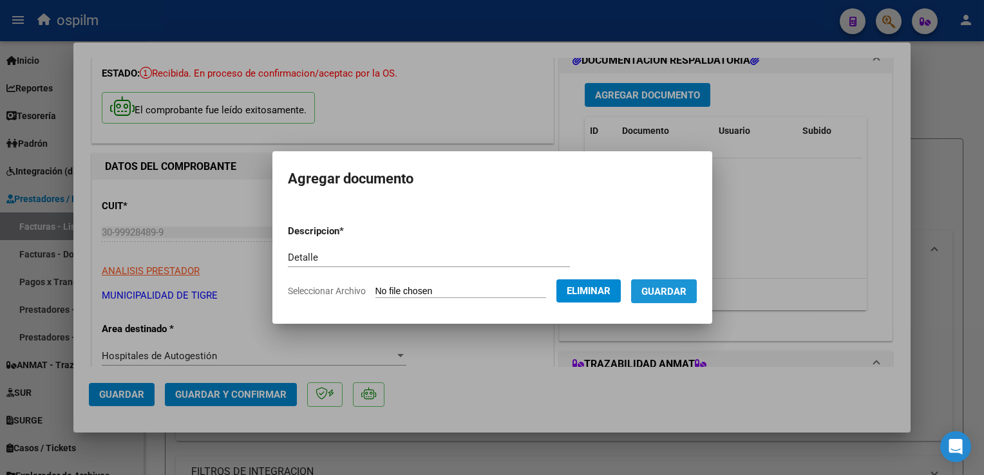
click at [676, 294] on span "Guardar" at bounding box center [664, 292] width 45 height 12
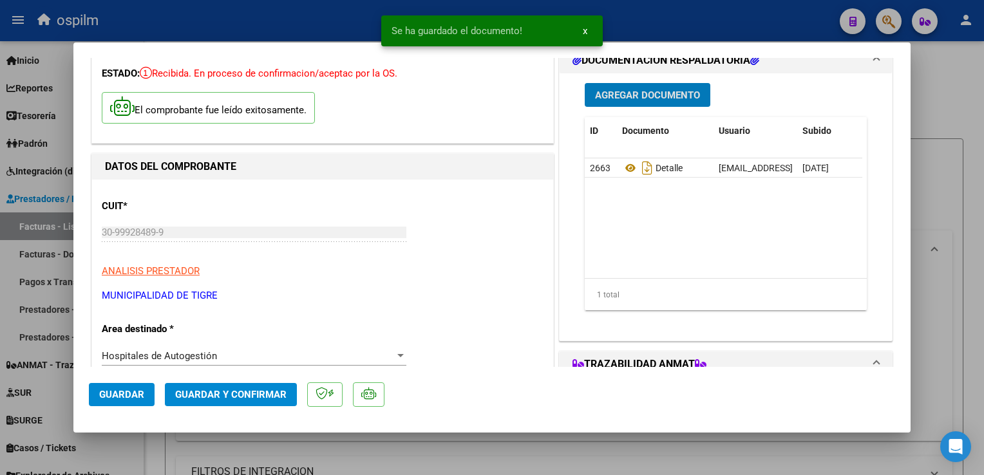
scroll to position [0, 0]
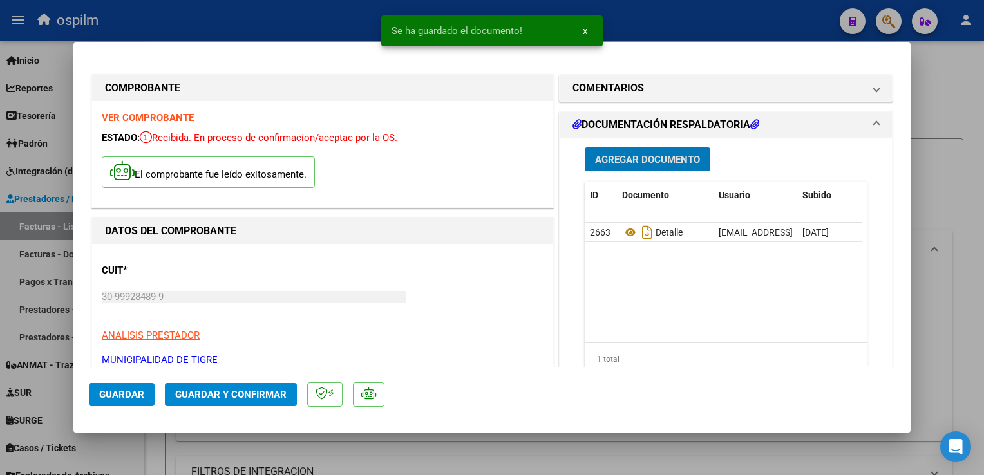
click at [113, 119] on strong "VER COMPROBANTE" at bounding box center [148, 118] width 92 height 12
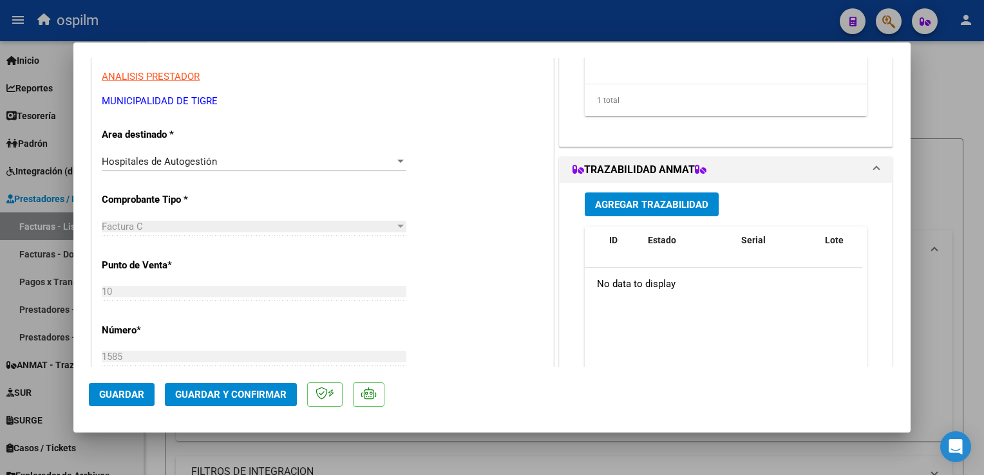
scroll to position [322, 0]
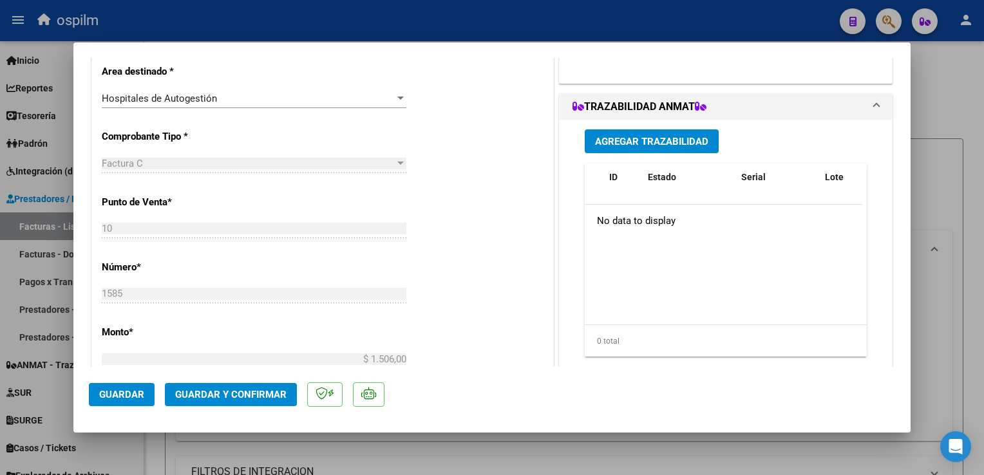
click at [203, 386] on button "Guardar y Confirmar" at bounding box center [231, 394] width 132 height 23
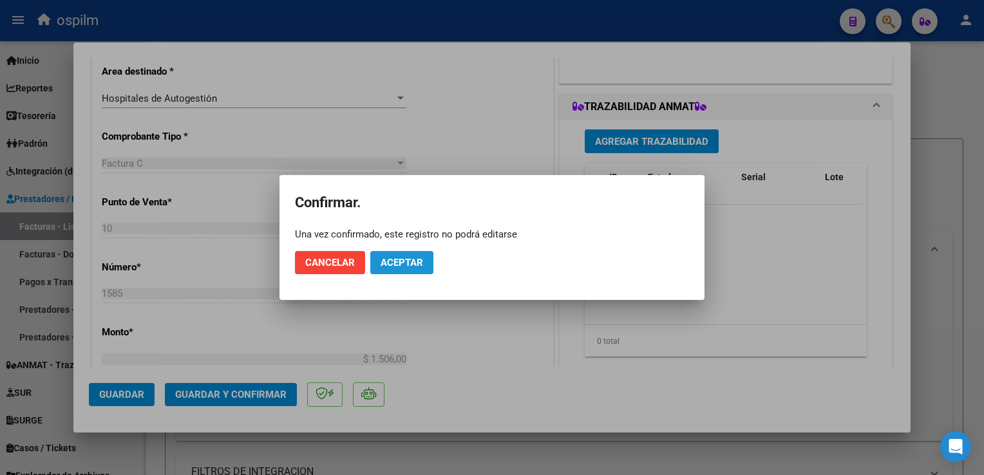
click at [394, 260] on span "Aceptar" at bounding box center [402, 263] width 43 height 12
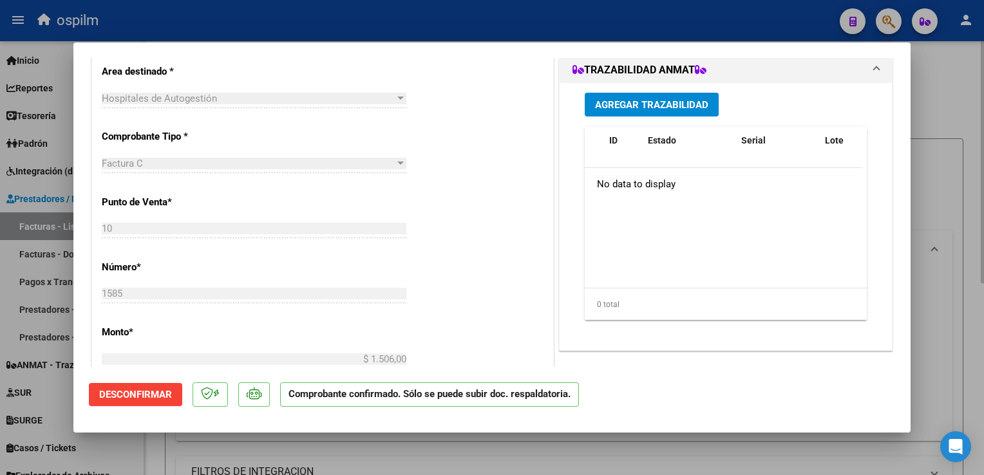
click at [958, 296] on div at bounding box center [492, 237] width 984 height 475
type input "$ 0,00"
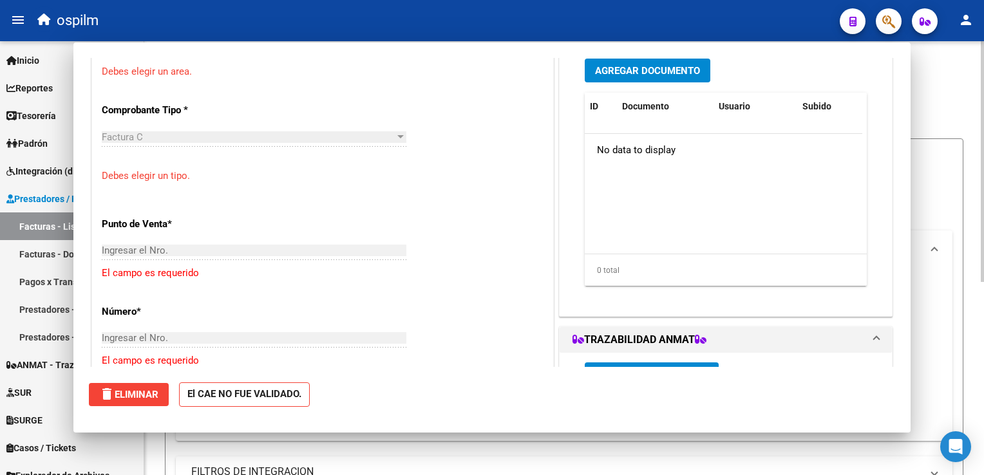
scroll to position [267, 0]
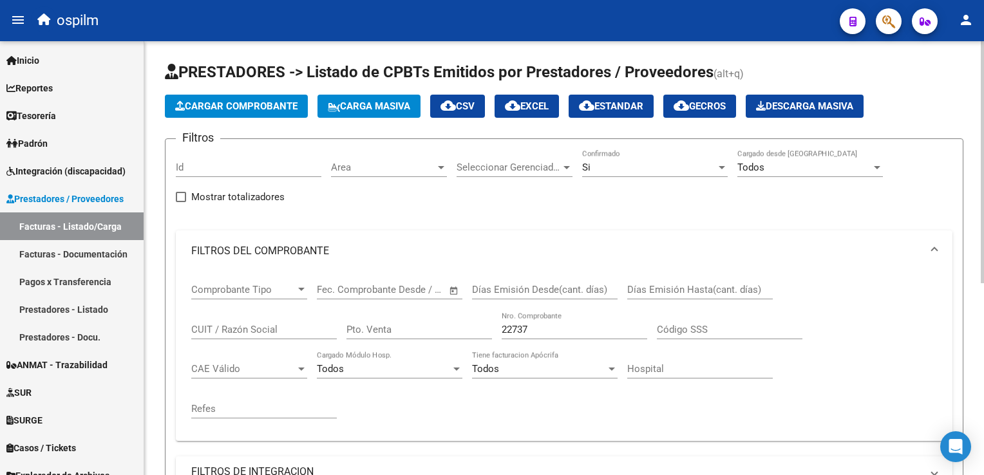
click at [264, 108] on span "Cargar Comprobante" at bounding box center [236, 106] width 122 height 12
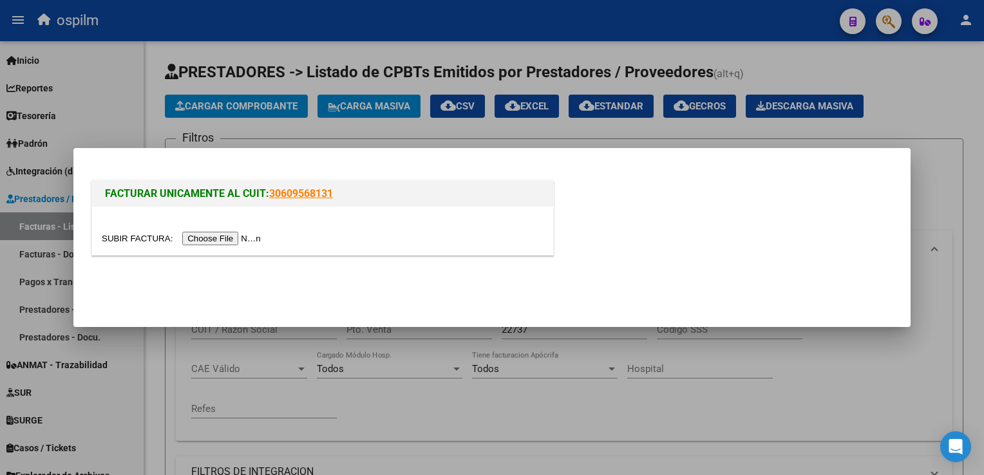
click at [213, 236] on input "file" at bounding box center [183, 239] width 163 height 14
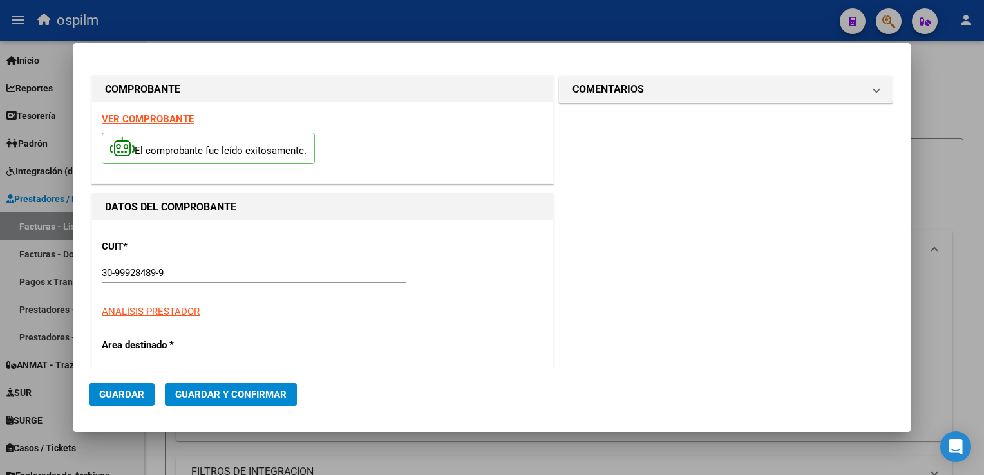
type input "1587"
type input "$ 1.520,00"
type input "[DATE]"
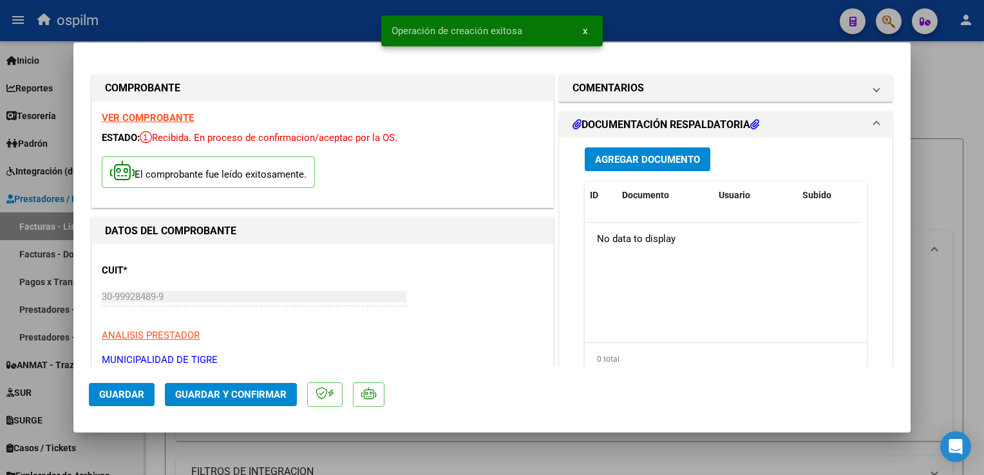
scroll to position [129, 0]
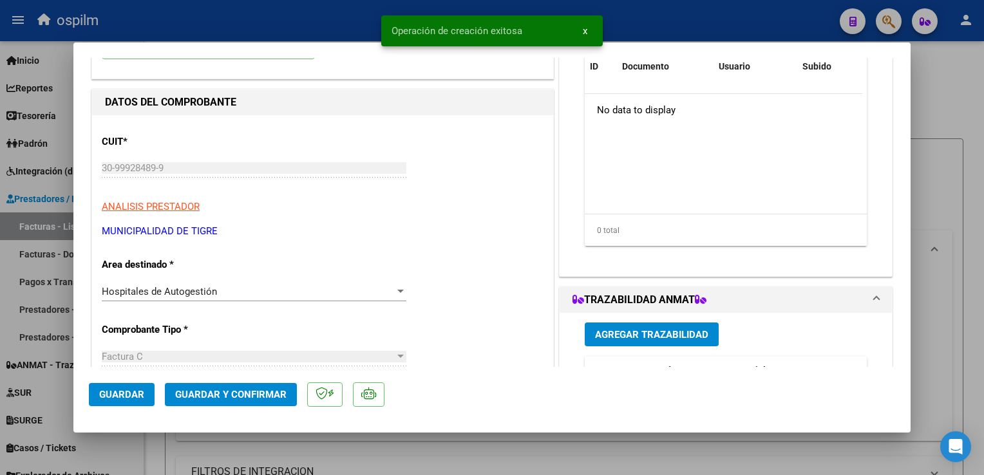
click at [125, 399] on span "Guardar" at bounding box center [121, 395] width 45 height 12
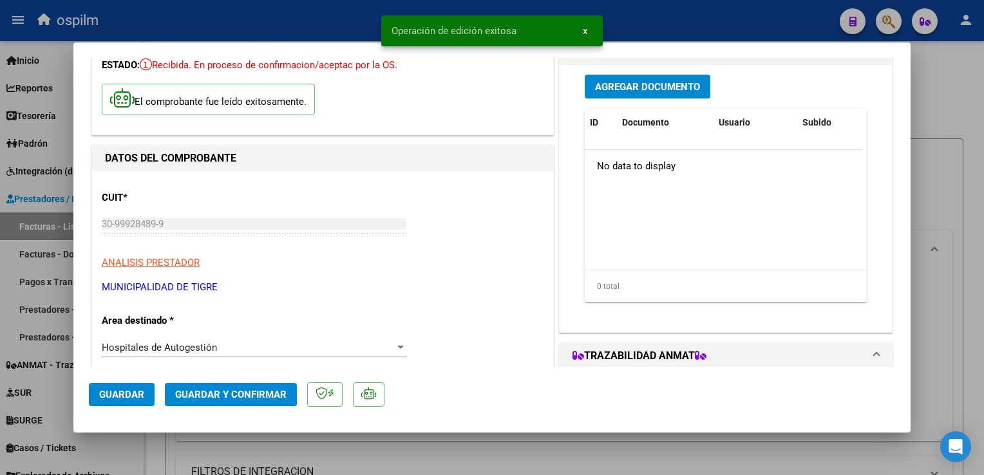
scroll to position [0, 0]
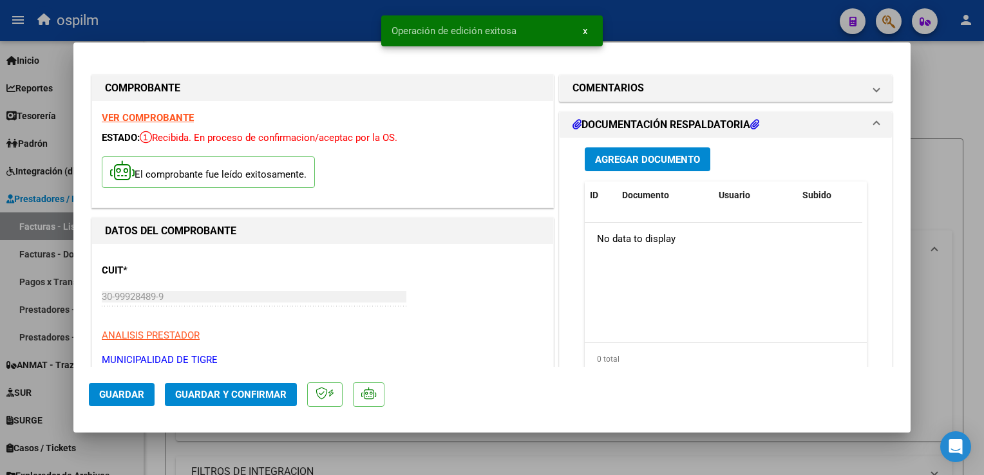
click at [624, 159] on span "Agregar Documento" at bounding box center [647, 160] width 105 height 12
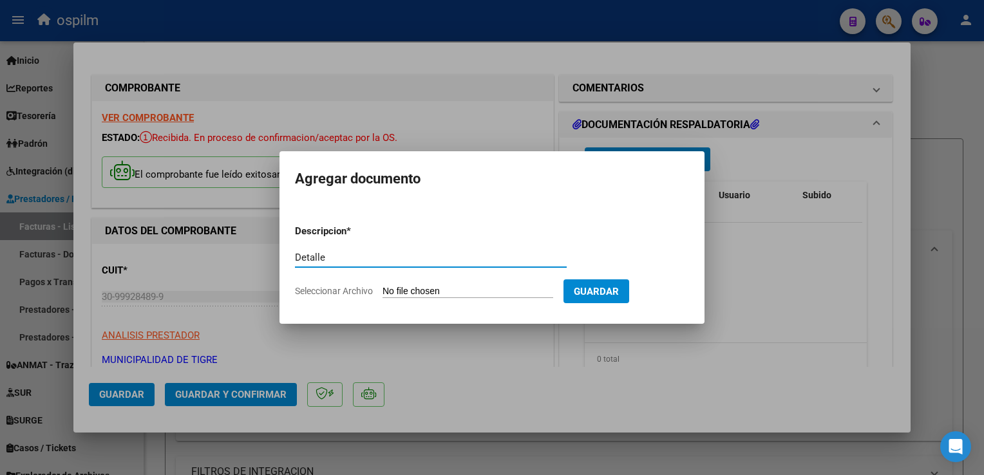
type input "Detalle"
click at [427, 292] on input "Seleccionar Archivo" at bounding box center [468, 292] width 171 height 12
type input "C:\fakepath\Anexo 3101.pdf"
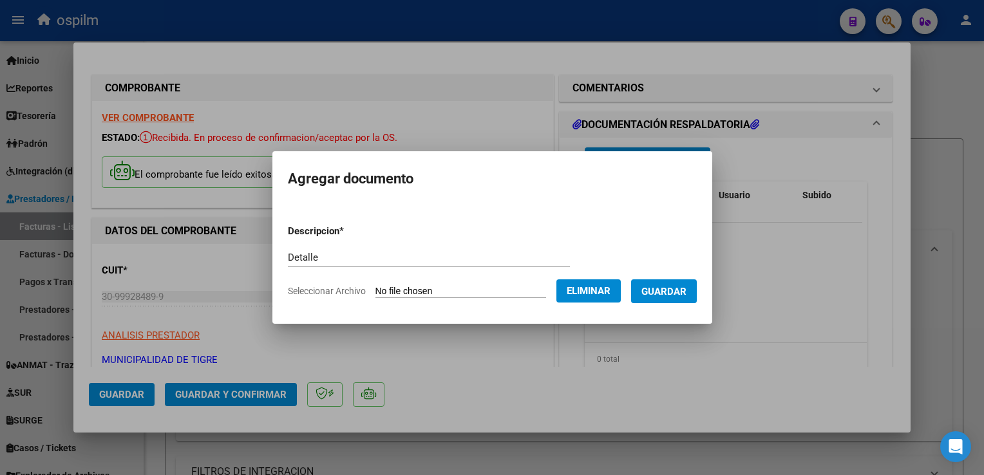
click at [659, 294] on span "Guardar" at bounding box center [664, 292] width 45 height 12
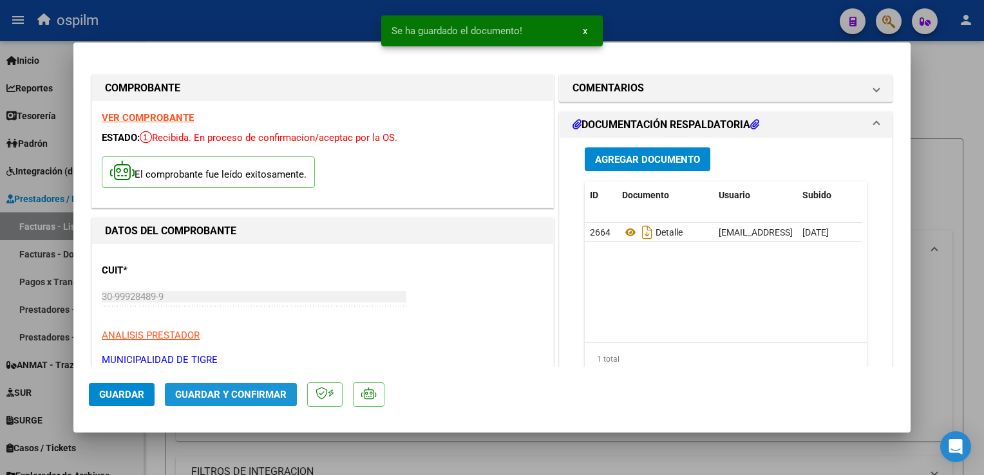
click at [231, 393] on span "Guardar y Confirmar" at bounding box center [230, 395] width 111 height 12
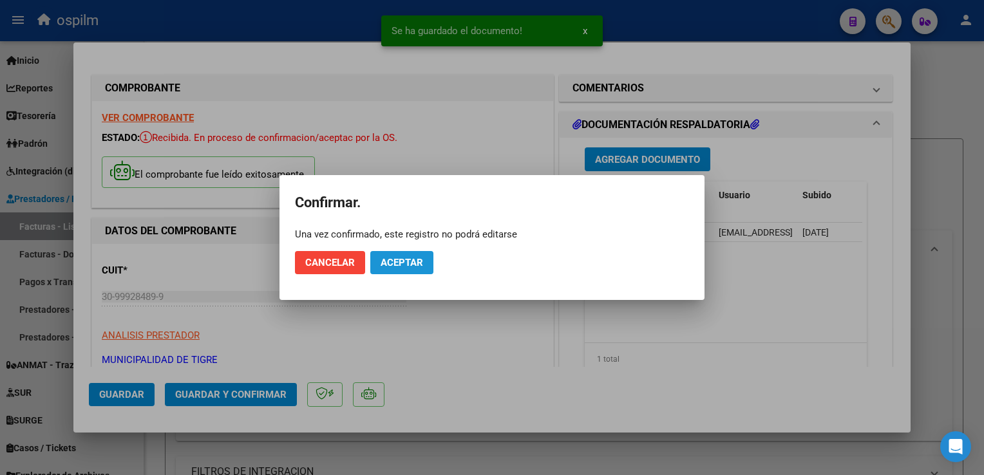
click at [405, 265] on span "Aceptar" at bounding box center [402, 263] width 43 height 12
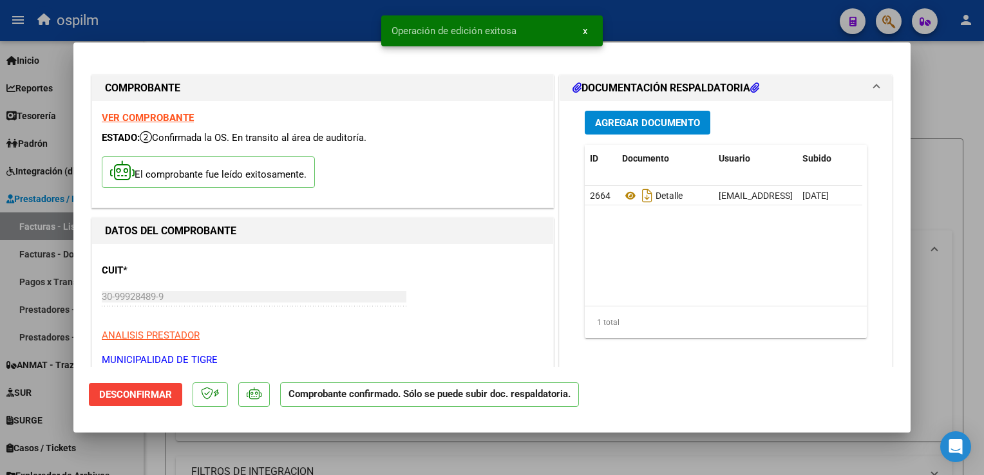
click at [940, 368] on div at bounding box center [492, 237] width 984 height 475
type input "$ 0,00"
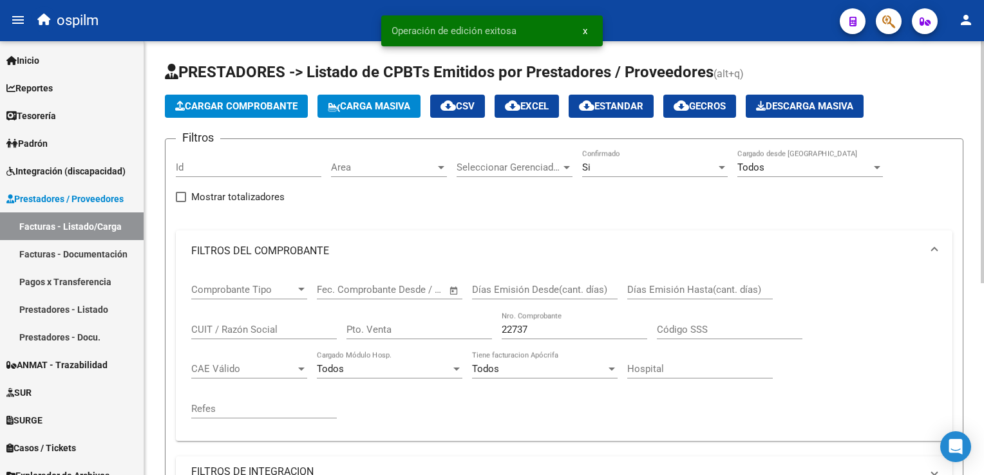
click at [245, 110] on span "Cargar Comprobante" at bounding box center [236, 106] width 122 height 12
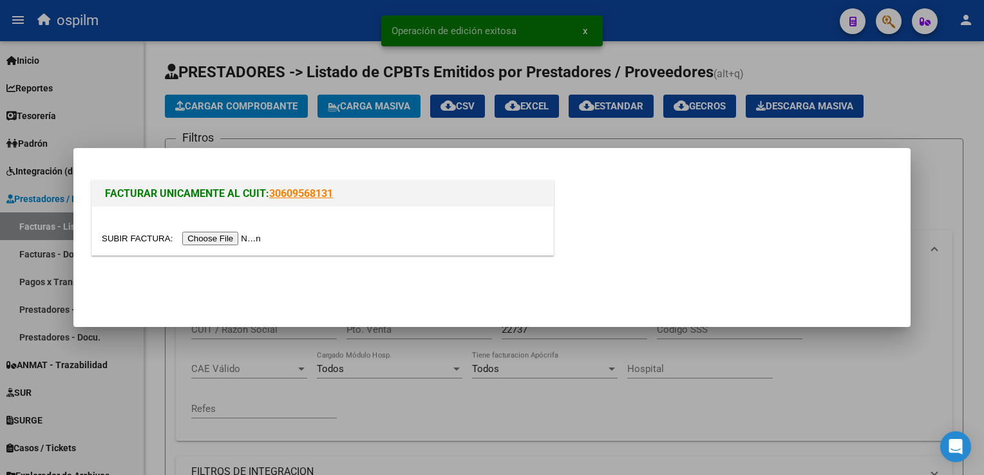
click at [202, 236] on input "file" at bounding box center [183, 239] width 163 height 14
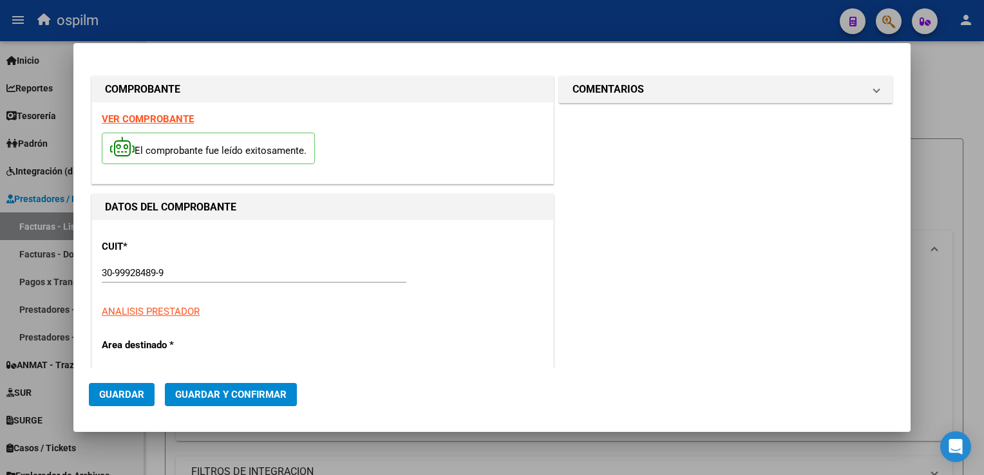
type input "1591"
type input "$ 3.040,00"
type input "[DATE]"
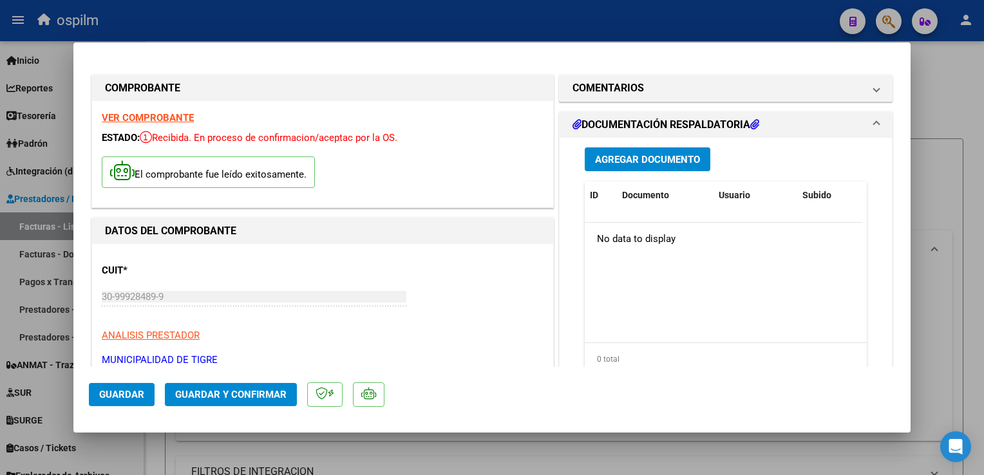
click at [655, 166] on span "Agregar Documento" at bounding box center [647, 160] width 105 height 12
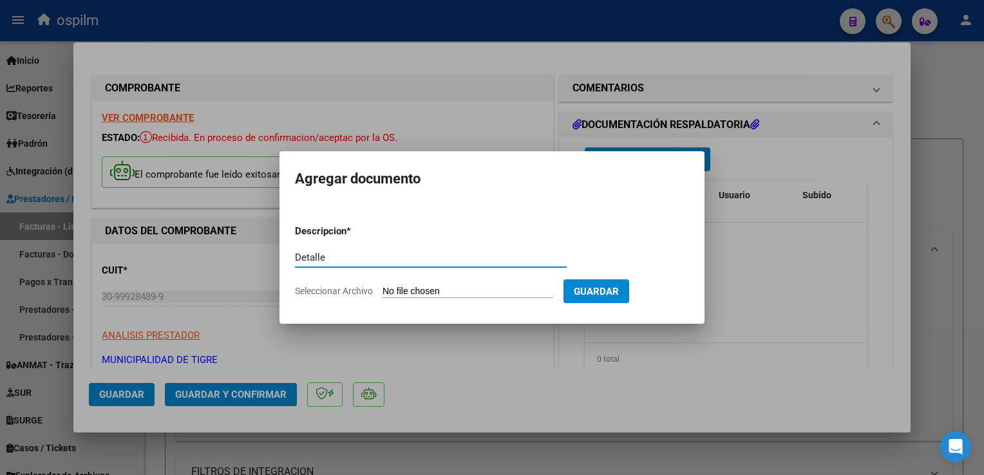
type input "Detalle"
click at [441, 292] on input "Seleccionar Archivo" at bounding box center [468, 292] width 171 height 12
type input "C:\fakepath\OSPILM-3106 1591.pdf"
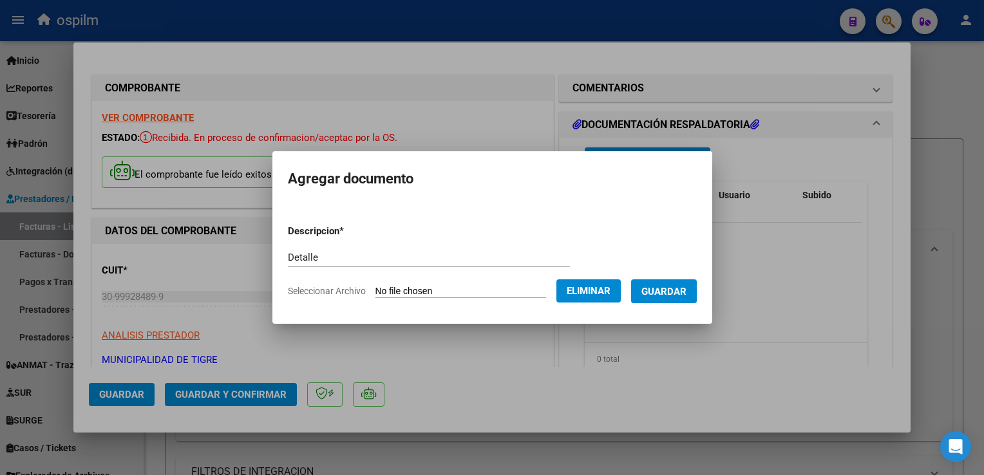
click at [685, 288] on span "Guardar" at bounding box center [664, 292] width 45 height 12
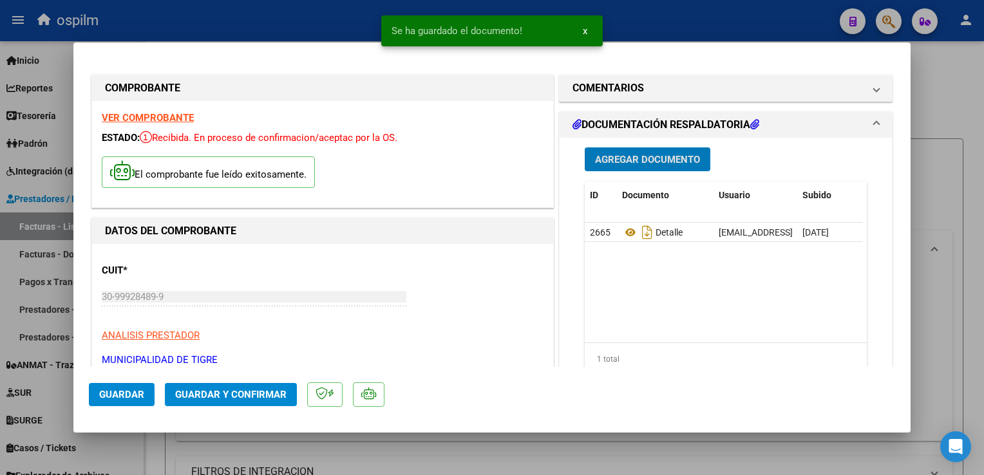
click at [218, 395] on span "Guardar y Confirmar" at bounding box center [230, 395] width 111 height 12
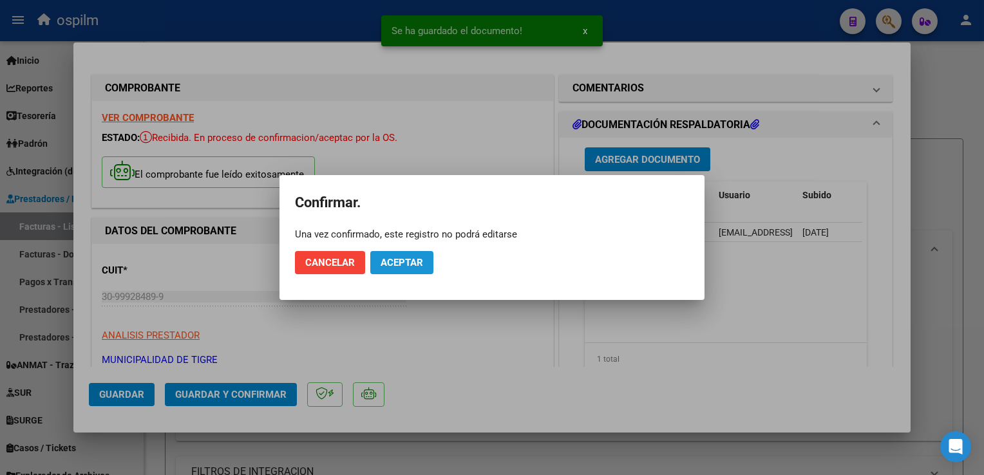
click at [395, 263] on span "Aceptar" at bounding box center [402, 263] width 43 height 12
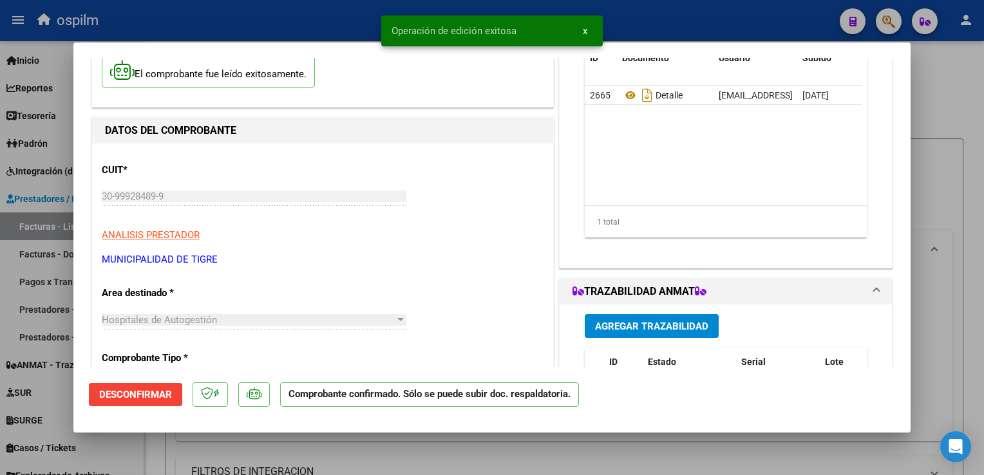
scroll to position [193, 0]
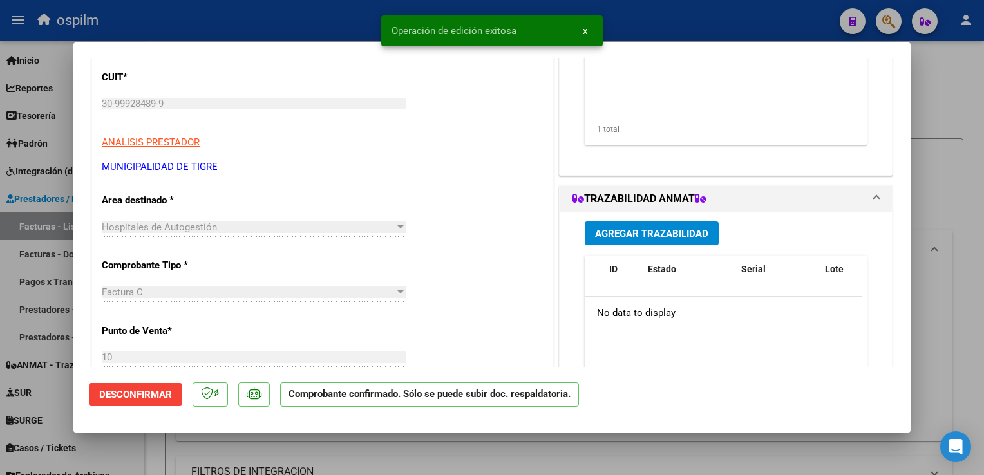
click at [953, 303] on div at bounding box center [492, 237] width 984 height 475
type input "$ 0,00"
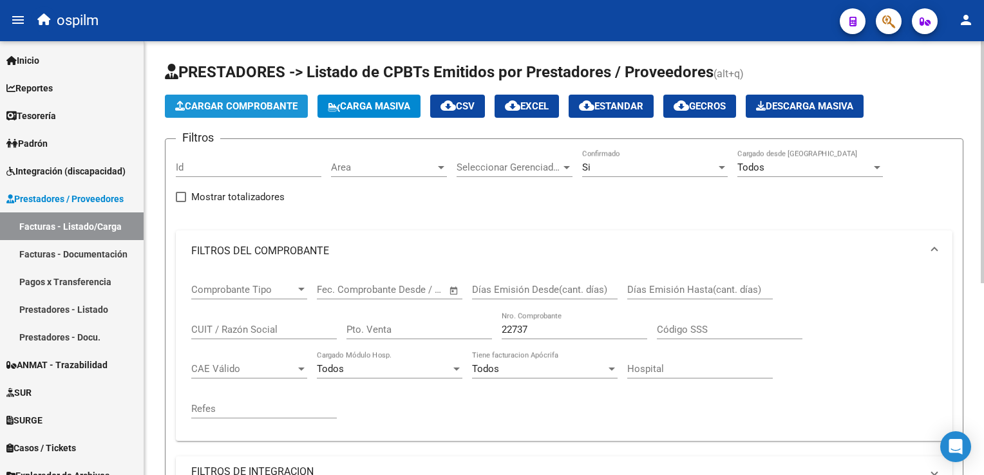
click at [273, 106] on span "Cargar Comprobante" at bounding box center [236, 106] width 122 height 12
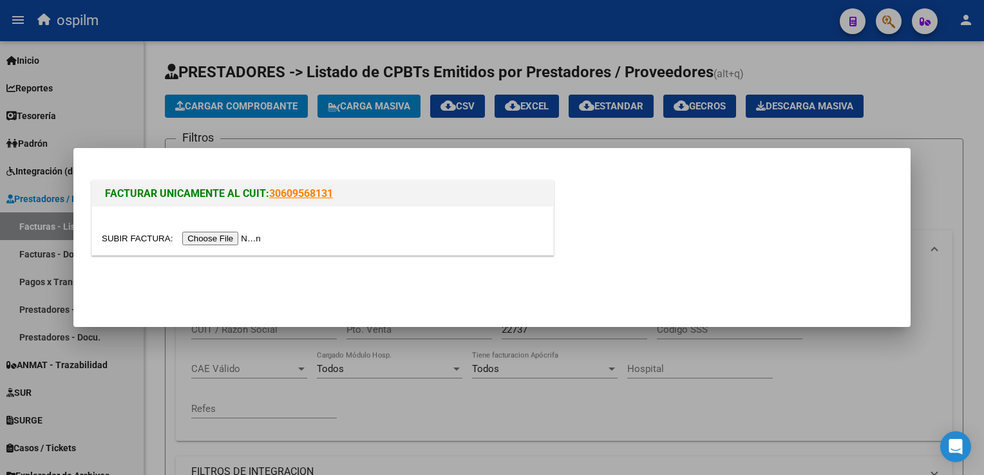
click at [219, 242] on input "file" at bounding box center [183, 239] width 163 height 14
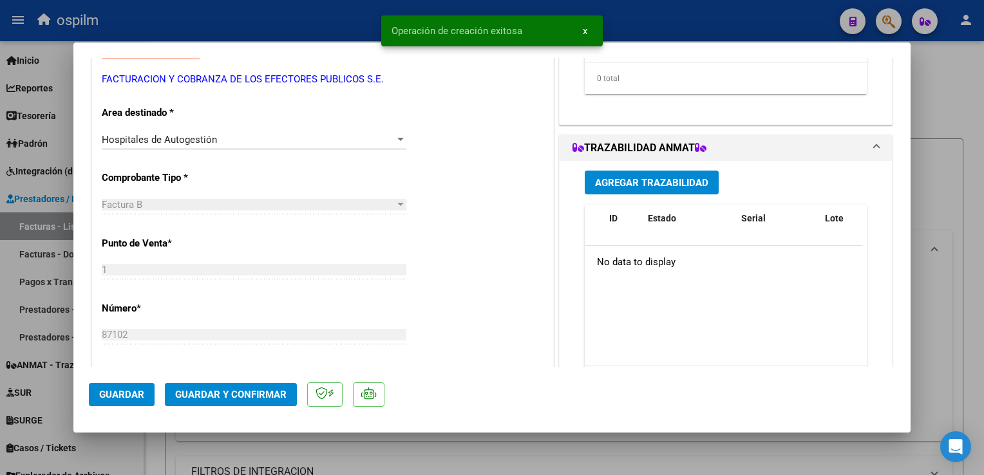
scroll to position [451, 0]
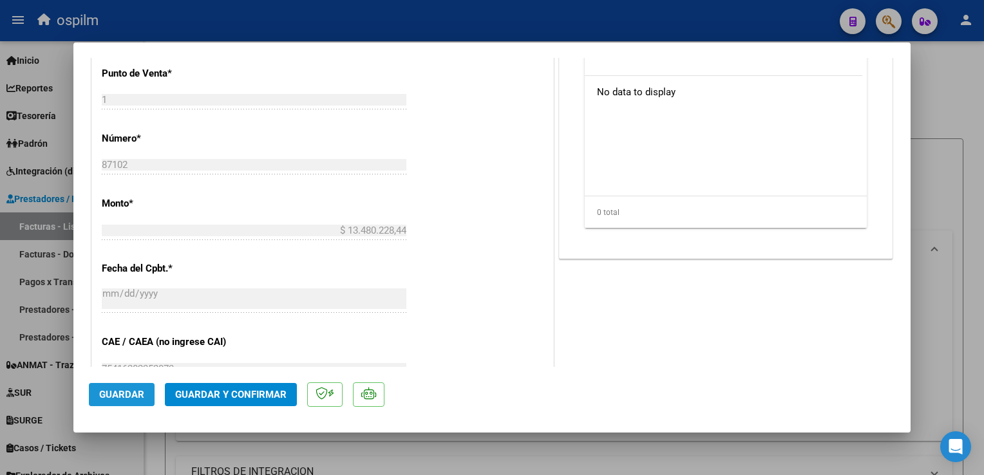
click at [124, 393] on span "Guardar" at bounding box center [121, 395] width 45 height 12
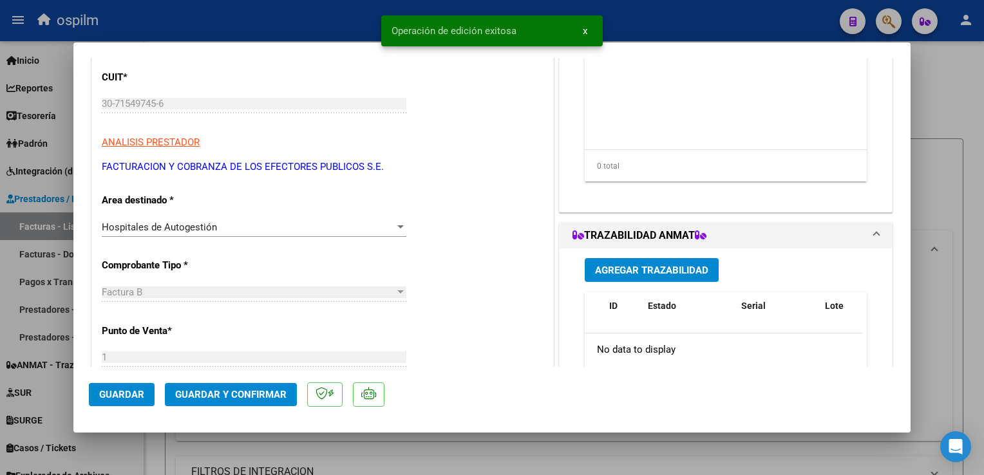
scroll to position [0, 0]
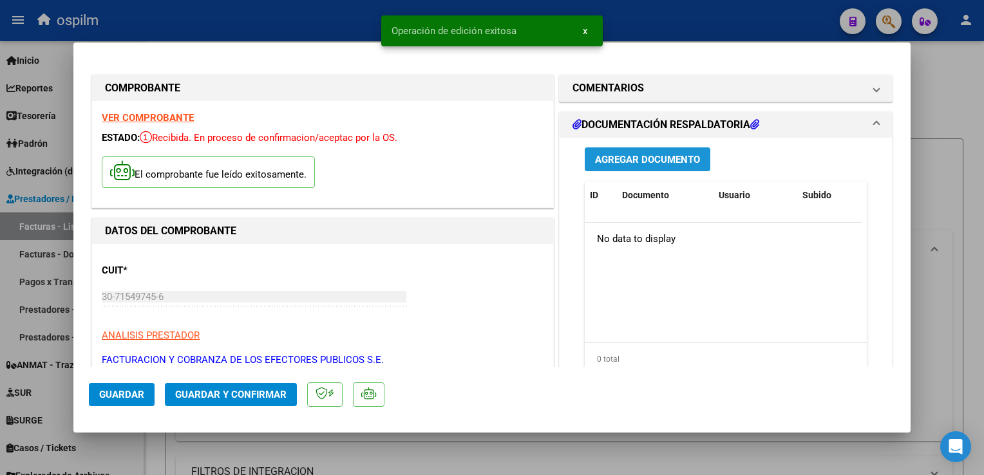
click at [603, 148] on button "Agregar Documento" at bounding box center [648, 160] width 126 height 24
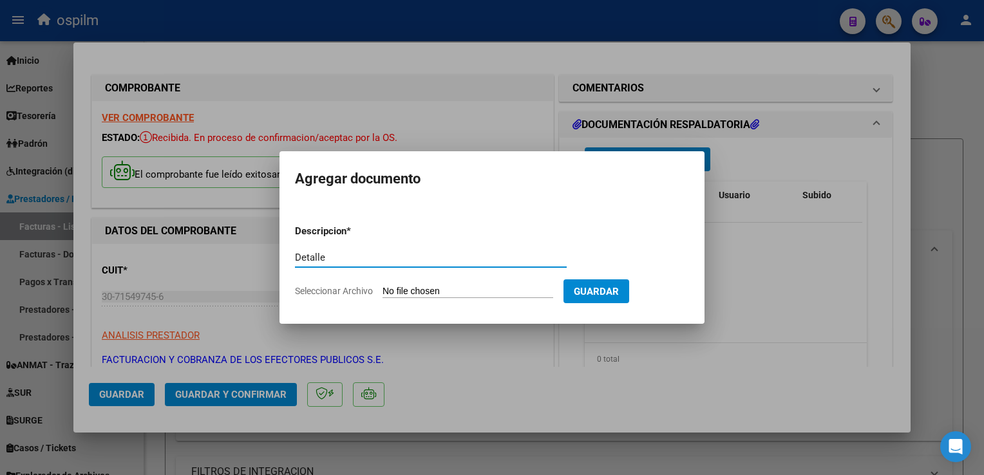
type input "Detalle"
click at [438, 294] on input "Seleccionar Archivo" at bounding box center [468, 292] width 171 height 12
type input "C:\fakepath\Anexo 87102.pdf"
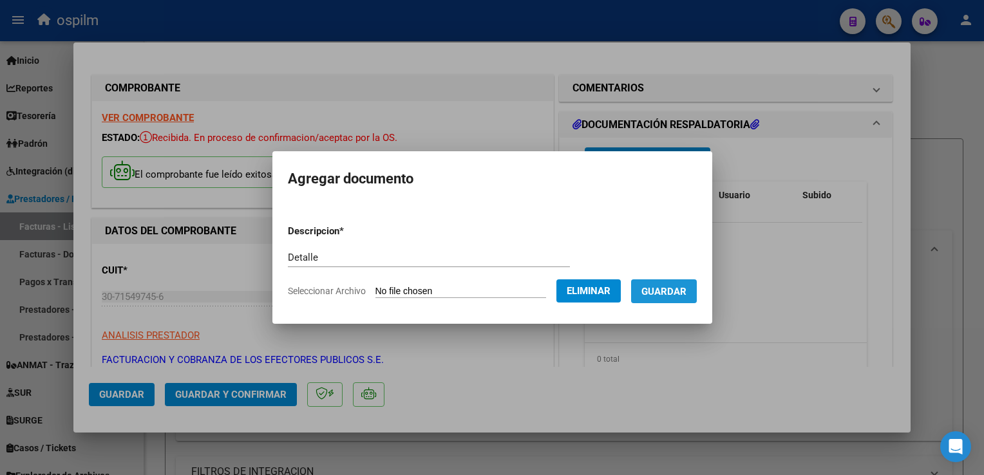
click at [665, 290] on span "Guardar" at bounding box center [664, 292] width 45 height 12
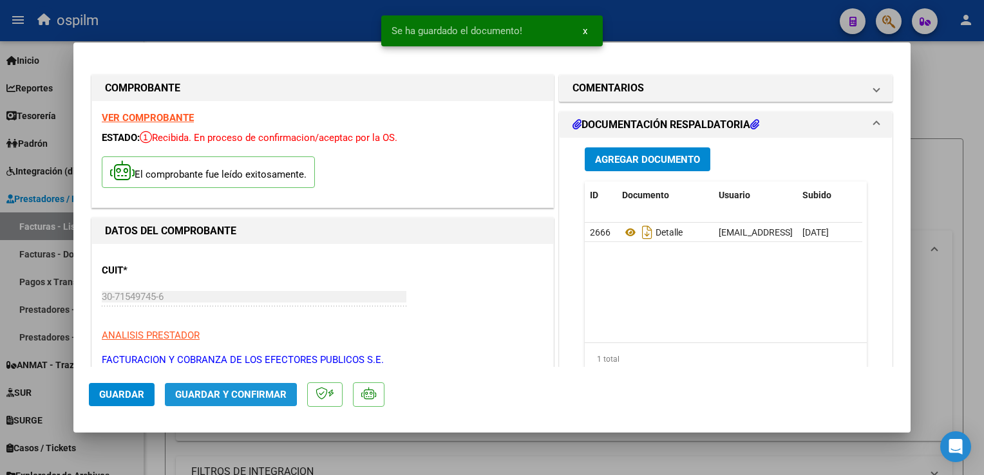
click at [198, 394] on span "Guardar y Confirmar" at bounding box center [230, 395] width 111 height 12
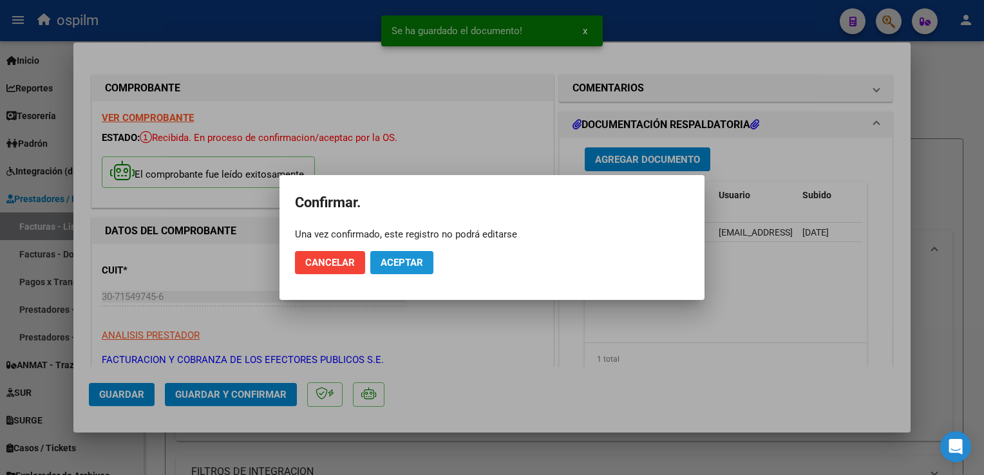
click at [408, 262] on span "Aceptar" at bounding box center [402, 263] width 43 height 12
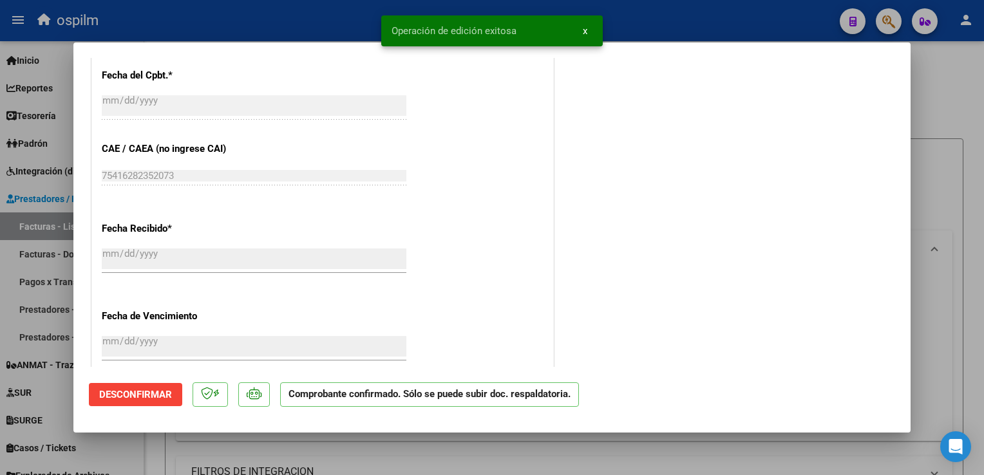
click at [964, 298] on div at bounding box center [492, 237] width 984 height 475
type input "$ 0,00"
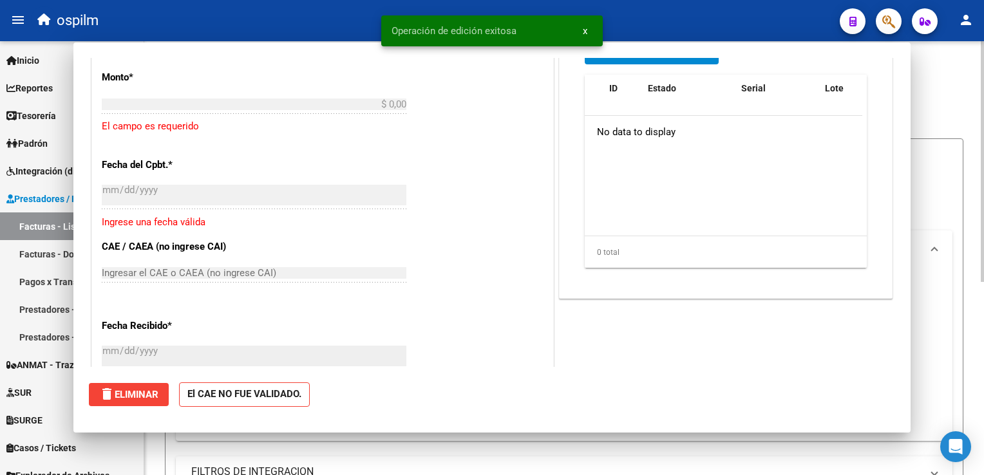
scroll to position [741, 0]
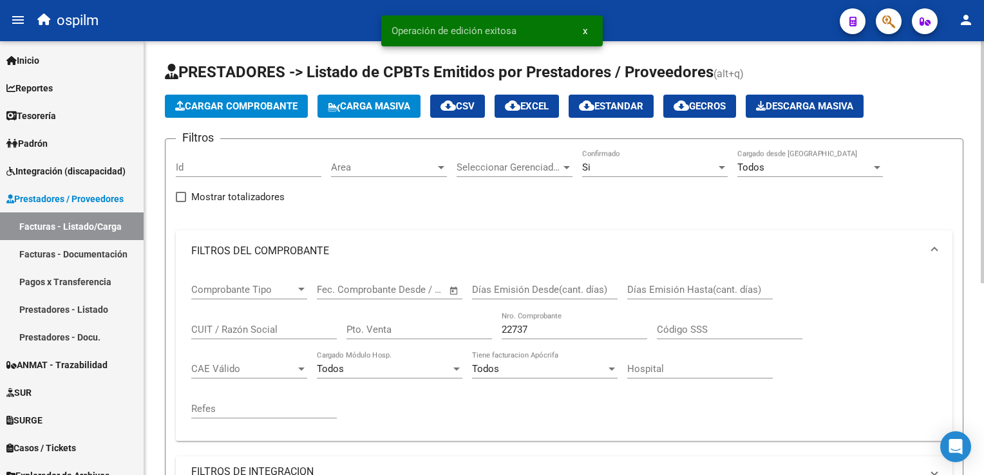
drag, startPoint x: 546, startPoint y: 323, endPoint x: 234, endPoint y: 312, distance: 311.9
click at [234, 312] on div "Comprobante Tipo Comprobante Tipo Fecha inicio – Fecha fin Fec. Comprobante Des…" at bounding box center [564, 351] width 746 height 159
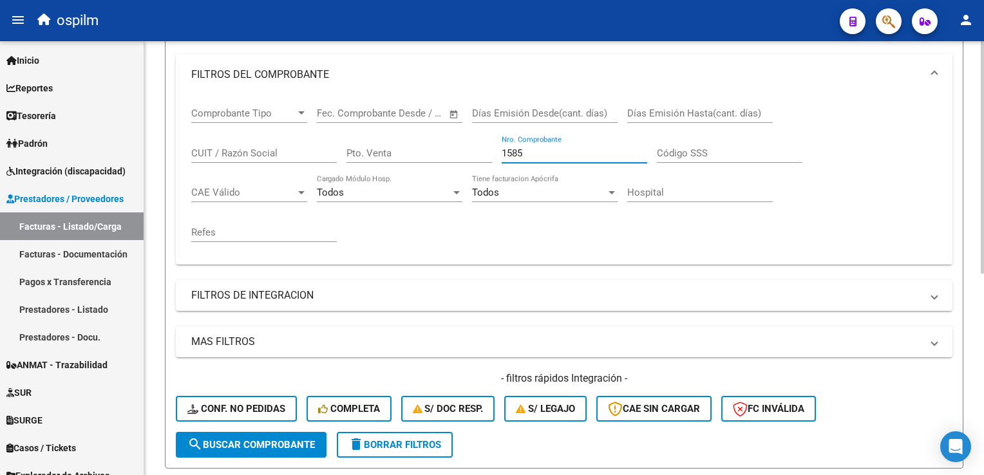
scroll to position [119, 0]
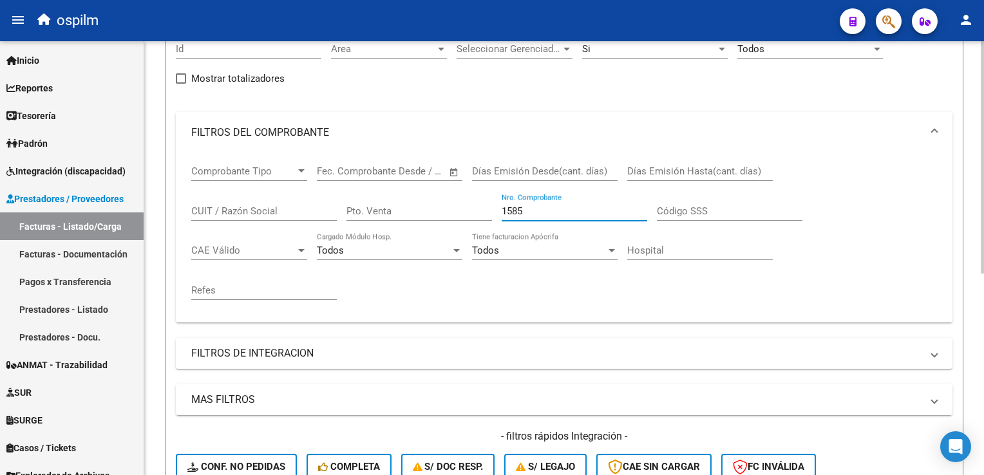
drag, startPoint x: 521, startPoint y: 204, endPoint x: 348, endPoint y: 182, distance: 174.6
click at [348, 182] on div "Comprobante Tipo Comprobante Tipo Fecha inicio – Fecha fin Fec. Comprobante Des…" at bounding box center [564, 232] width 746 height 159
type input "1591"
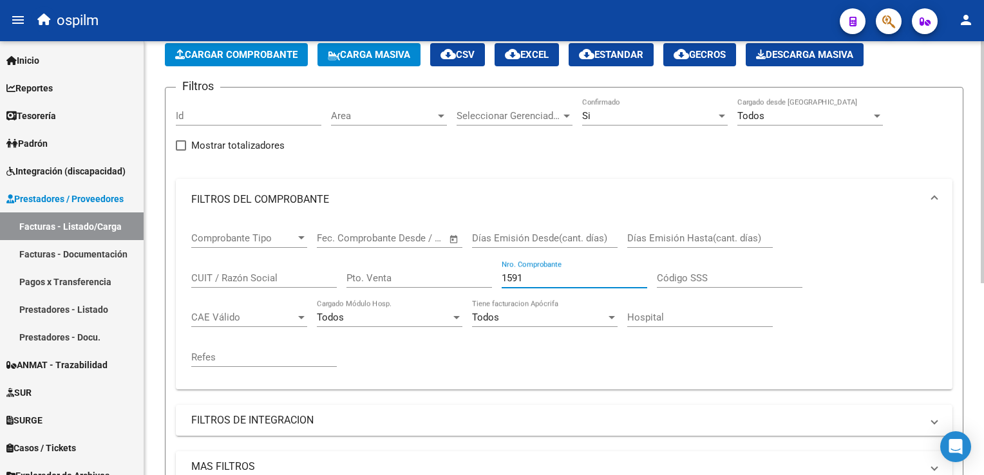
scroll to position [0, 0]
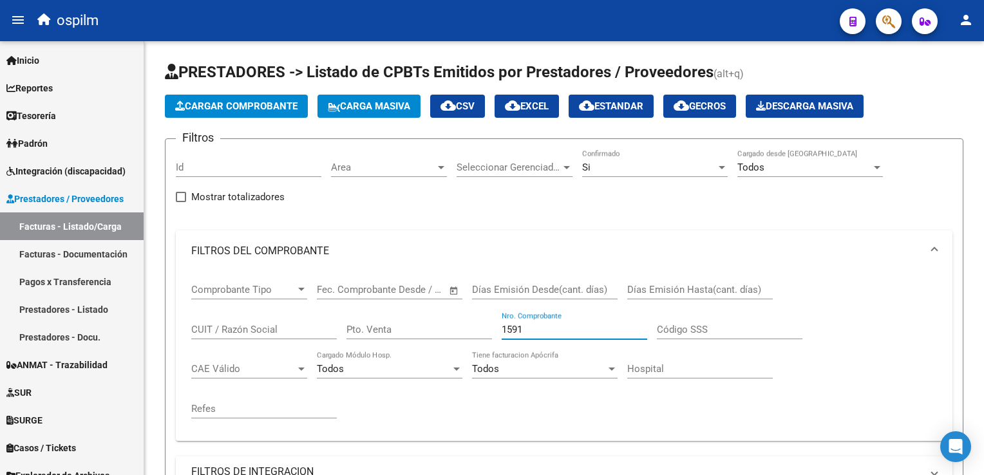
type input "1591"
